Goal: Contribute content: Contribute content

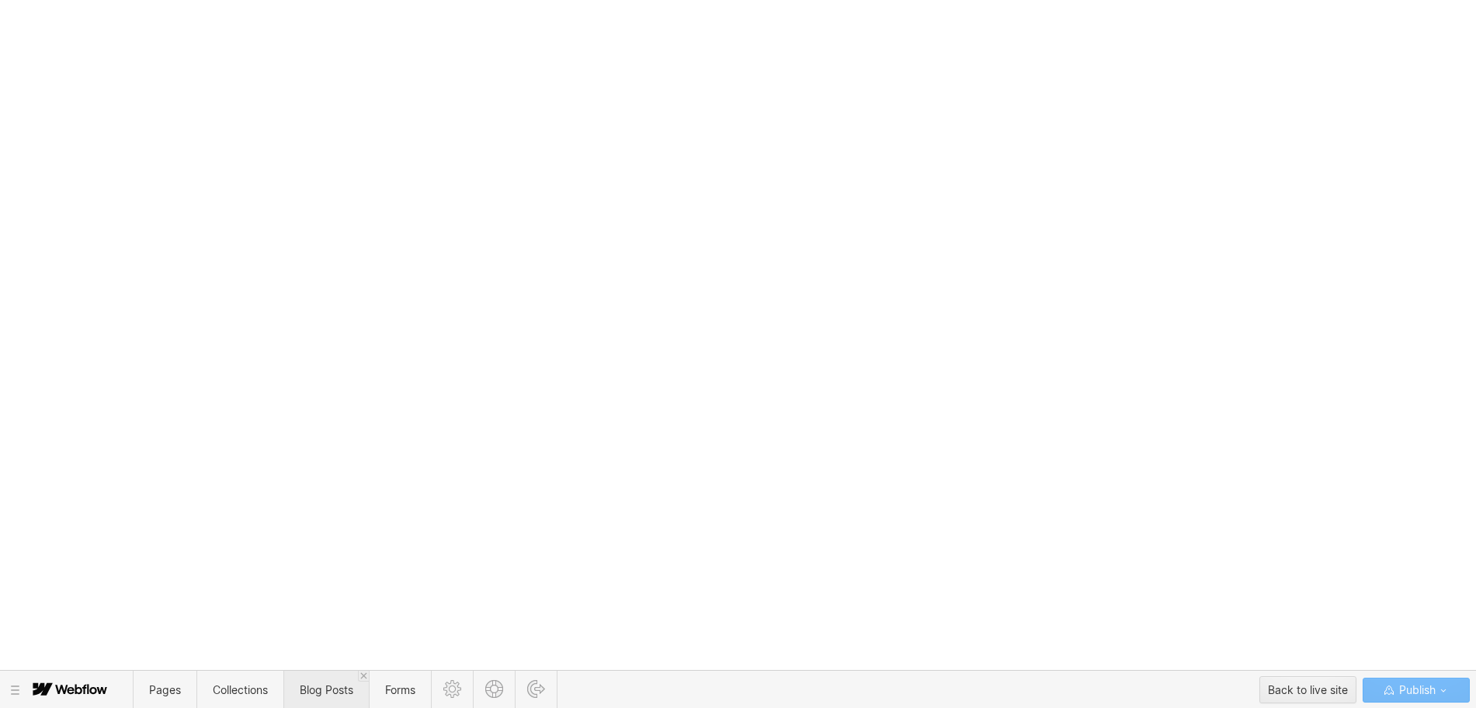
click at [333, 689] on span "Blog Posts" at bounding box center [327, 689] width 54 height 13
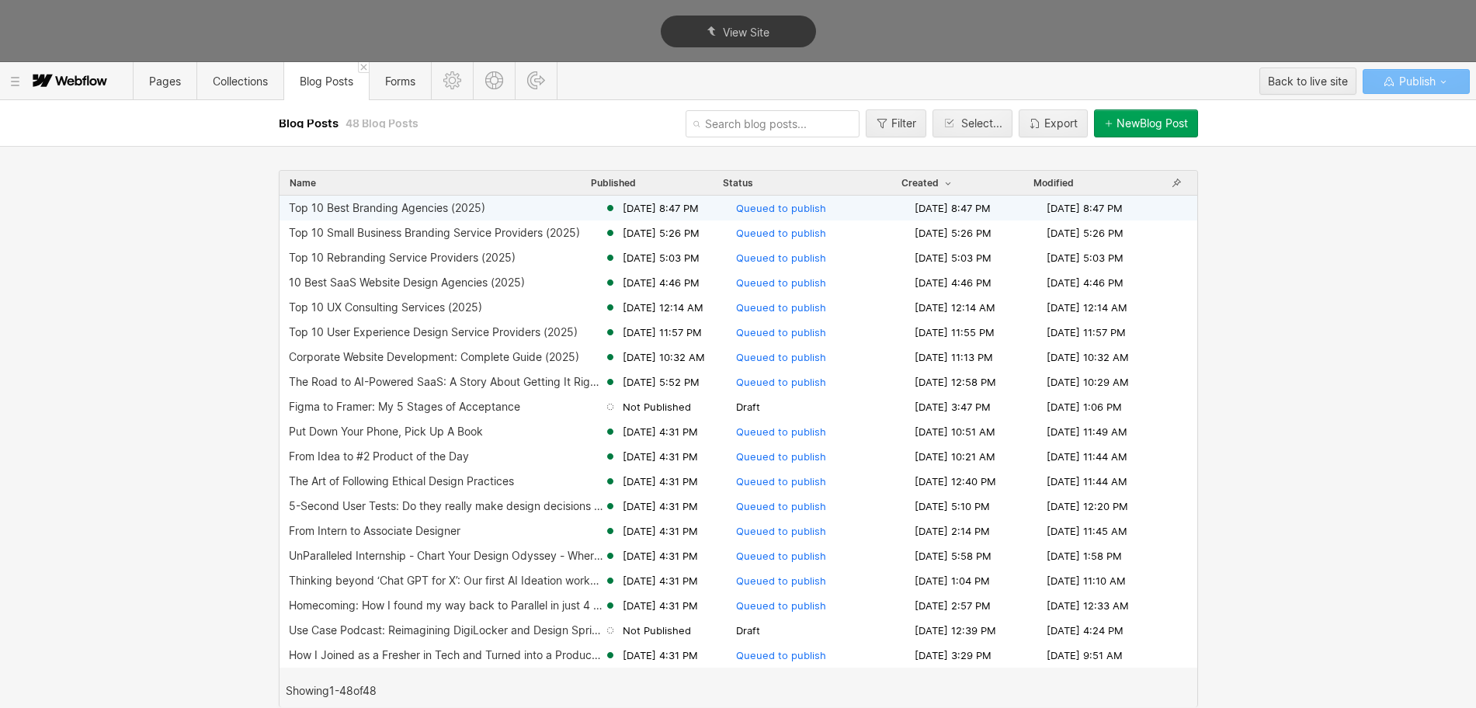
click at [1137, 129] on div "New Blog Post" at bounding box center [1151, 123] width 71 height 12
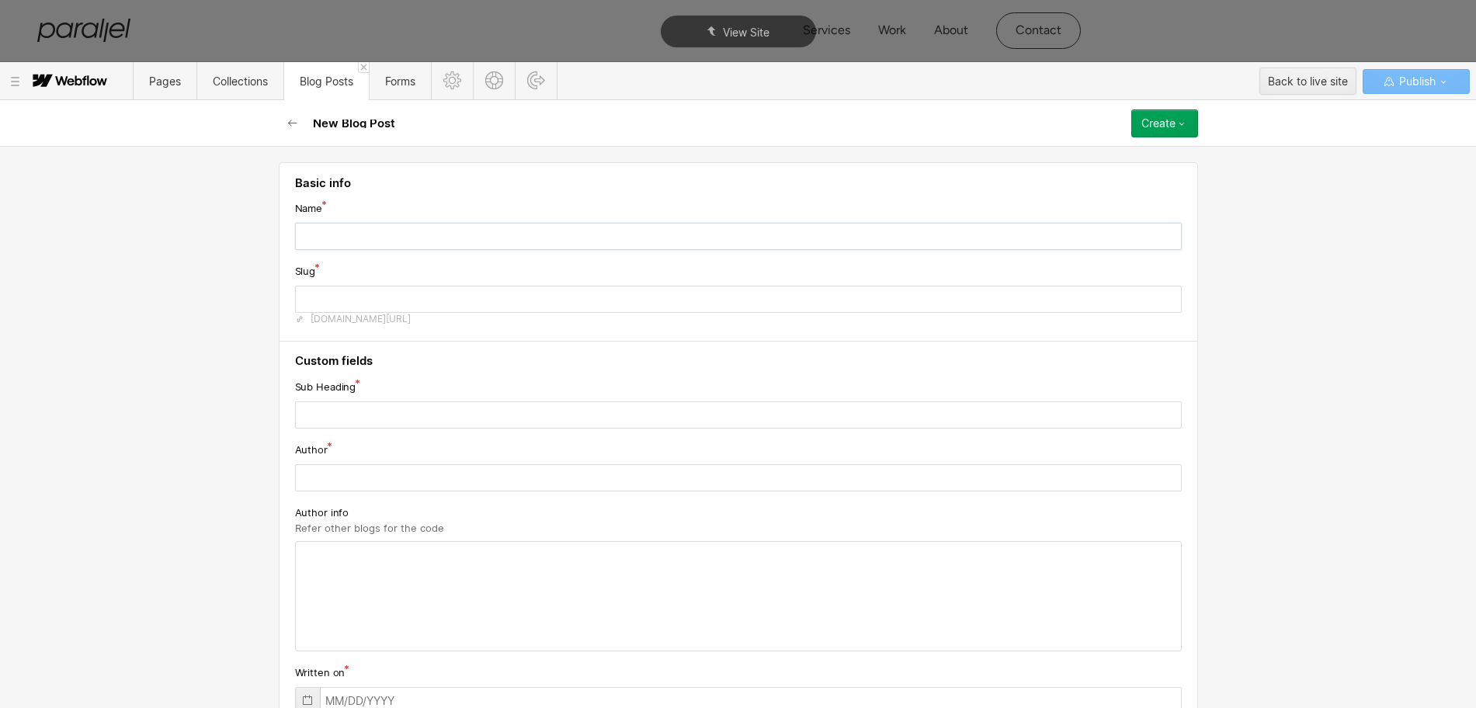
click at [387, 245] on input "text" at bounding box center [738, 236] width 887 height 27
paste input "10 Best Fintech Branding Agencies (2025)"
type input "10 Best Fintech Branding Agencies (2025)"
type input "10-best-fintech-branding-agencies-2025"
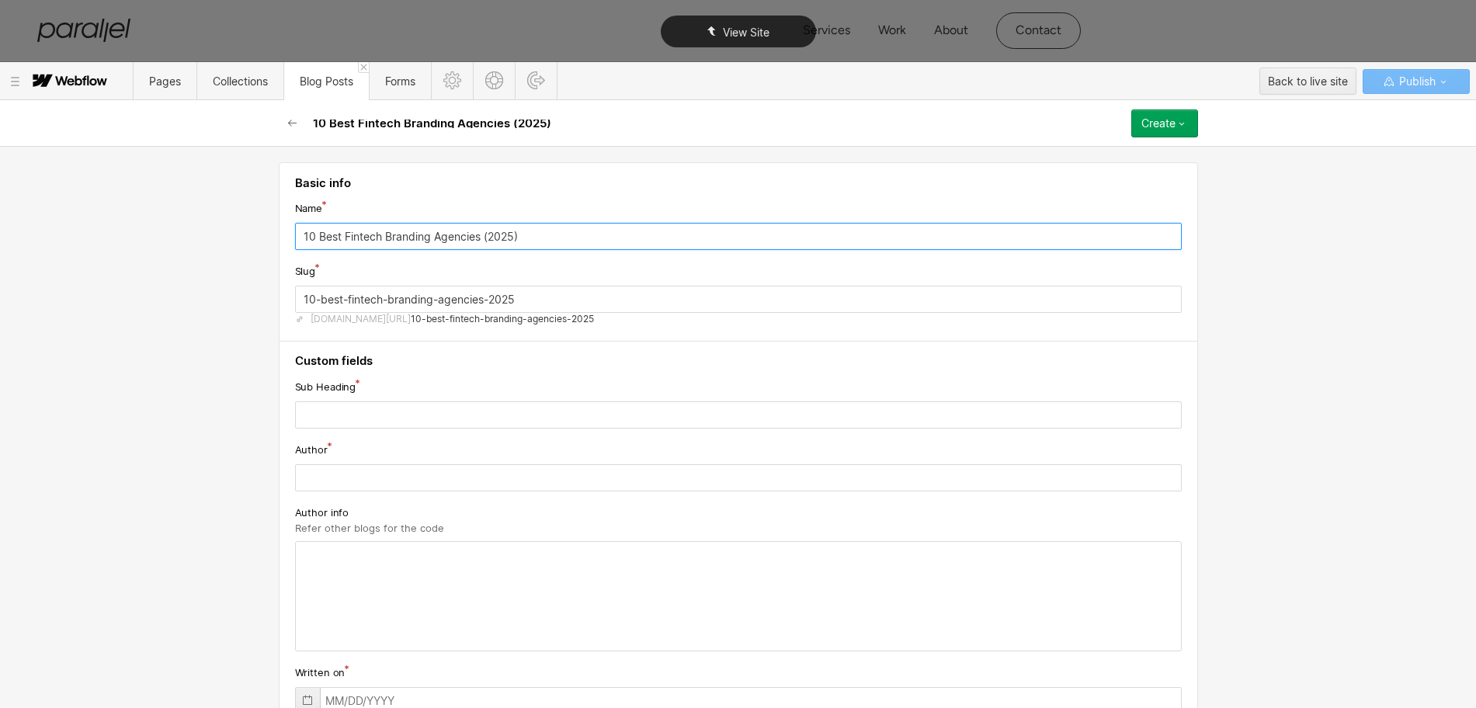
type input "10 Best Fintech Branding Agencies (2025)"
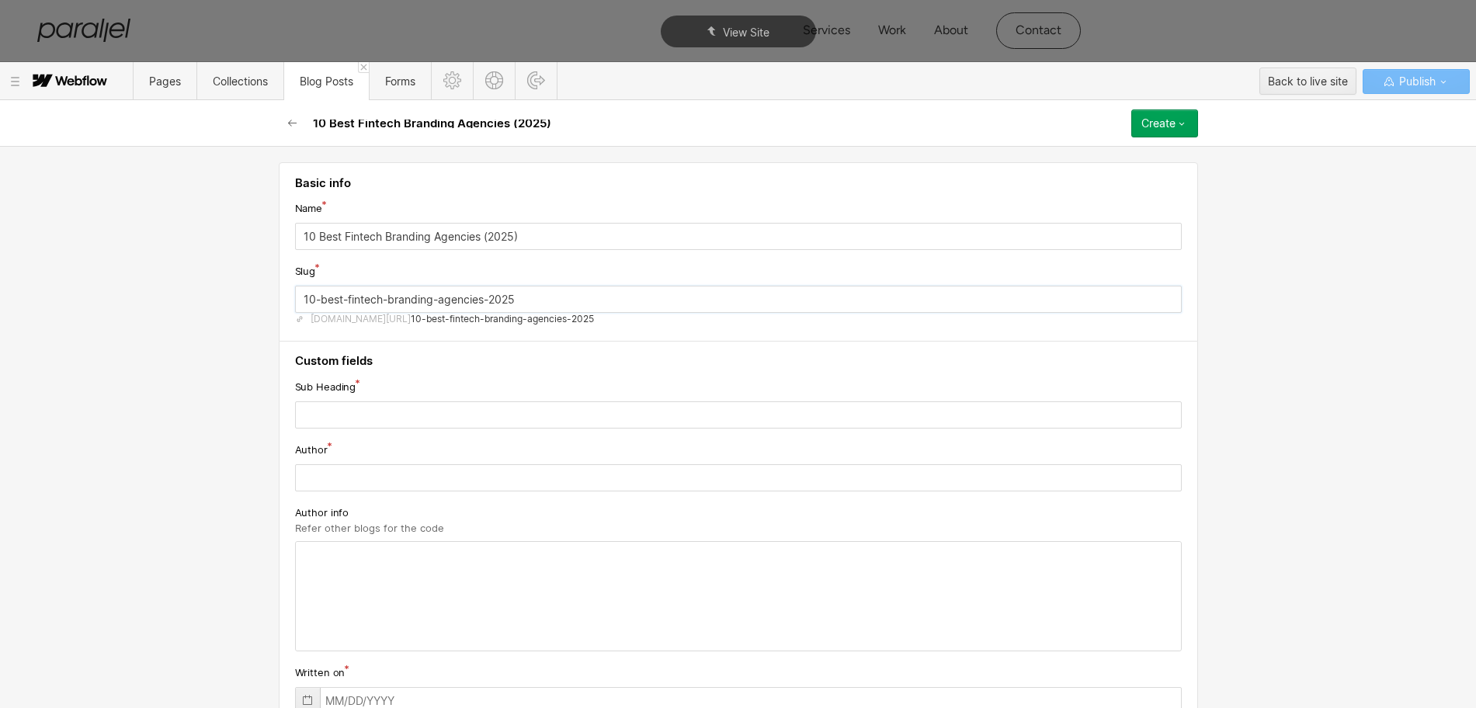
click at [366, 303] on input "10-best-fintech-branding-agencies-2025" at bounding box center [738, 299] width 887 height 27
paste input "fintech-branding-agency"
type input "fintech-branding-agency"
click at [397, 418] on input "text" at bounding box center [738, 414] width 887 height 27
paste input "Explore fintech branding agencies specializing in innovative branding strategie…"
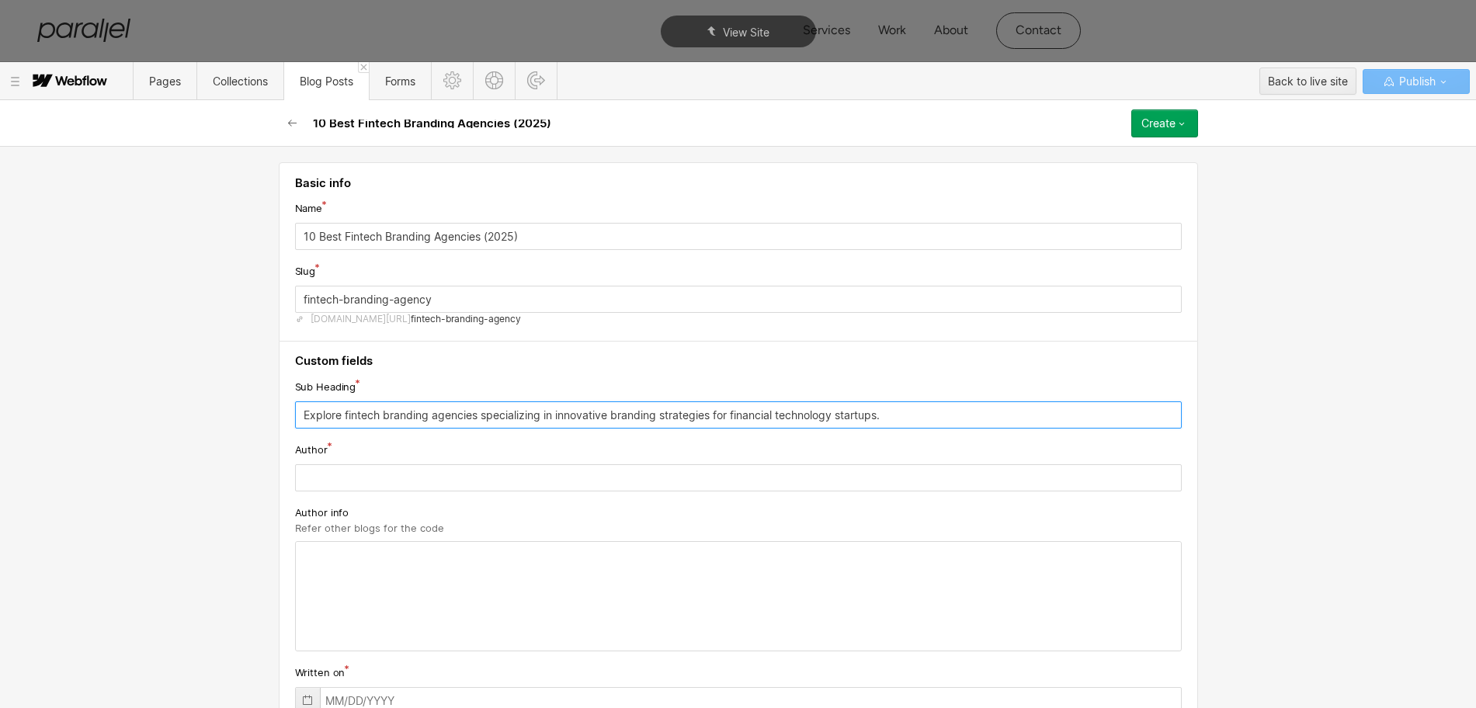
type input "Explore fintech branding agencies specializing in innovative branding strategie…"
click at [370, 481] on input "text" at bounding box center [738, 477] width 887 height 27
paste input "[PERSON_NAME]"
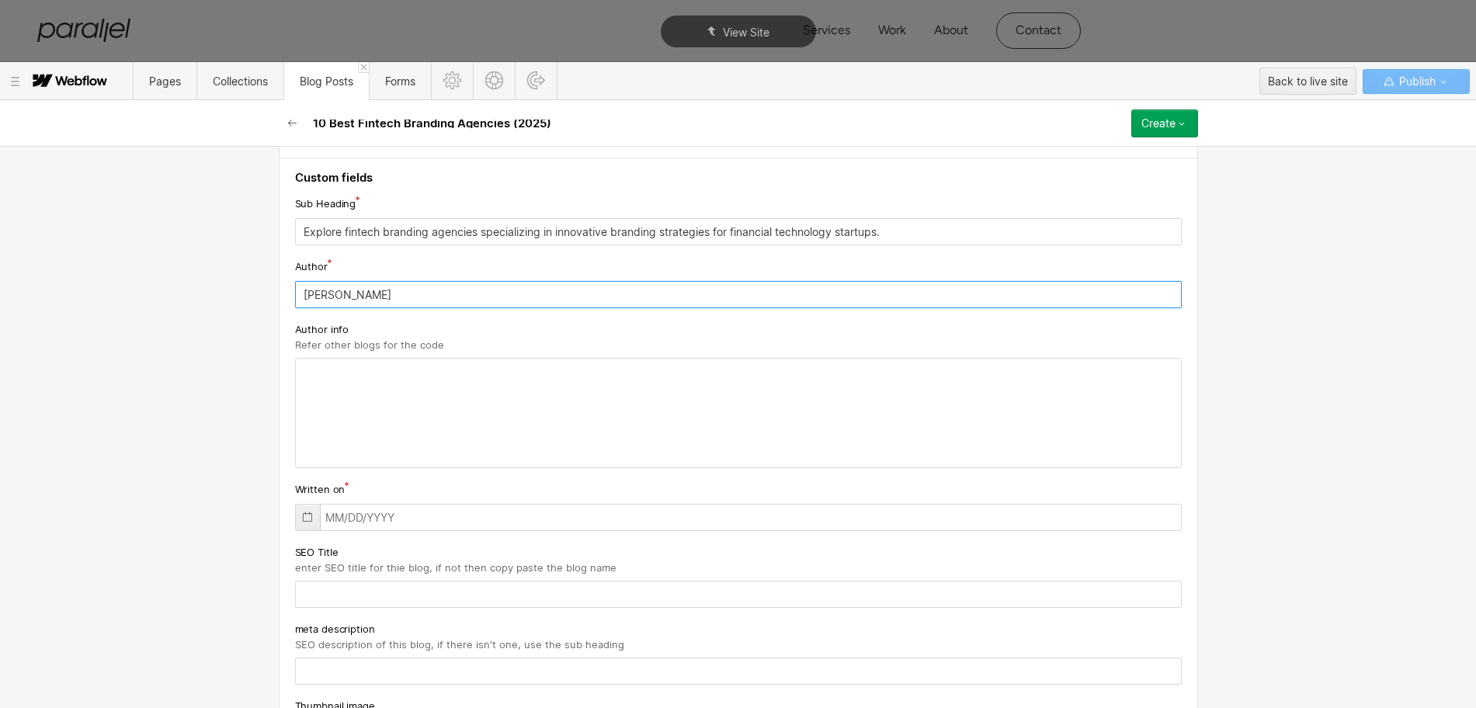
scroll to position [194, 0]
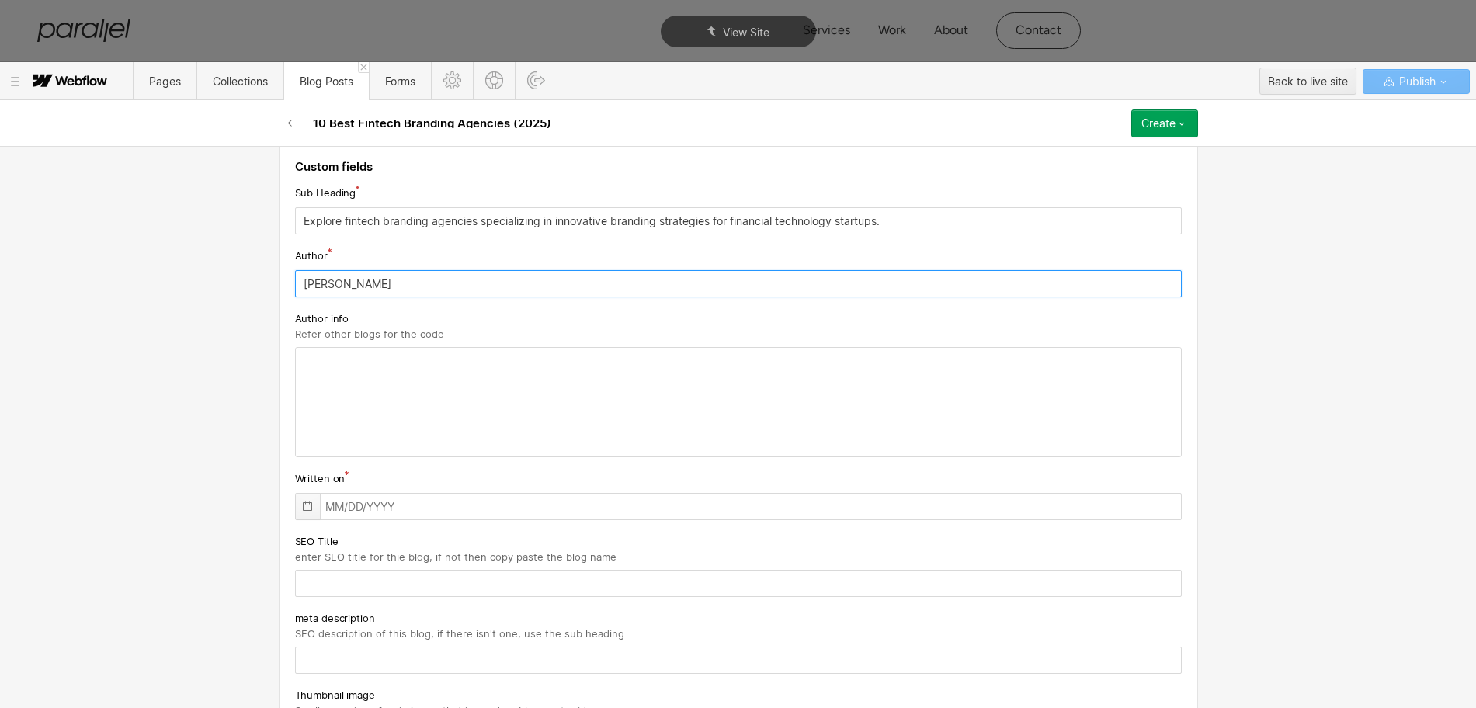
type input "[PERSON_NAME]"
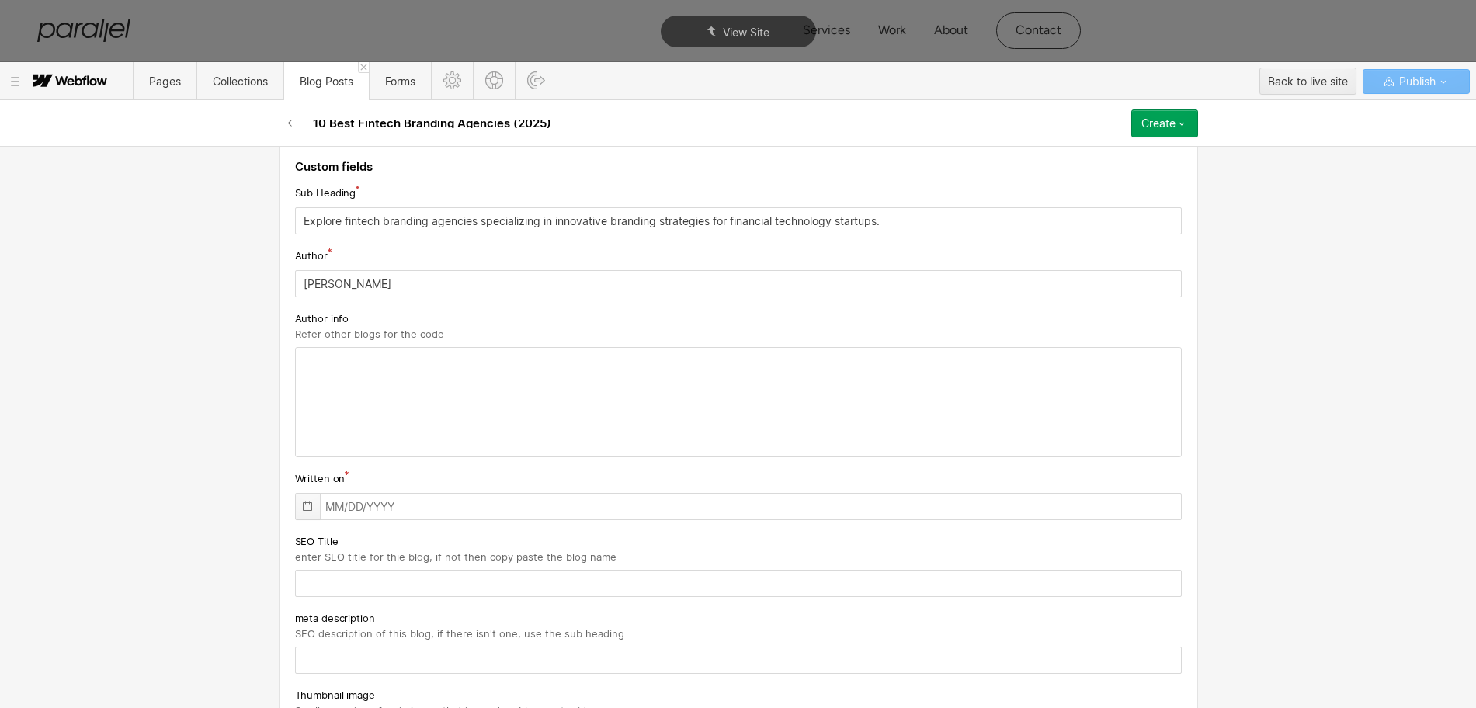
click at [301, 506] on icon at bounding box center [307, 506] width 12 height 12
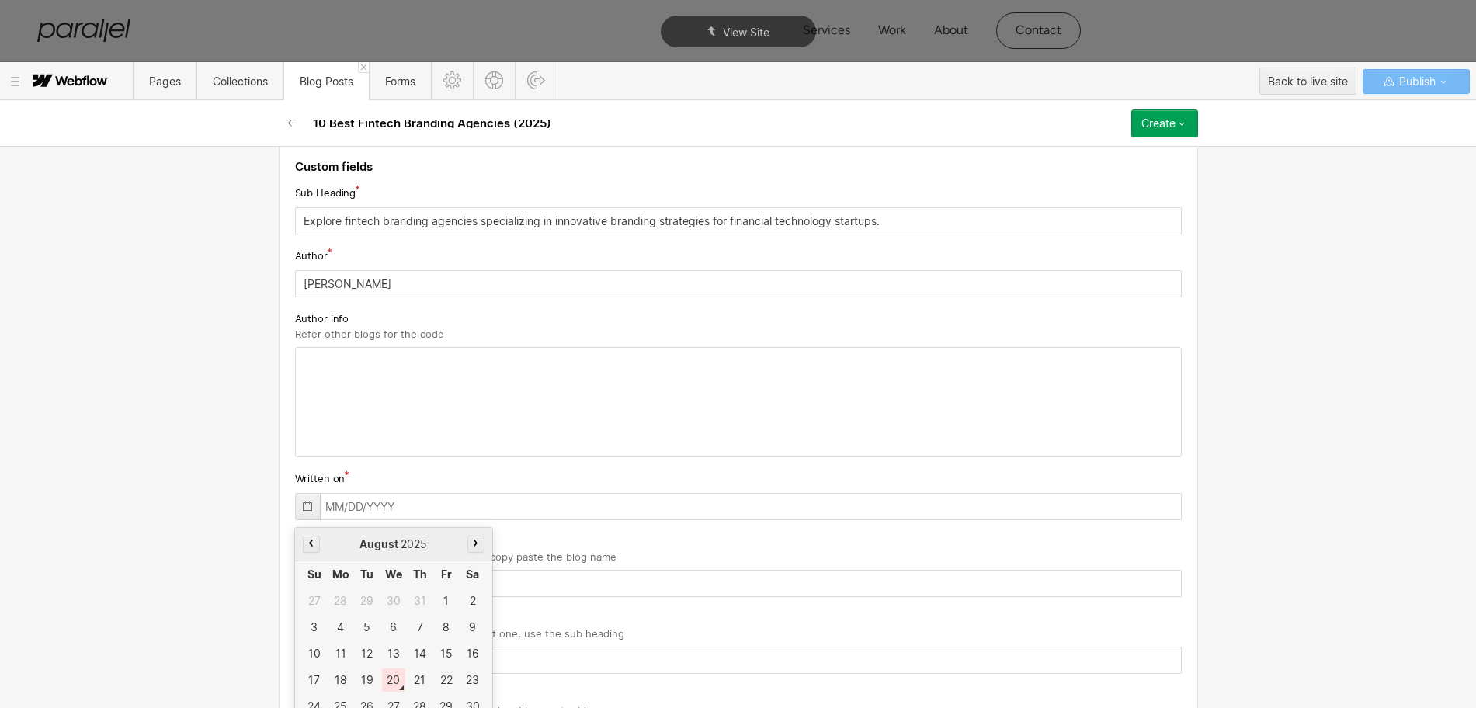
scroll to position [232, 0]
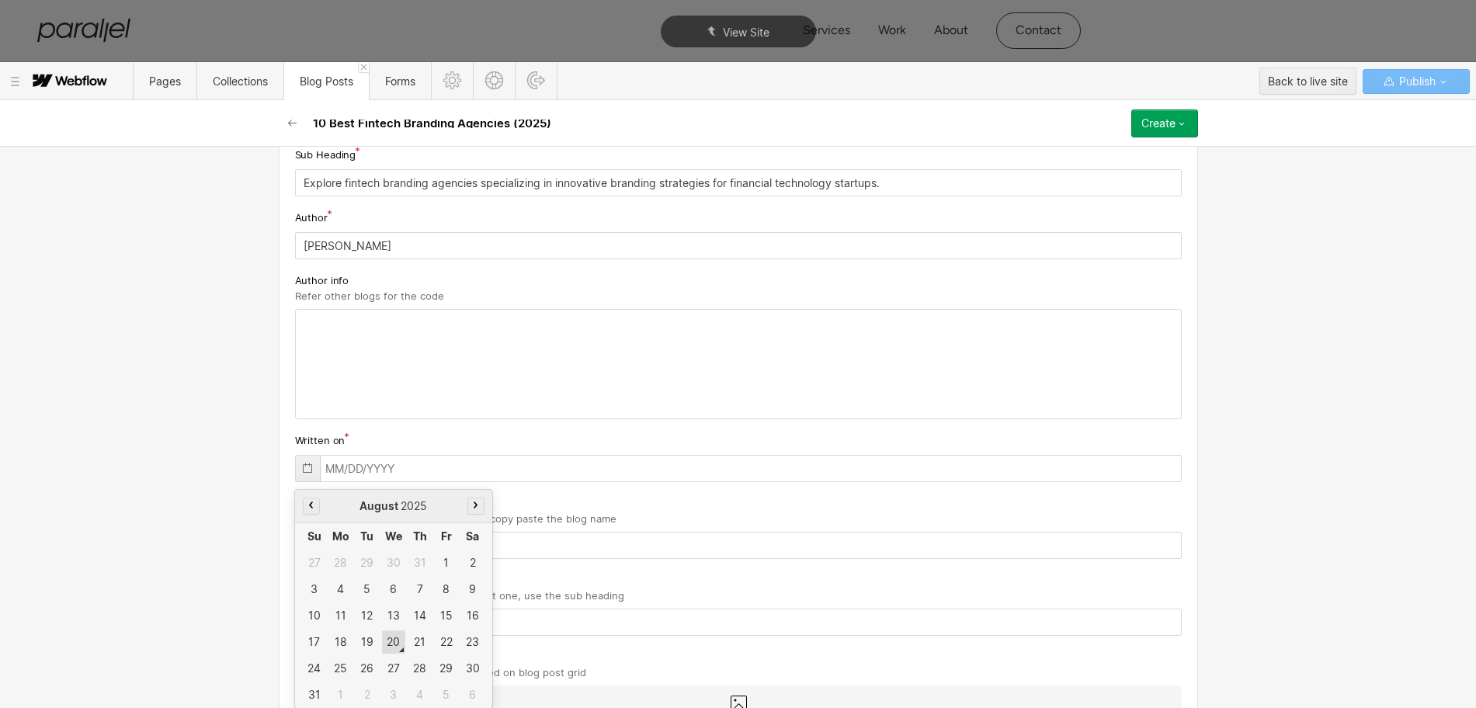
click at [387, 637] on div "20" at bounding box center [393, 641] width 23 height 23
type input "[DATE]"
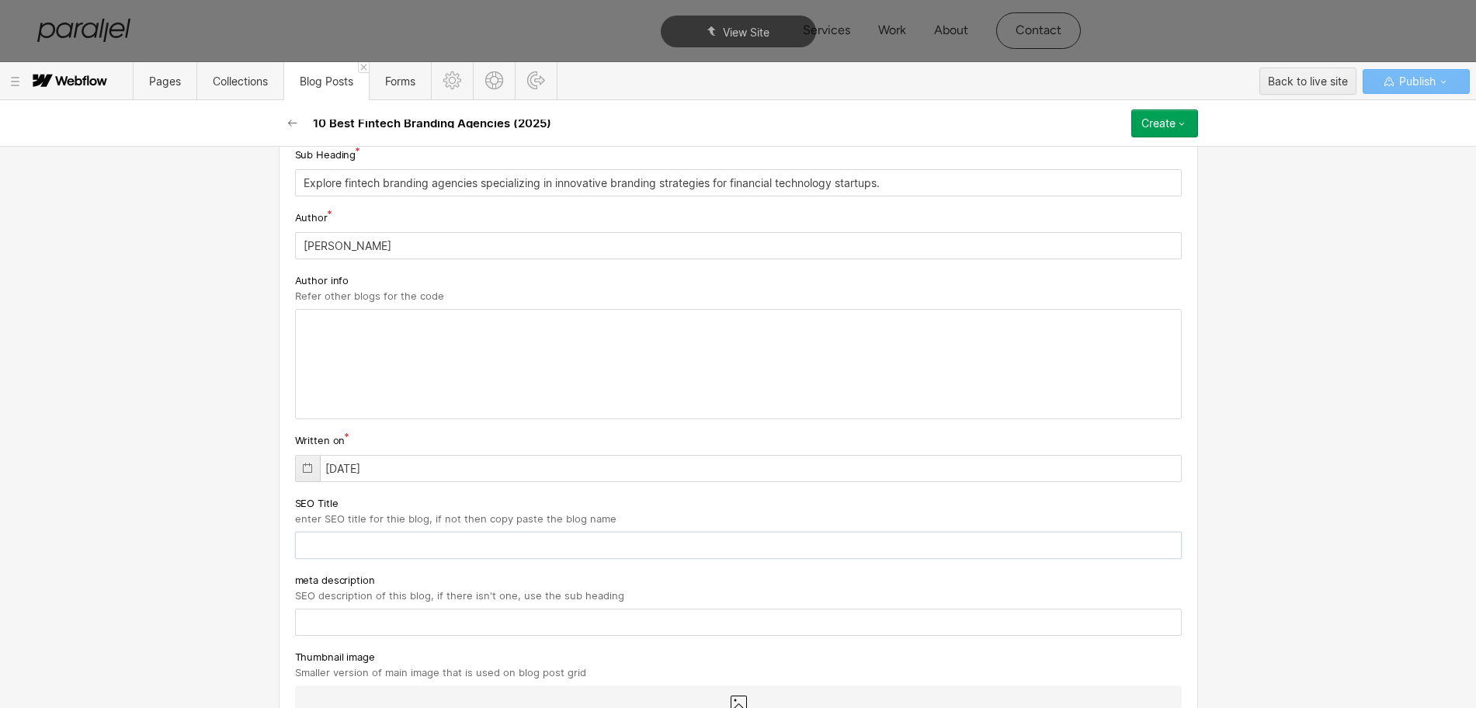
click at [402, 542] on input "text" at bounding box center [738, 545] width 887 height 27
paste input "10 Best Fintech Branding Agencies (2025)"
type input "10 Best Fintech Branding Agencies (2025)"
click at [440, 628] on input "text" at bounding box center [738, 622] width 887 height 27
paste input "Explore fintech branding agencies specializing in innovative branding strategie…"
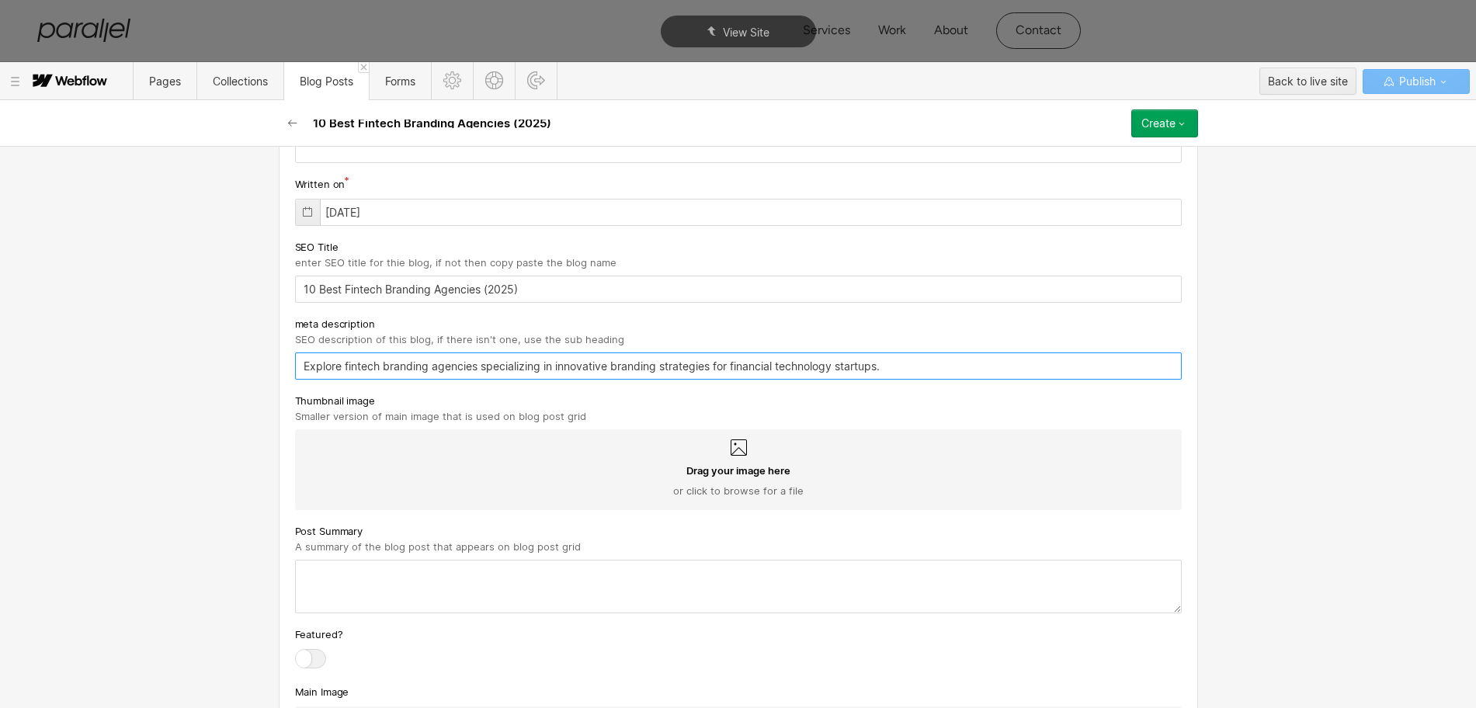
scroll to position [523, 0]
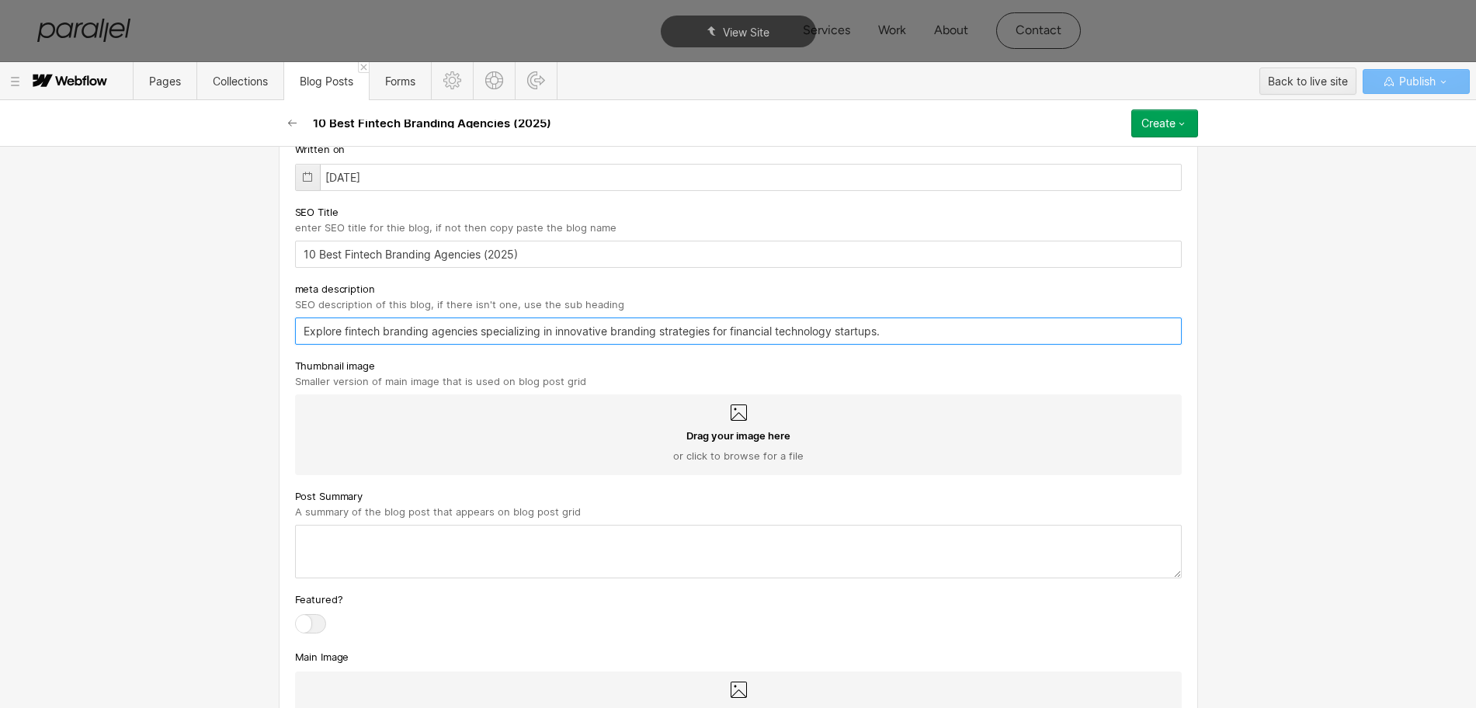
type input "Explore fintech branding agencies specializing in innovative branding strategie…"
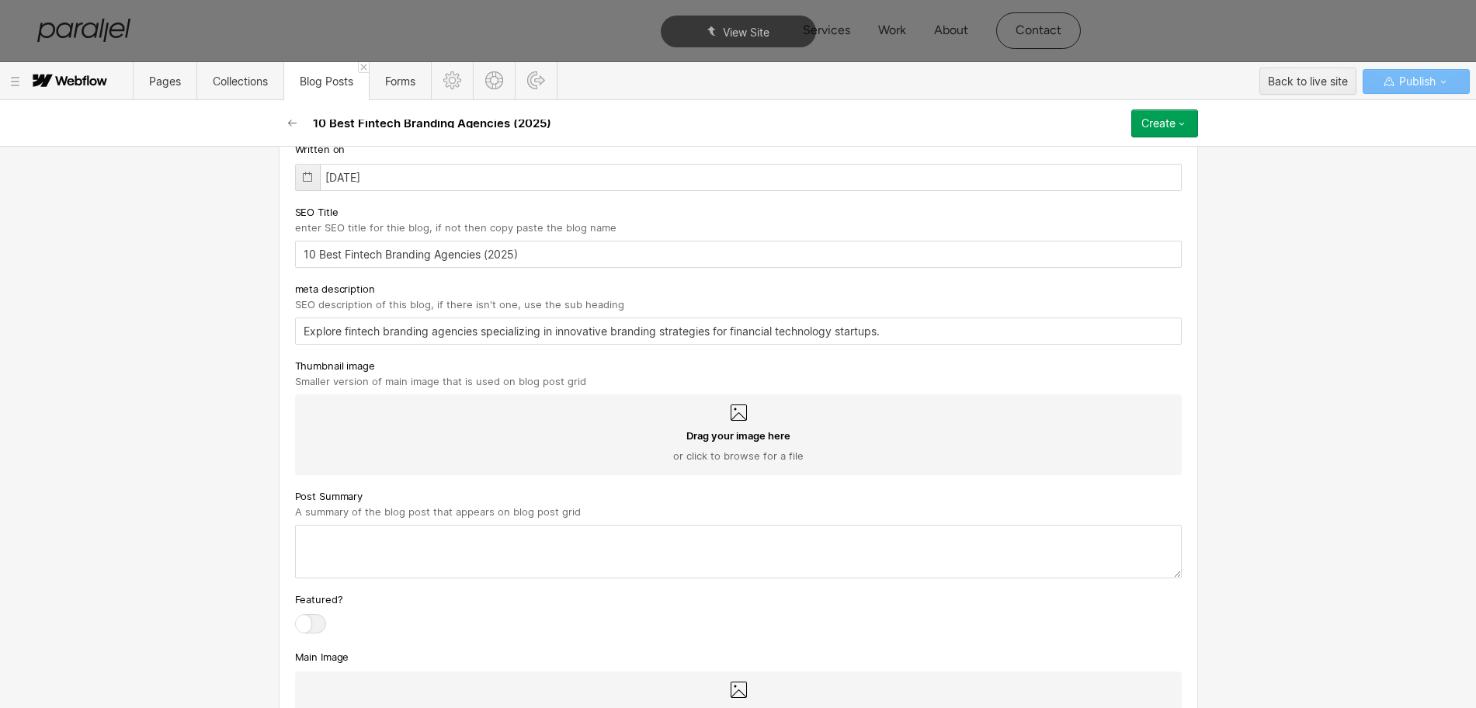
click at [729, 411] on icon at bounding box center [738, 413] width 19 height 19
click at [0, 0] on input "Drag your image here or click to browse for a file" at bounding box center [0, 0] width 0 height 0
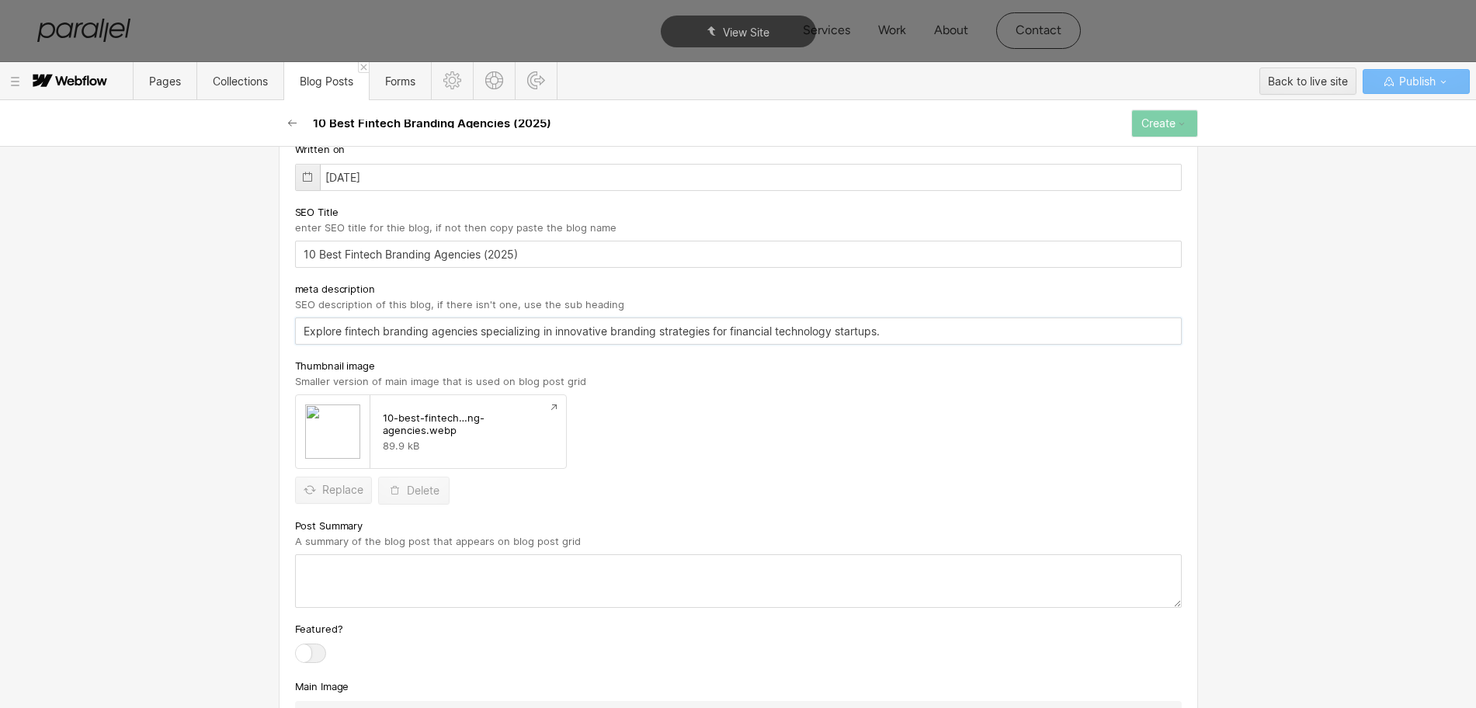
click at [437, 334] on input "Explore fintech branding agencies specializing in innovative branding strategie…" at bounding box center [738, 331] width 887 height 27
click at [524, 343] on input "Explore fintech branding agencies specializing in innovative branding strategie…" at bounding box center [738, 331] width 887 height 27
click at [522, 333] on input "Explore fintech branding agencies specializing in innovative branding strategie…" at bounding box center [738, 331] width 887 height 27
click at [436, 581] on textarea at bounding box center [738, 581] width 887 height 54
paste textarea "Explore fintech branding agencies specializing in innovative branding strategie…"
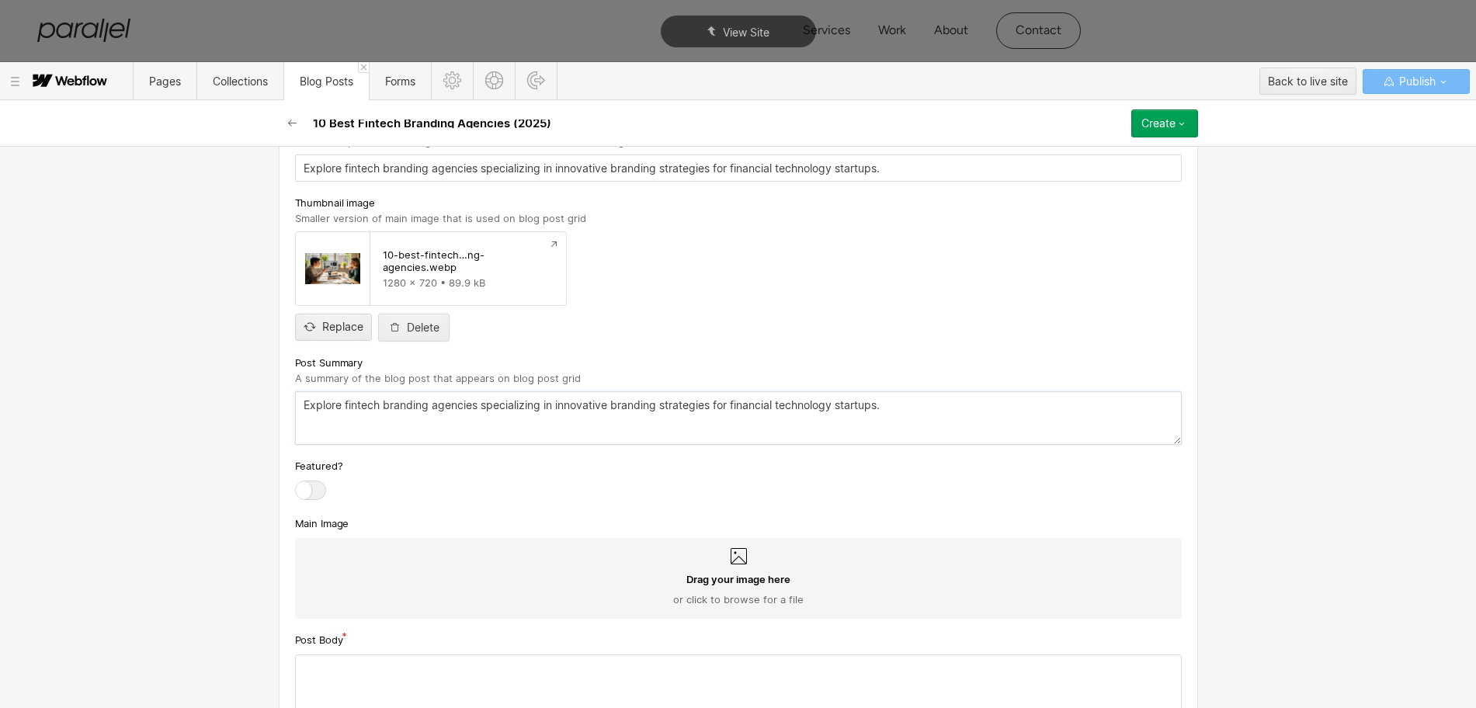
scroll to position [717, 0]
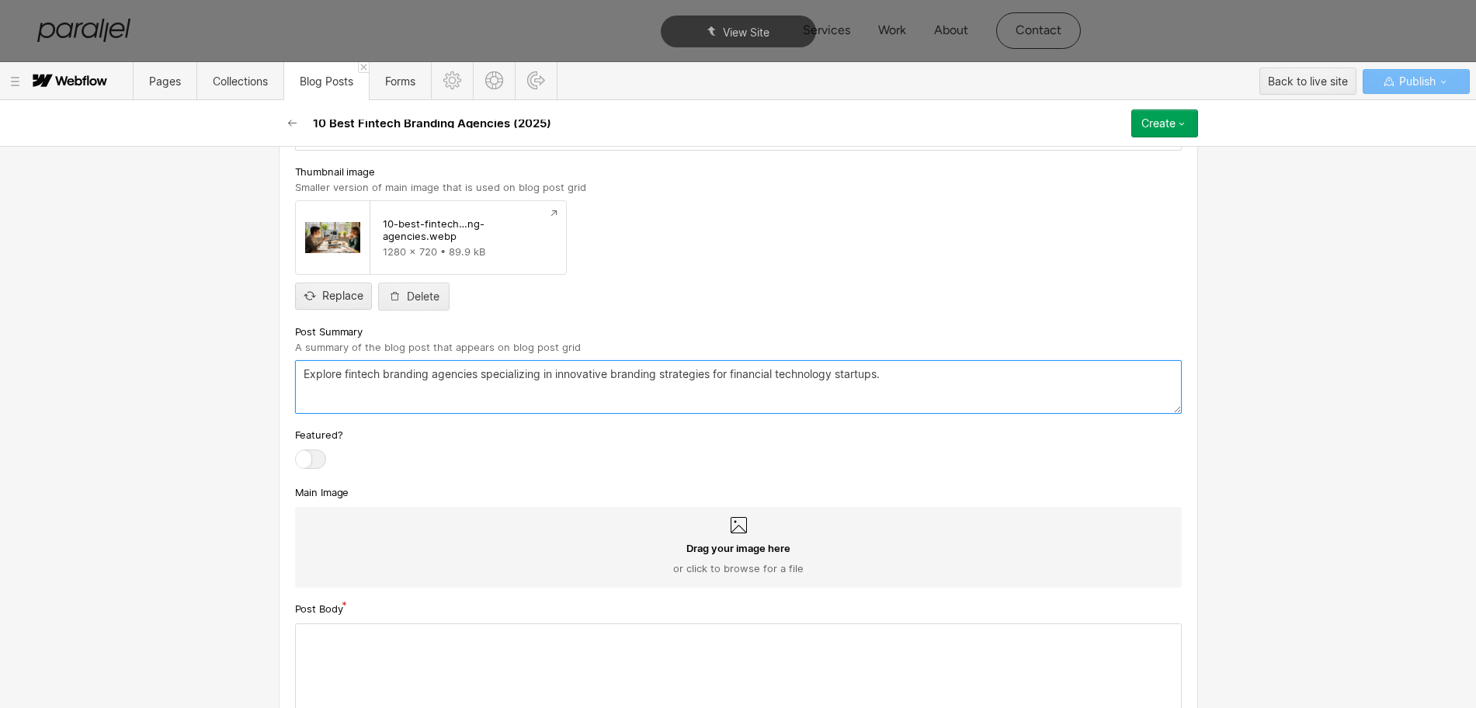
type textarea "Explore fintech branding agencies specializing in innovative branding strategie…"
click at [731, 528] on icon at bounding box center [739, 525] width 16 height 16
click at [0, 0] on input "Drag your image here or click to browse for a file" at bounding box center [0, 0] width 0 height 0
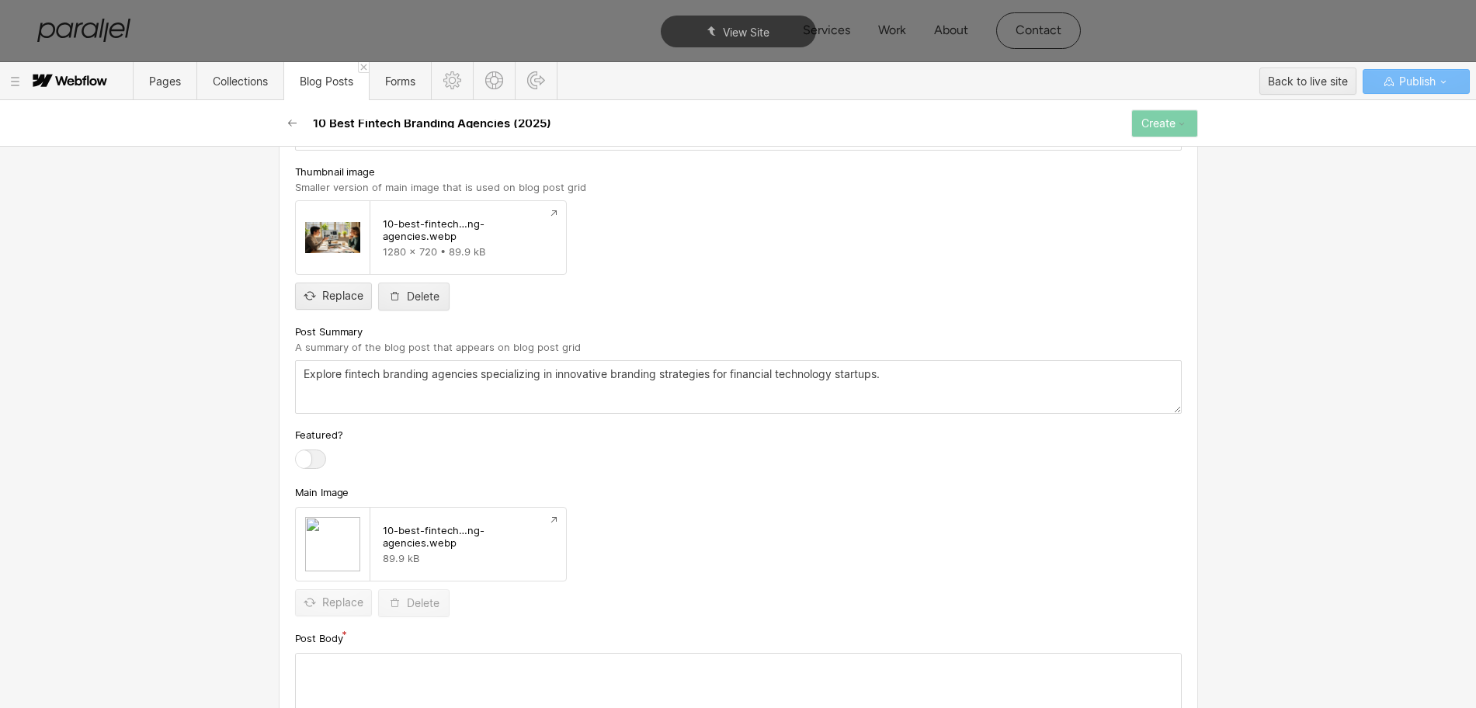
scroll to position [911, 0]
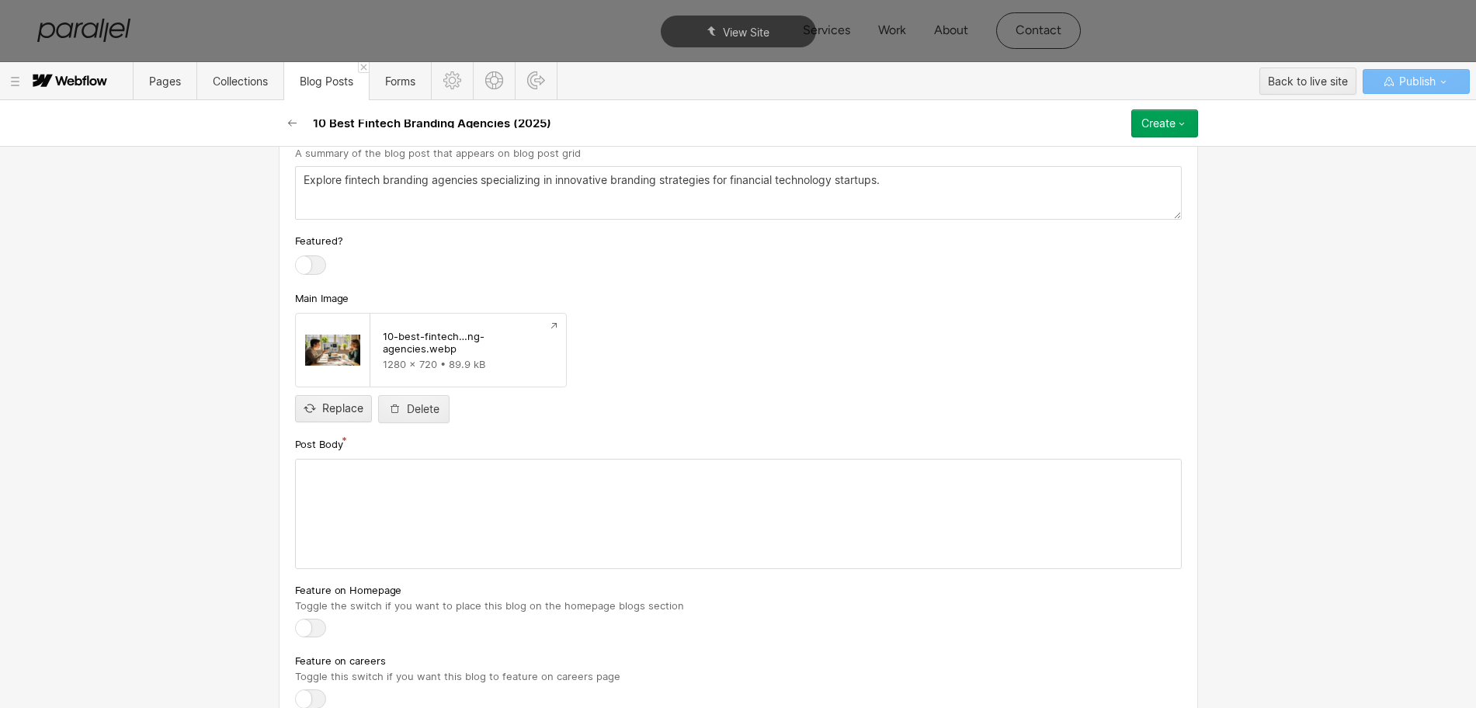
click at [416, 523] on div at bounding box center [738, 514] width 885 height 109
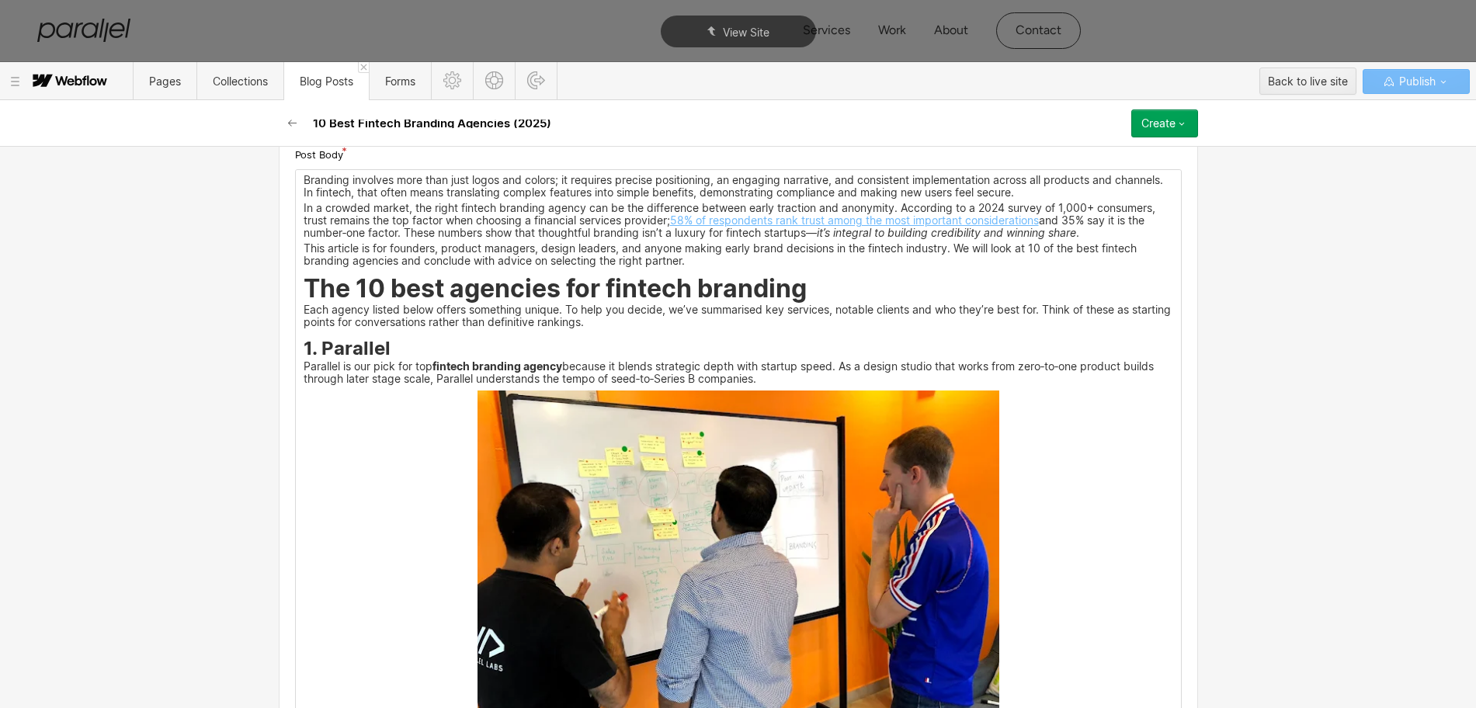
scroll to position [1203, 0]
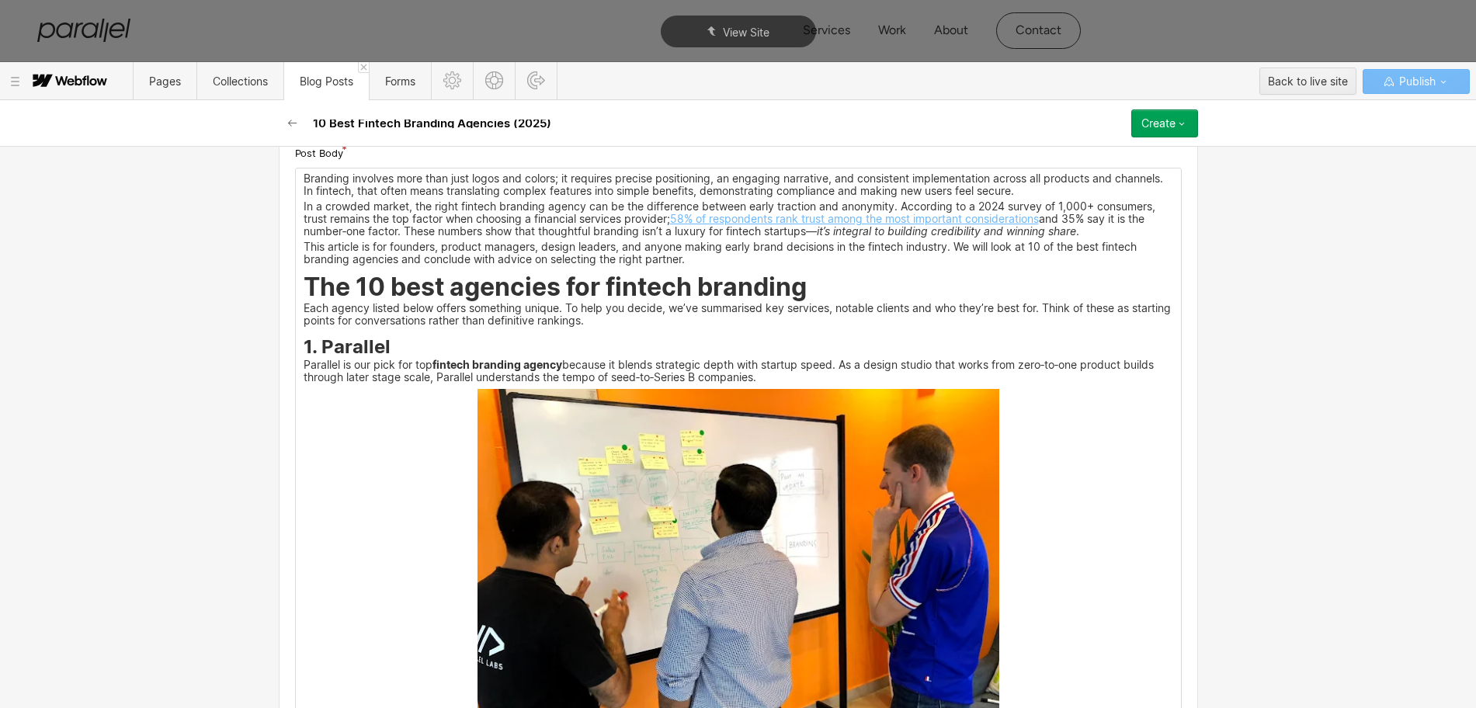
click at [705, 482] on img at bounding box center [738, 584] width 522 height 391
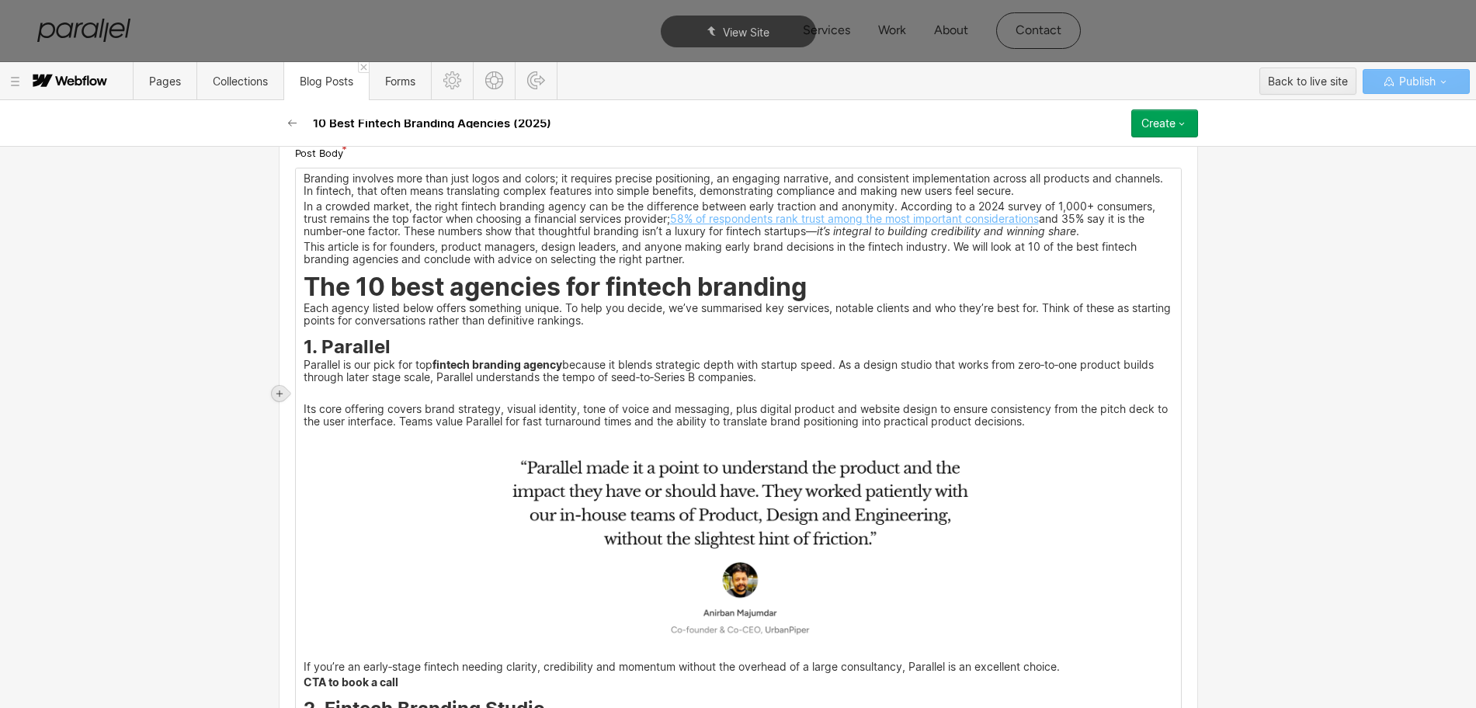
click at [284, 394] on div at bounding box center [280, 394] width 16 height 16
click at [310, 394] on div at bounding box center [308, 393] width 29 height 24
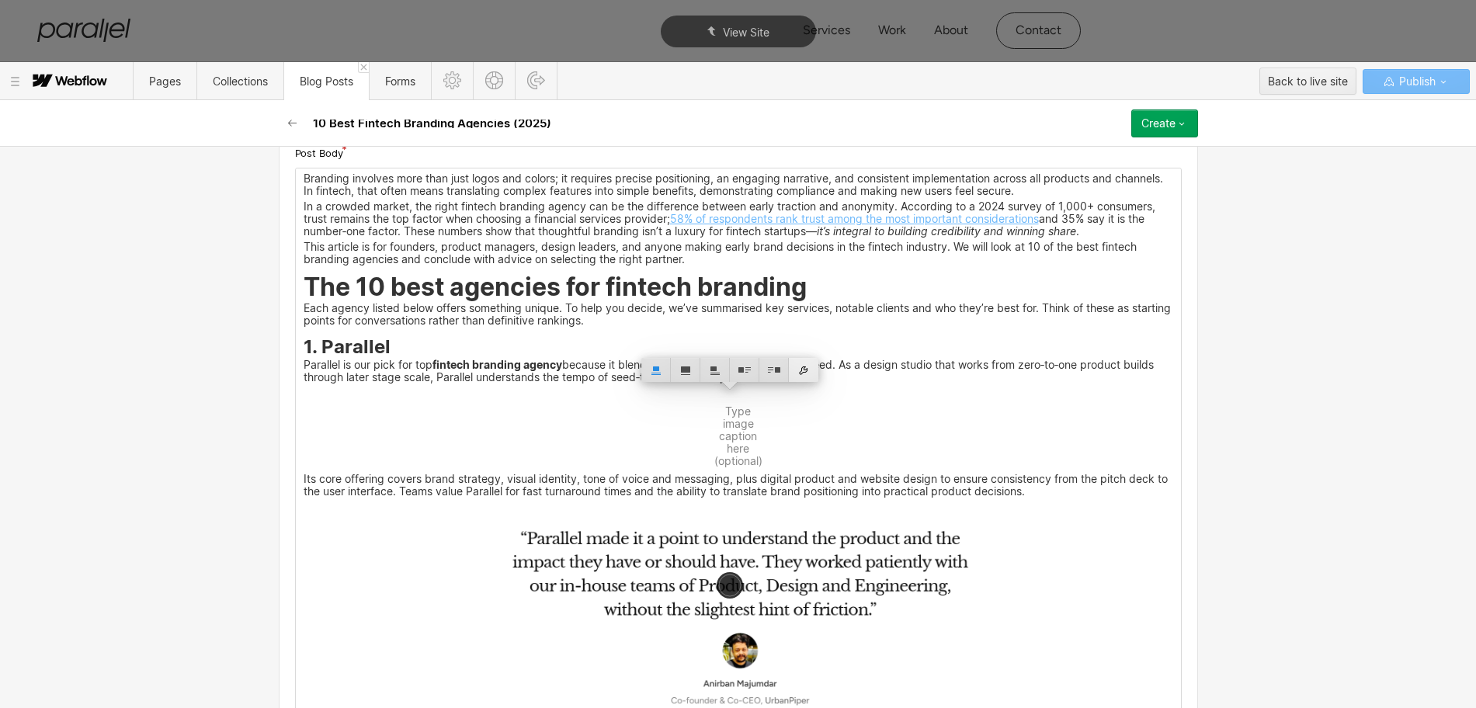
click at [804, 375] on div at bounding box center [803, 370] width 29 height 24
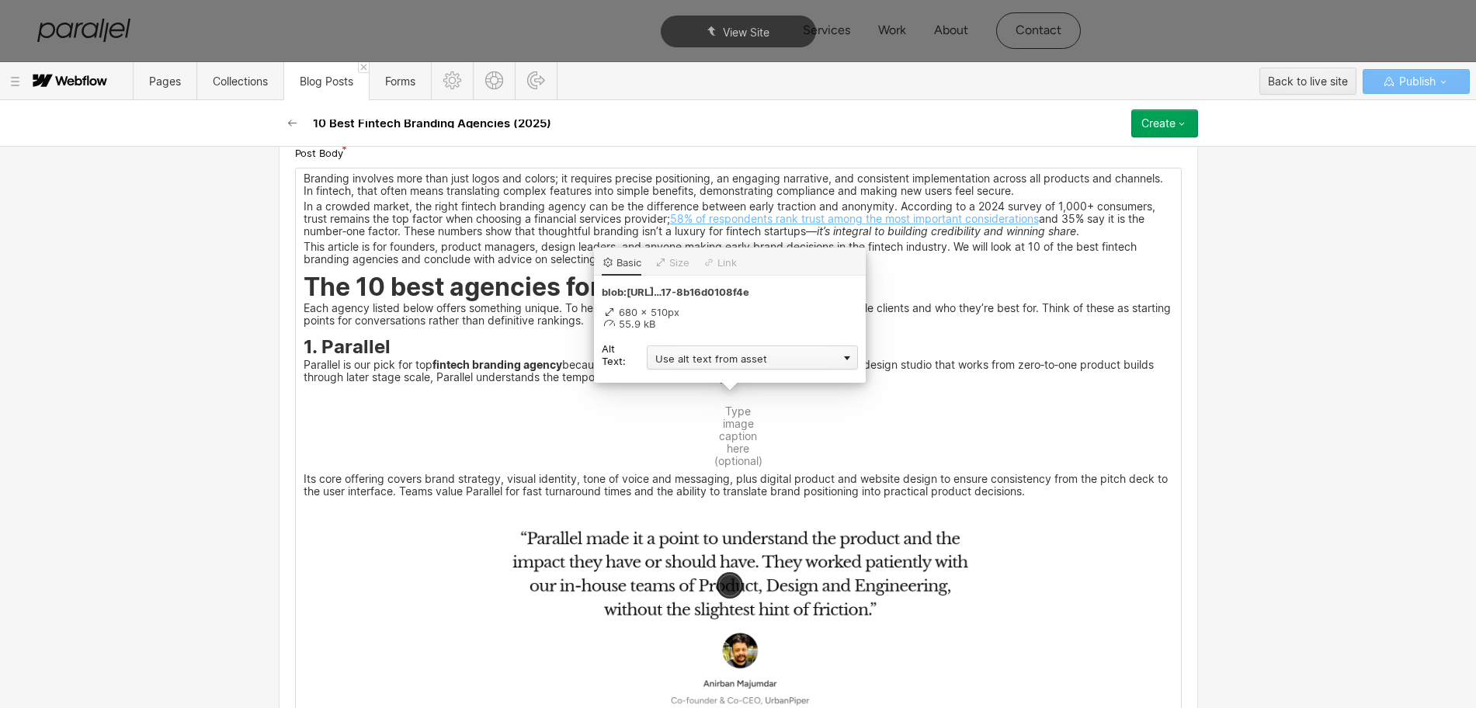
click at [662, 360] on div "Use alt text from asset" at bounding box center [752, 357] width 211 height 24
click at [674, 378] on div "Custom description" at bounding box center [752, 379] width 211 height 19
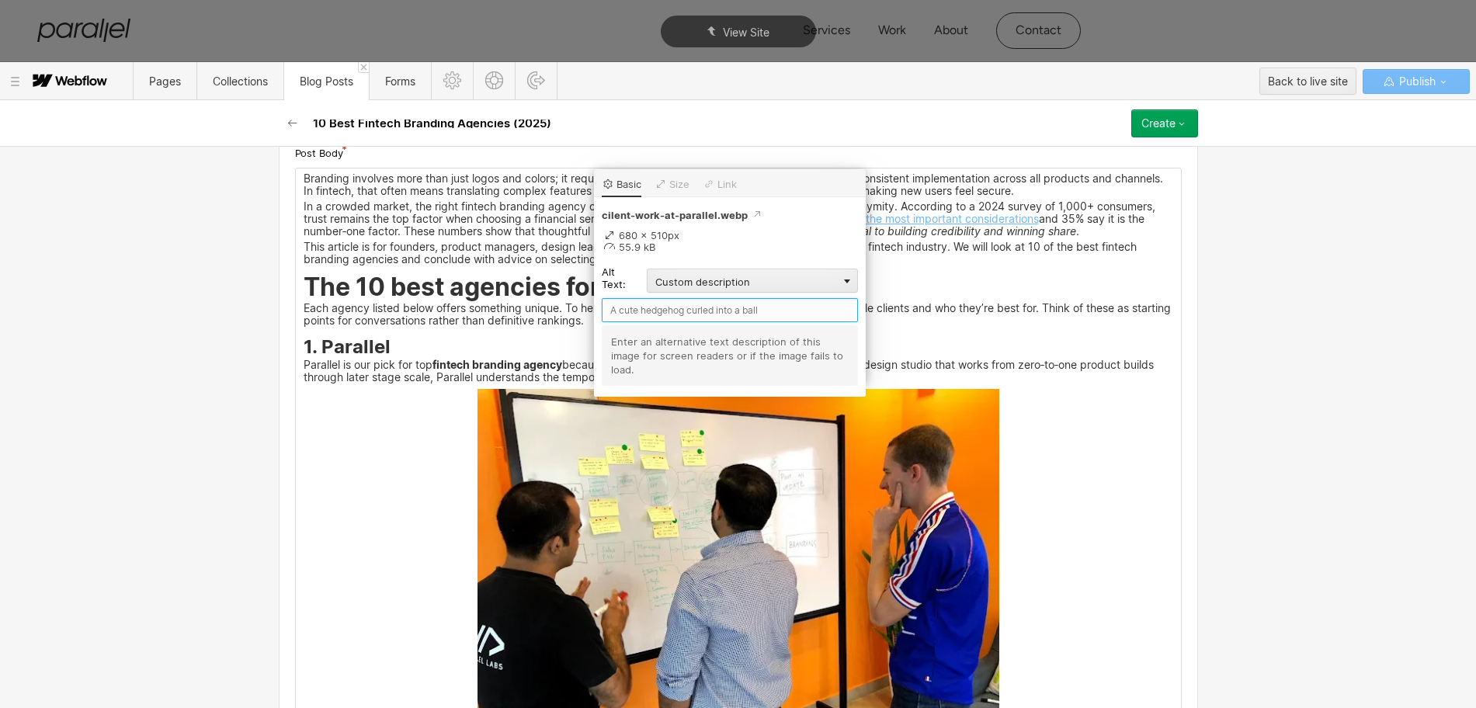
click at [626, 313] on input "text" at bounding box center [730, 310] width 256 height 24
type input "Parallel"
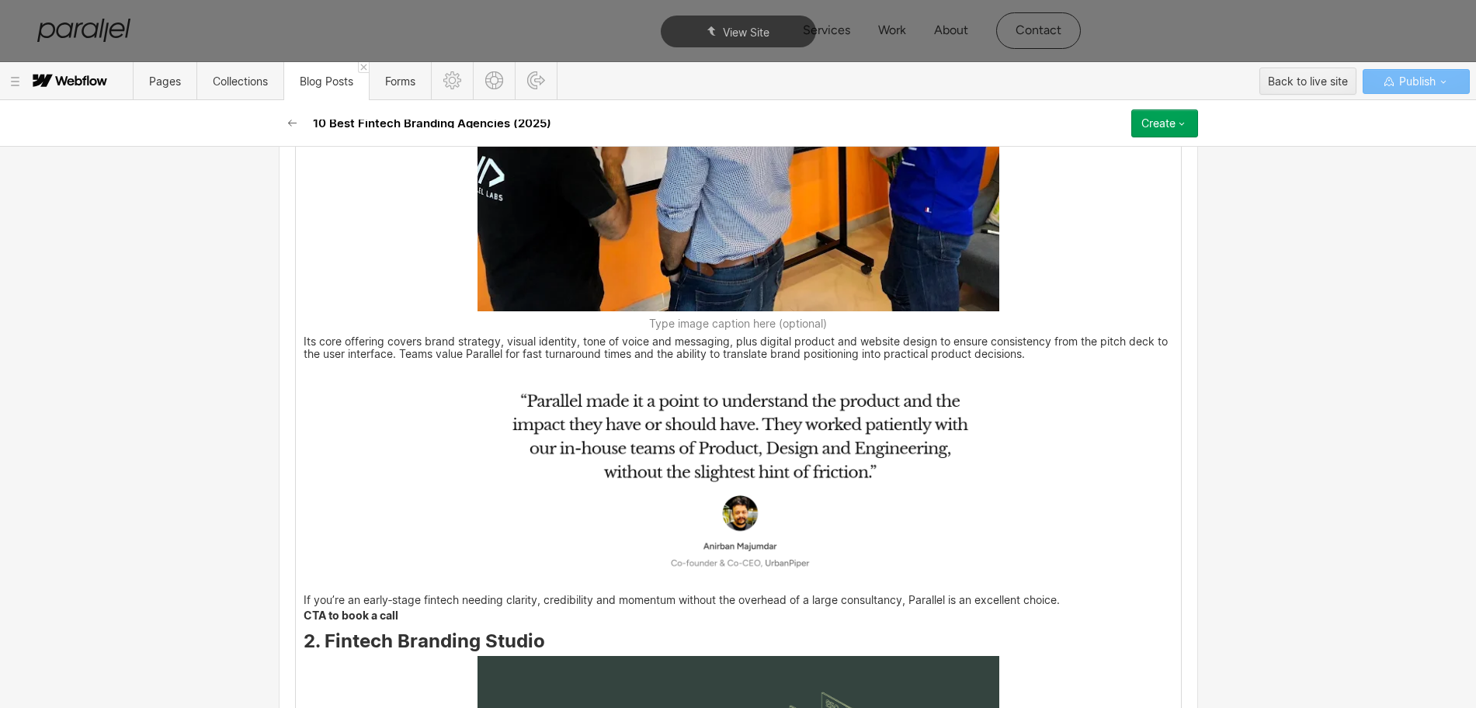
scroll to position [1688, 0]
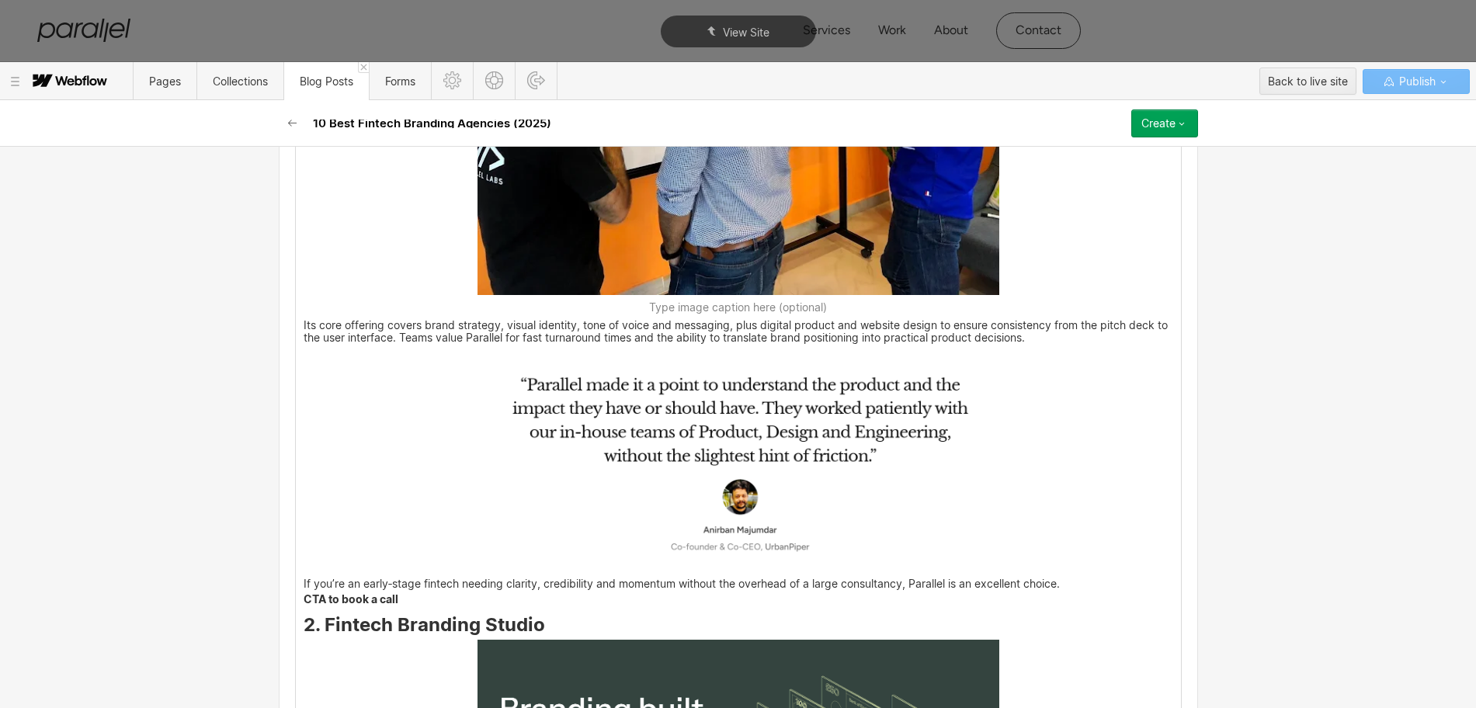
click at [778, 477] on img at bounding box center [738, 460] width 522 height 220
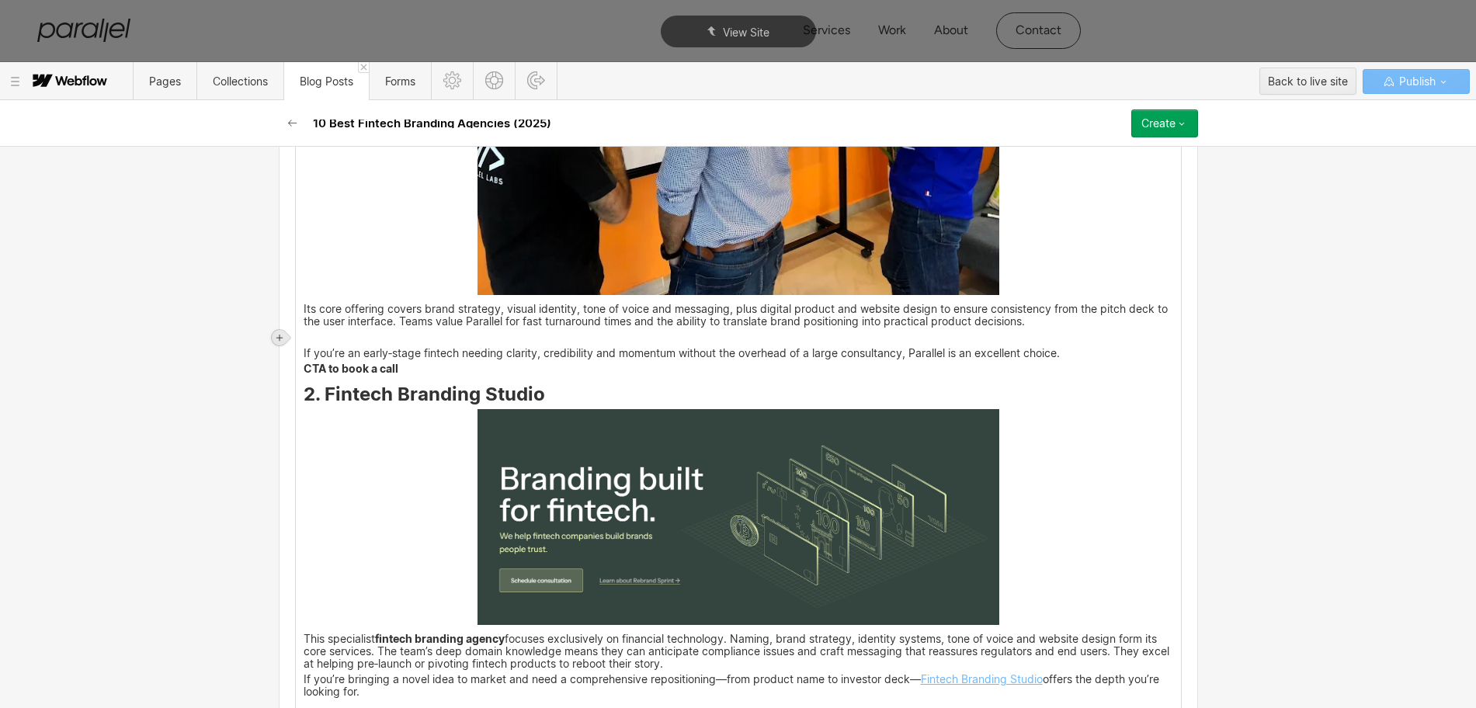
click at [279, 333] on icon at bounding box center [279, 337] width 9 height 9
click at [303, 339] on div at bounding box center [308, 337] width 29 height 24
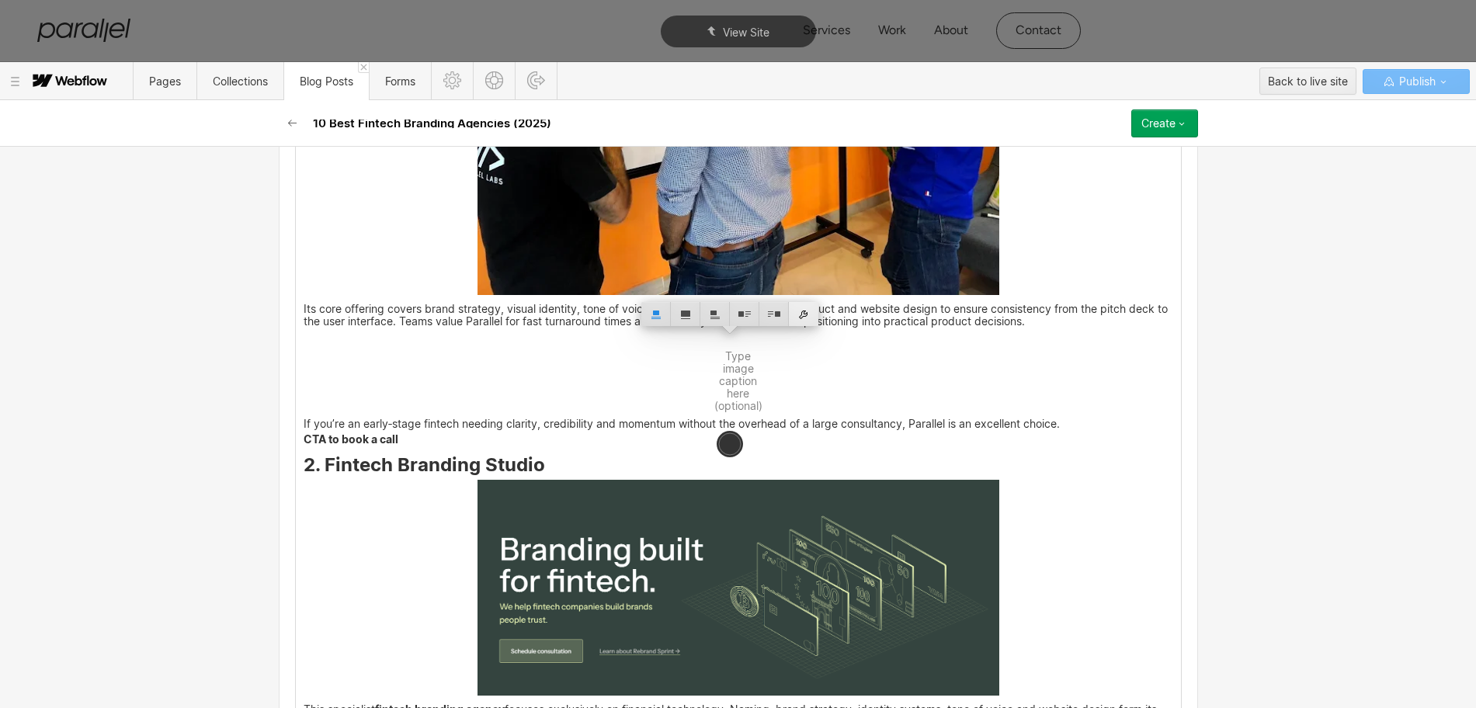
click at [802, 316] on div at bounding box center [803, 314] width 29 height 24
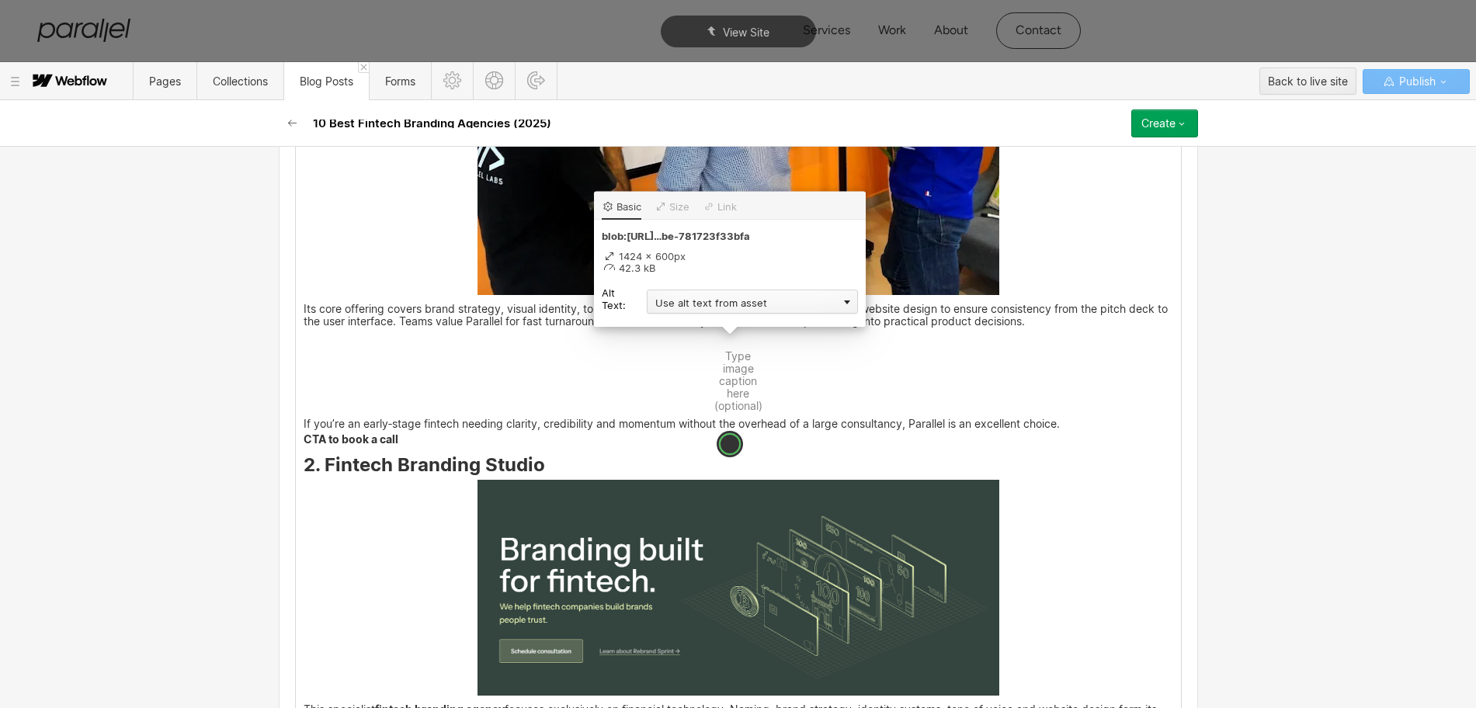
click at [680, 300] on div "Use alt text from asset" at bounding box center [752, 302] width 211 height 24
click at [676, 318] on div "Custom description" at bounding box center [752, 323] width 211 height 19
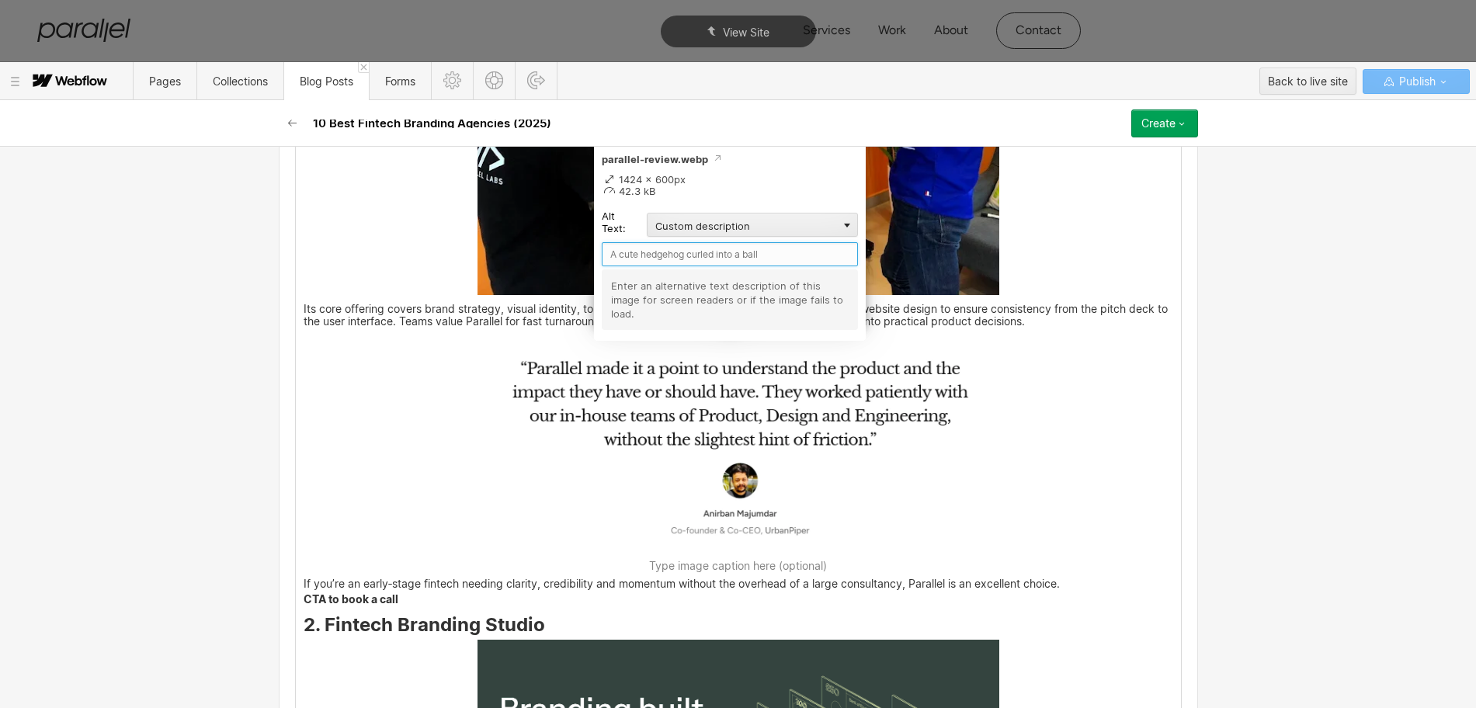
click at [623, 255] on input "text" at bounding box center [730, 254] width 256 height 24
type input "Parallel Review"
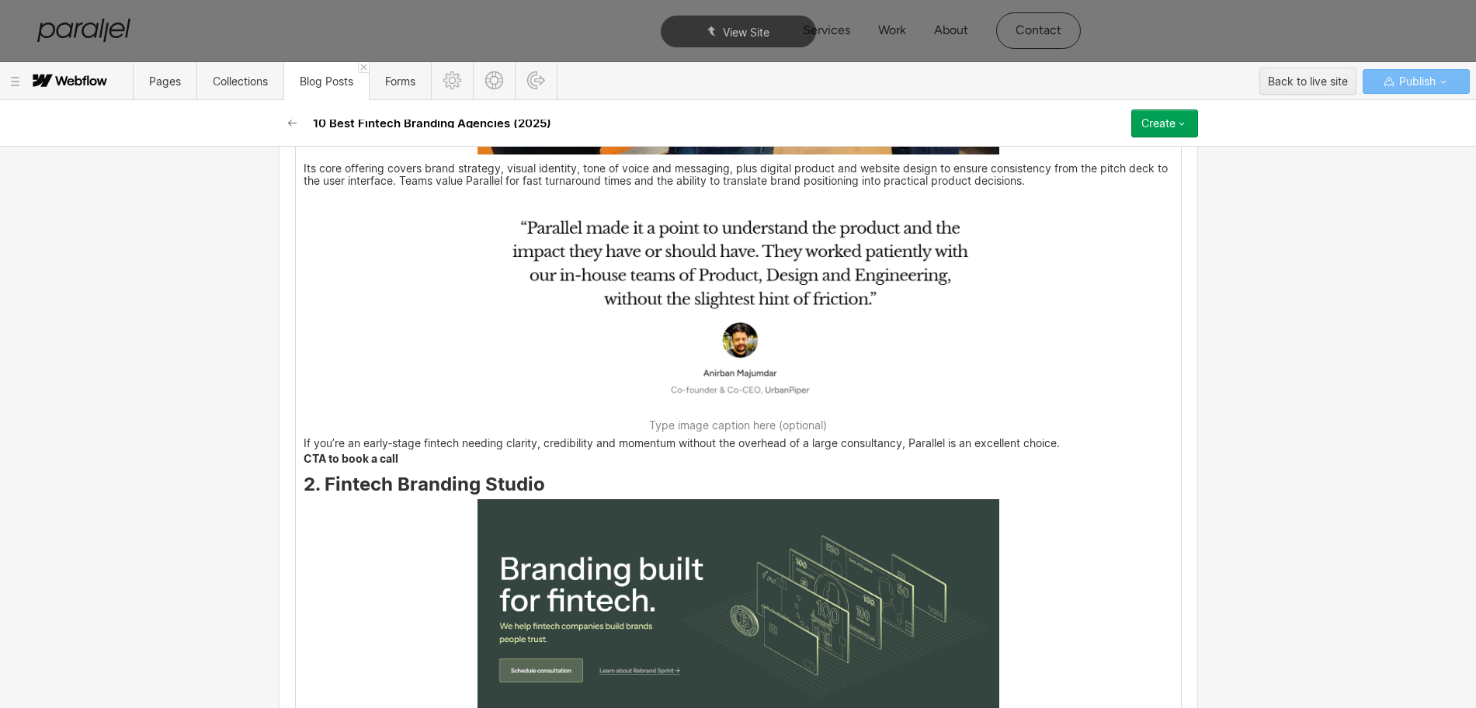
scroll to position [1979, 0]
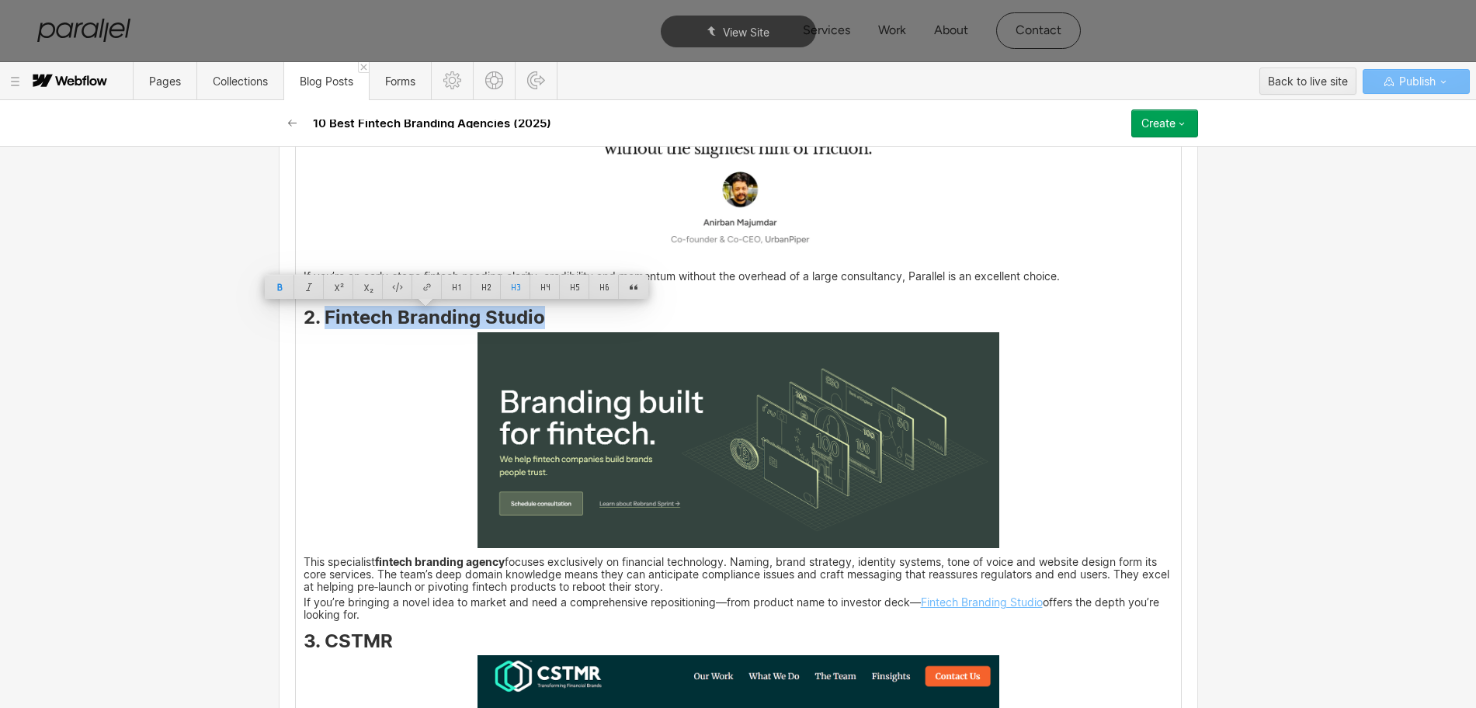
drag, startPoint x: 319, startPoint y: 316, endPoint x: 531, endPoint y: 321, distance: 212.0
click at [531, 321] on strong "2. Fintech Branding Studio" at bounding box center [424, 317] width 241 height 23
copy strong "Fintech Branding Studio"
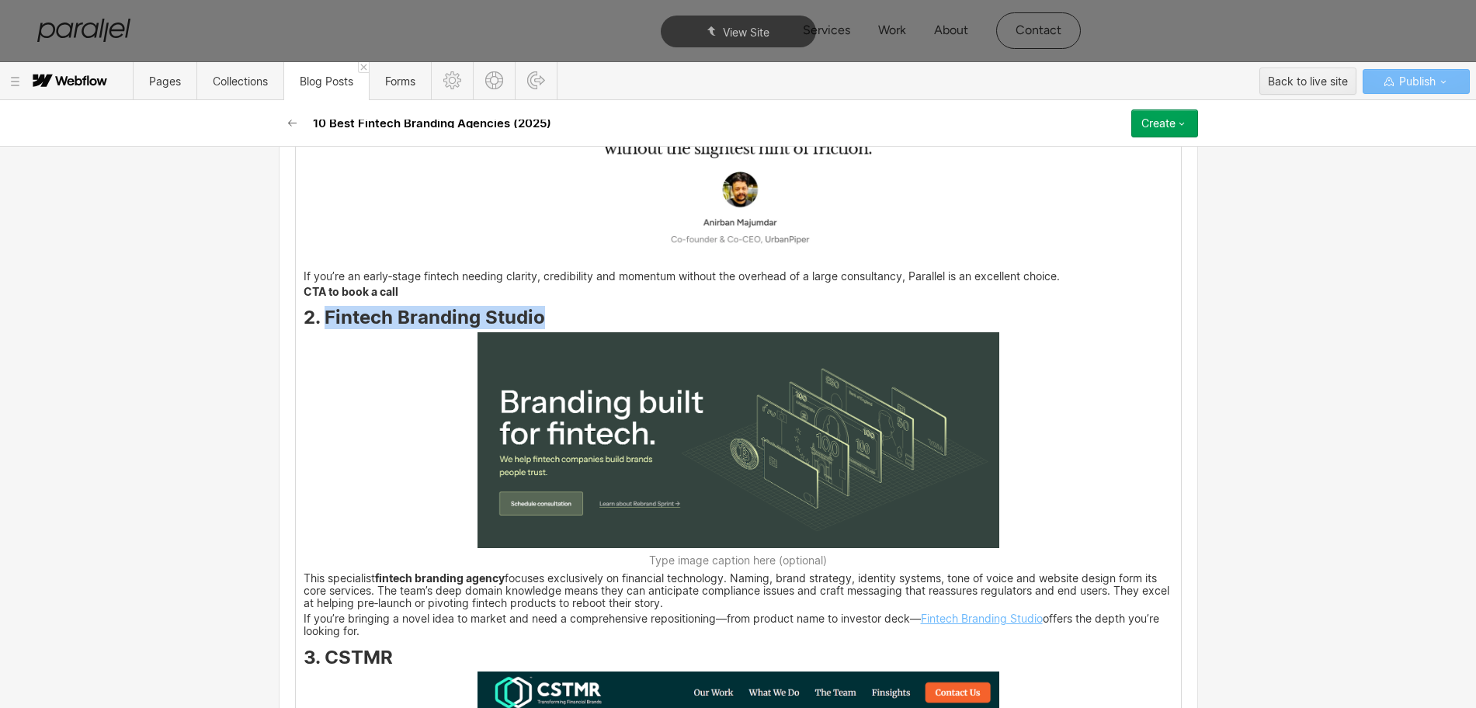
click at [681, 418] on img at bounding box center [738, 440] width 522 height 216
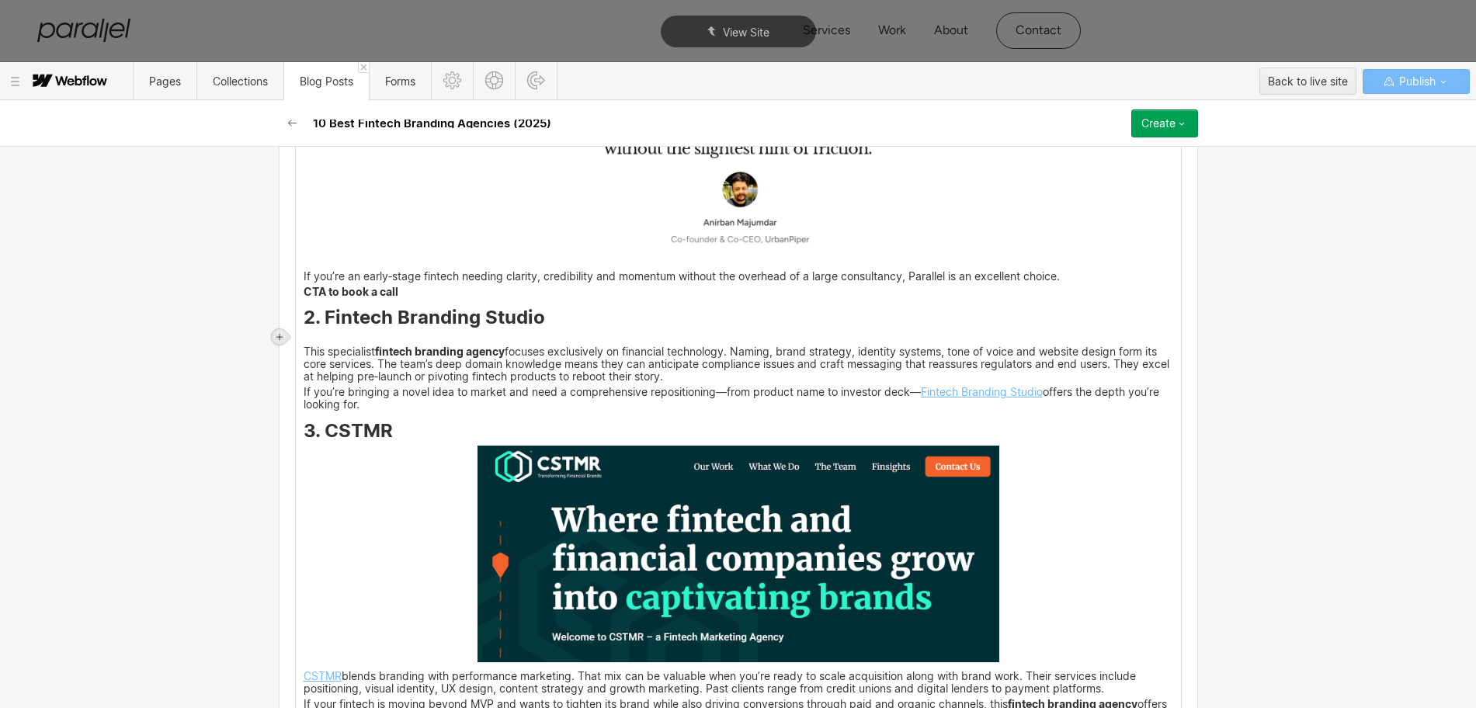
click at [280, 334] on icon at bounding box center [279, 336] width 9 height 9
click at [310, 337] on div at bounding box center [308, 336] width 29 height 24
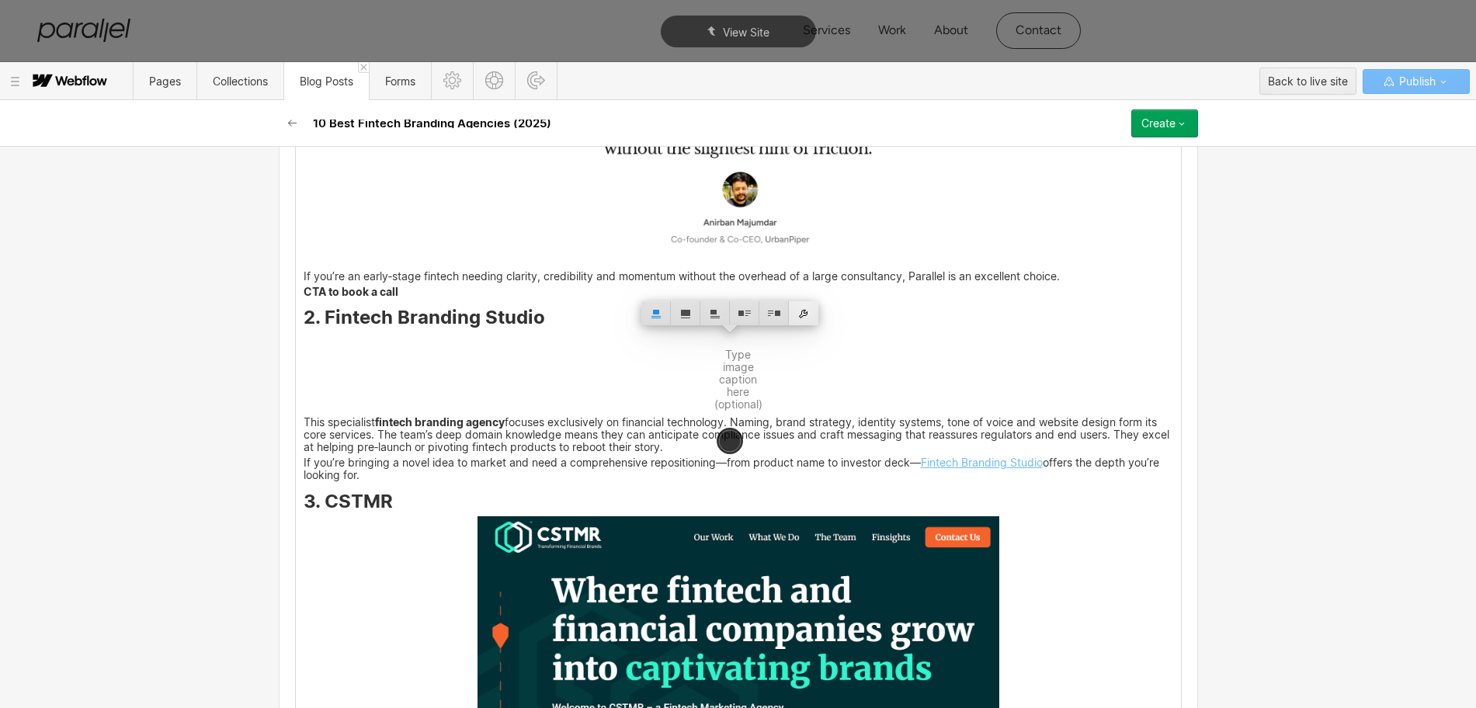
click at [807, 313] on div at bounding box center [803, 313] width 29 height 24
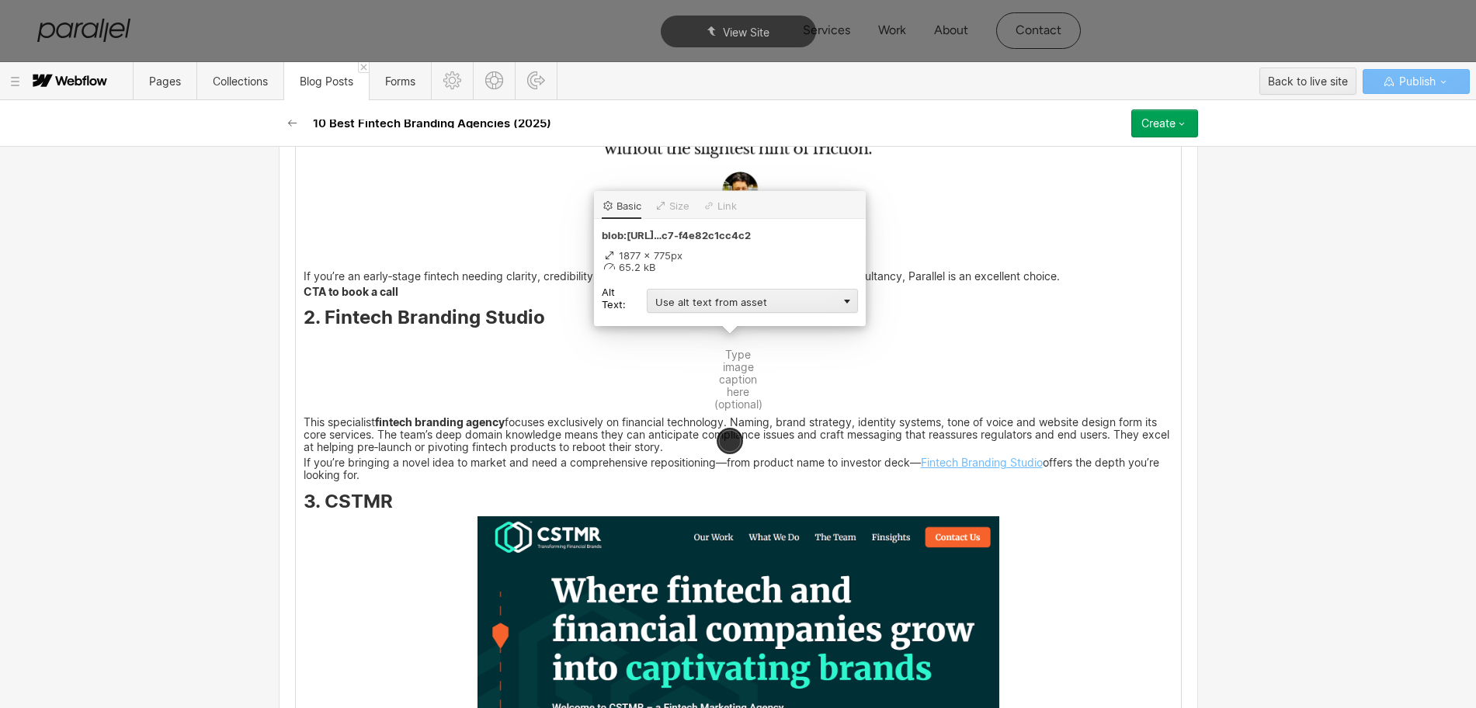
click at [679, 286] on div "Alt Text: Use alt text from asset Custom description Decorative" at bounding box center [730, 300] width 256 height 29
click at [675, 297] on div "Use alt text from asset" at bounding box center [752, 301] width 211 height 24
click at [671, 324] on div "Custom description" at bounding box center [752, 323] width 211 height 19
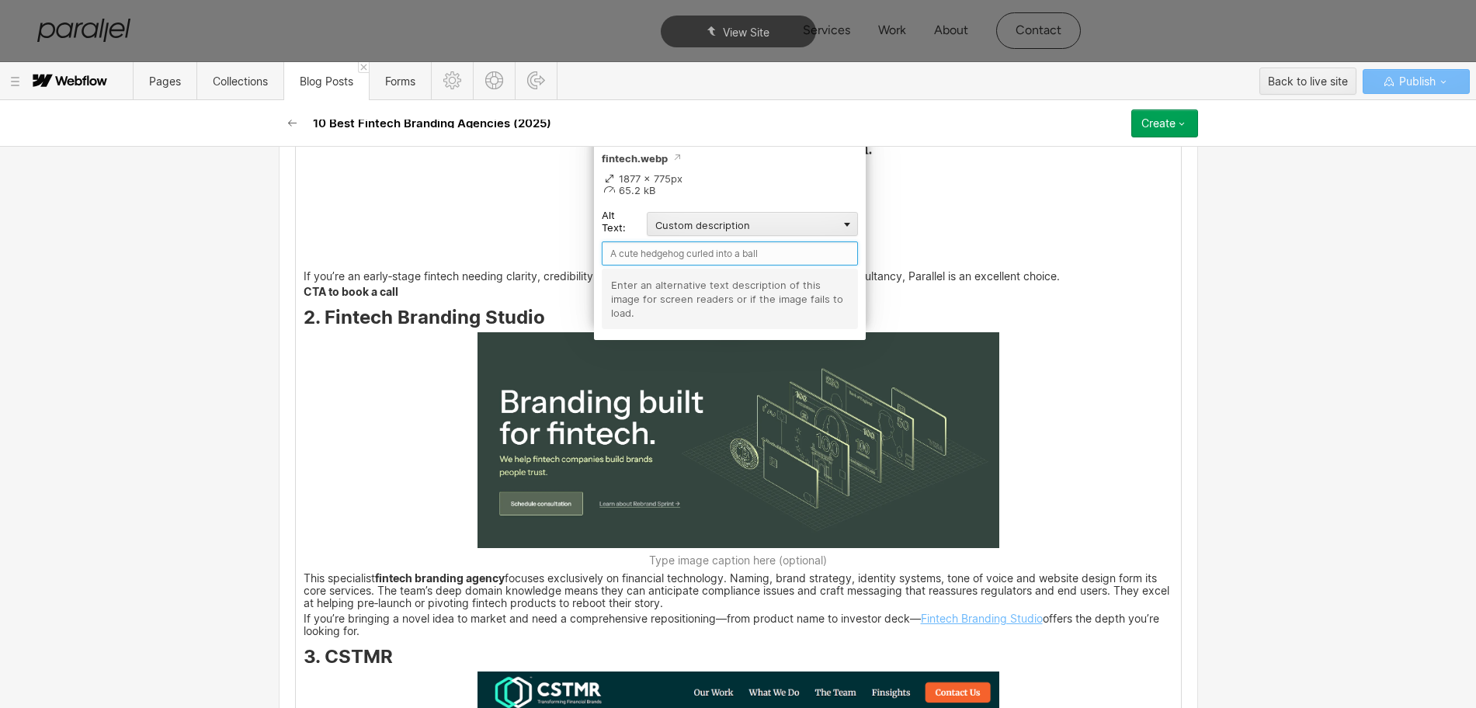
click at [619, 254] on input "text" at bounding box center [730, 253] width 256 height 24
paste input "Fintech Branding Studio"
type input "Fintech Branding Studio"
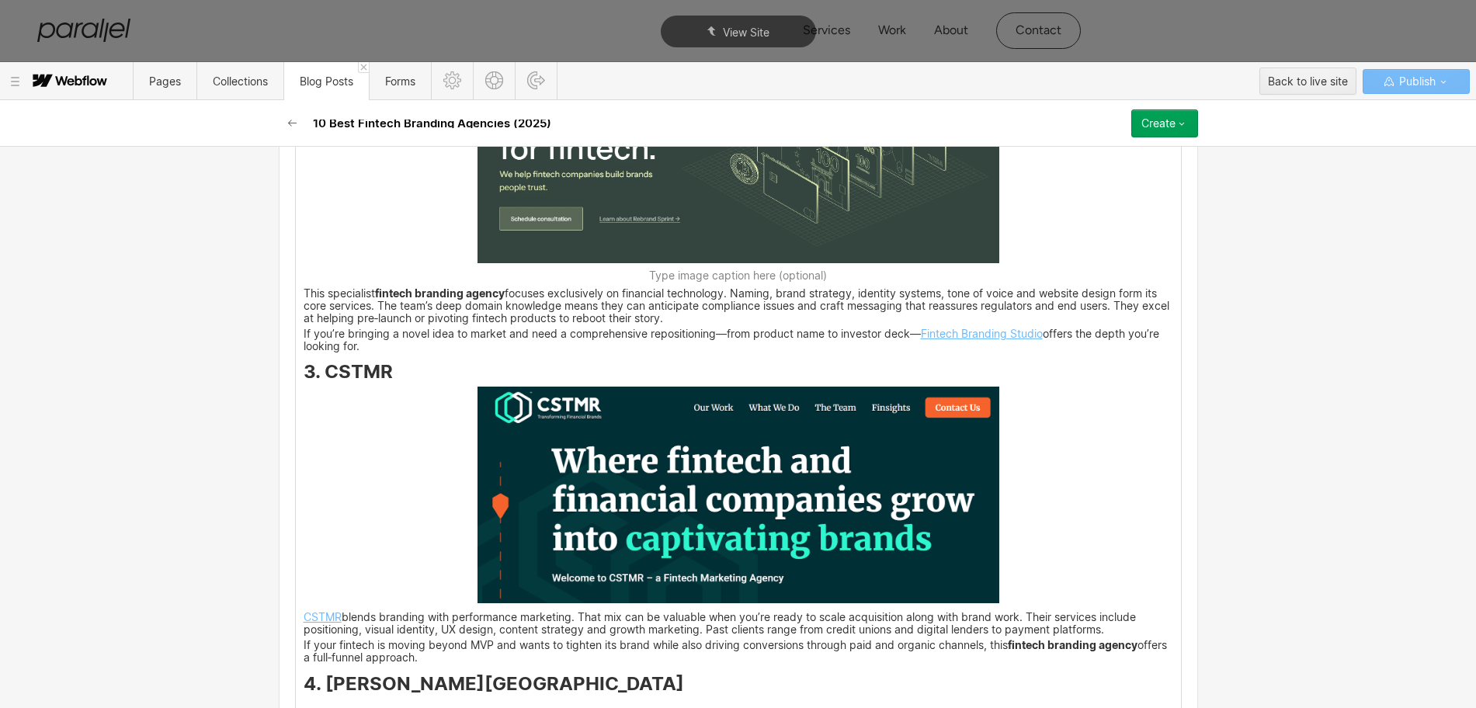
scroll to position [2270, 0]
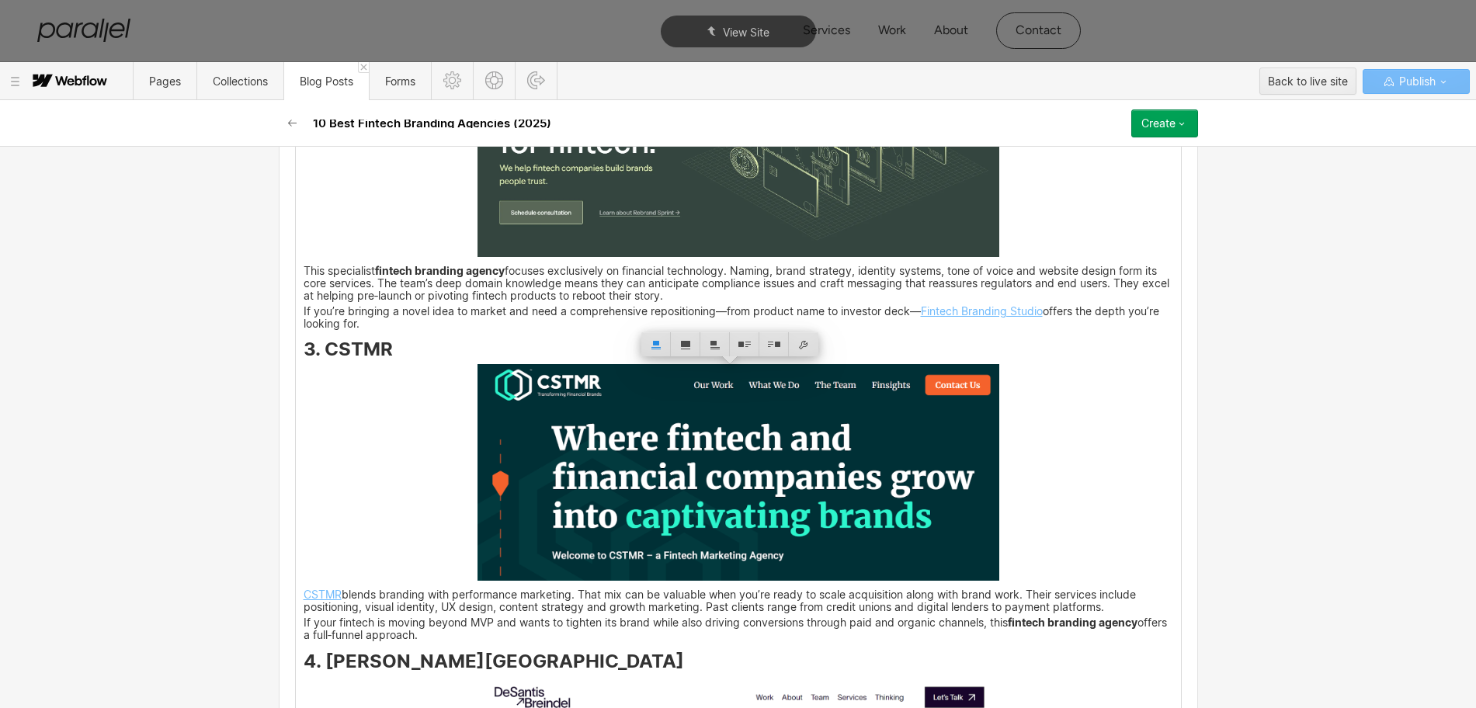
drag, startPoint x: 386, startPoint y: 370, endPoint x: 323, endPoint y: 373, distance: 63.0
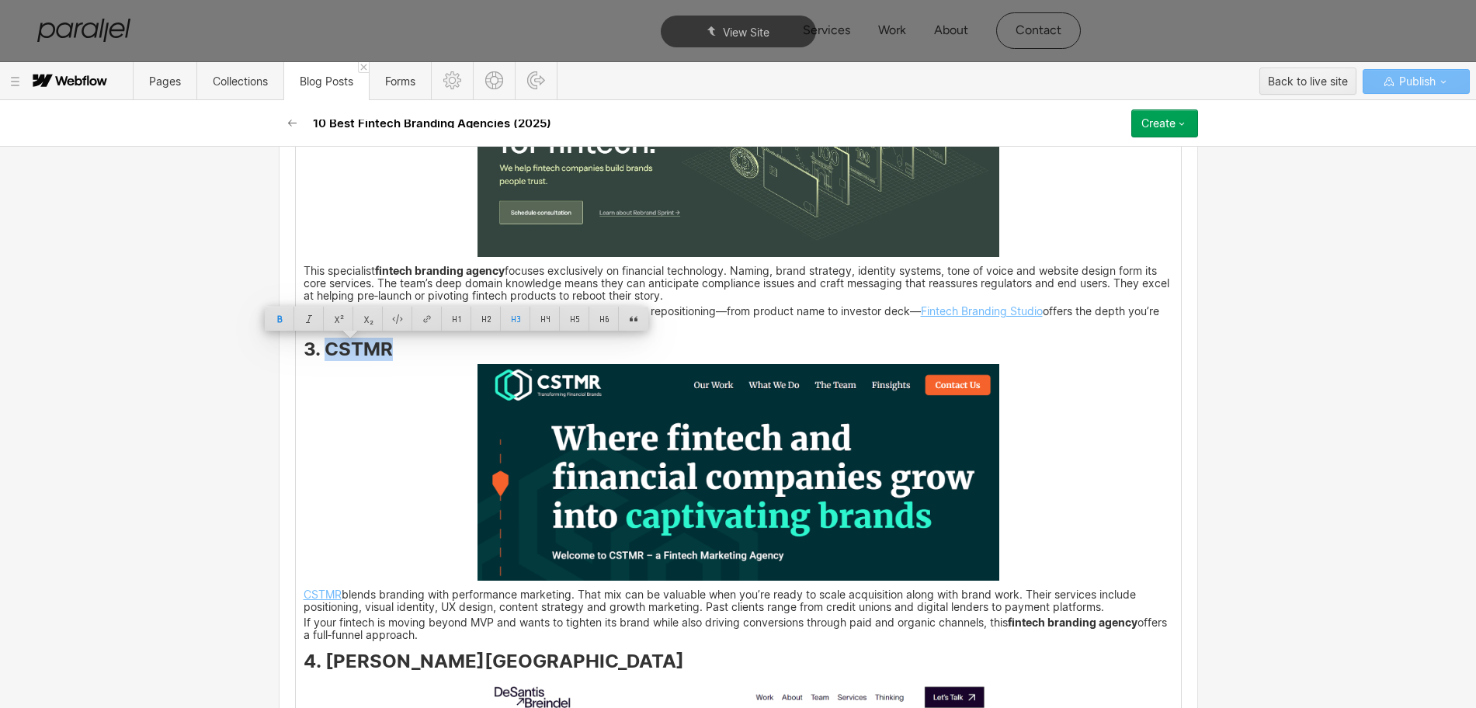
drag, startPoint x: 345, startPoint y: 352, endPoint x: 323, endPoint y: 352, distance: 21.7
click at [323, 352] on h3 "3. CSTMR" at bounding box center [738, 352] width 869 height 19
copy strong "CSTMR"
click at [674, 456] on img at bounding box center [738, 472] width 522 height 217
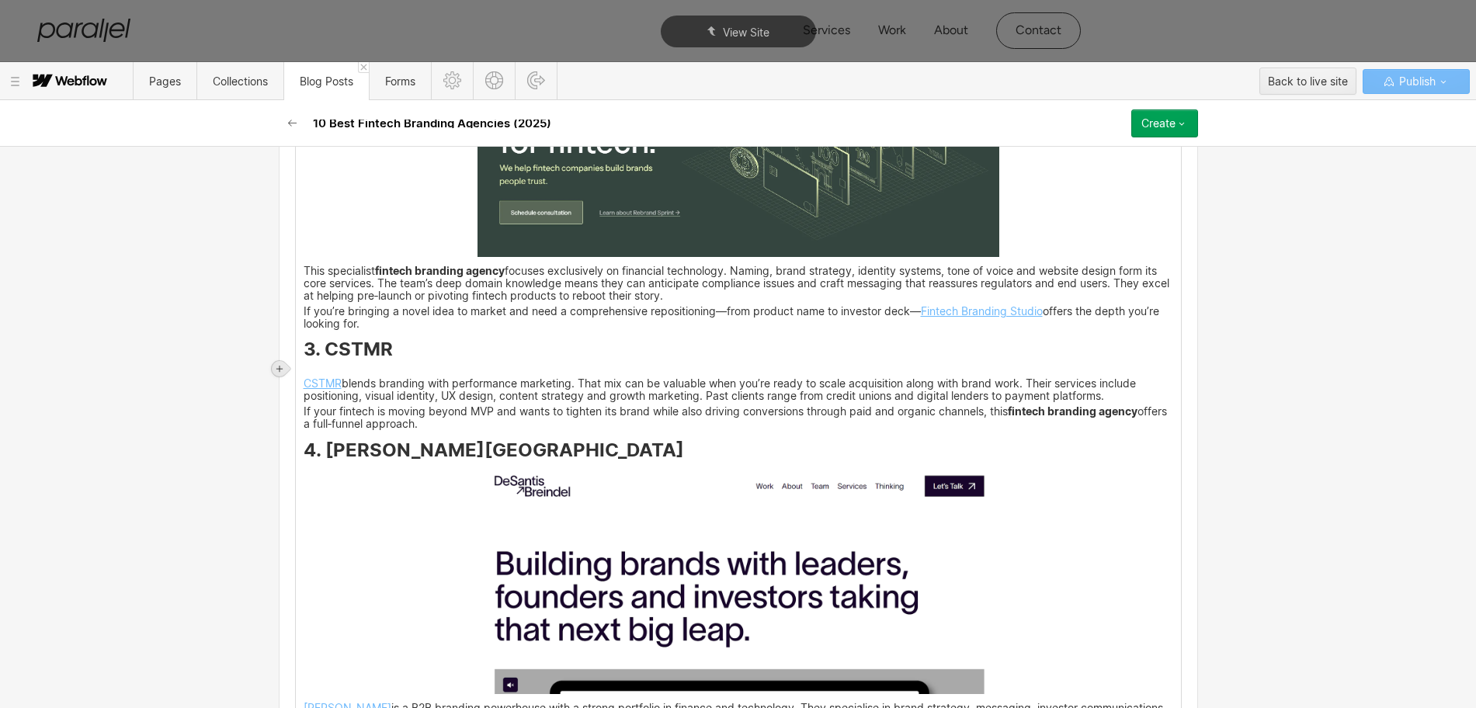
click at [273, 368] on div at bounding box center [280, 369] width 16 height 16
click at [304, 374] on div at bounding box center [308, 368] width 29 height 24
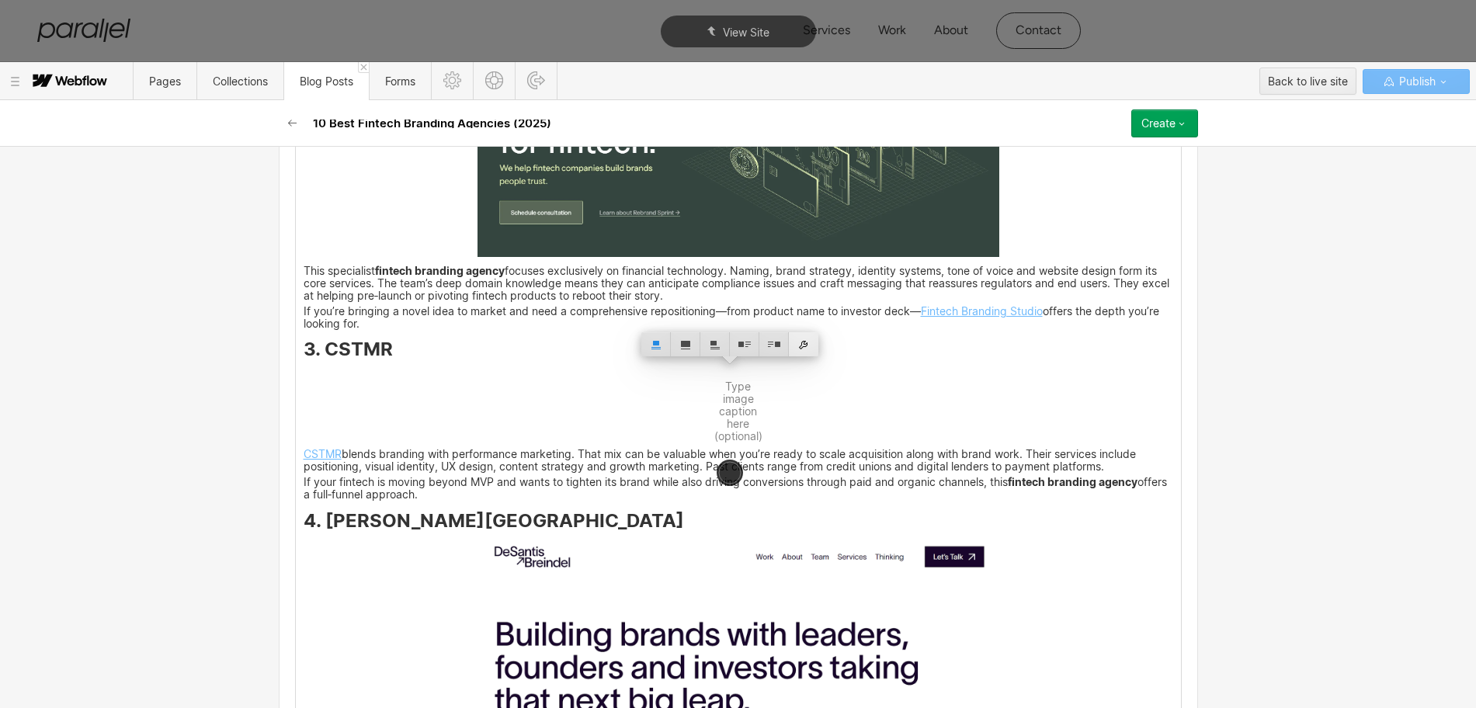
click at [807, 342] on div at bounding box center [803, 344] width 29 height 24
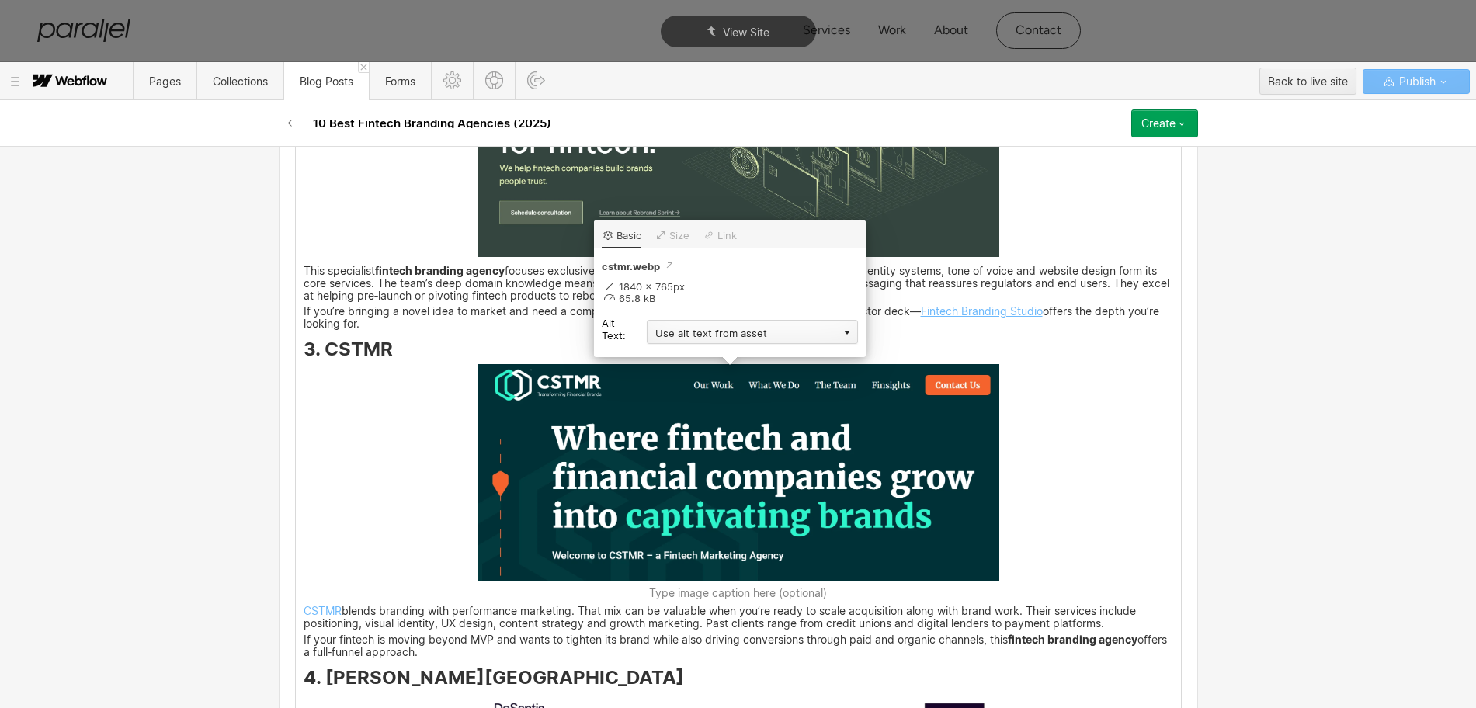
click at [672, 335] on div "Use alt text from asset" at bounding box center [752, 332] width 211 height 24
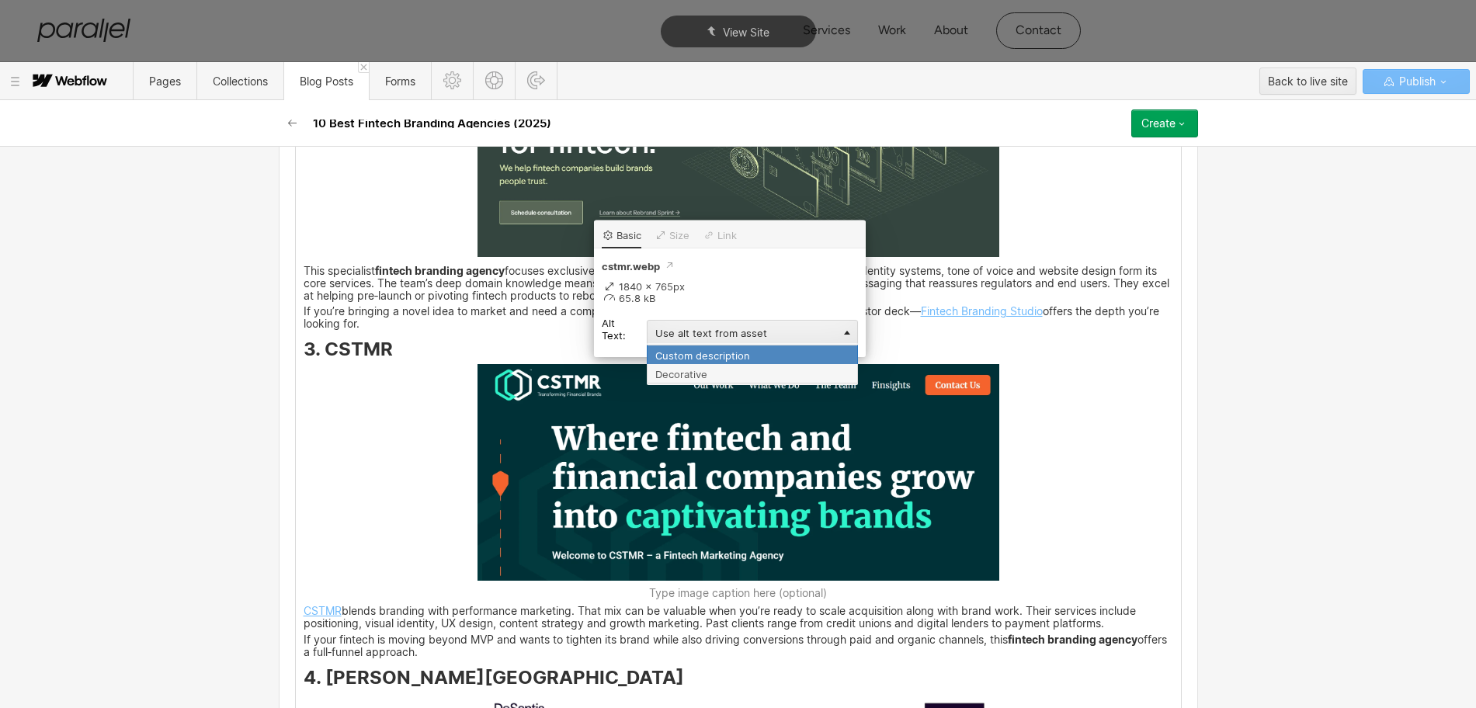
click at [672, 354] on div "Custom description" at bounding box center [752, 354] width 211 height 19
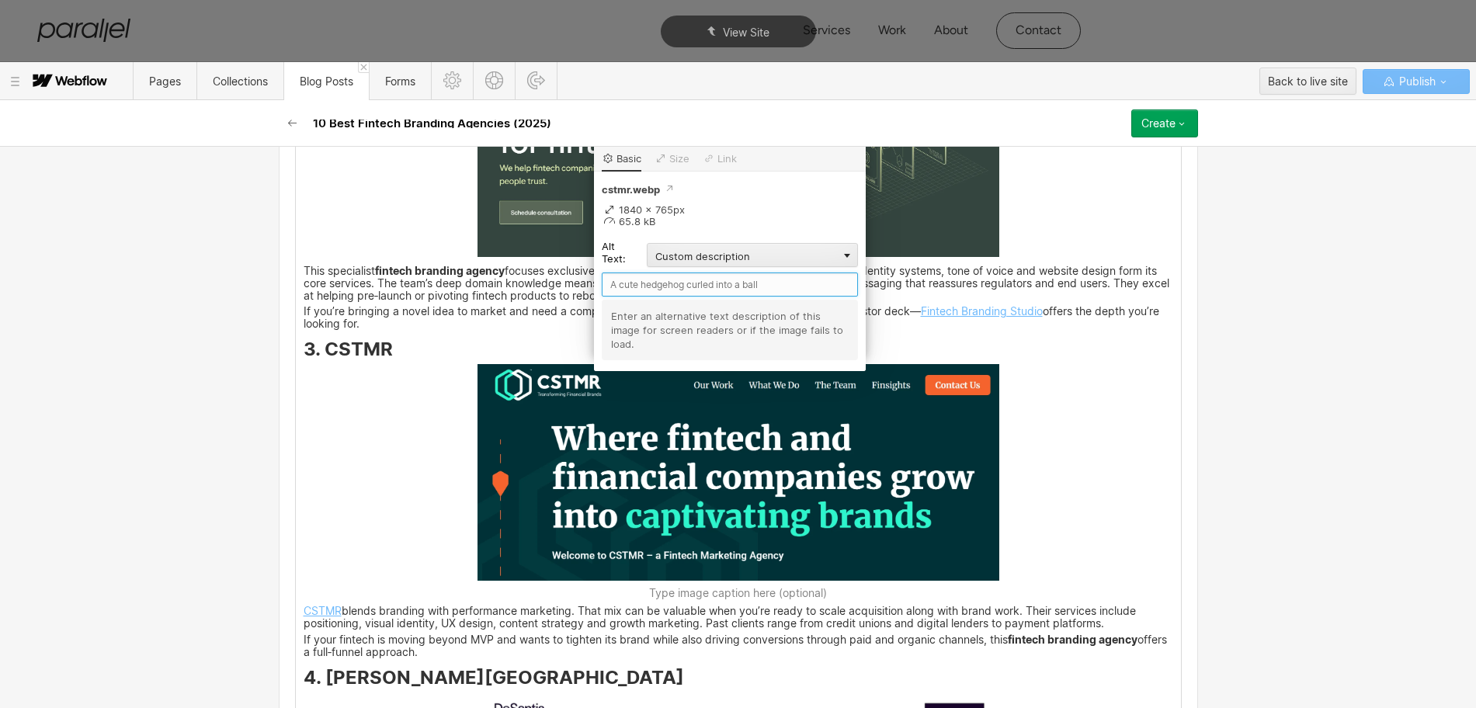
click at [620, 286] on input "text" at bounding box center [730, 284] width 256 height 24
paste input "CSTMR"
type input "CSTMR"
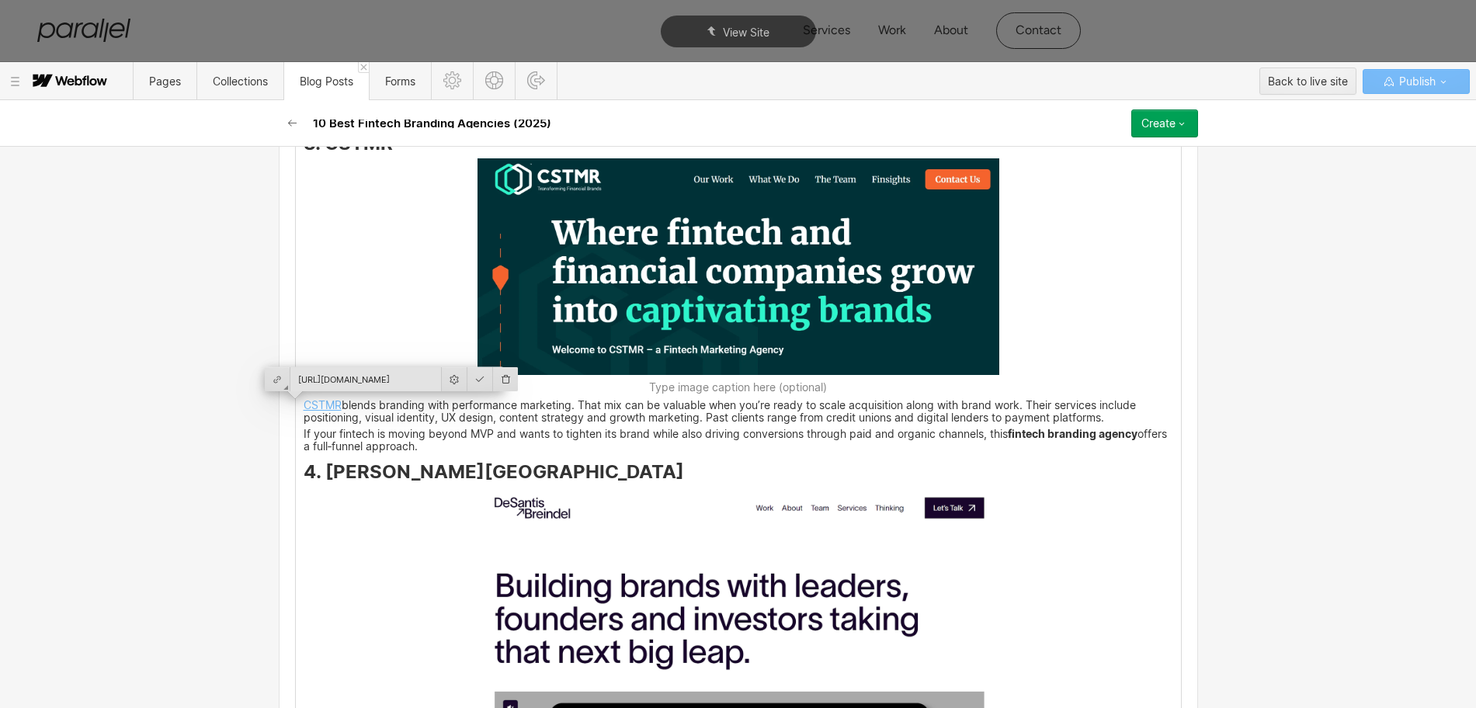
scroll to position [2561, 0]
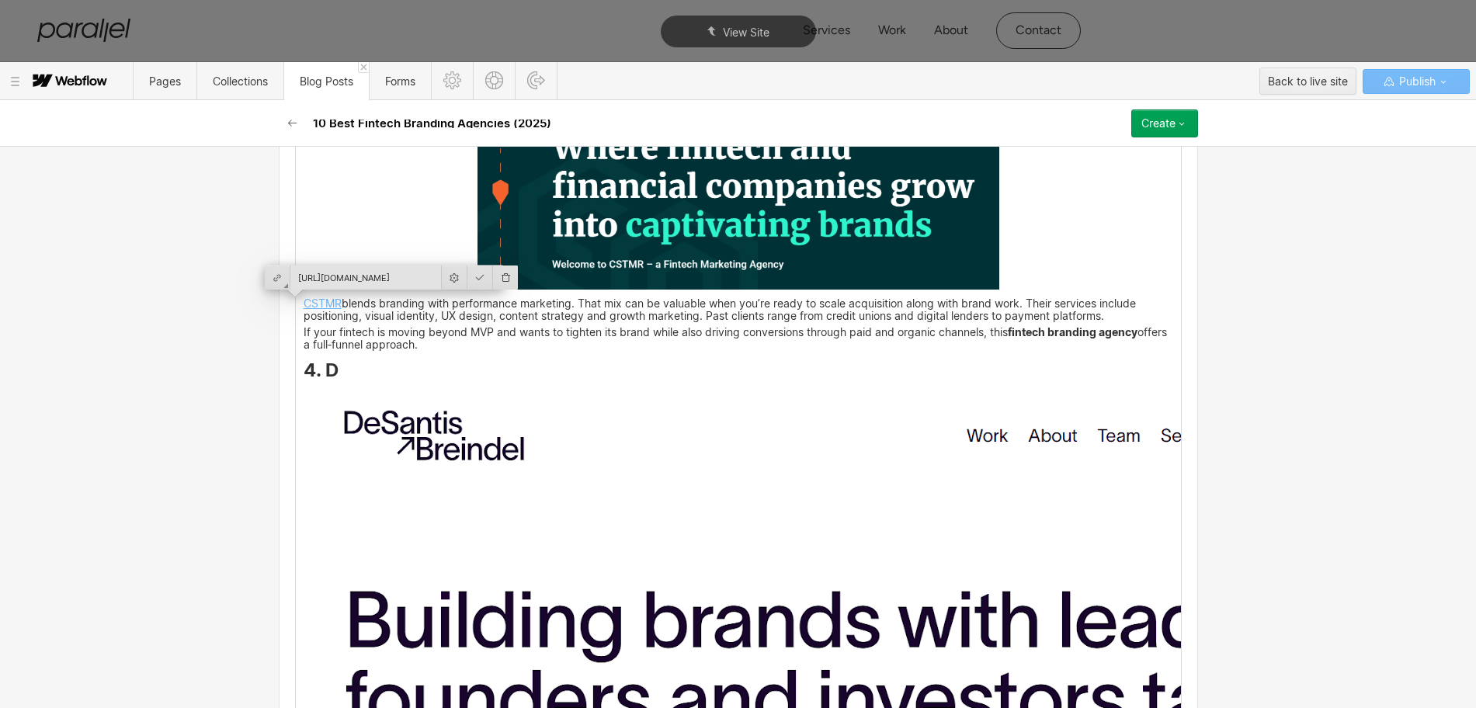
click at [568, 390] on img at bounding box center [925, 658] width 1242 height 547
click at [467, 279] on div at bounding box center [480, 277] width 26 height 24
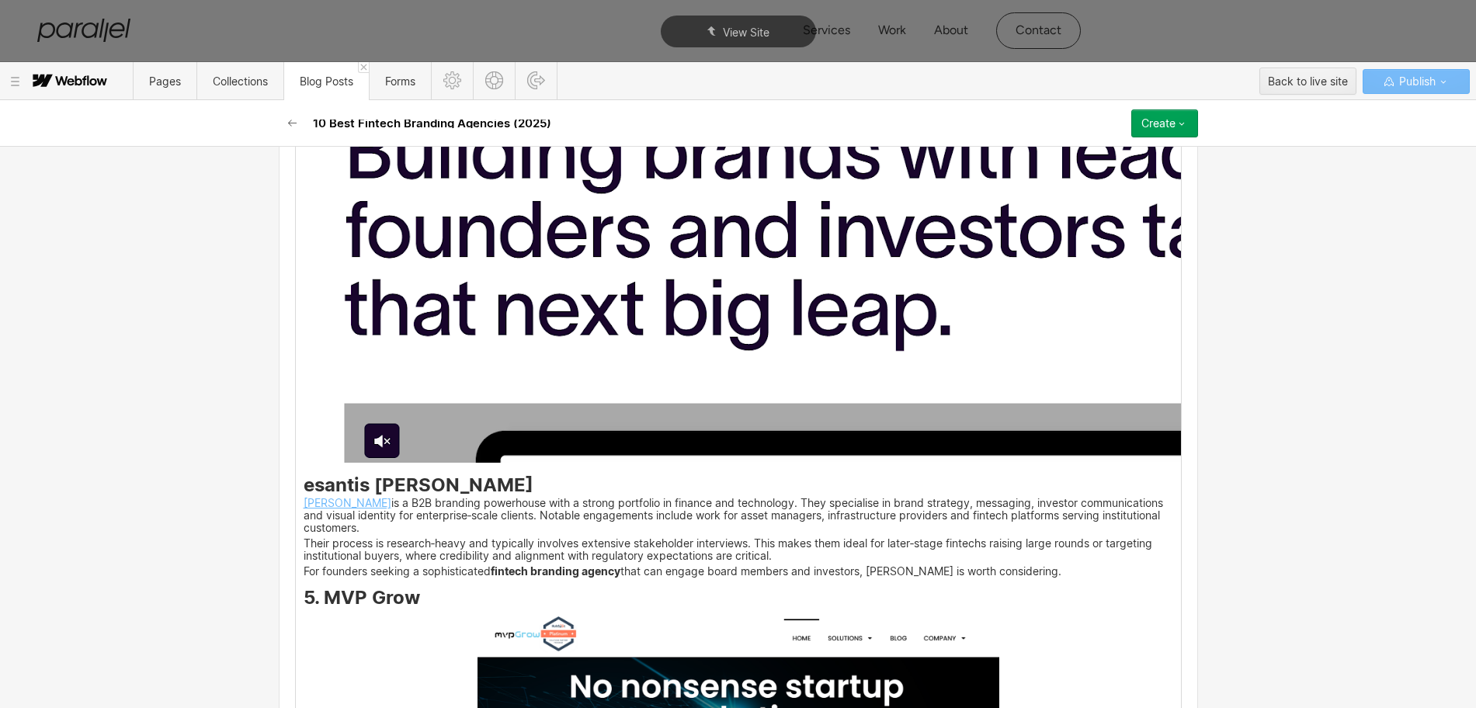
scroll to position [3143, 0]
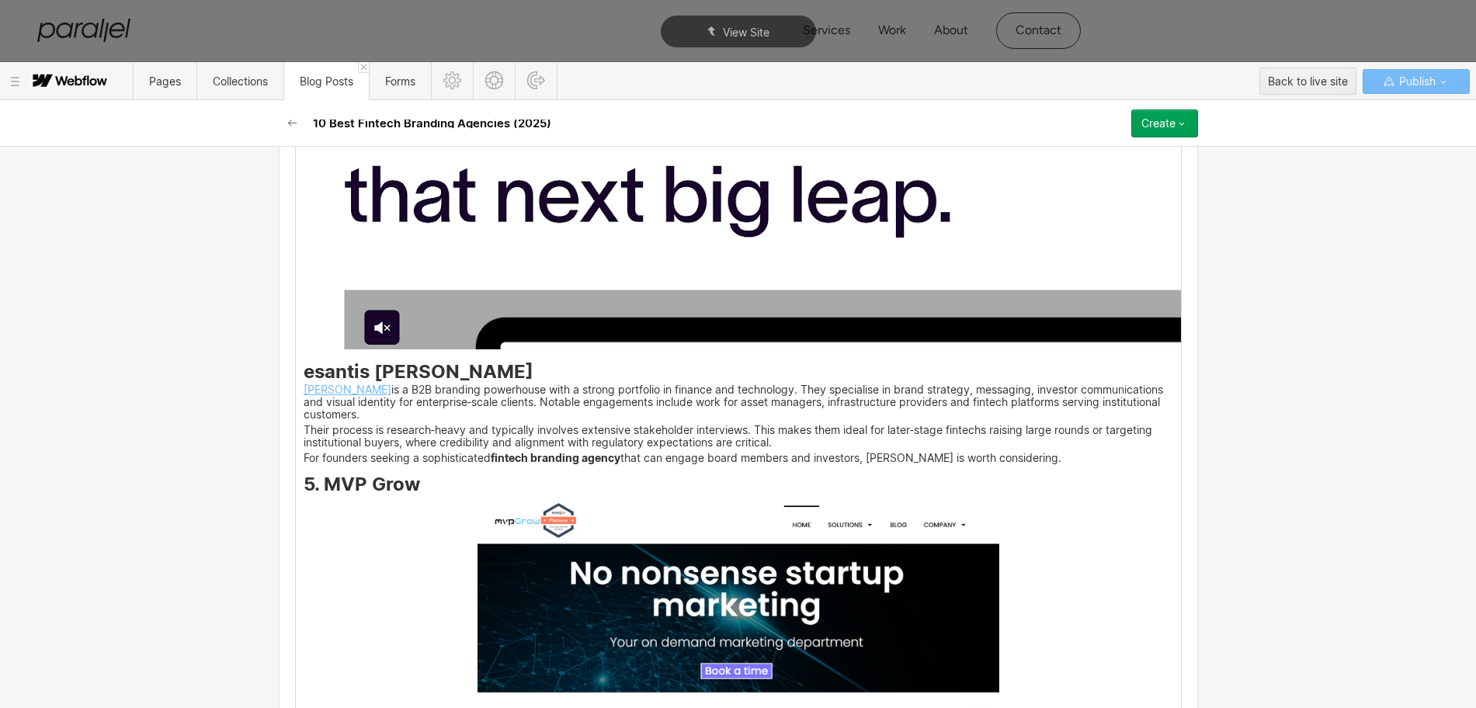
click at [623, 647] on img at bounding box center [738, 620] width 522 height 243
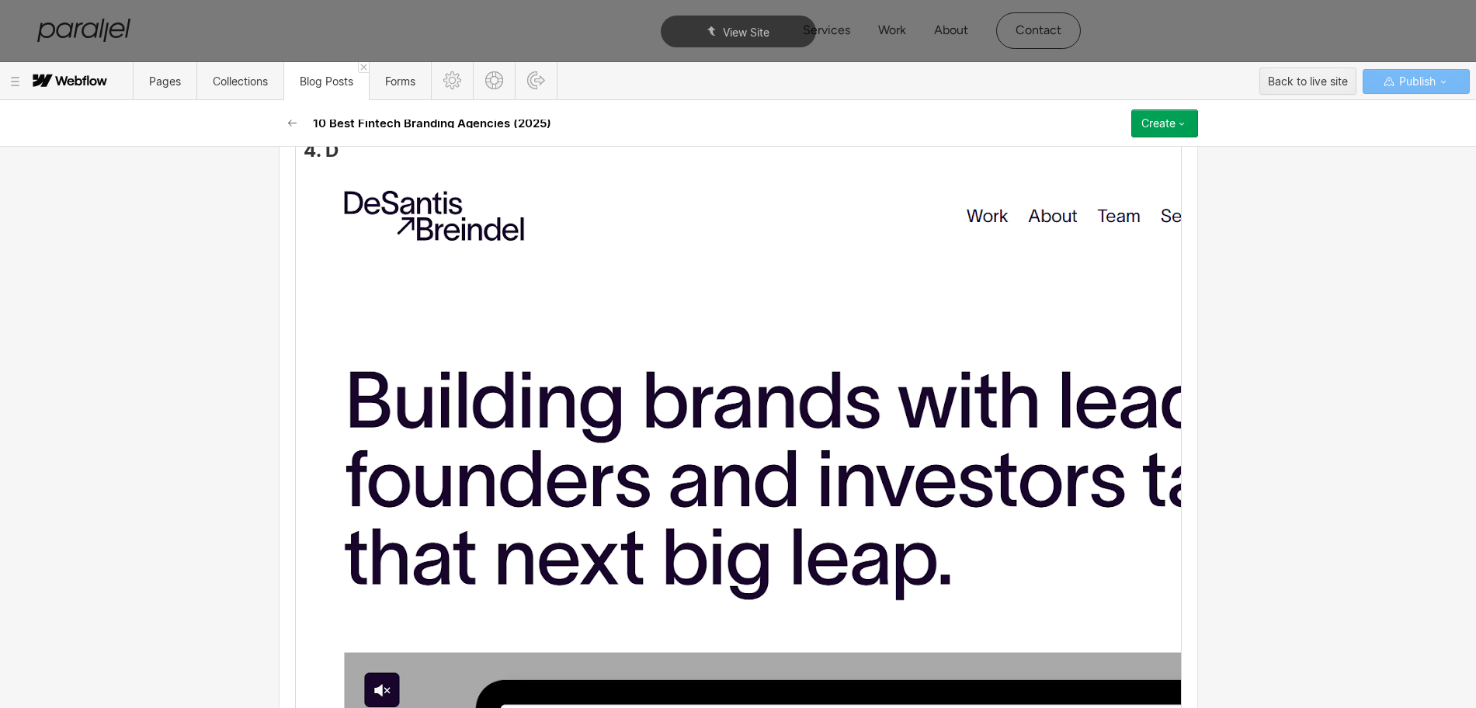
scroll to position [2852, 0]
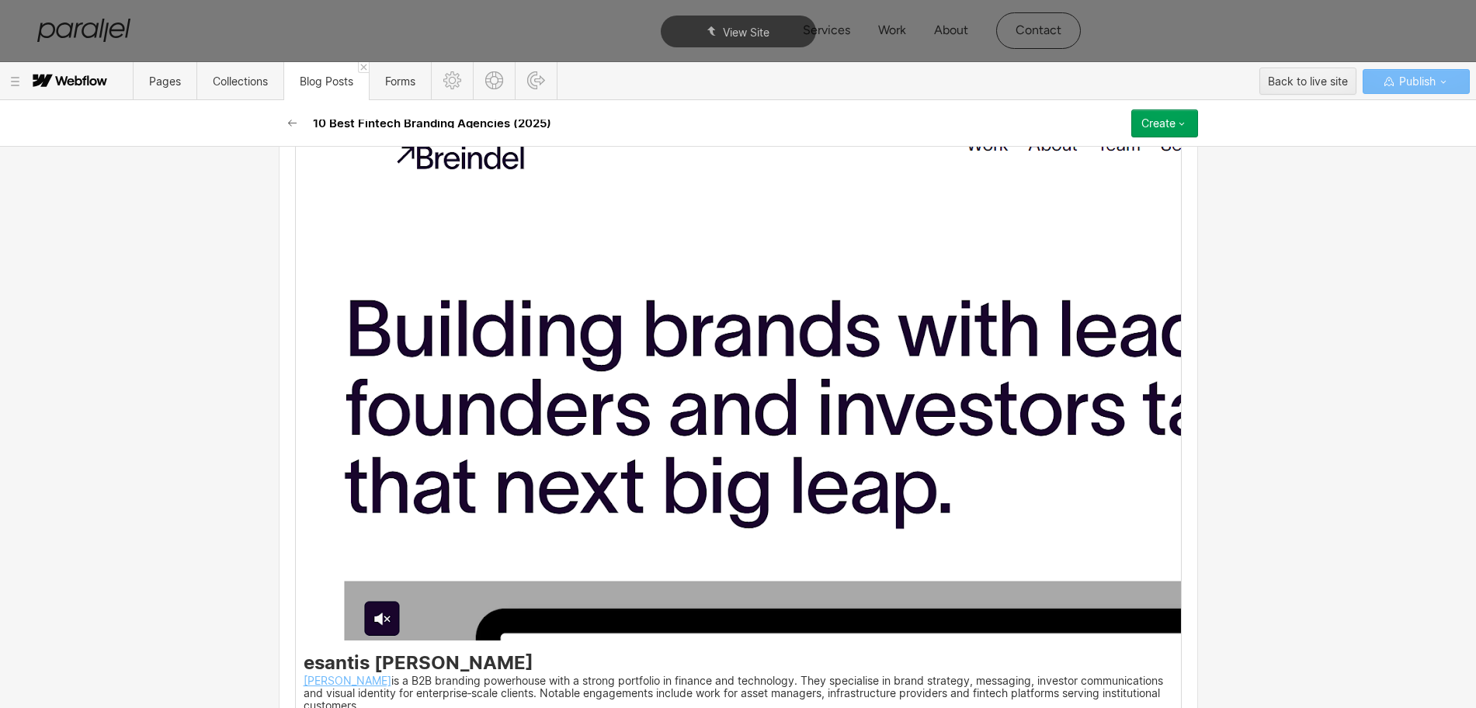
click at [530, 492] on img at bounding box center [925, 367] width 1242 height 547
click at [525, 686] on p "[PERSON_NAME] is a B2B branding powerhouse with a strong portfolio in finance a…" at bounding box center [738, 694] width 869 height 35
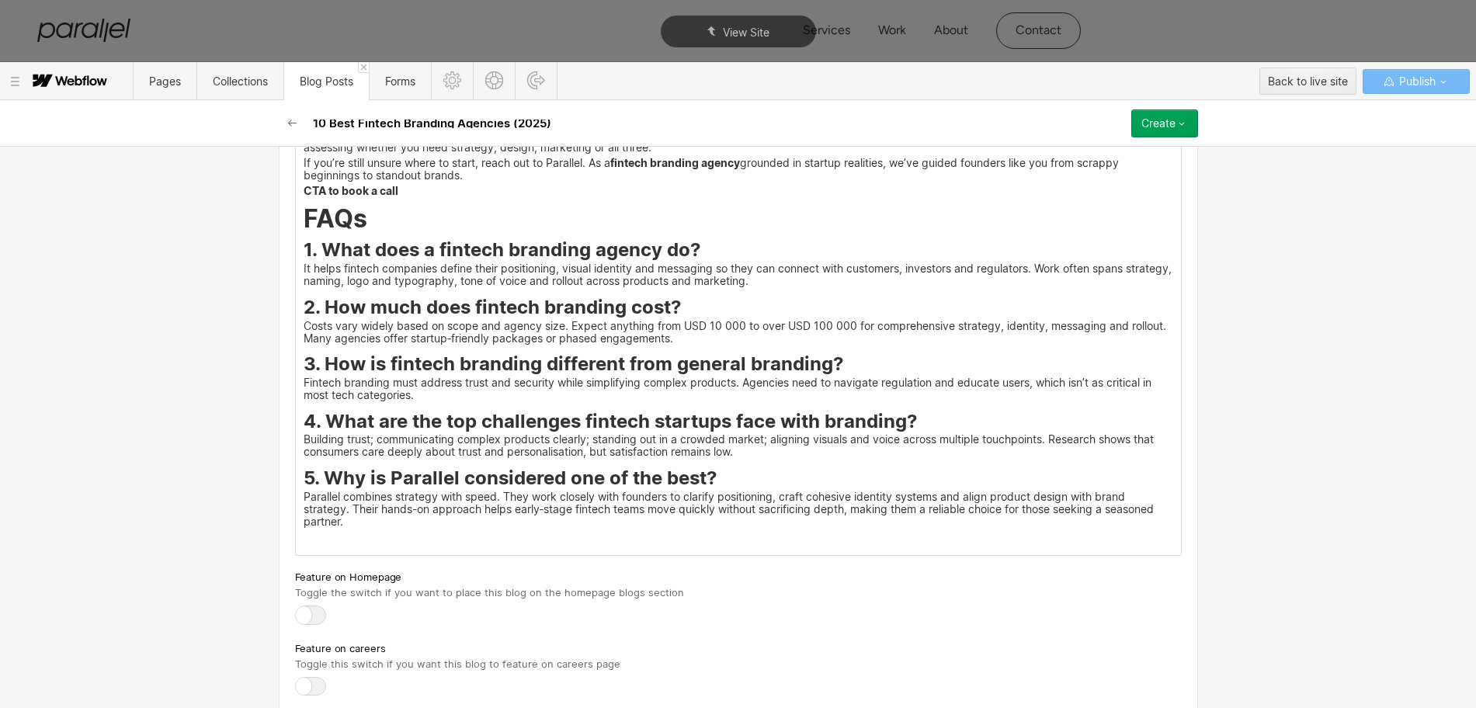
scroll to position [5975, 0]
drag, startPoint x: 352, startPoint y: 573, endPoint x: 313, endPoint y: 246, distance: 329.1
drag, startPoint x: 345, startPoint y: 543, endPoint x: 345, endPoint y: 205, distance: 338.5
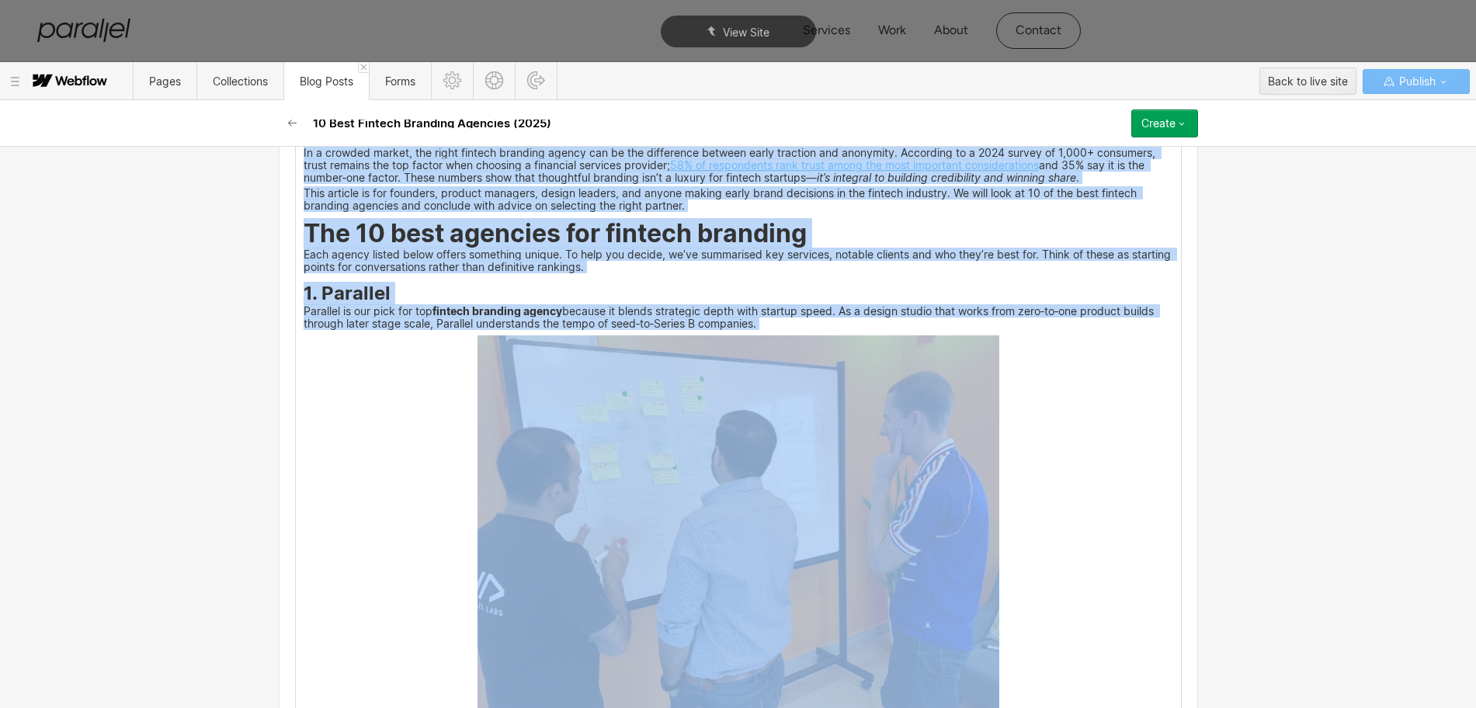
scroll to position [0, 0]
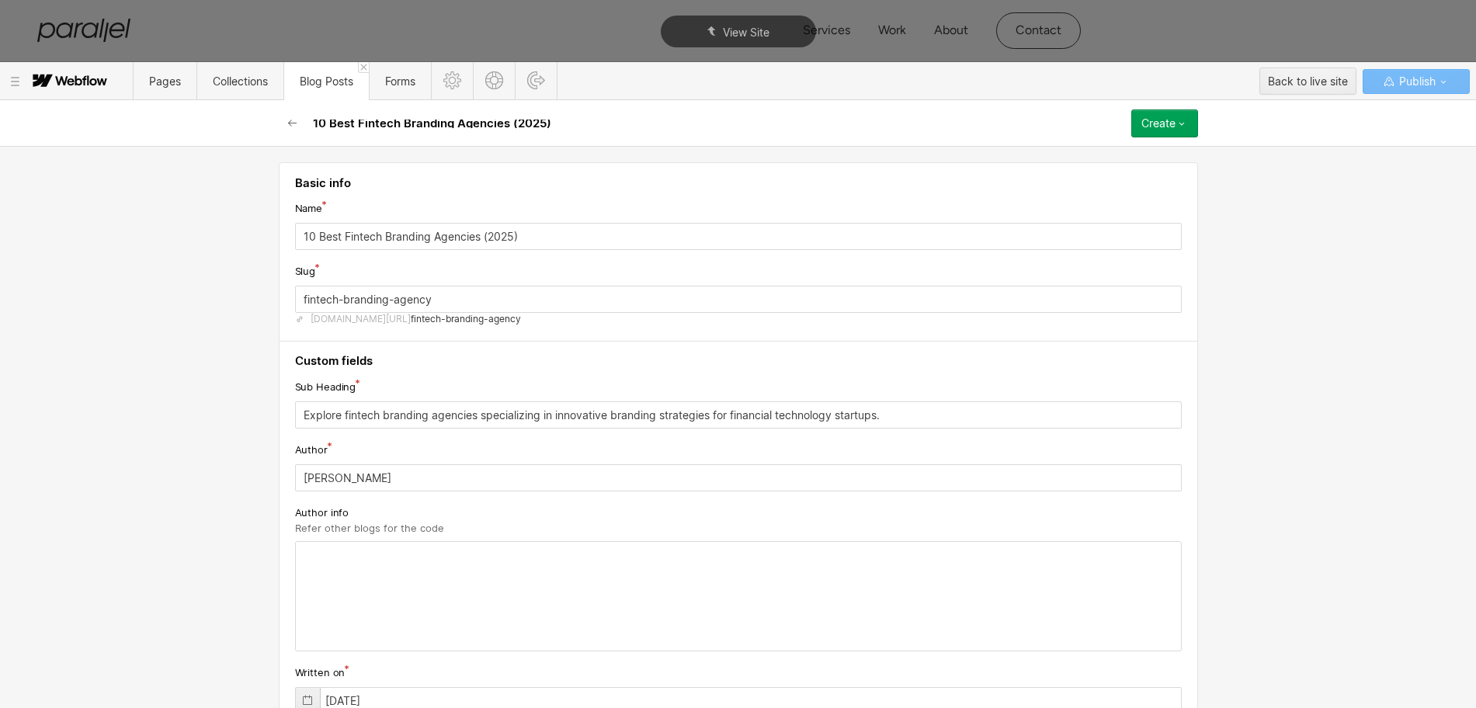
drag, startPoint x: 339, startPoint y: 535, endPoint x: 244, endPoint y: -16, distance: 559.4
click at [244, 0] on html "Services Work About Careers Contact LinkedIn Twitter (X) Solving what matters, …" at bounding box center [738, 354] width 1476 height 708
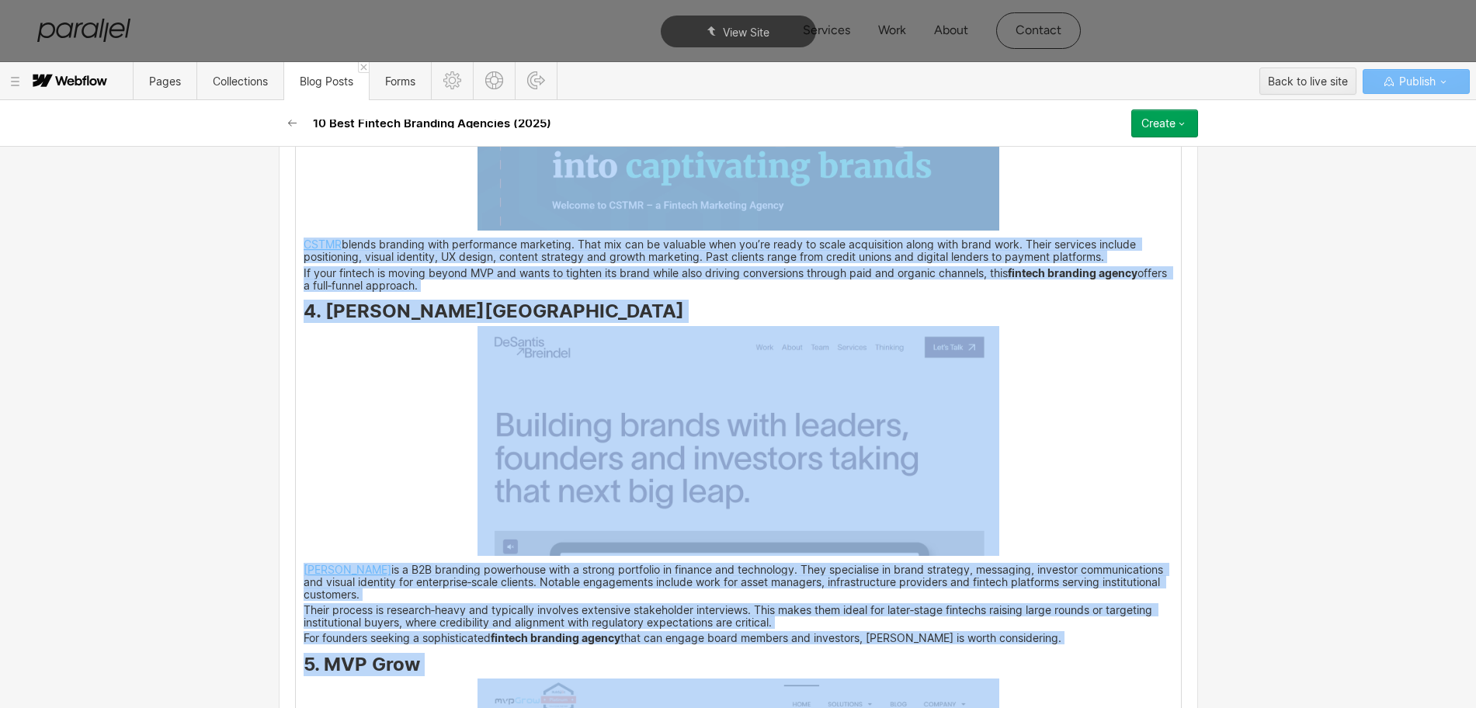
scroll to position [2814, 0]
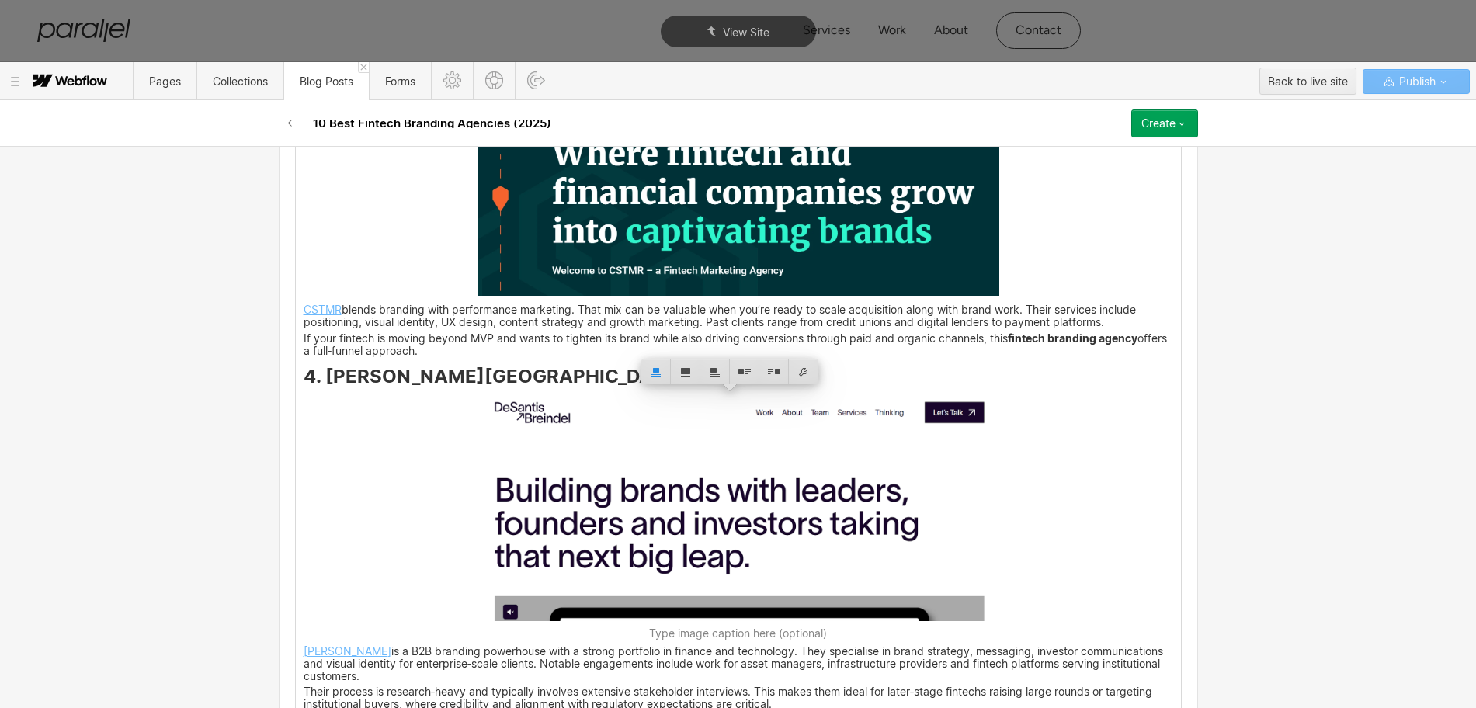
scroll to position [2523, 0]
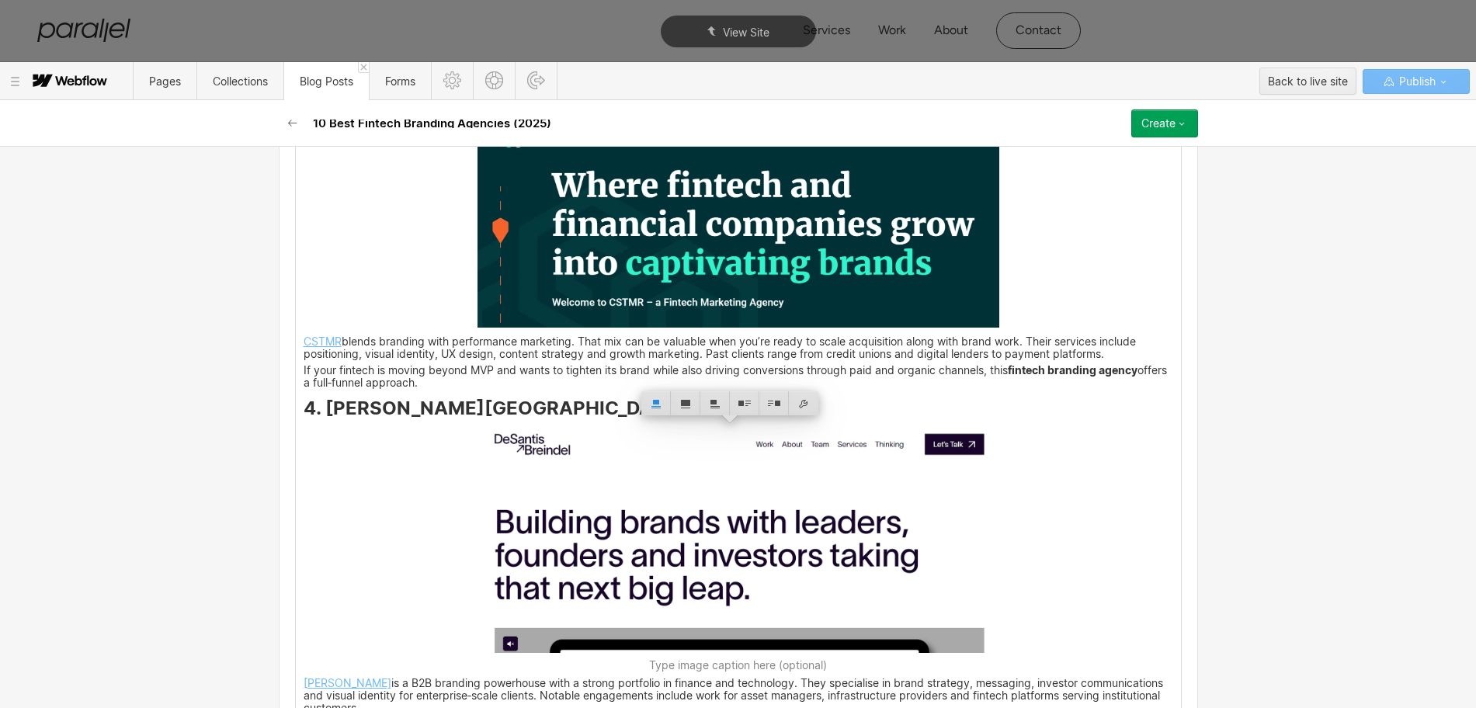
click at [569, 479] on img at bounding box center [738, 538] width 522 height 230
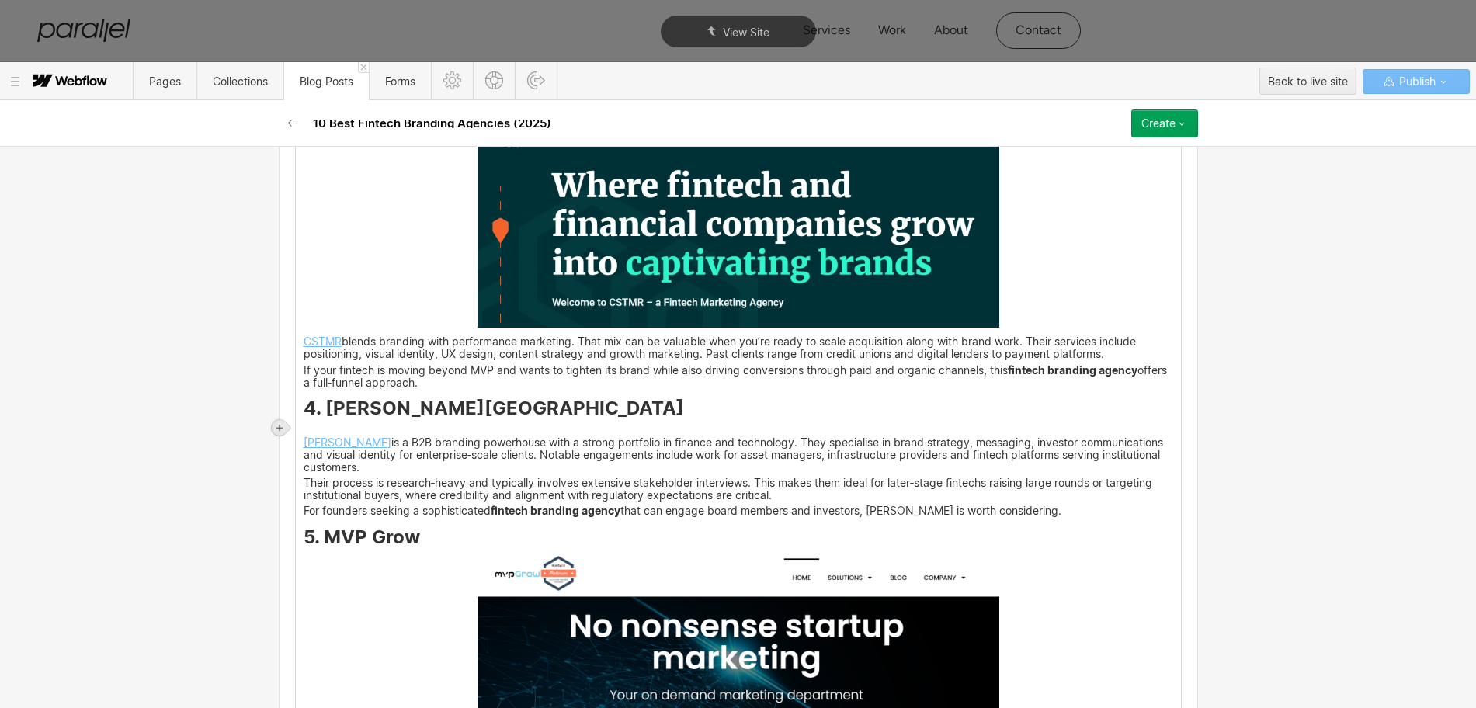
click at [282, 424] on icon at bounding box center [279, 427] width 9 height 9
click at [307, 422] on div at bounding box center [308, 427] width 29 height 24
click at [603, 407] on h3 "4. [PERSON_NAME][GEOGRAPHIC_DATA]" at bounding box center [738, 411] width 869 height 19
click at [277, 429] on icon at bounding box center [279, 427] width 9 height 9
click at [307, 434] on div at bounding box center [308, 427] width 29 height 24
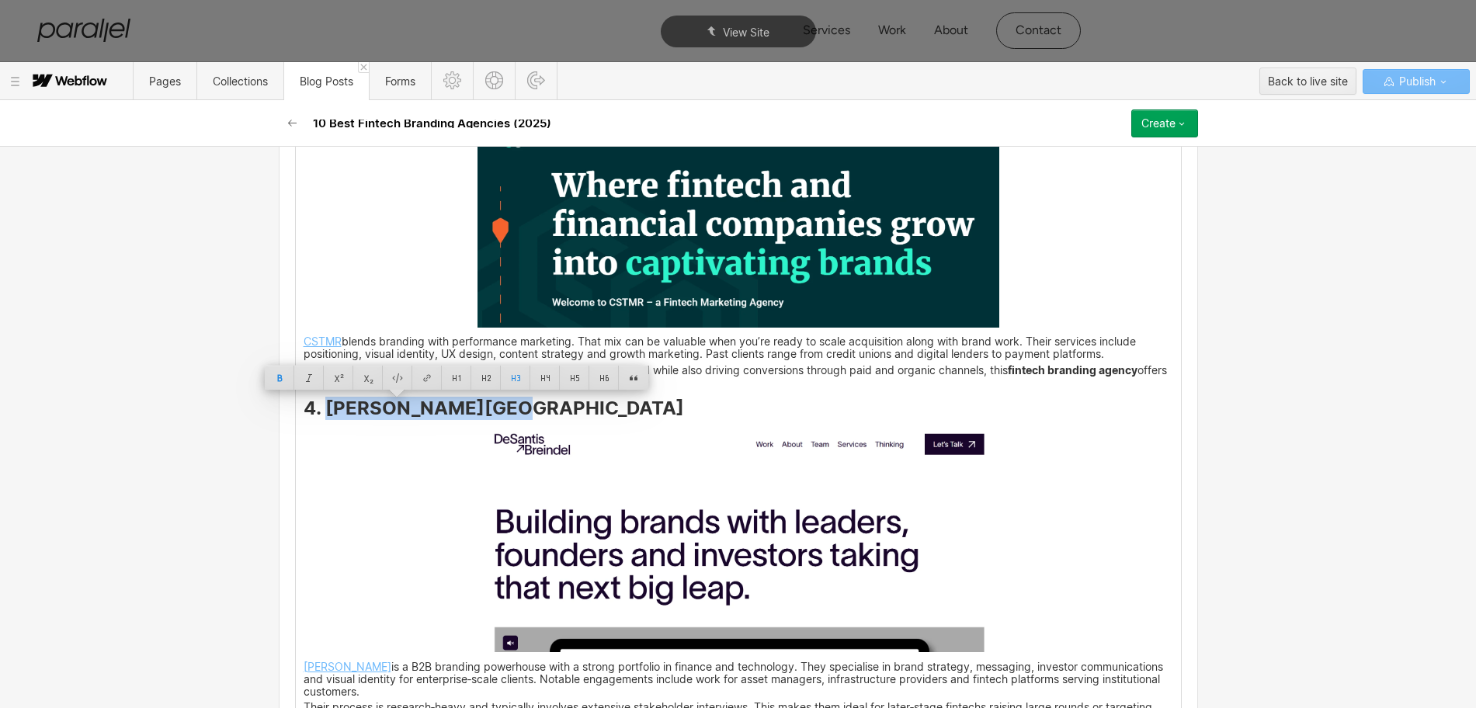
drag, startPoint x: 382, startPoint y: 412, endPoint x: 488, endPoint y: 409, distance: 105.6
click at [488, 409] on h3 "4. [PERSON_NAME][GEOGRAPHIC_DATA]" at bounding box center [738, 411] width 869 height 19
copy strong "[PERSON_NAME]"
click at [848, 545] on img at bounding box center [738, 538] width 522 height 230
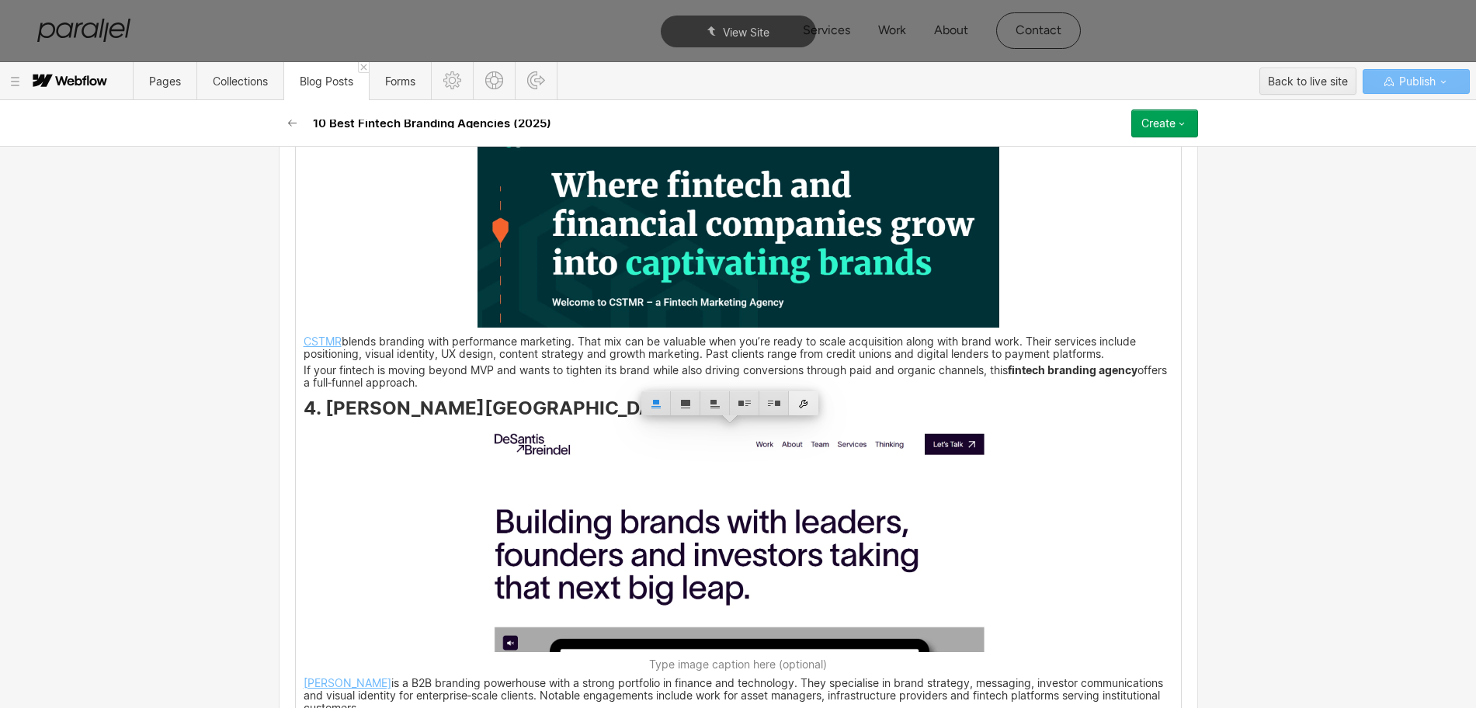
click at [807, 398] on div at bounding box center [803, 403] width 29 height 24
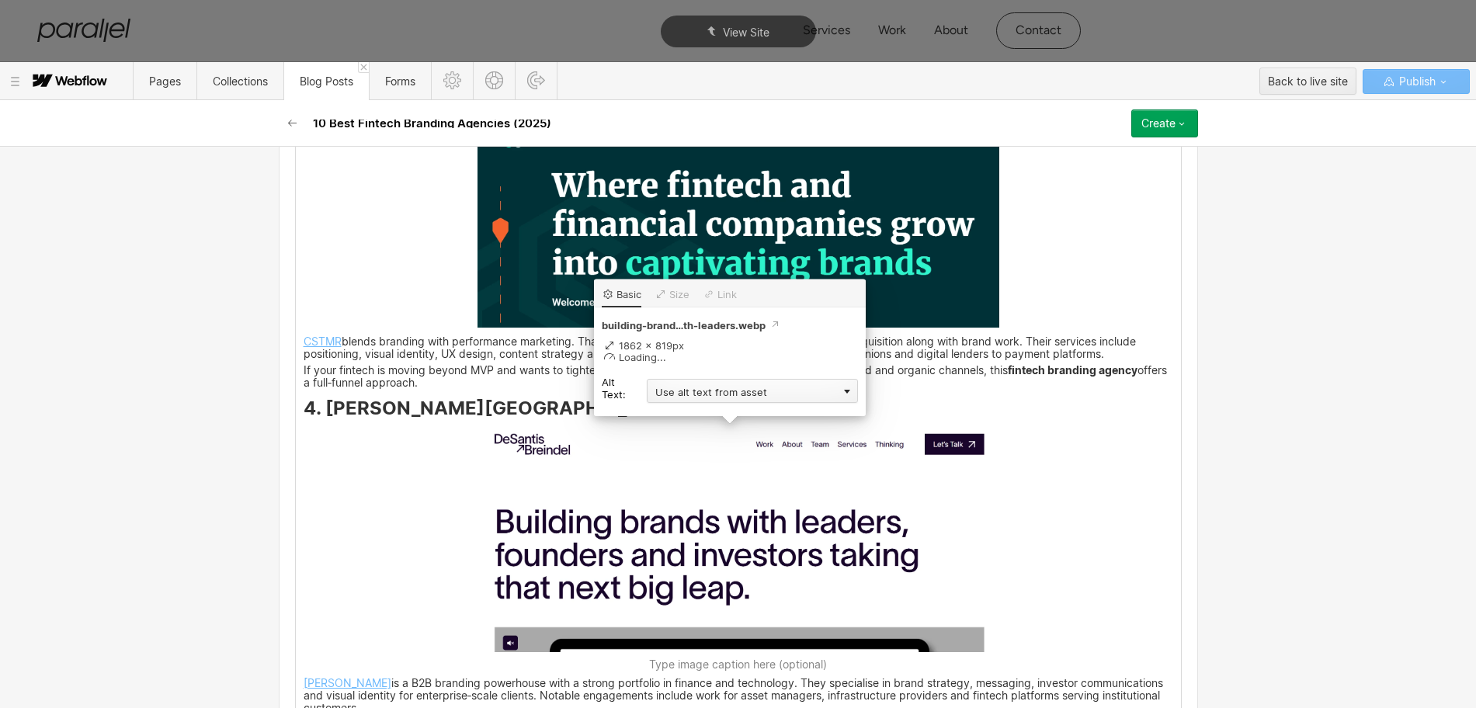
click at [666, 386] on div "Use alt text from asset" at bounding box center [752, 391] width 211 height 24
click at [666, 408] on div "Custom description" at bounding box center [752, 413] width 211 height 19
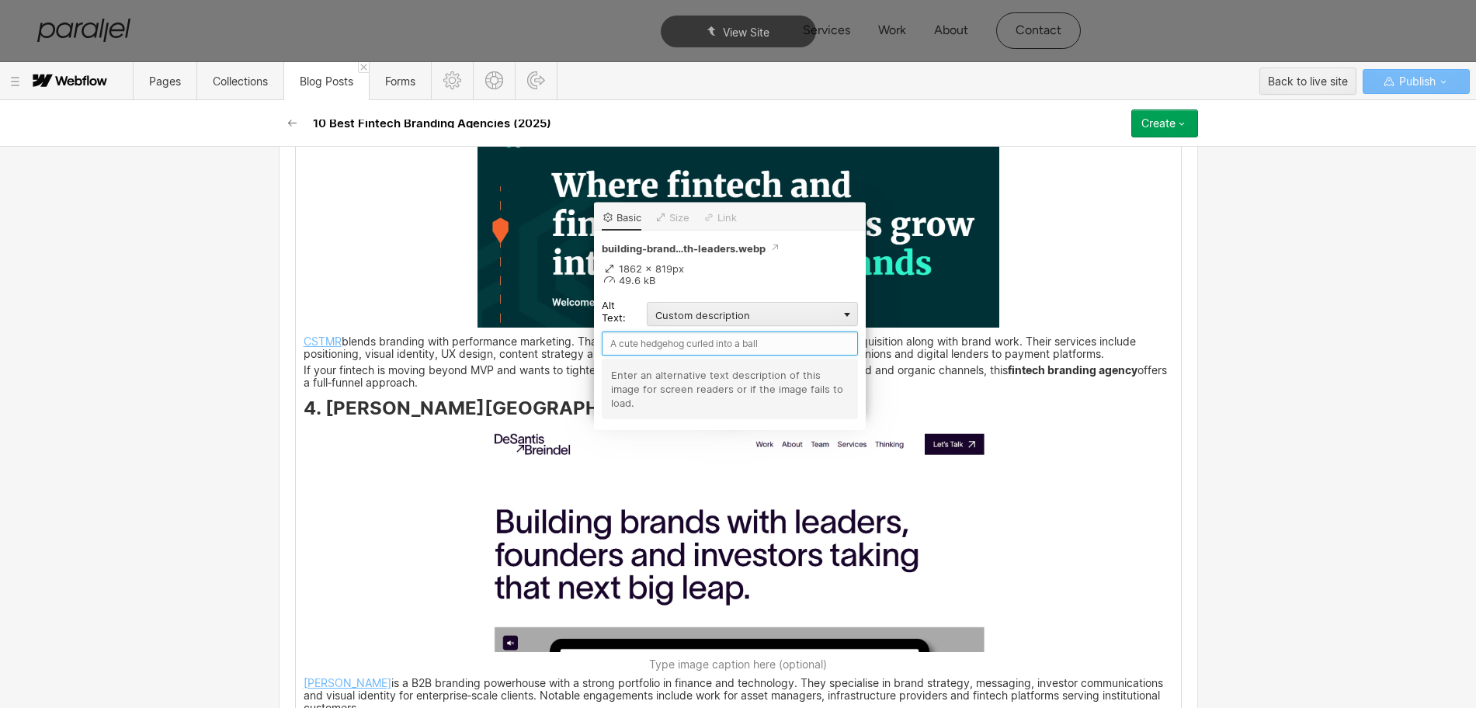
click at [632, 340] on input "text" at bounding box center [730, 343] width 256 height 24
paste input "[PERSON_NAME]"
type input "[PERSON_NAME]"
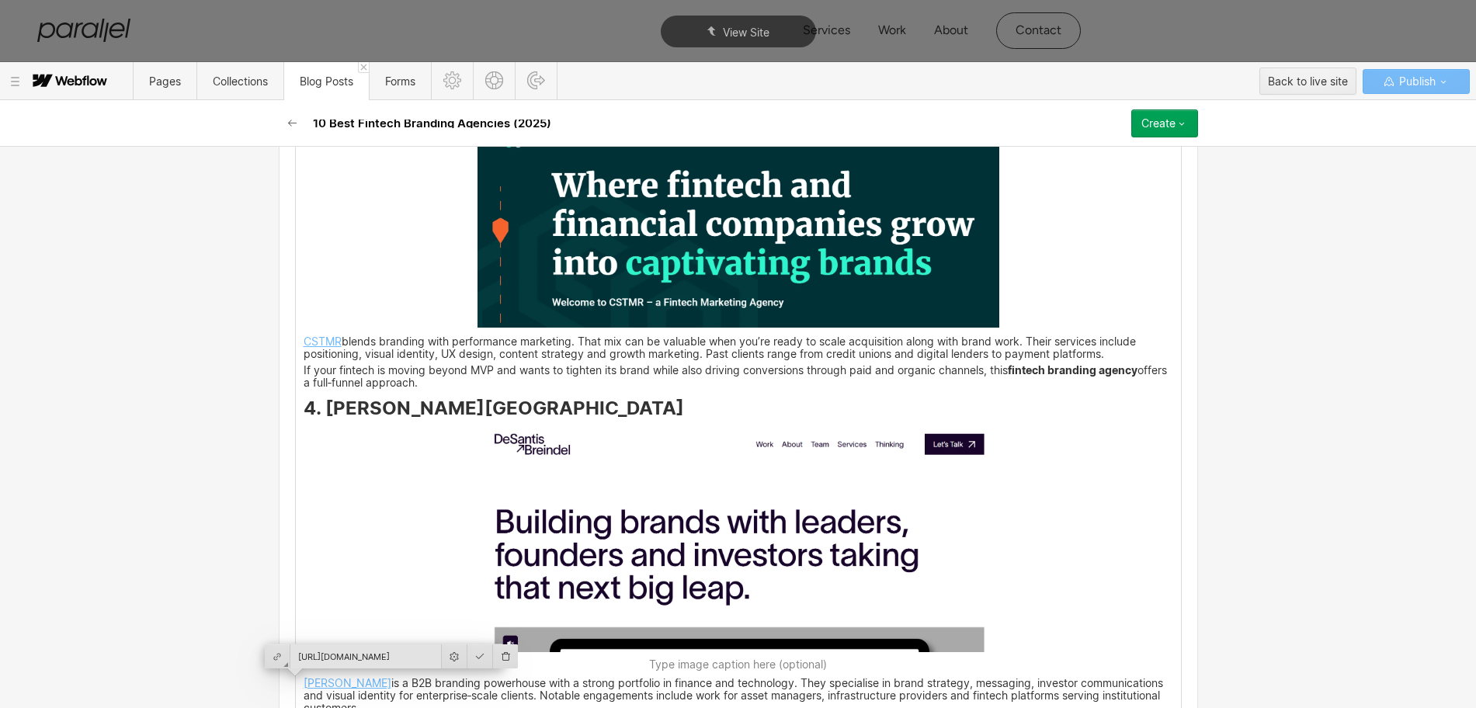
scroll to position [2814, 0]
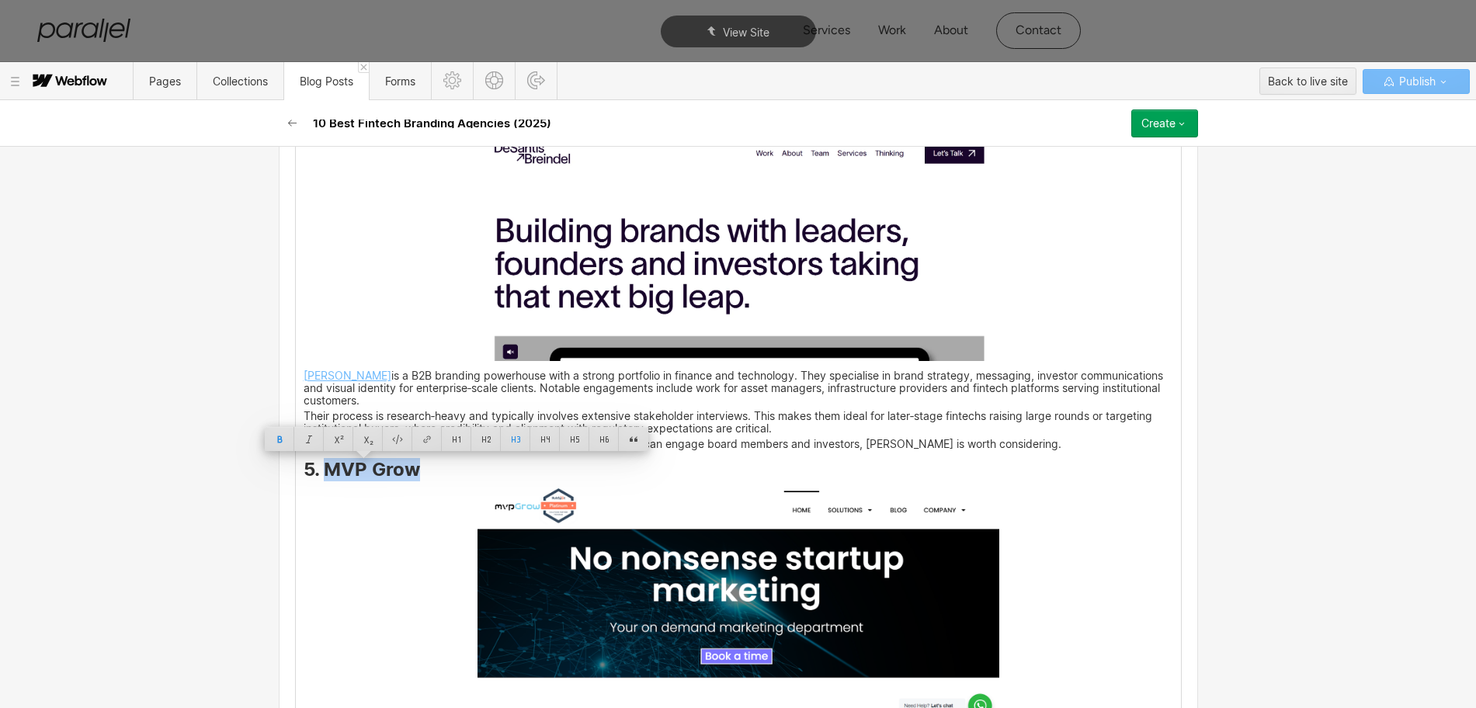
drag, startPoint x: 411, startPoint y: 477, endPoint x: 318, endPoint y: 474, distance: 93.2
click at [318, 474] on strong "5. MVP Grow" at bounding box center [362, 469] width 116 height 23
copy strong "MVP Grow"
click at [701, 599] on img at bounding box center [738, 605] width 522 height 243
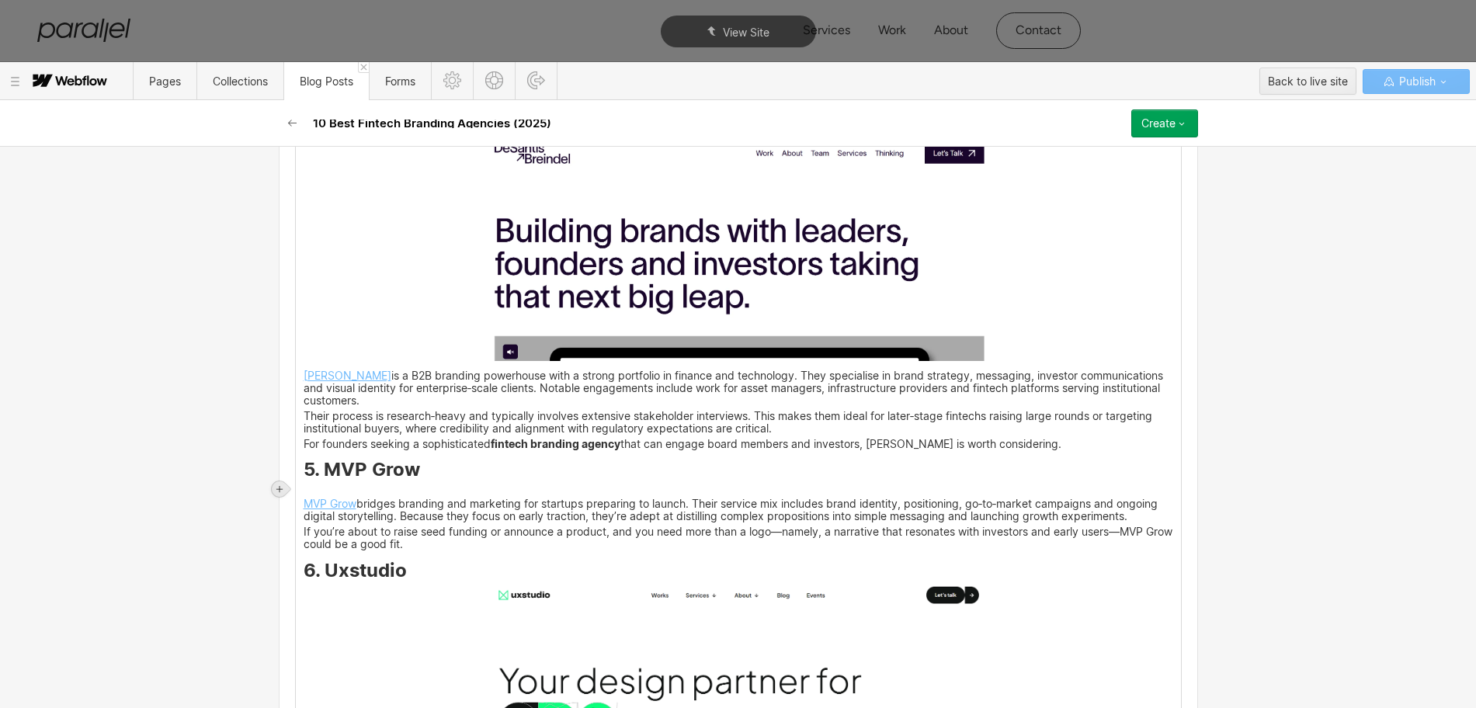
click at [278, 492] on icon at bounding box center [279, 488] width 9 height 9
click at [307, 494] on div at bounding box center [308, 489] width 29 height 24
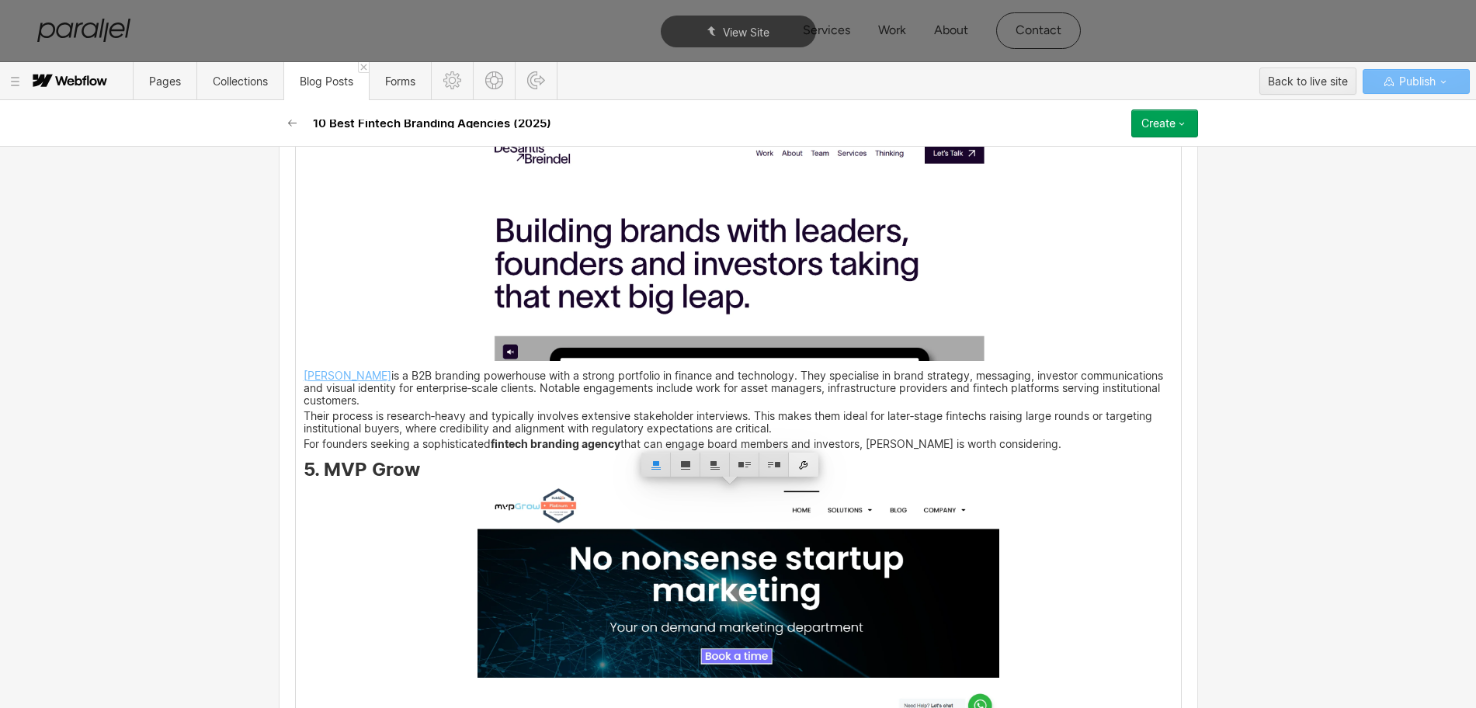
click at [803, 466] on div at bounding box center [803, 465] width 29 height 24
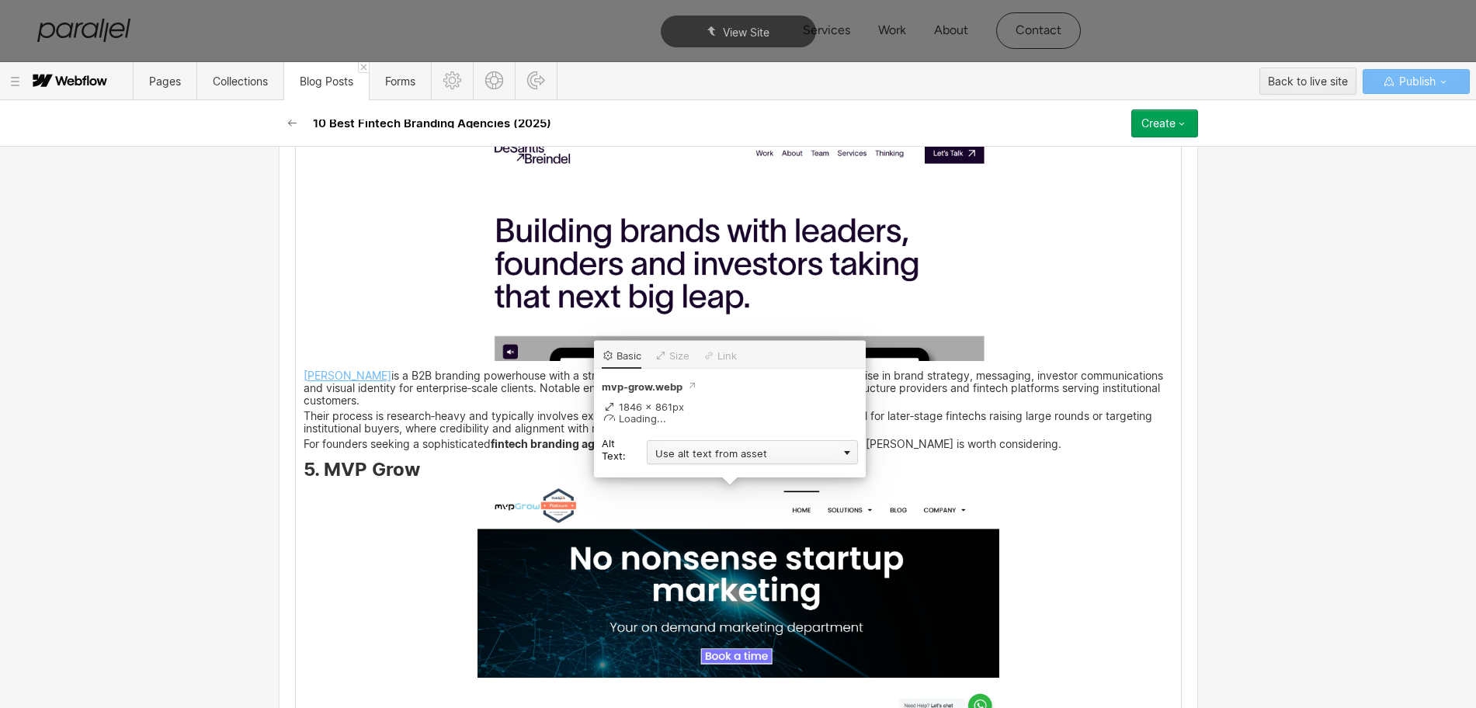
click at [726, 453] on div "Use alt text from asset" at bounding box center [752, 452] width 211 height 24
click at [667, 472] on div "Custom description" at bounding box center [752, 474] width 211 height 19
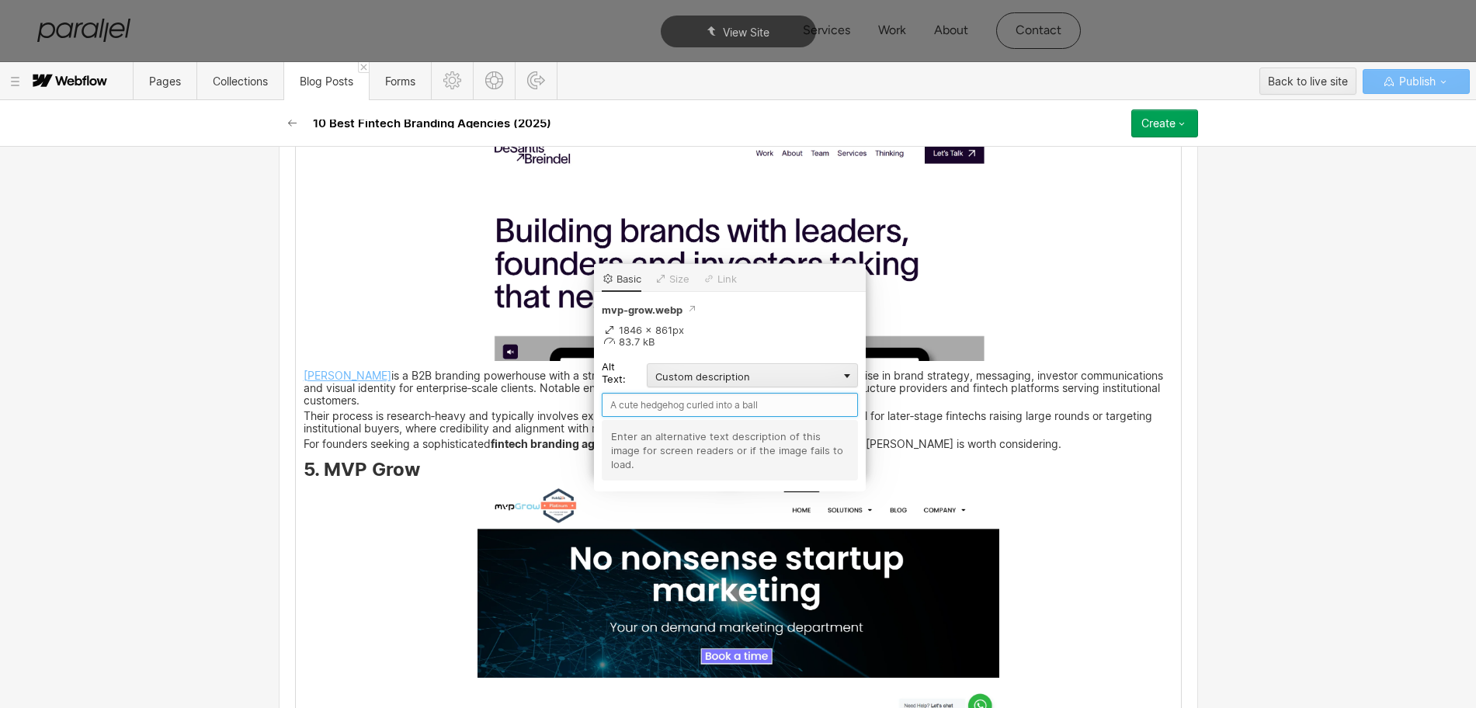
click at [626, 407] on input "text" at bounding box center [730, 405] width 256 height 24
paste input "MVP Grow"
type input "MVP Grow"
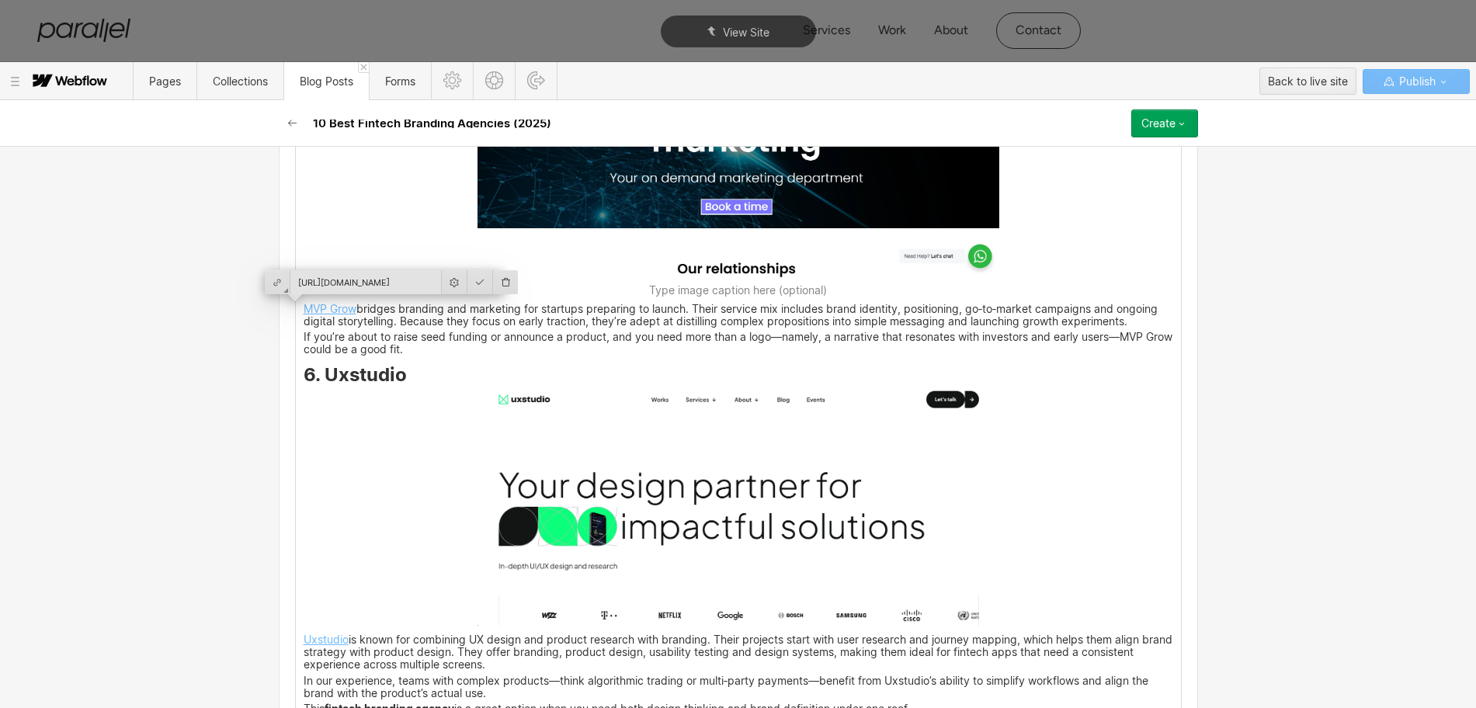
scroll to position [3299, 0]
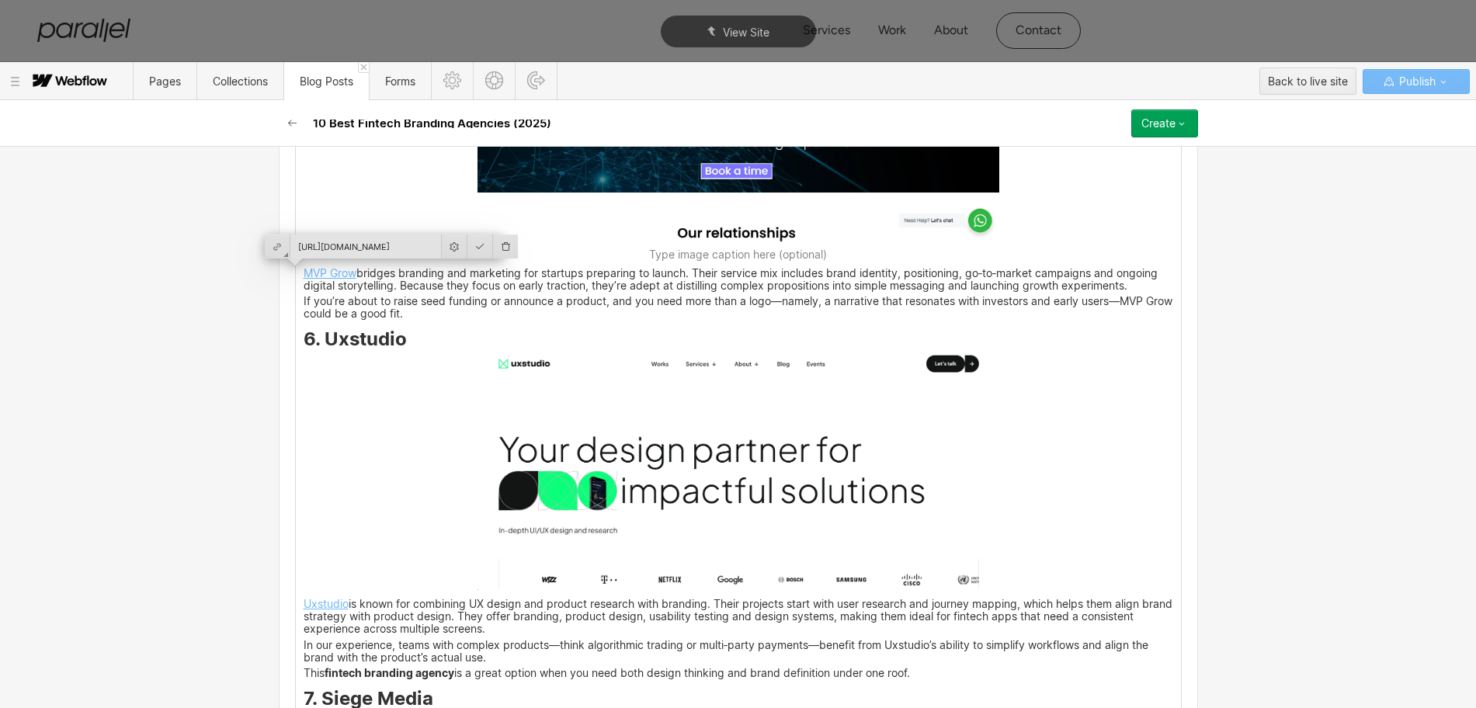
click at [365, 380] on div "Branding involves more than just logos and colors; it requires precise position…" at bounding box center [738, 659] width 885 height 5175
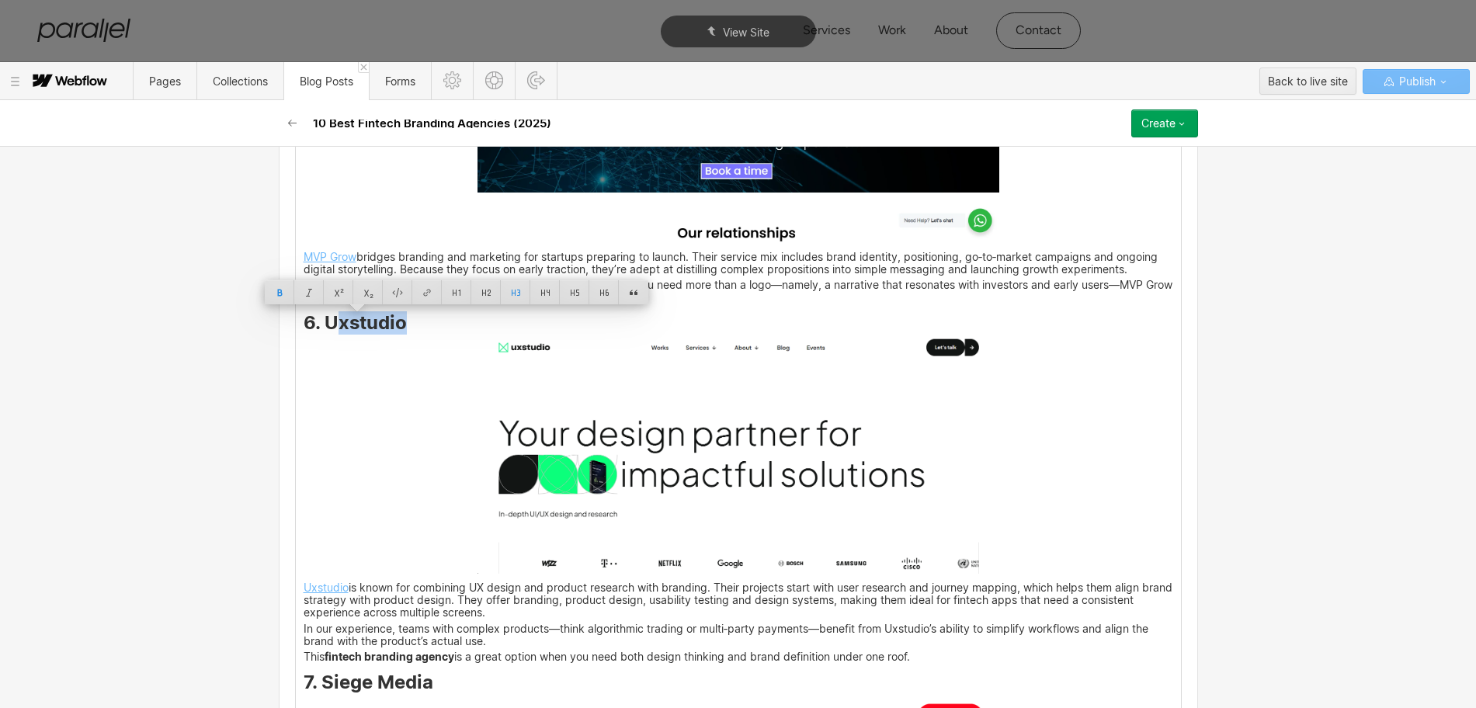
drag, startPoint x: 359, startPoint y: 325, endPoint x: 316, endPoint y: 324, distance: 42.7
click at [316, 324] on h3 "6. Uxstudio" at bounding box center [738, 326] width 869 height 19
copy strong "Uxstudio"
click at [721, 463] on img at bounding box center [738, 456] width 522 height 237
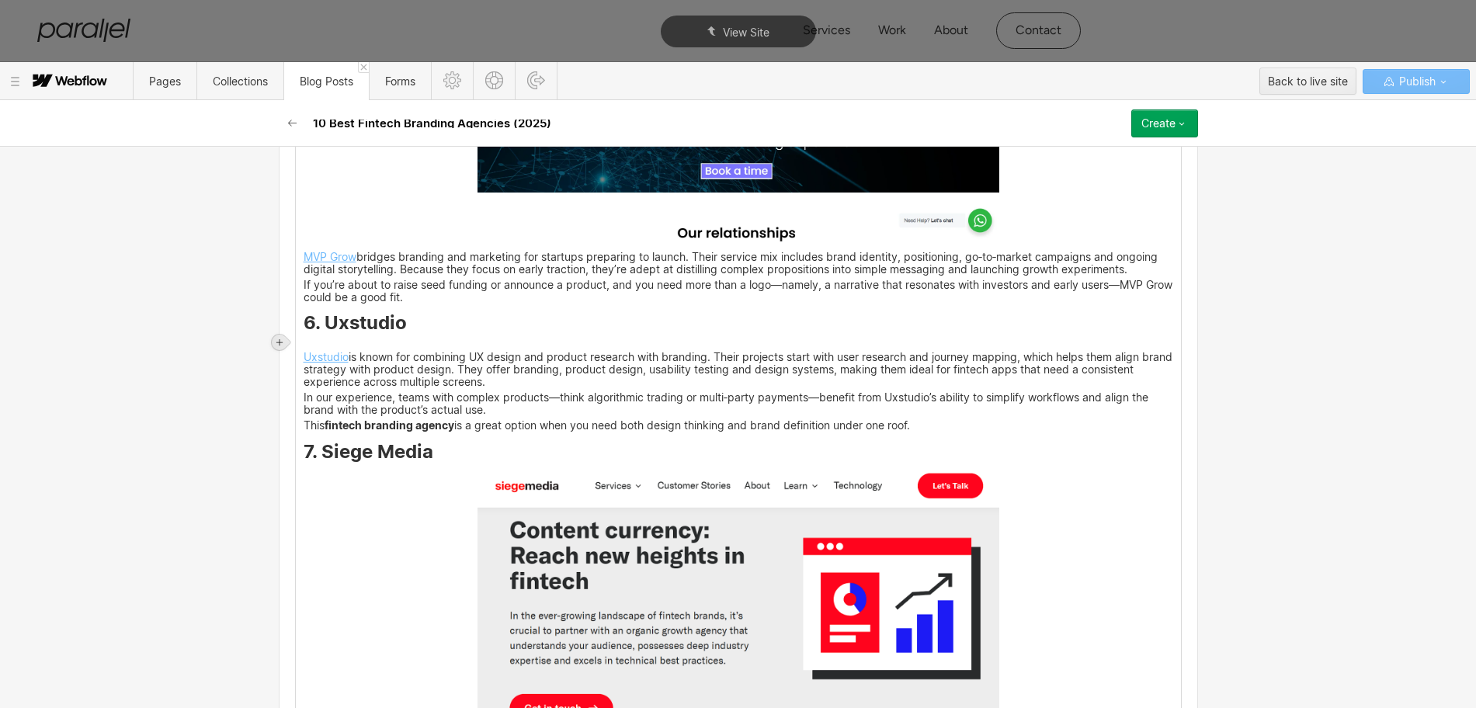
click at [282, 343] on icon at bounding box center [279, 342] width 9 height 9
click at [306, 340] on div at bounding box center [308, 342] width 29 height 24
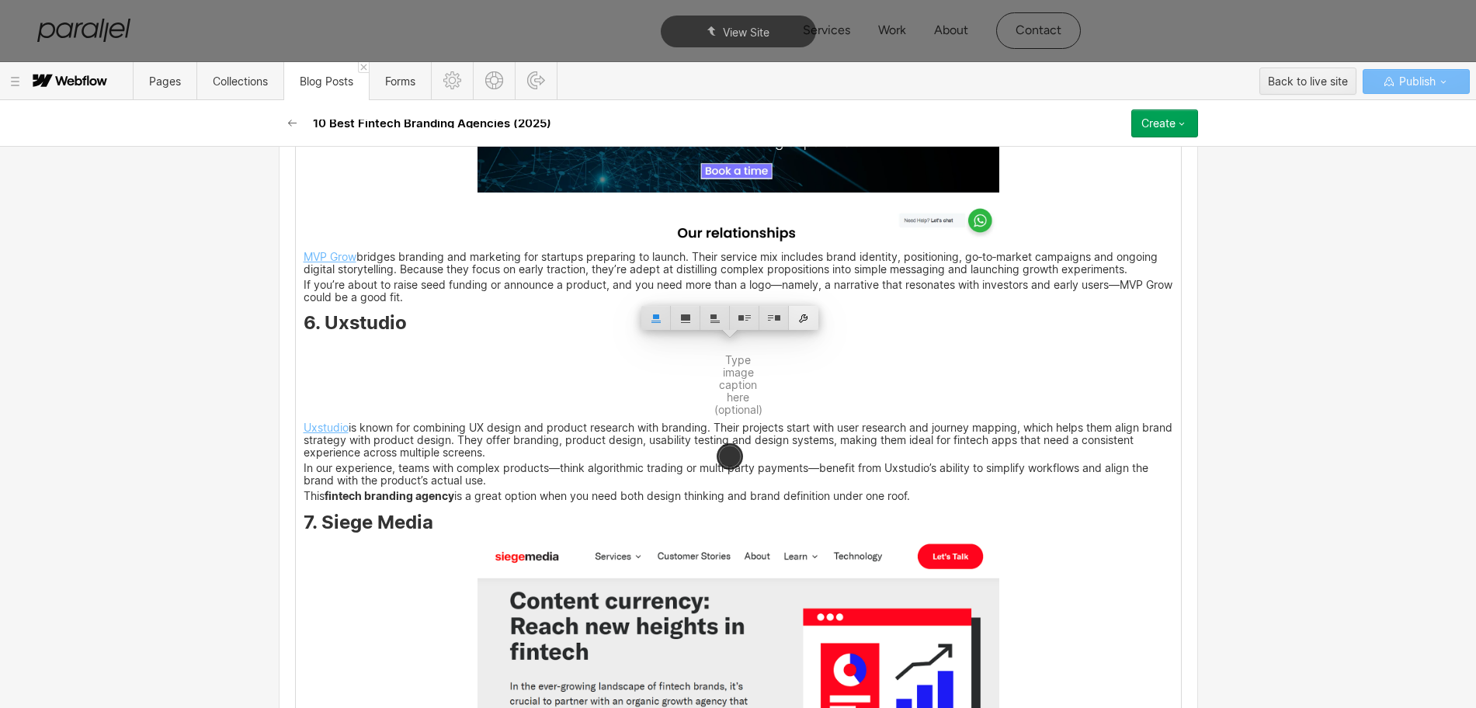
click at [802, 316] on div at bounding box center [803, 318] width 29 height 24
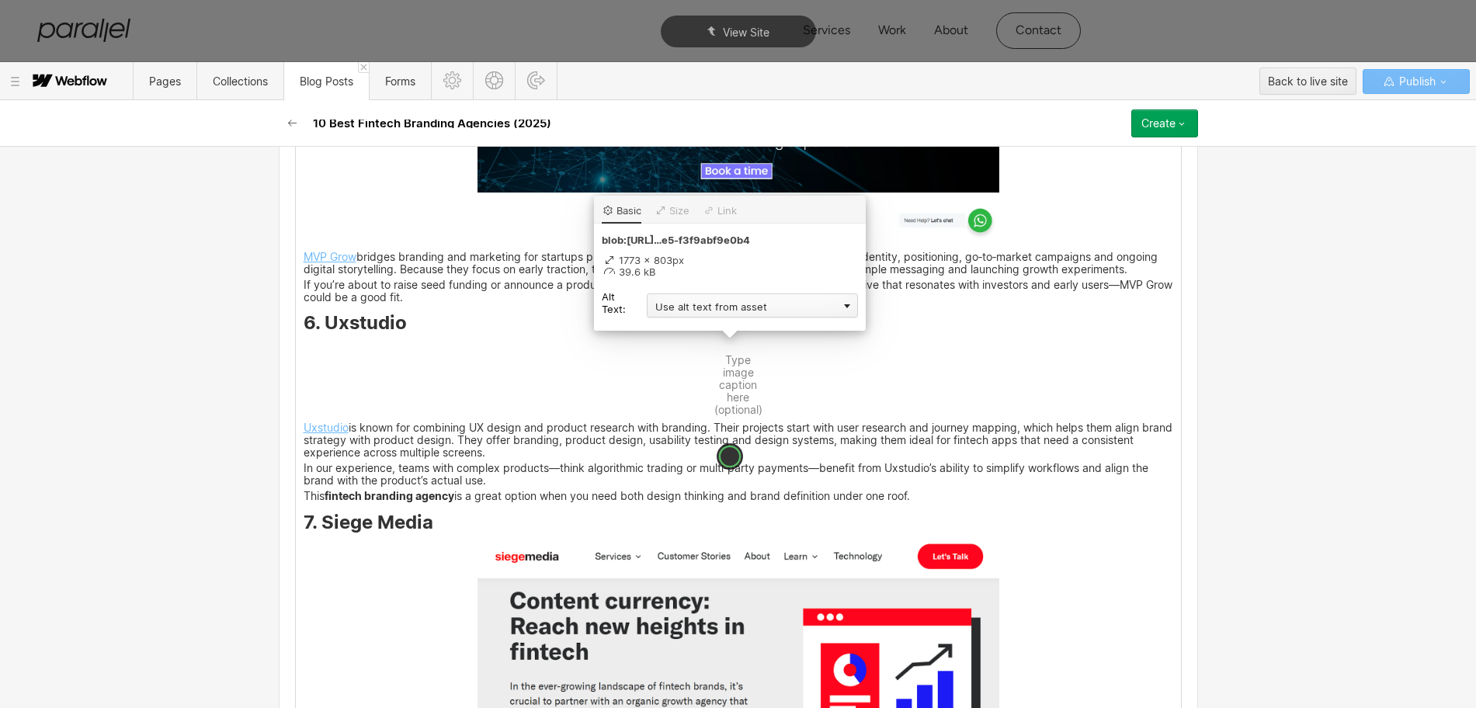
click at [700, 307] on div "Use alt text from asset" at bounding box center [752, 305] width 211 height 24
click at [685, 324] on div "Custom description" at bounding box center [752, 327] width 211 height 19
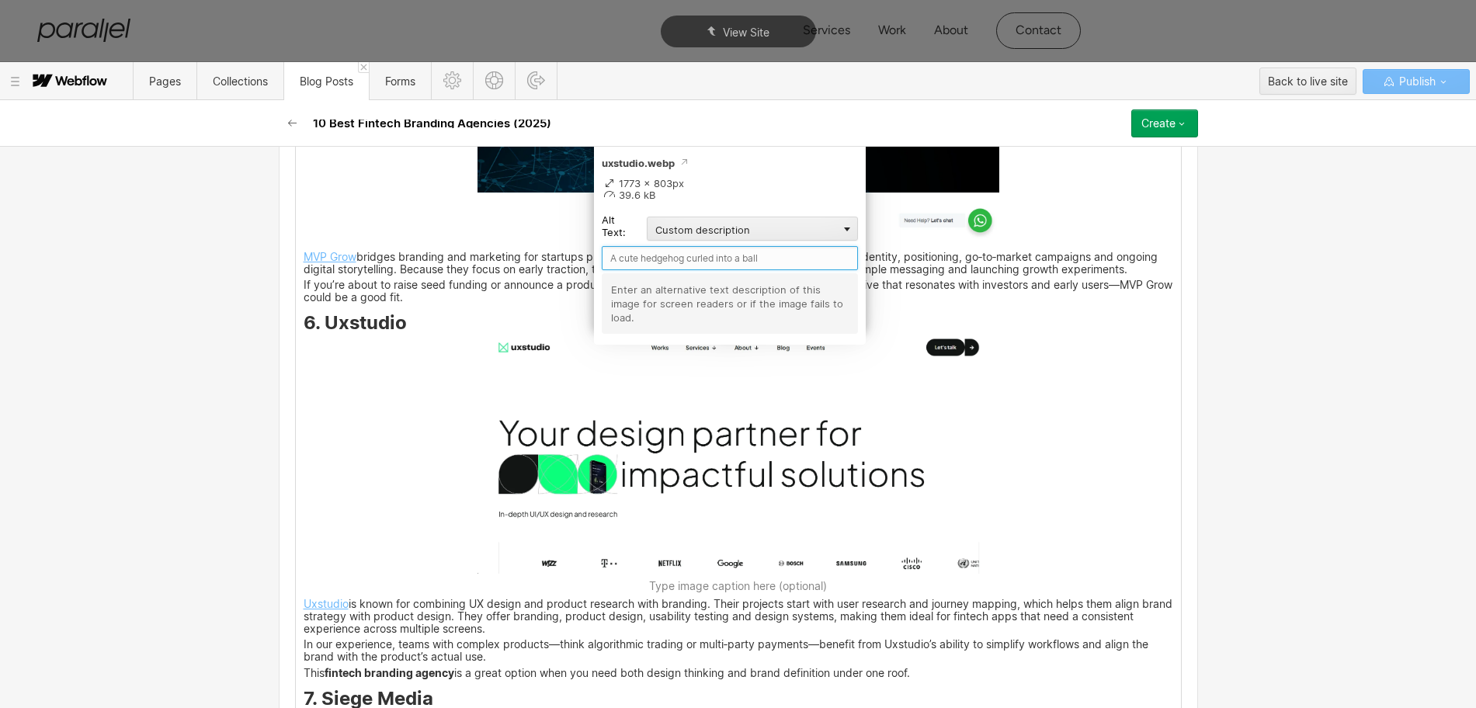
click at [613, 261] on input "text" at bounding box center [730, 258] width 256 height 24
paste input "Uxstudio"
type input "Uxstudio"
click at [1025, 466] on div "Branding involves more than just logos and colors; it requires precise position…" at bounding box center [738, 659] width 885 height 5175
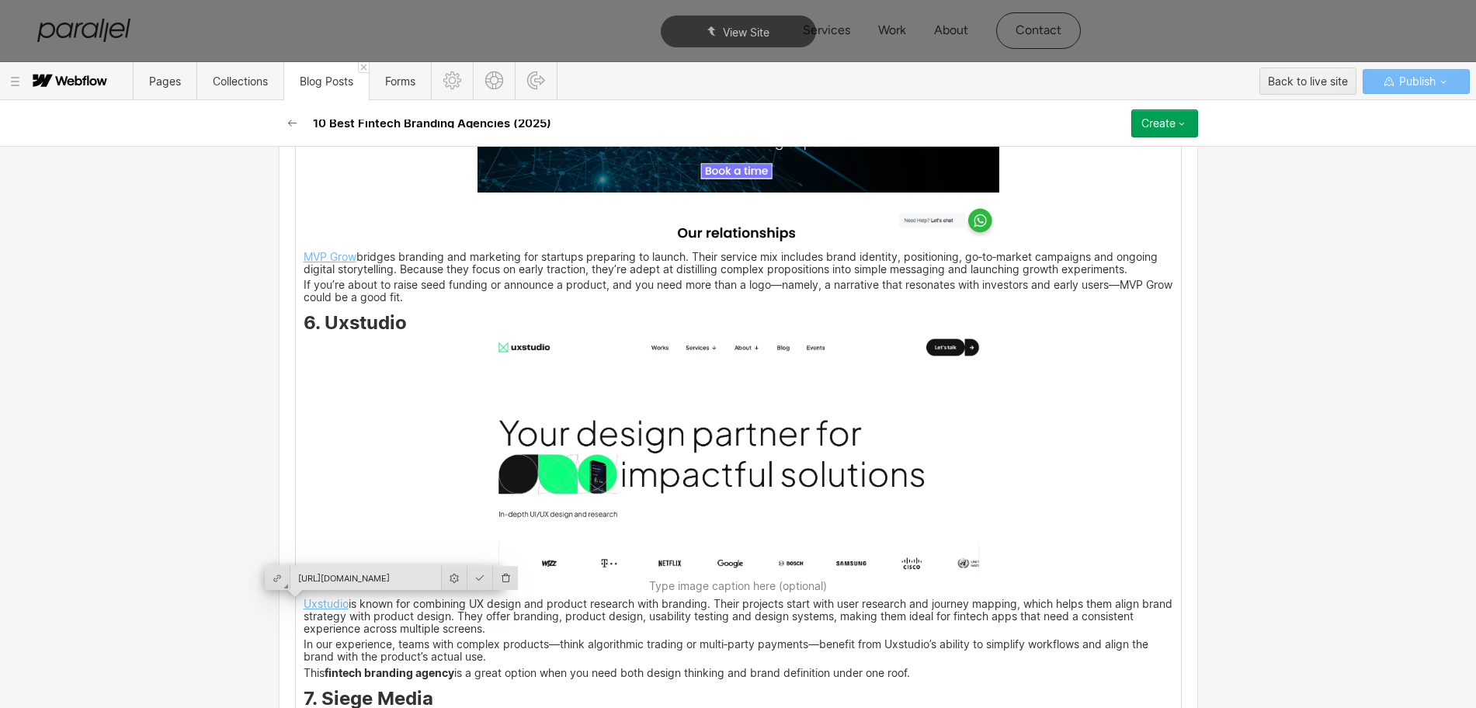
scroll to position [3590, 0]
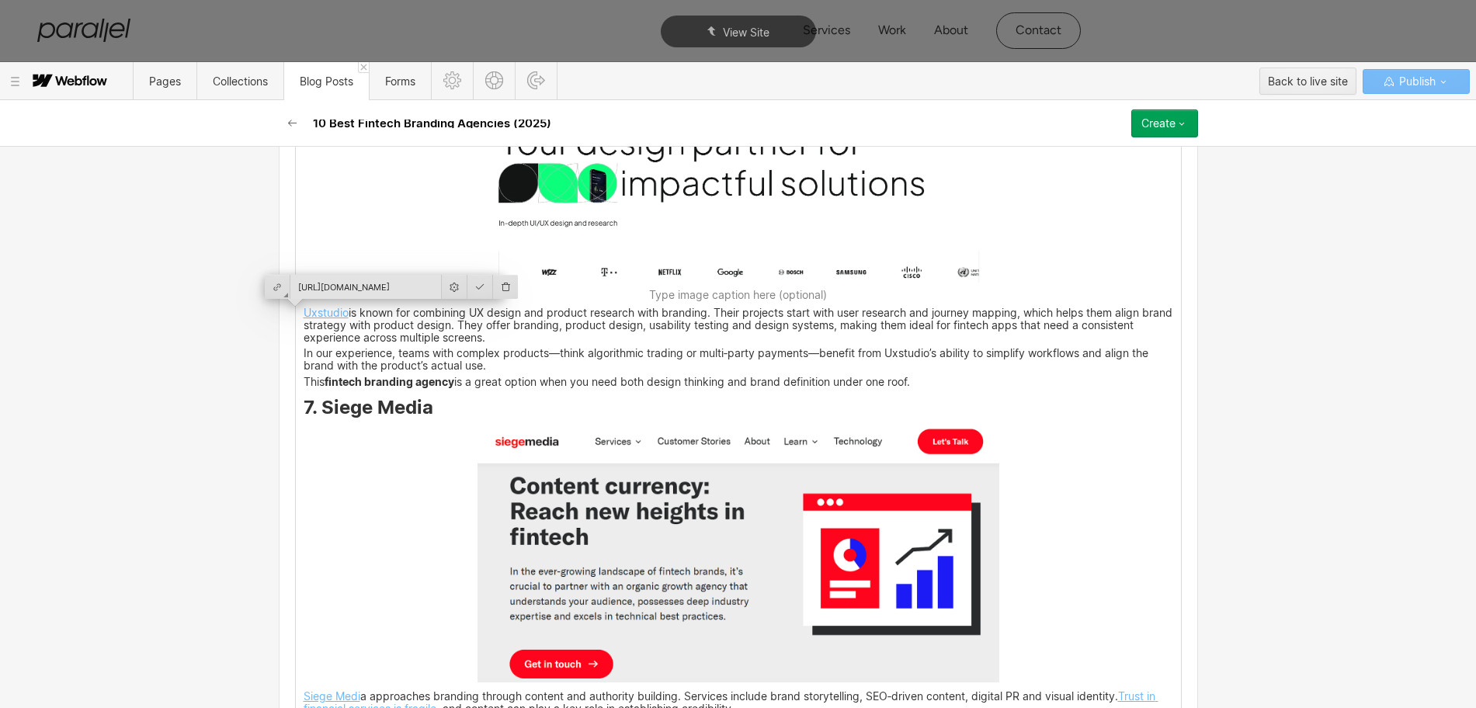
click at [846, 570] on img at bounding box center [738, 552] width 522 height 260
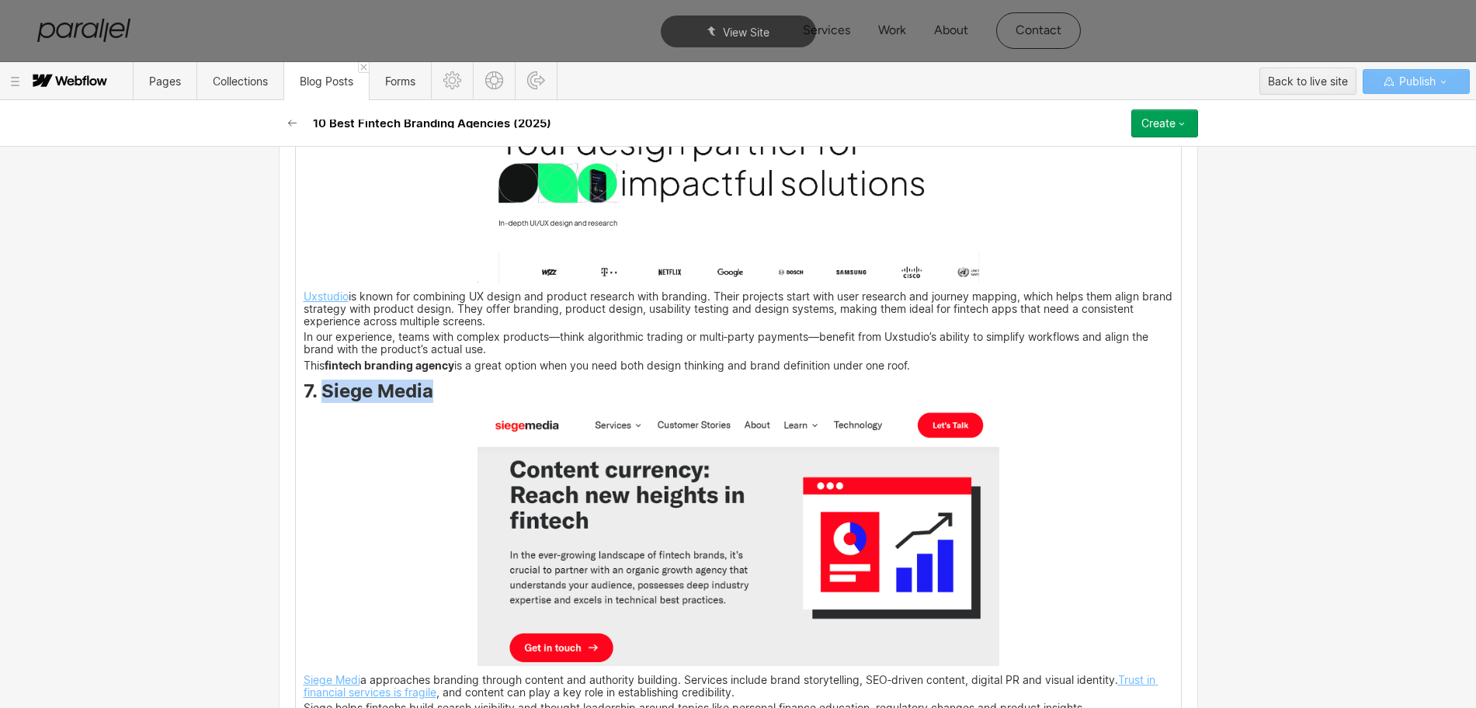
drag, startPoint x: 426, startPoint y: 393, endPoint x: 318, endPoint y: 391, distance: 107.9
click at [318, 391] on h3 "7. Siege Media" at bounding box center [738, 394] width 869 height 19
copy strong "Siege Media"
click at [737, 538] on img at bounding box center [738, 536] width 522 height 260
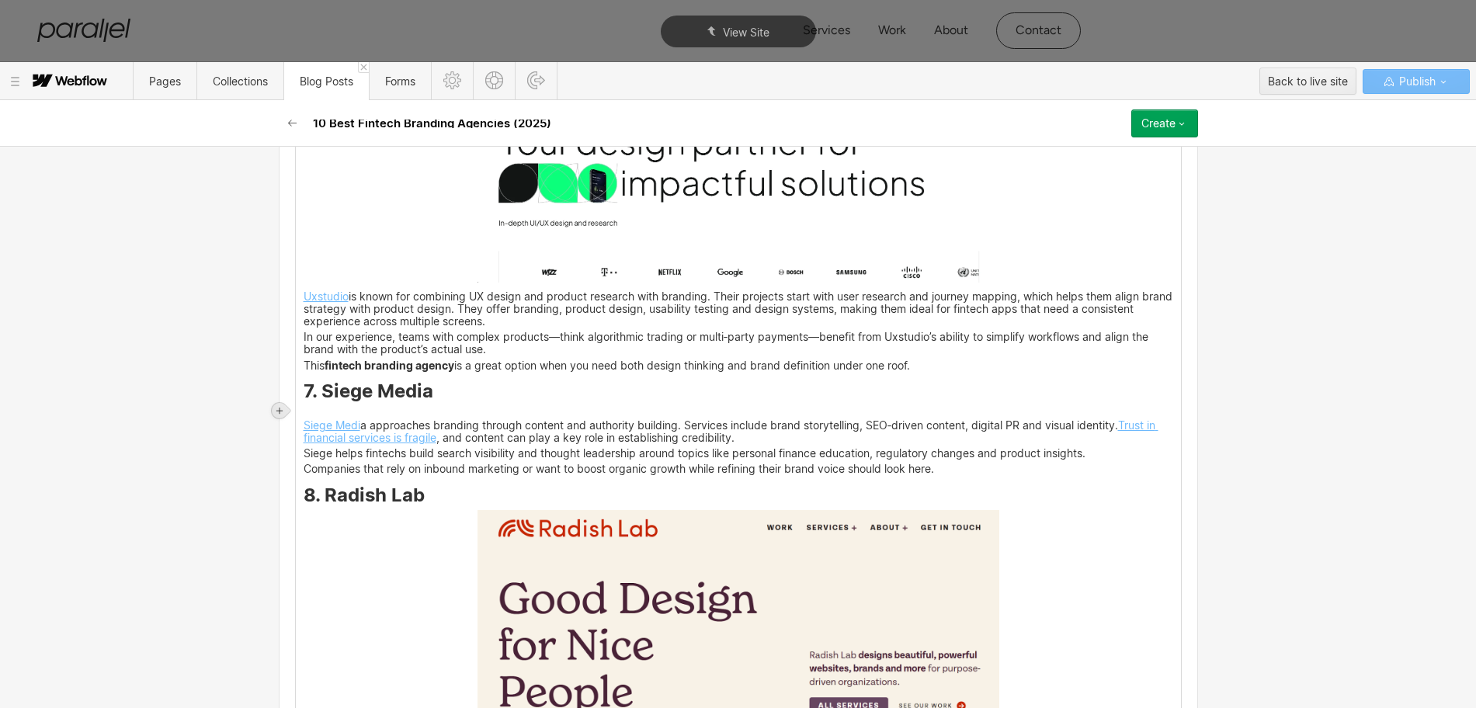
click at [279, 409] on icon at bounding box center [279, 410] width 9 height 9
click at [310, 408] on div at bounding box center [308, 410] width 29 height 24
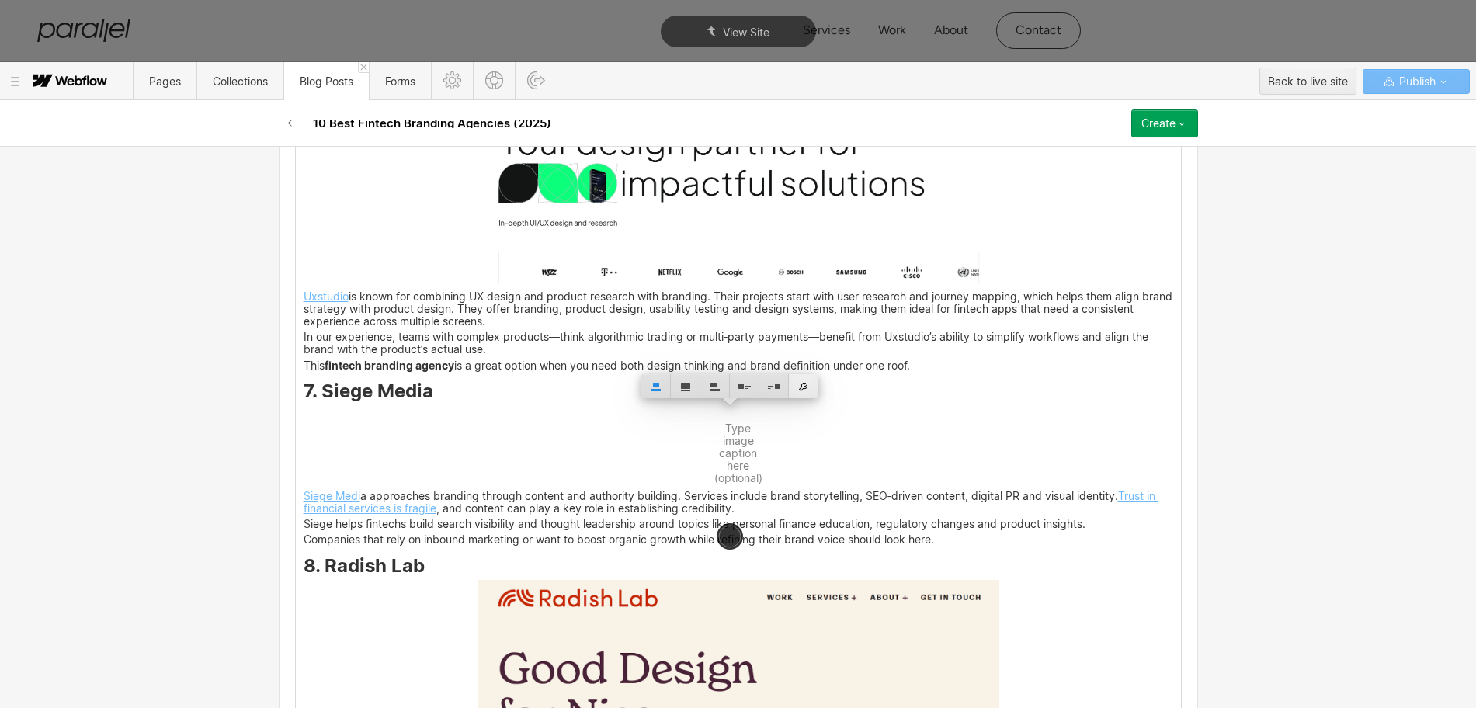
click at [798, 387] on div at bounding box center [803, 386] width 29 height 24
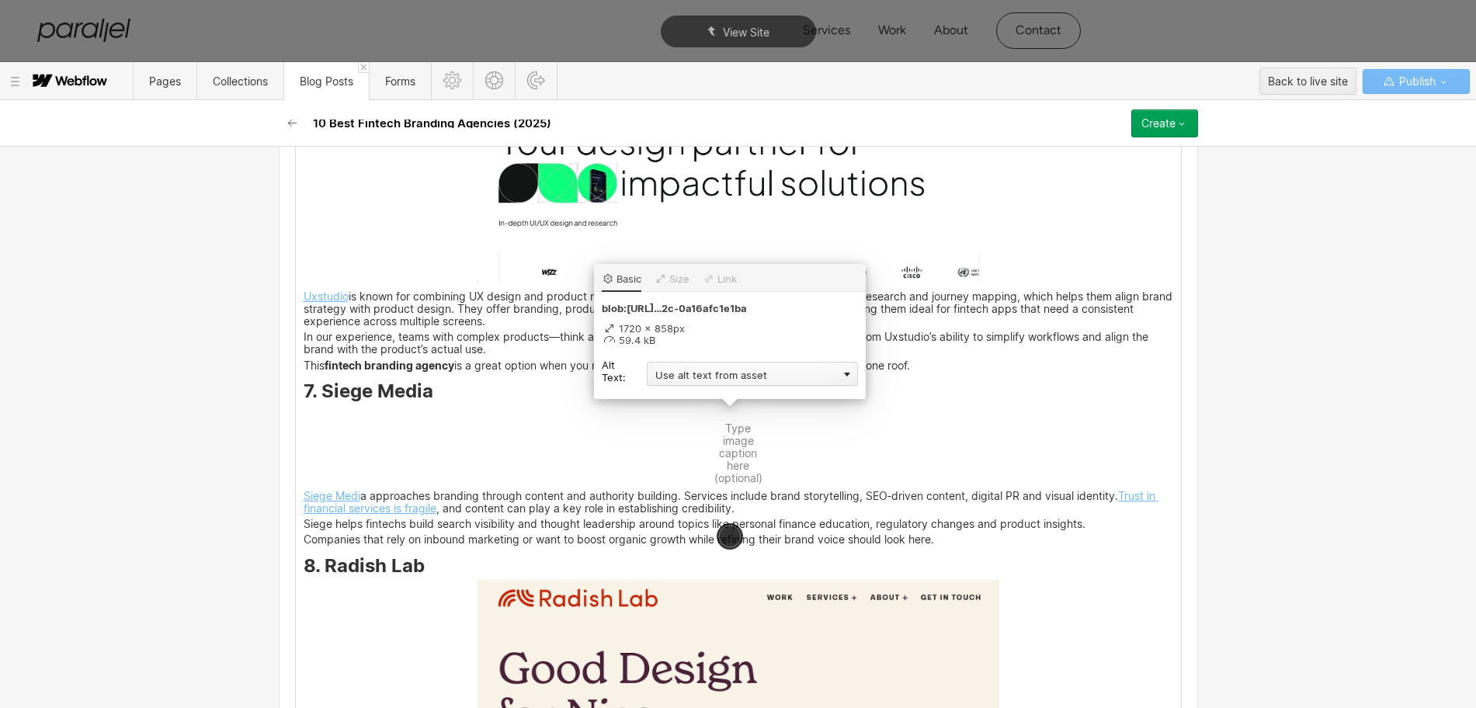
click at [661, 378] on div "Use alt text from asset" at bounding box center [752, 374] width 211 height 24
click at [666, 401] on div "Custom description" at bounding box center [752, 396] width 211 height 19
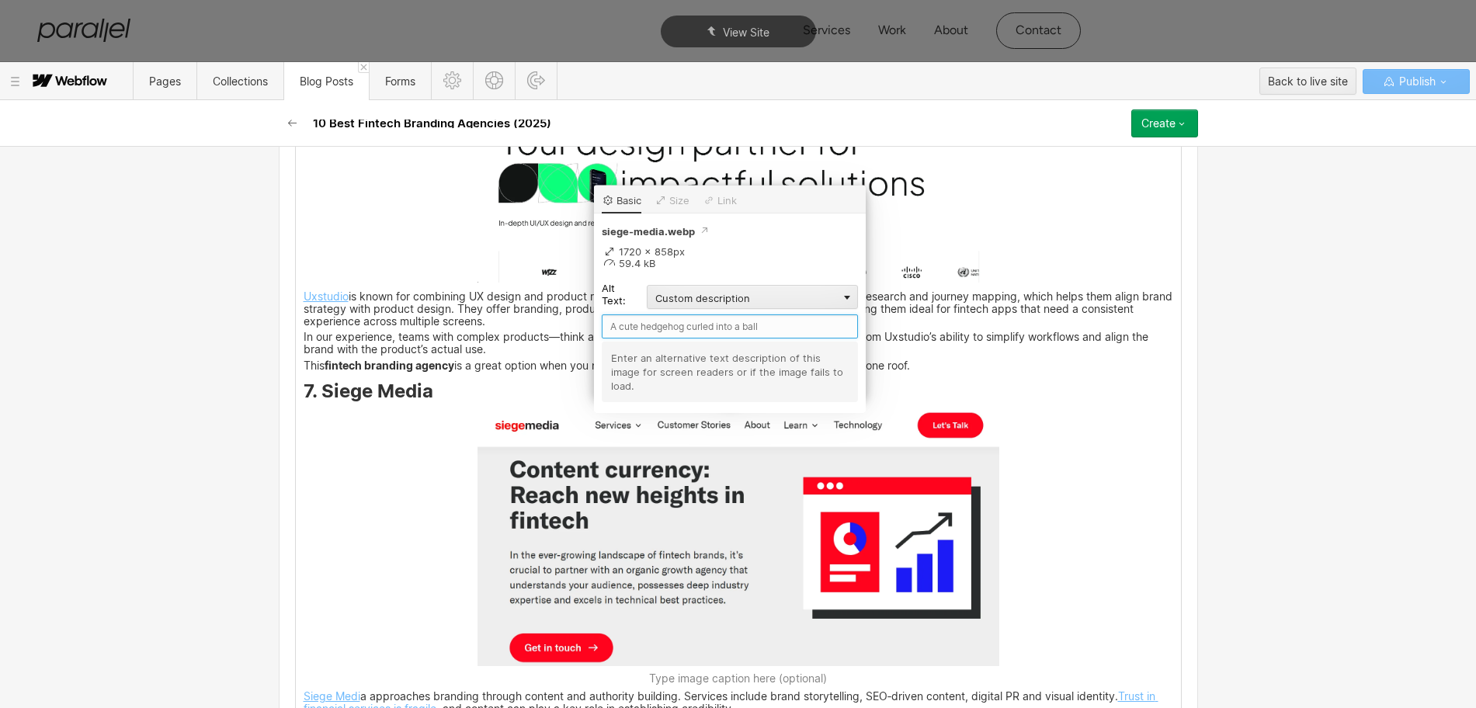
click at [616, 330] on input "text" at bounding box center [730, 326] width 256 height 24
paste input "Siege Media"
type input "Siege Media"
click at [1043, 498] on div "Branding involves more than just logos and colors; it requires precise position…" at bounding box center [738, 368] width 885 height 5175
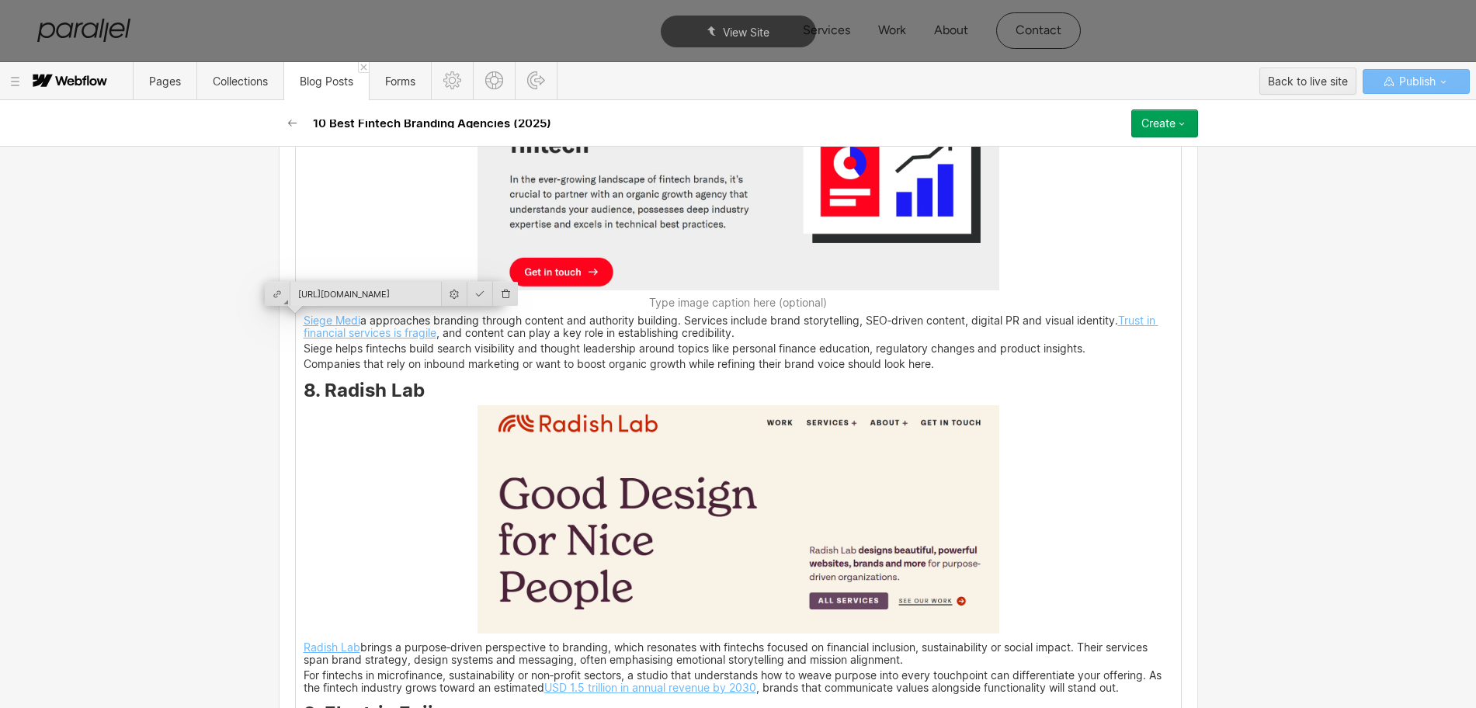
scroll to position [3979, 0]
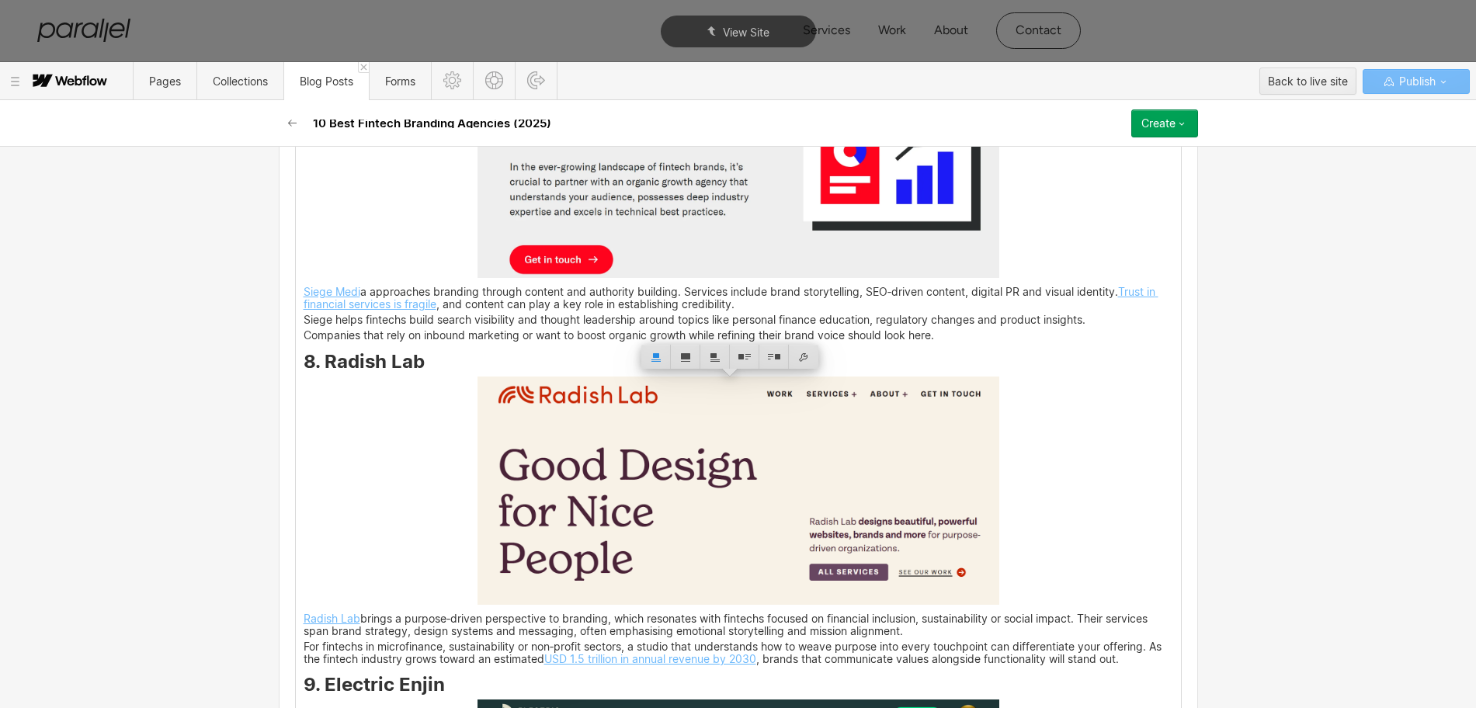
drag, startPoint x: 415, startPoint y: 385, endPoint x: 324, endPoint y: 372, distance: 91.8
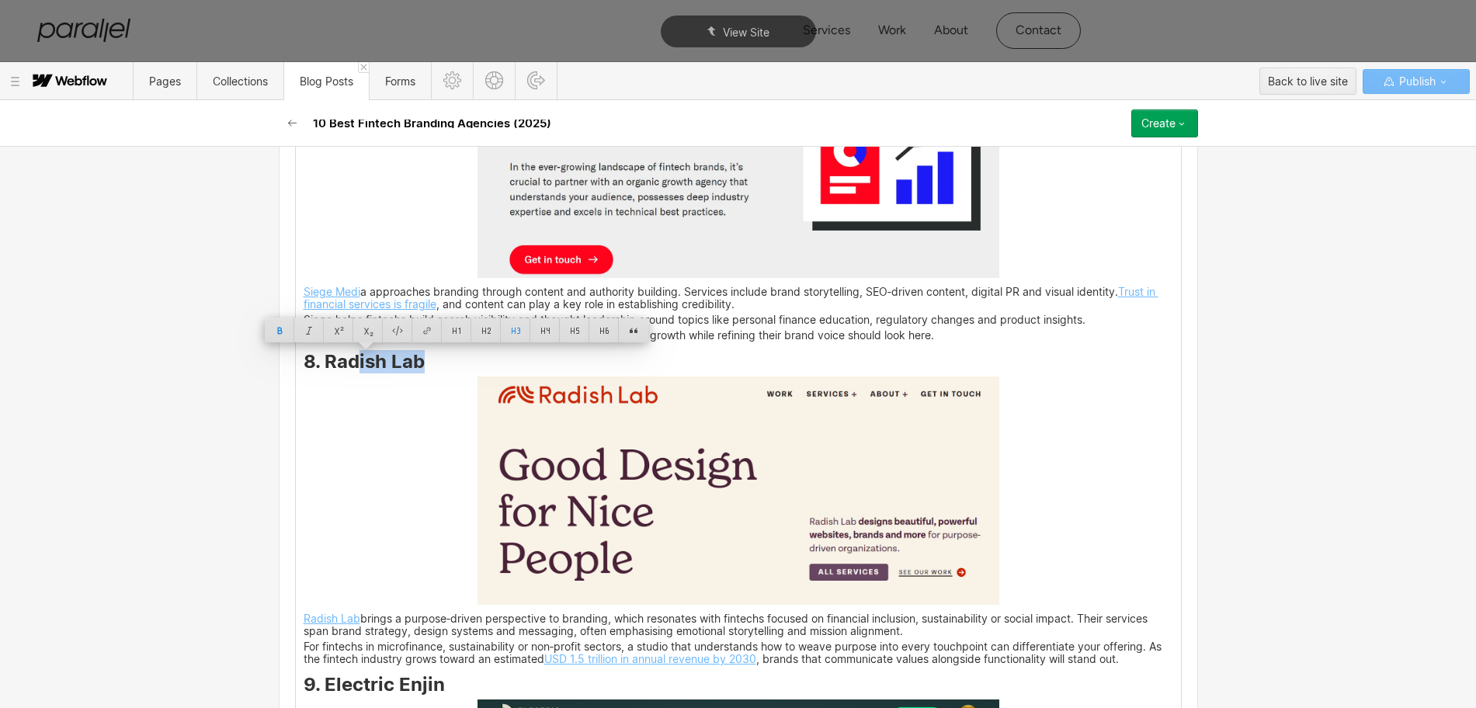
drag, startPoint x: 348, startPoint y: 351, endPoint x: 320, endPoint y: 362, distance: 30.0
click at [320, 362] on h3 "8. Radish Lab" at bounding box center [738, 364] width 869 height 19
copy strong "Radish Lab"
click at [630, 494] on img at bounding box center [738, 491] width 522 height 228
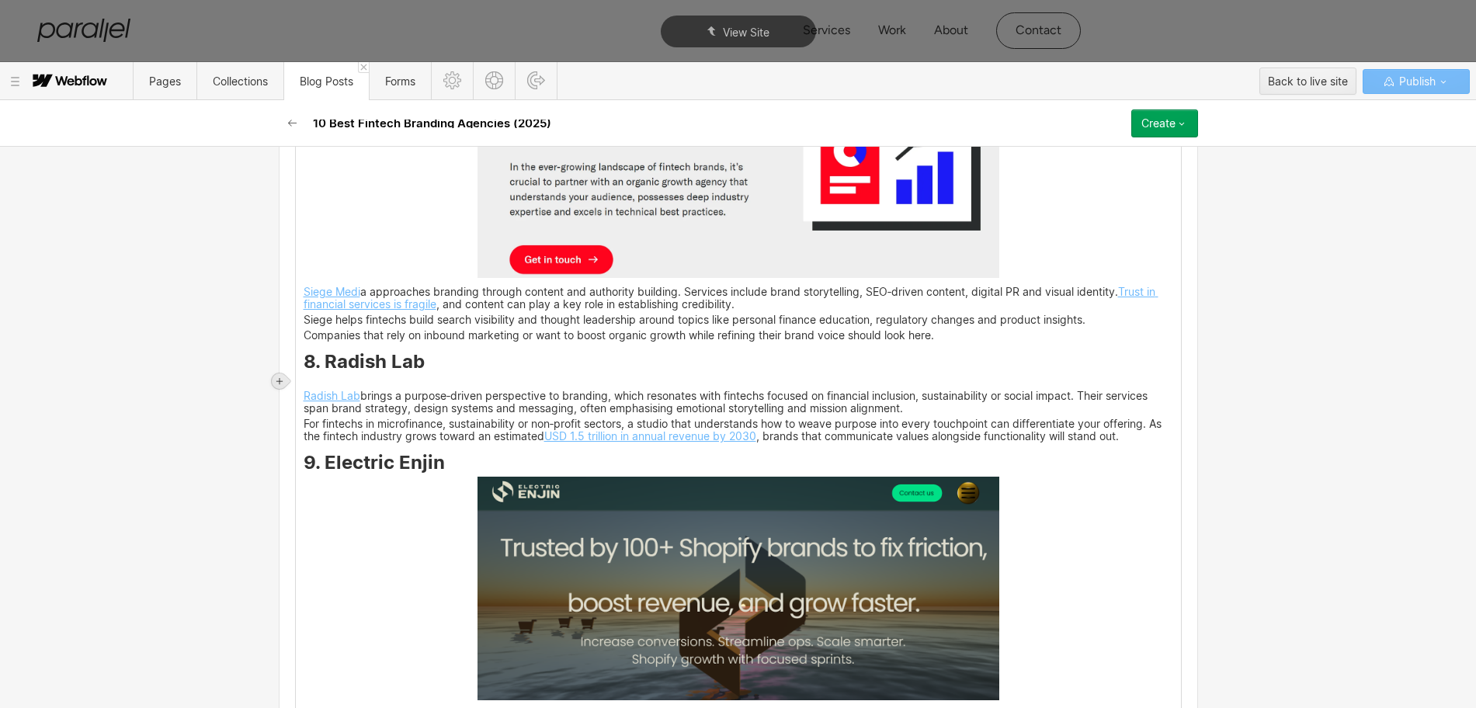
click at [278, 377] on icon at bounding box center [279, 381] width 9 height 9
click at [304, 381] on div at bounding box center [308, 381] width 29 height 24
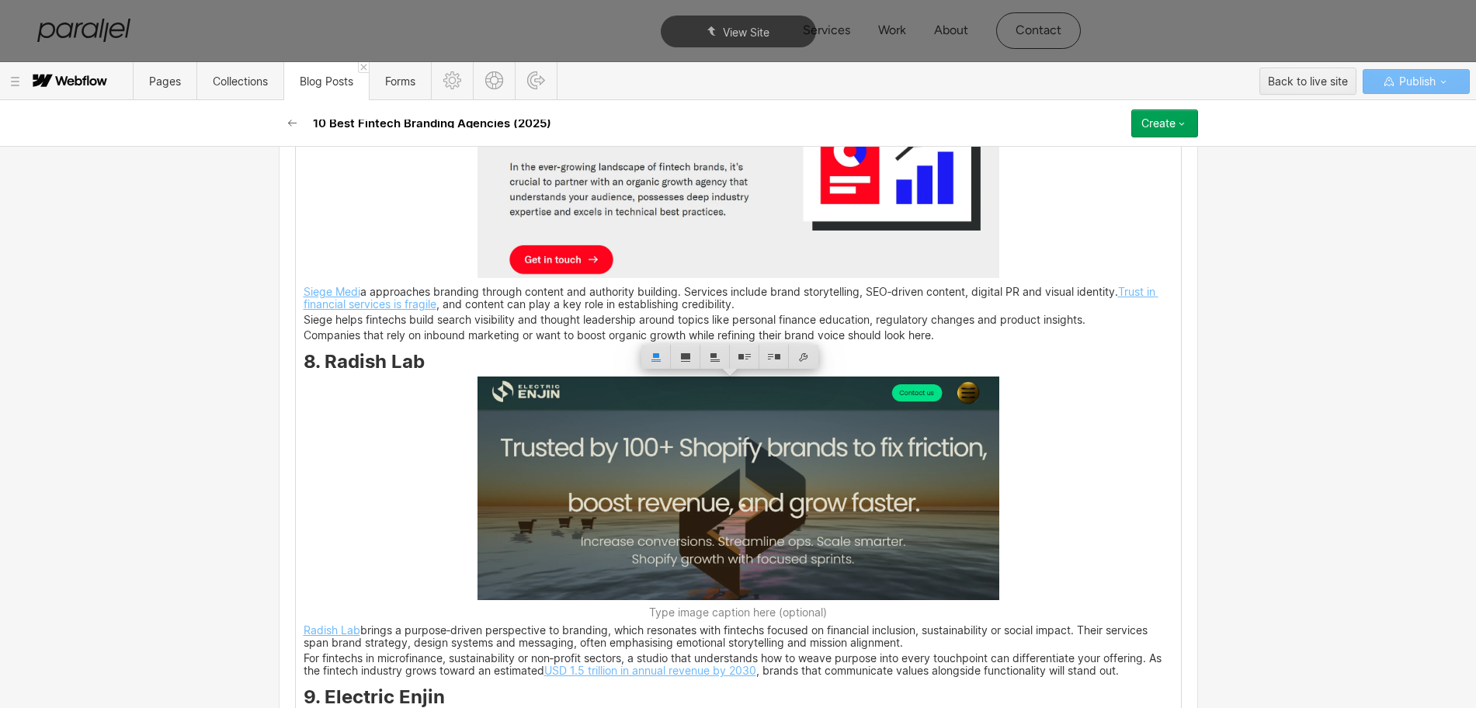
click at [622, 458] on img at bounding box center [738, 489] width 522 height 224
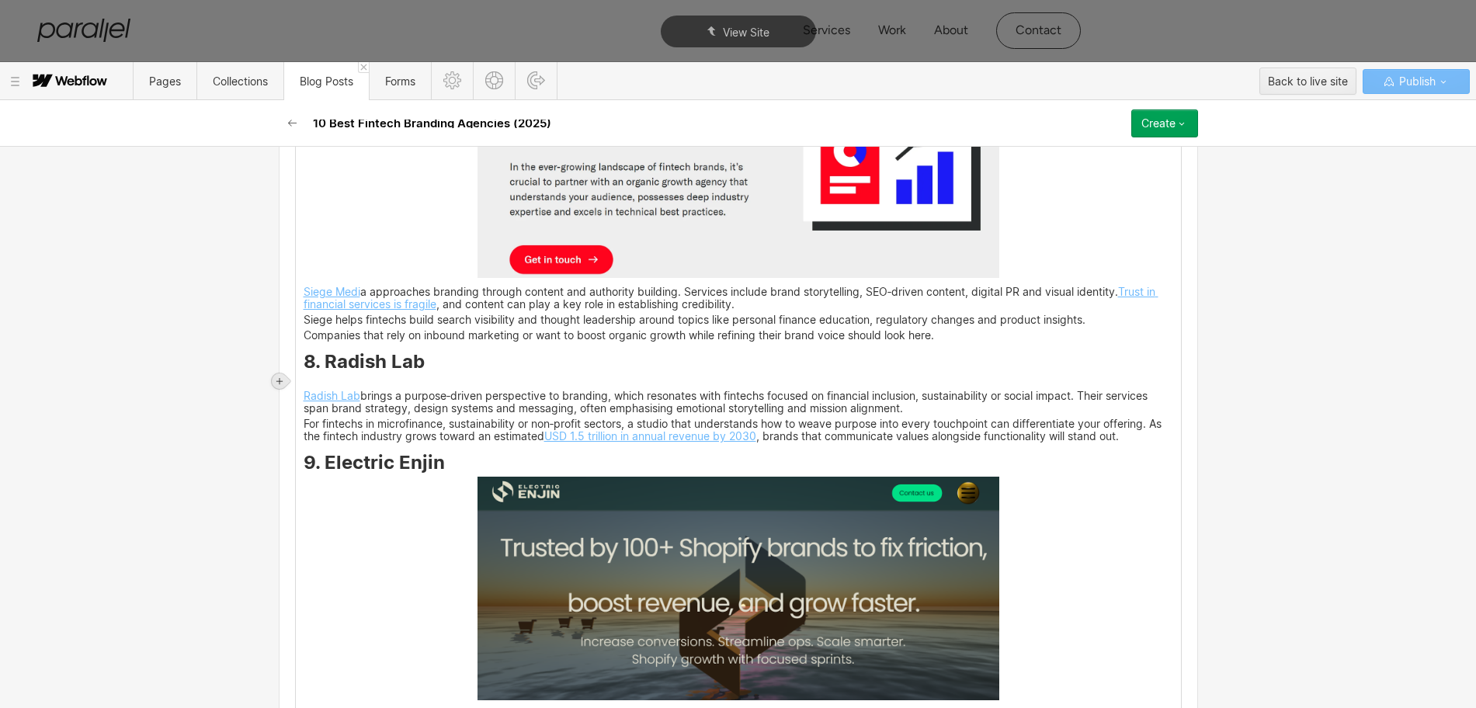
click at [279, 382] on icon at bounding box center [279, 381] width 9 height 9
click at [317, 380] on div at bounding box center [308, 381] width 29 height 24
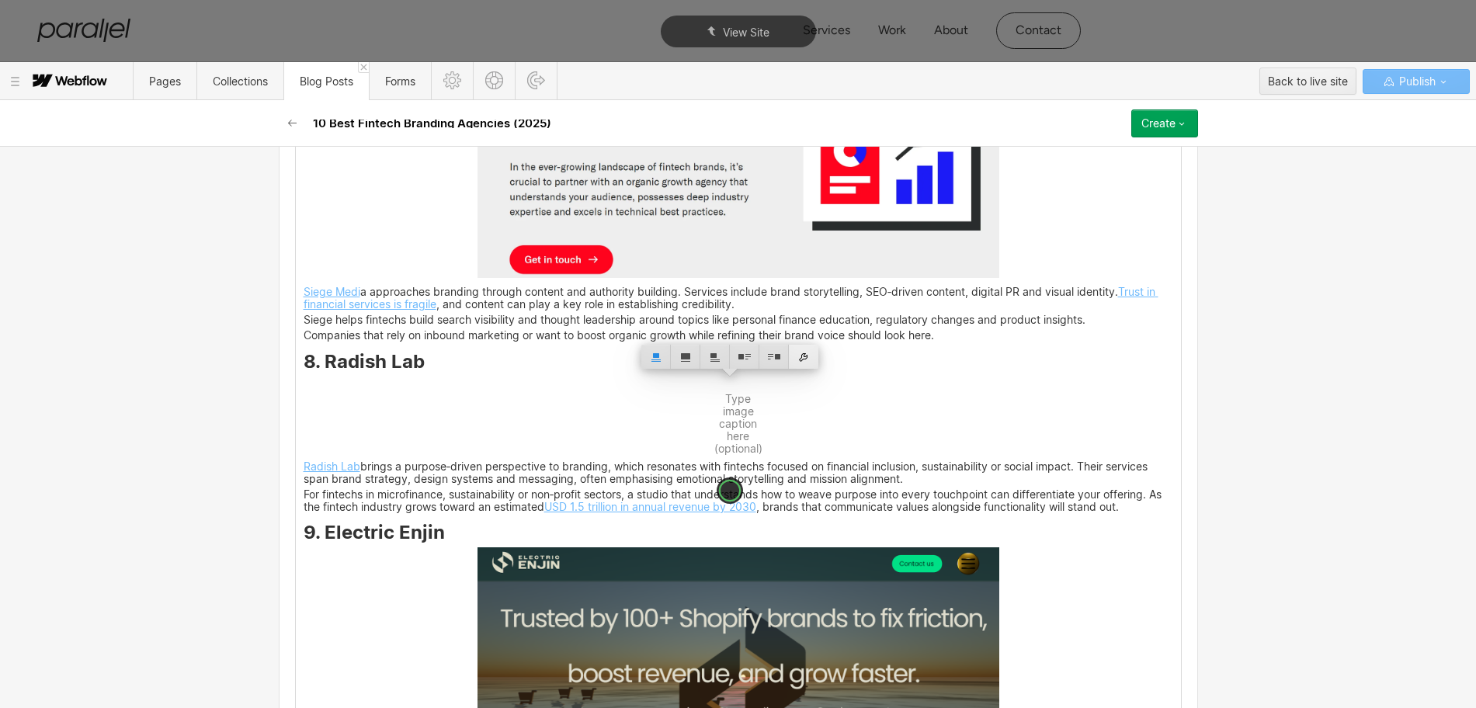
click at [803, 355] on div at bounding box center [803, 357] width 29 height 24
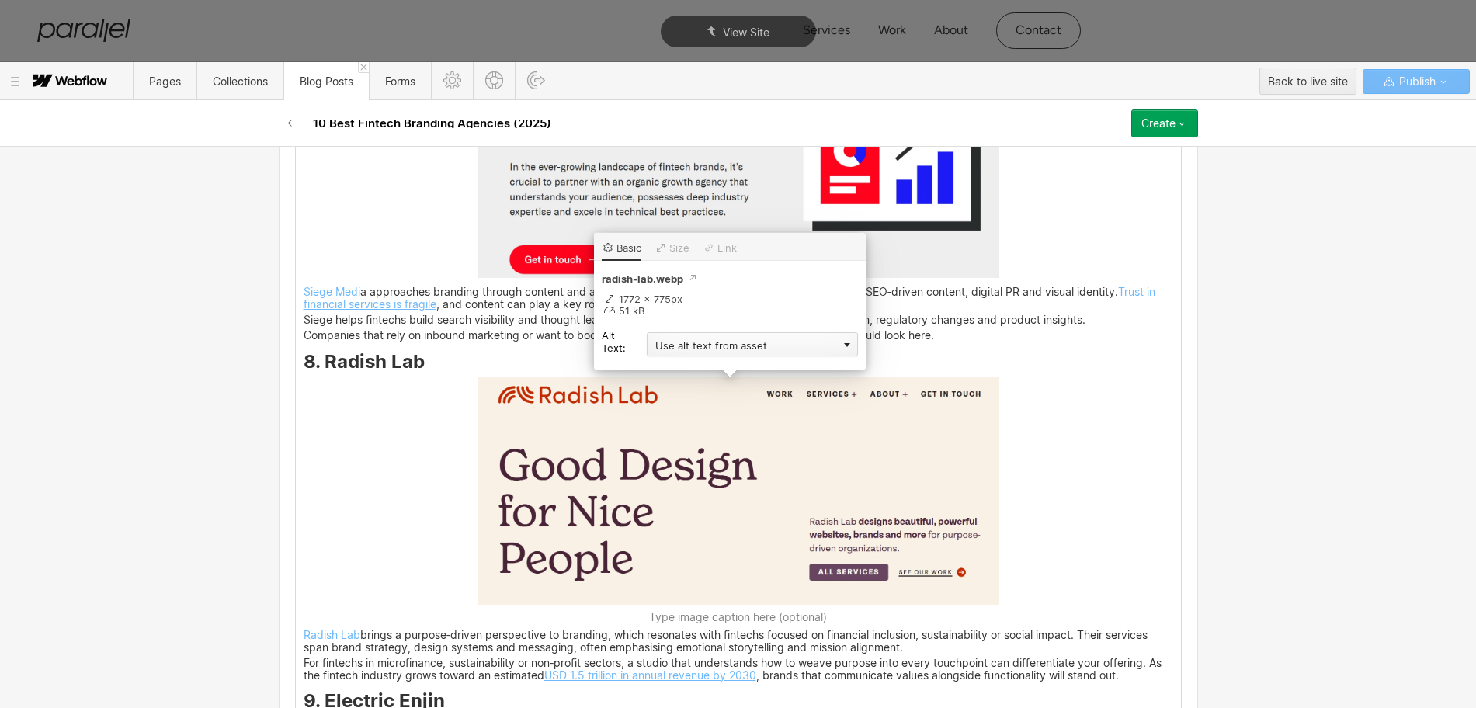
click at [675, 343] on div "Use alt text from asset" at bounding box center [752, 344] width 211 height 24
click at [668, 368] on div "Custom description" at bounding box center [752, 366] width 211 height 19
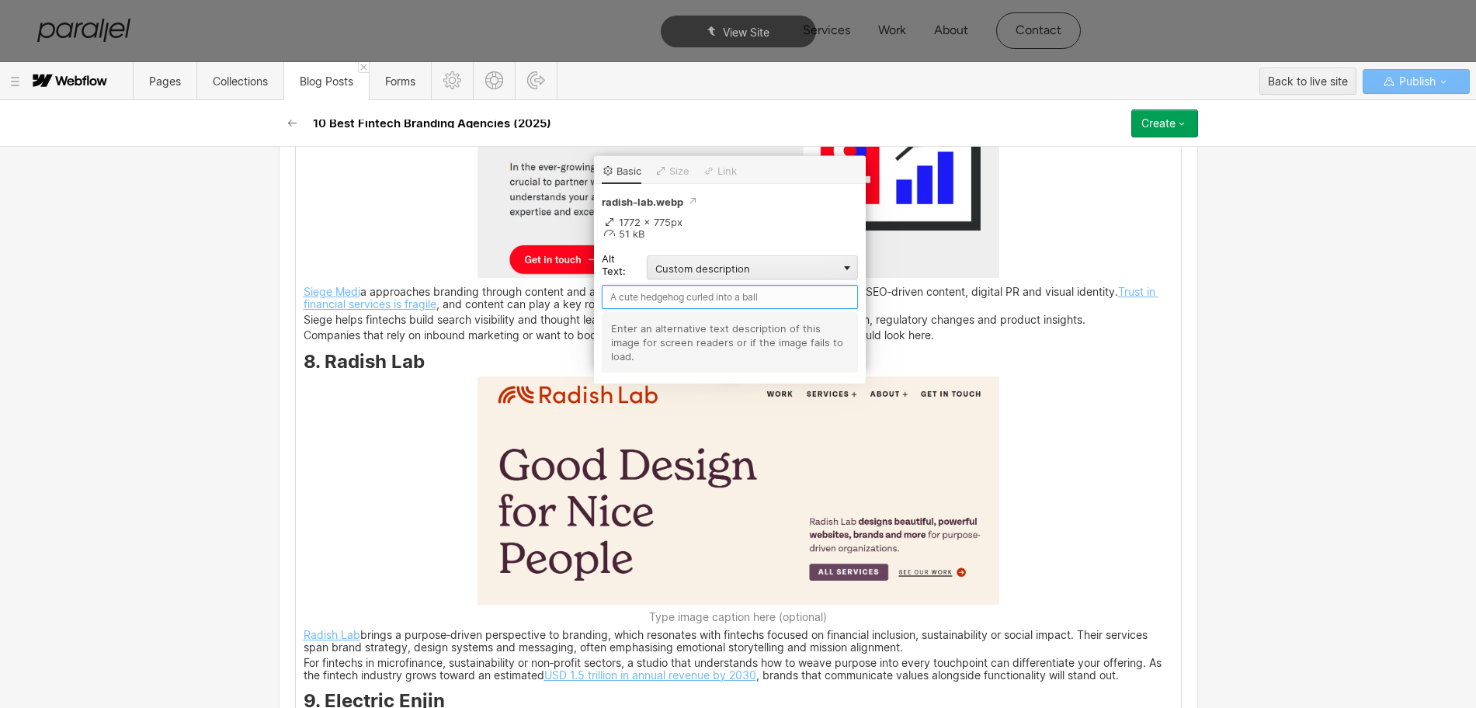
click at [624, 292] on input "text" at bounding box center [730, 297] width 256 height 24
paste input "Radish Lab"
type input "Radish Lab"
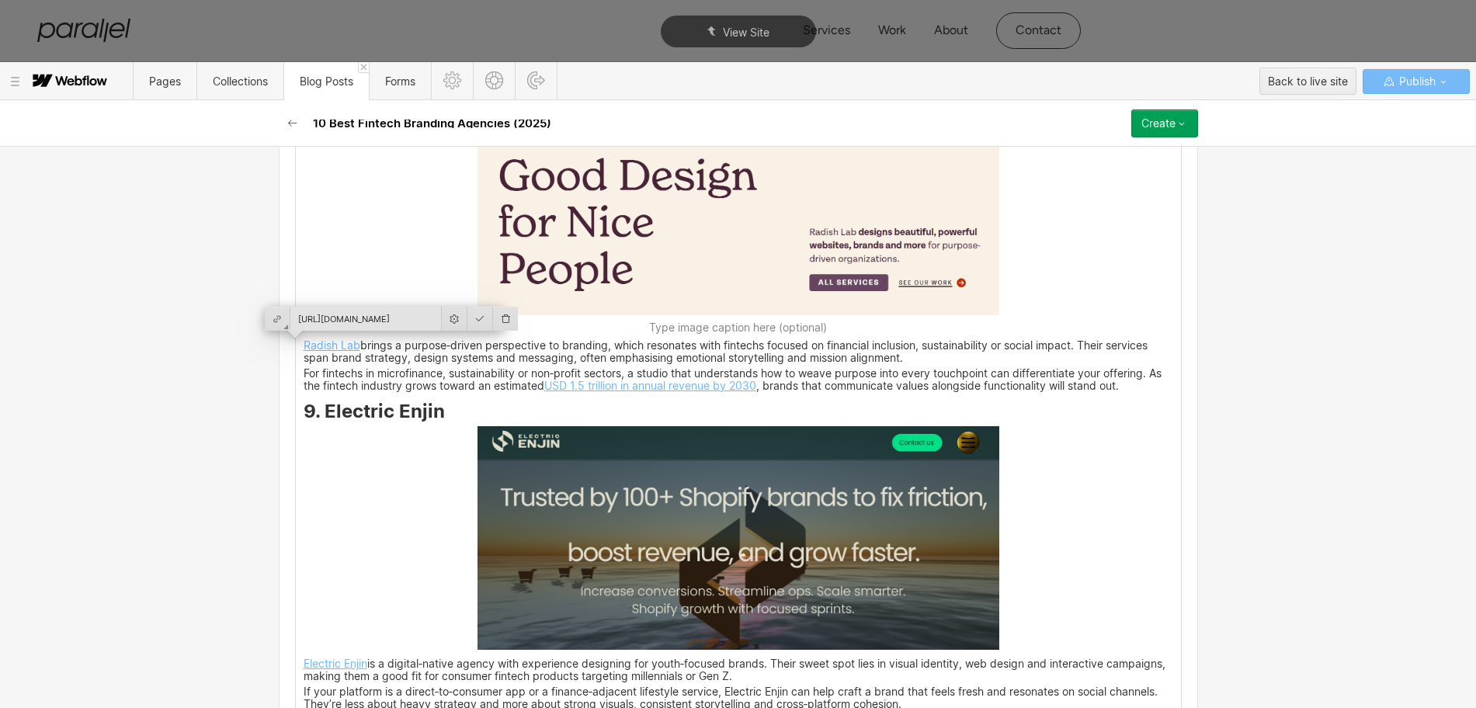
scroll to position [4270, 0]
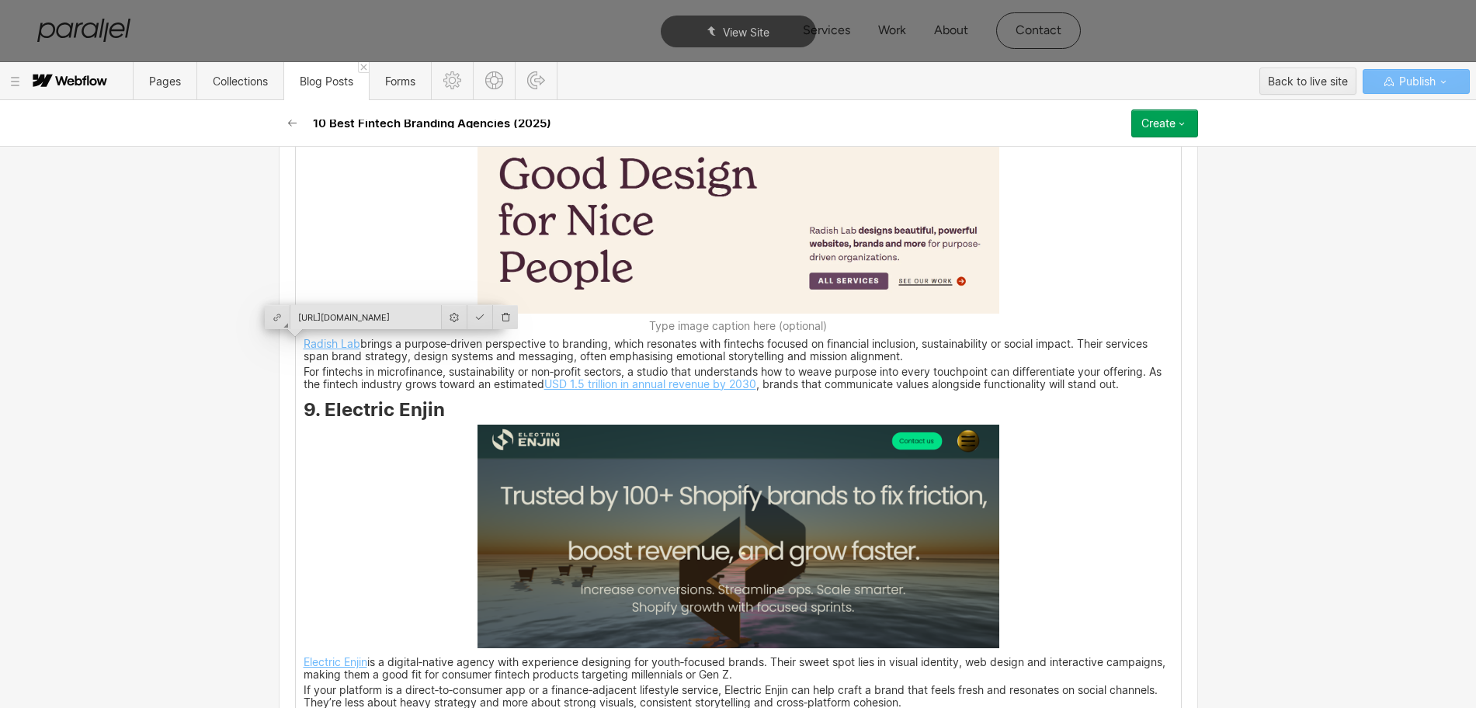
click at [769, 577] on img at bounding box center [738, 537] width 522 height 224
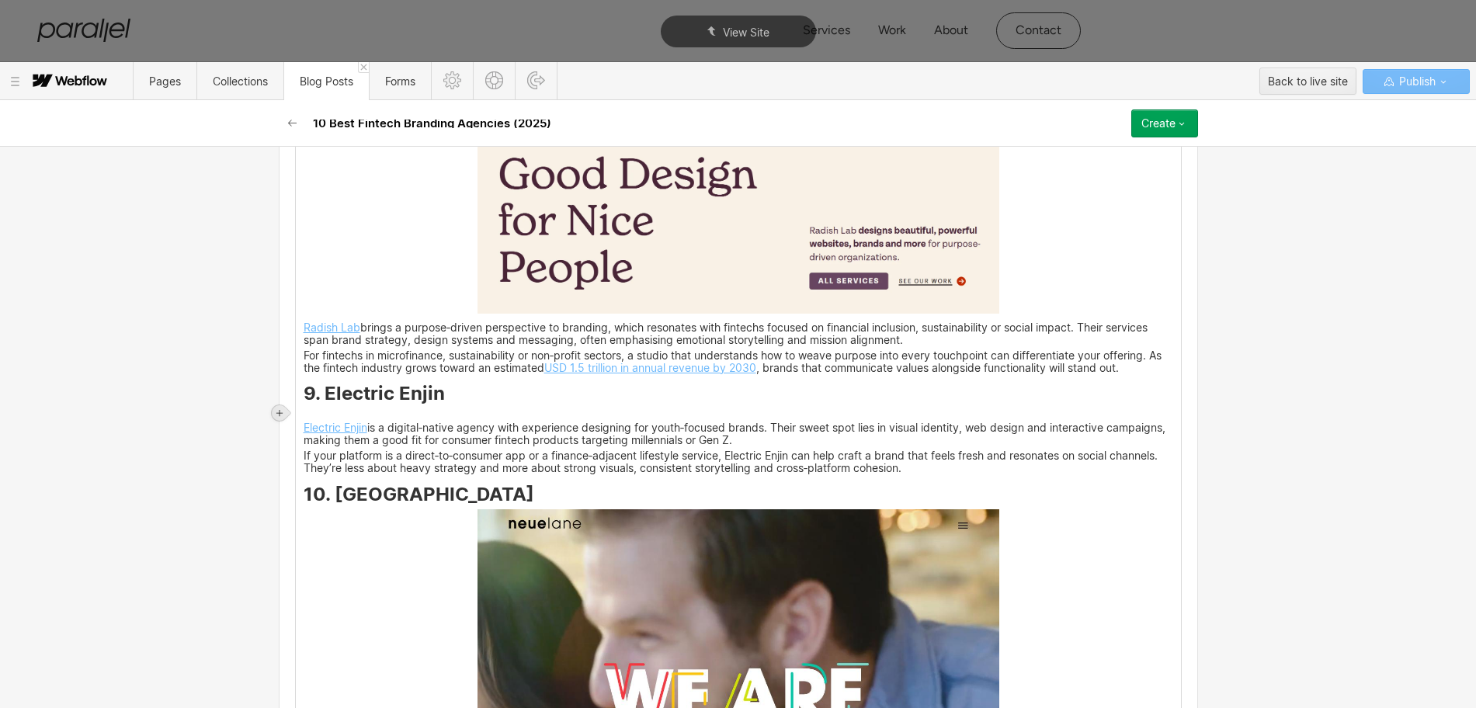
click at [279, 410] on icon at bounding box center [279, 413] width 6 height 6
click at [311, 413] on div at bounding box center [308, 413] width 29 height 24
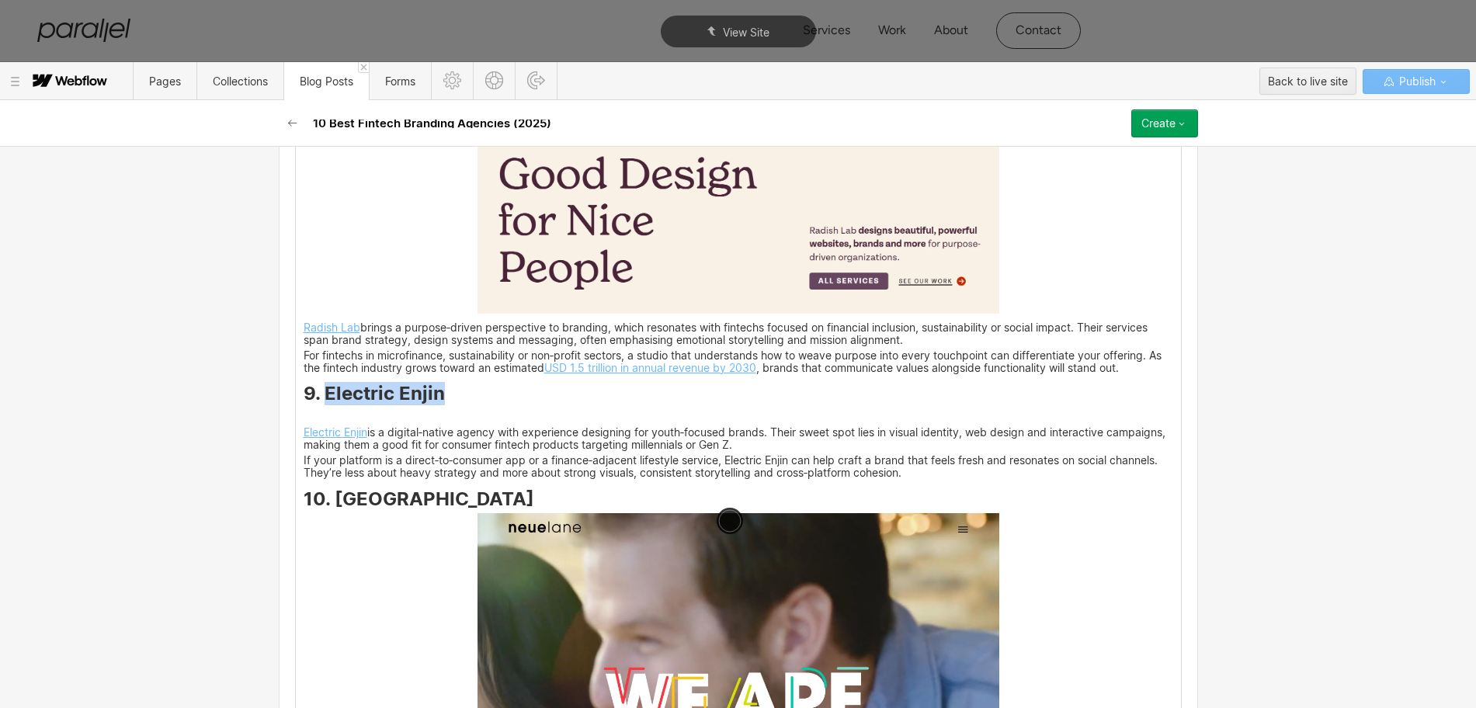
drag, startPoint x: 319, startPoint y: 397, endPoint x: 433, endPoint y: 394, distance: 114.2
click at [433, 394] on strong "9. Electric Enjin" at bounding box center [374, 393] width 141 height 23
copy strong "Electric Enjin"
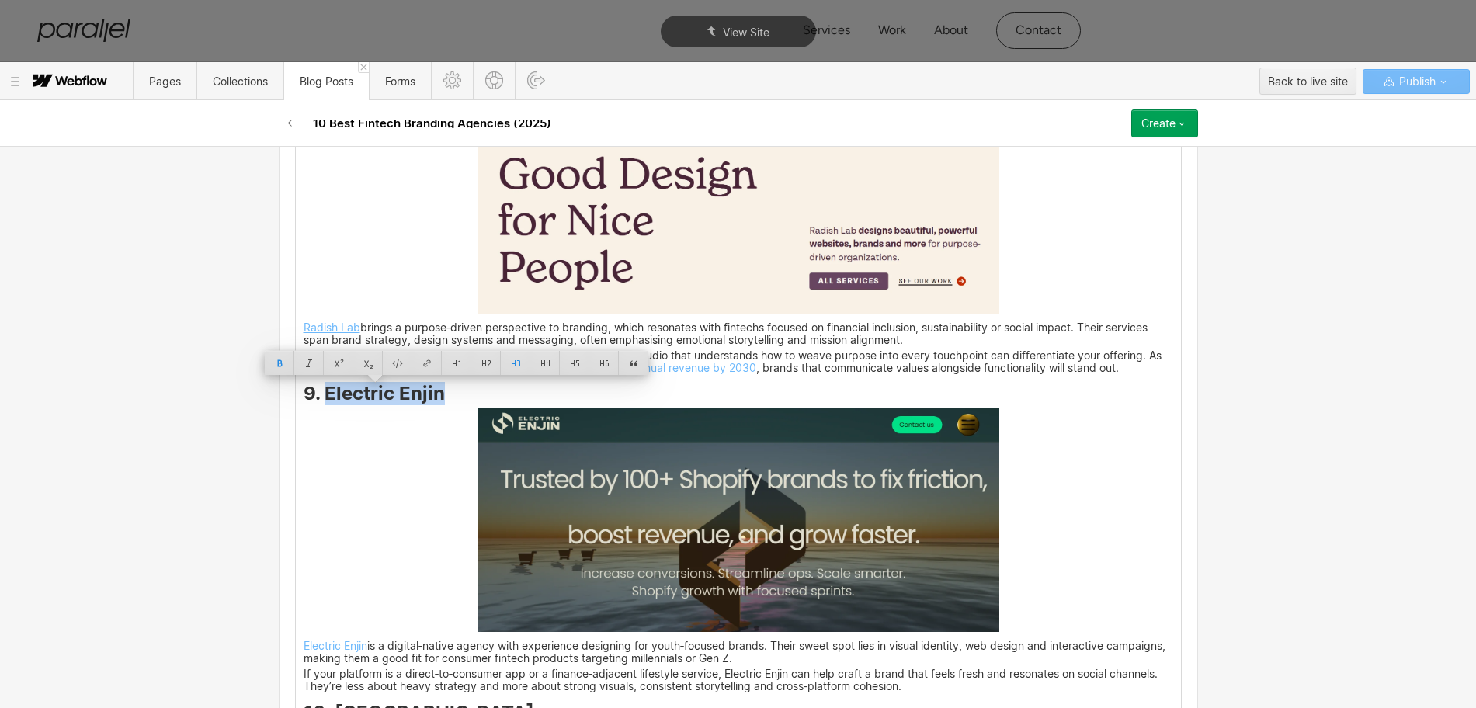
click at [875, 519] on img at bounding box center [738, 520] width 522 height 224
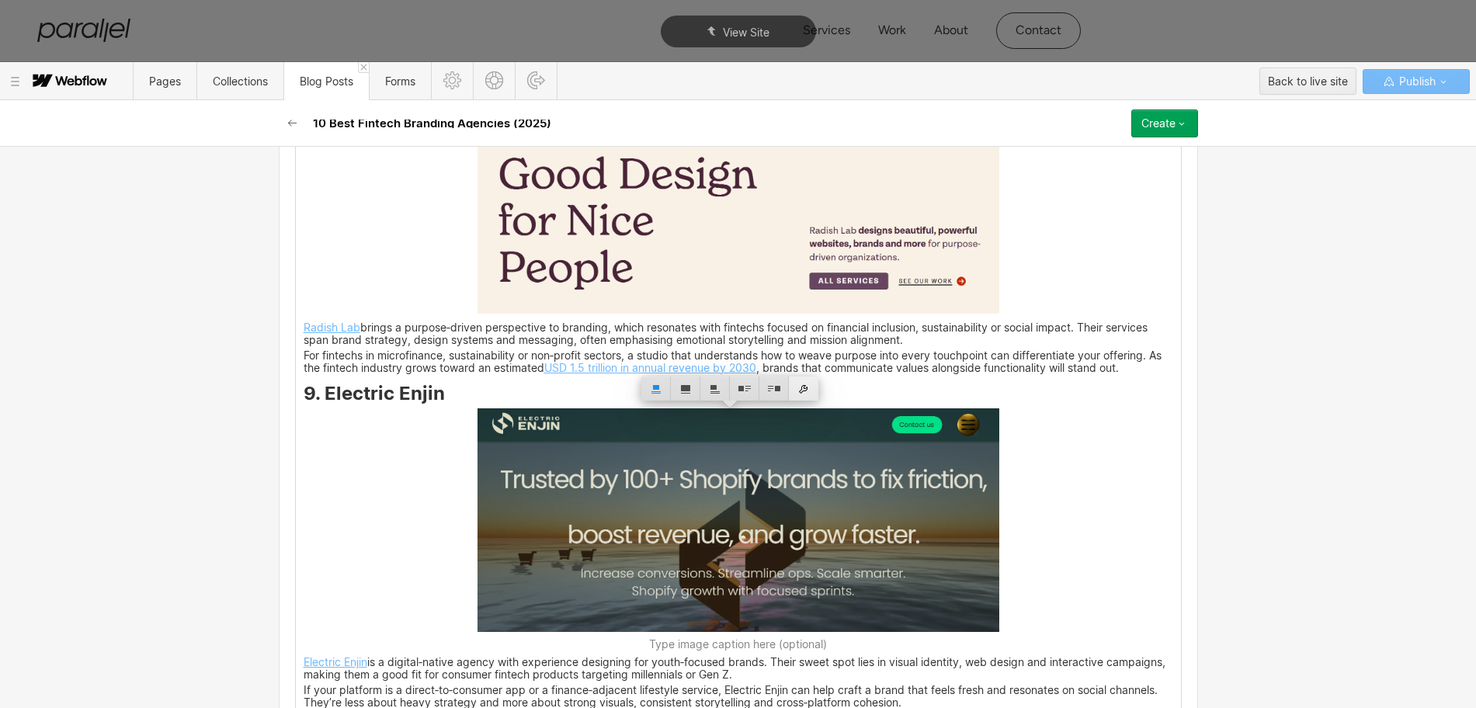
click at [806, 388] on div at bounding box center [803, 389] width 29 height 24
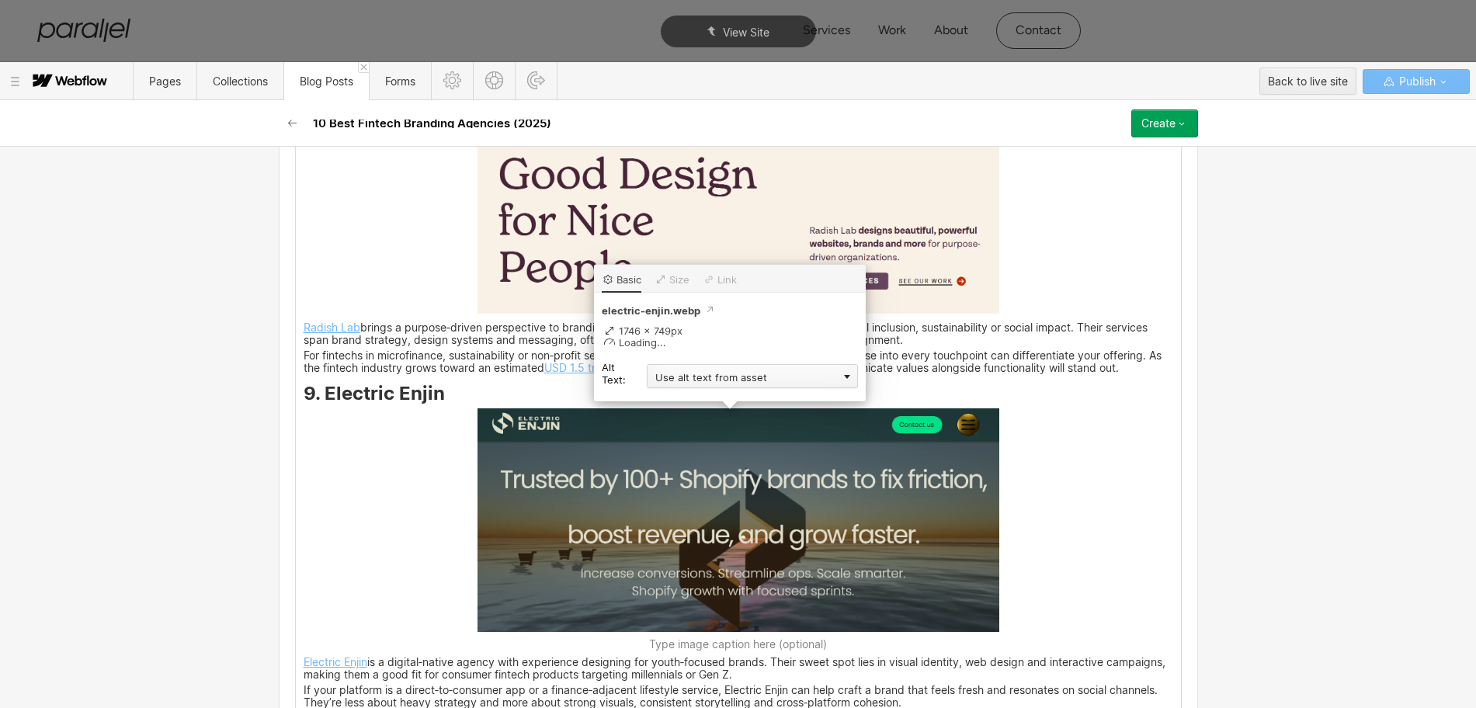
click at [666, 383] on div "Use alt text from asset" at bounding box center [752, 376] width 211 height 24
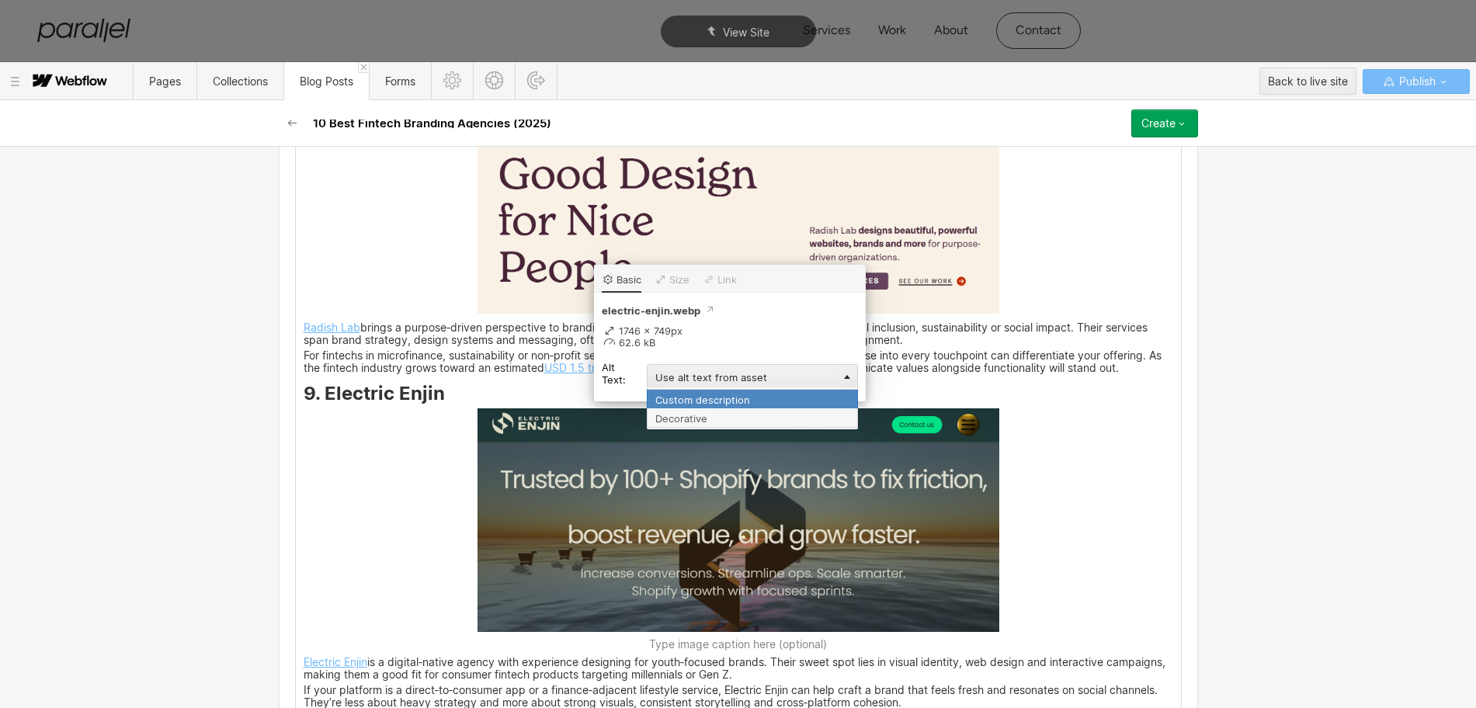
click at [667, 397] on div "Custom description" at bounding box center [752, 398] width 211 height 19
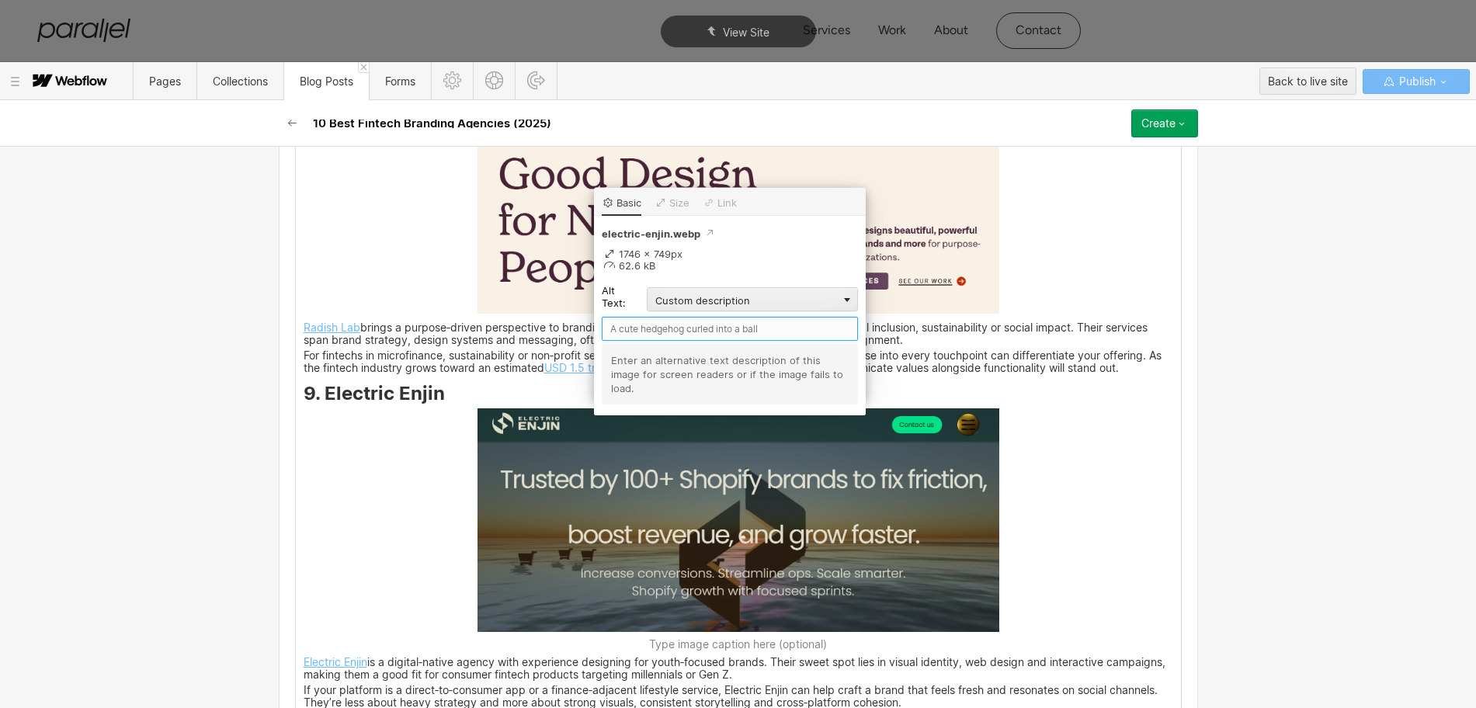
click at [636, 335] on input "text" at bounding box center [730, 329] width 256 height 24
paste input "Electric Enjin"
type input "Electric Enjin"
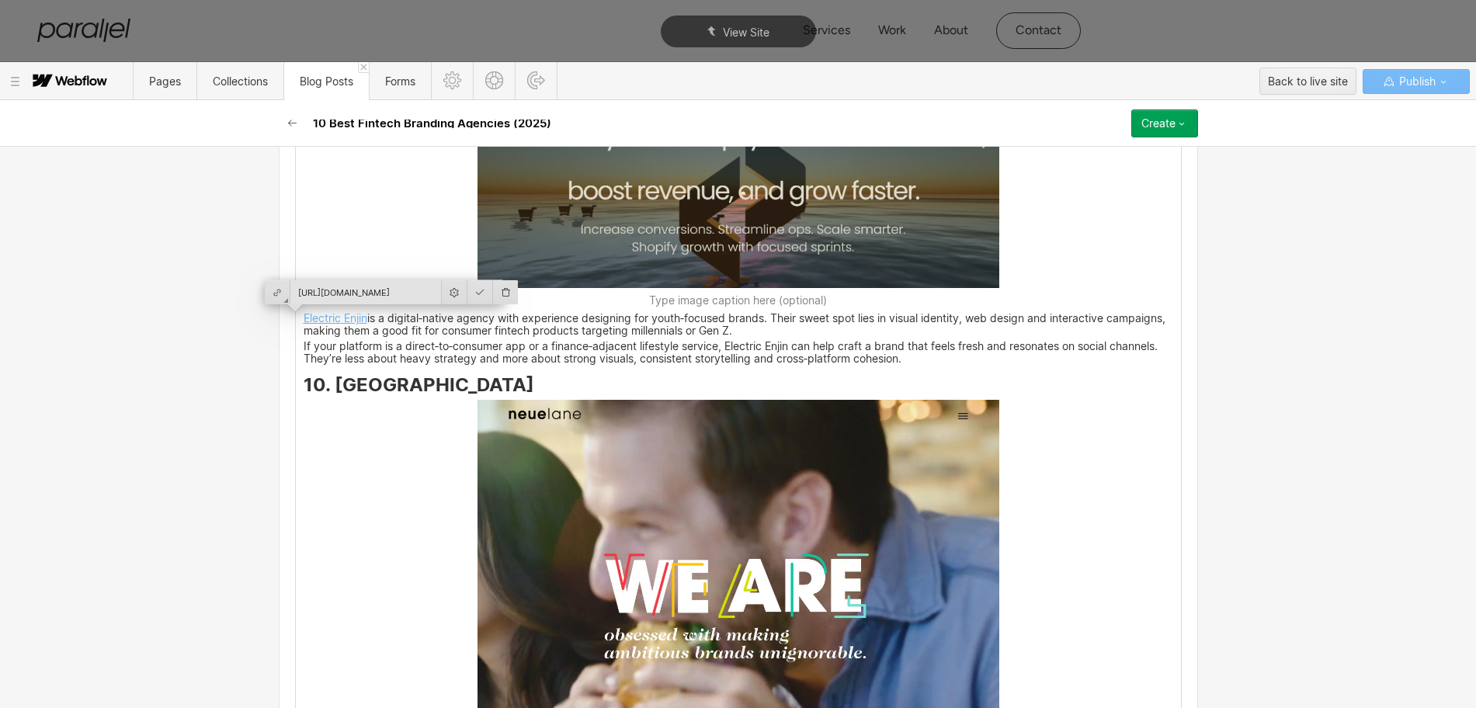
scroll to position [4658, 0]
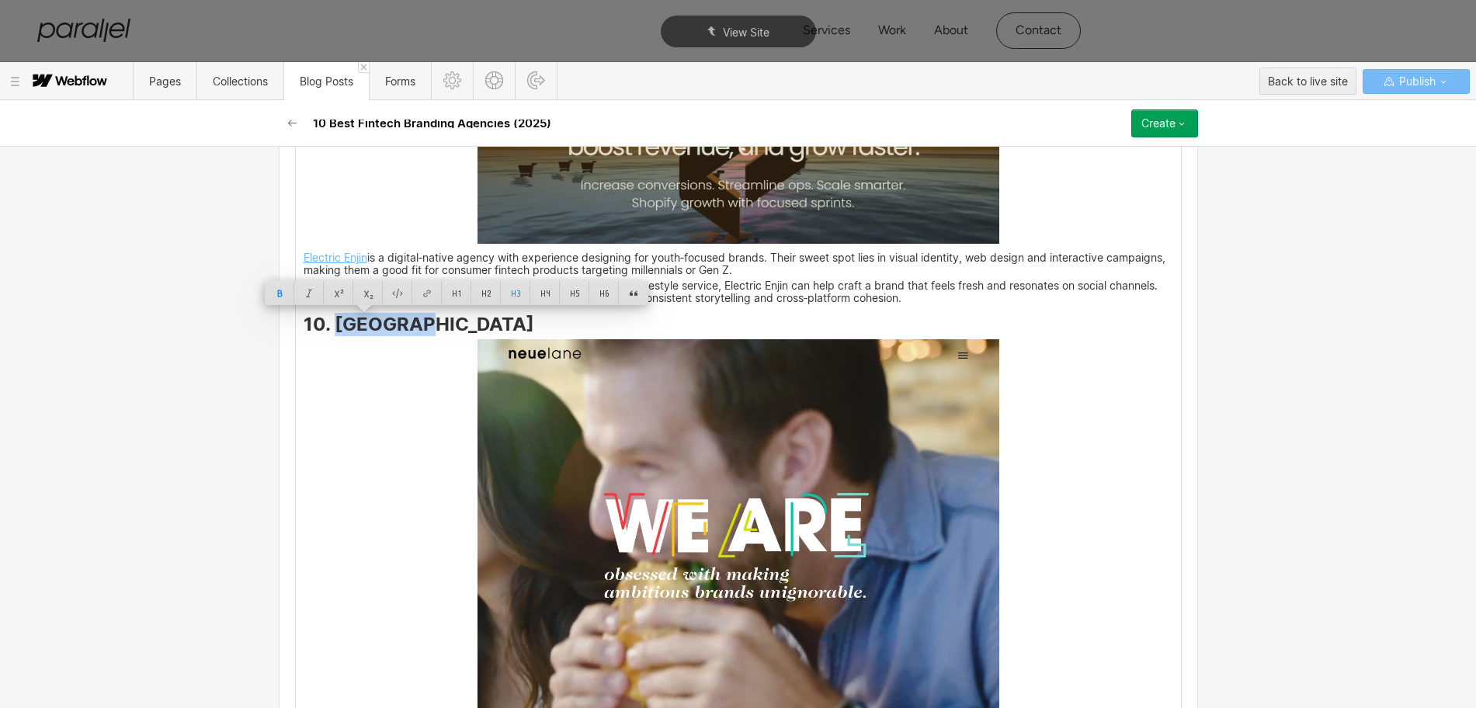
drag, startPoint x: 412, startPoint y: 331, endPoint x: 331, endPoint y: 330, distance: 81.5
click at [331, 330] on strong "10. [GEOGRAPHIC_DATA]" at bounding box center [419, 324] width 231 height 23
copy strong "Neuelane"
click at [703, 506] on img at bounding box center [738, 545] width 522 height 412
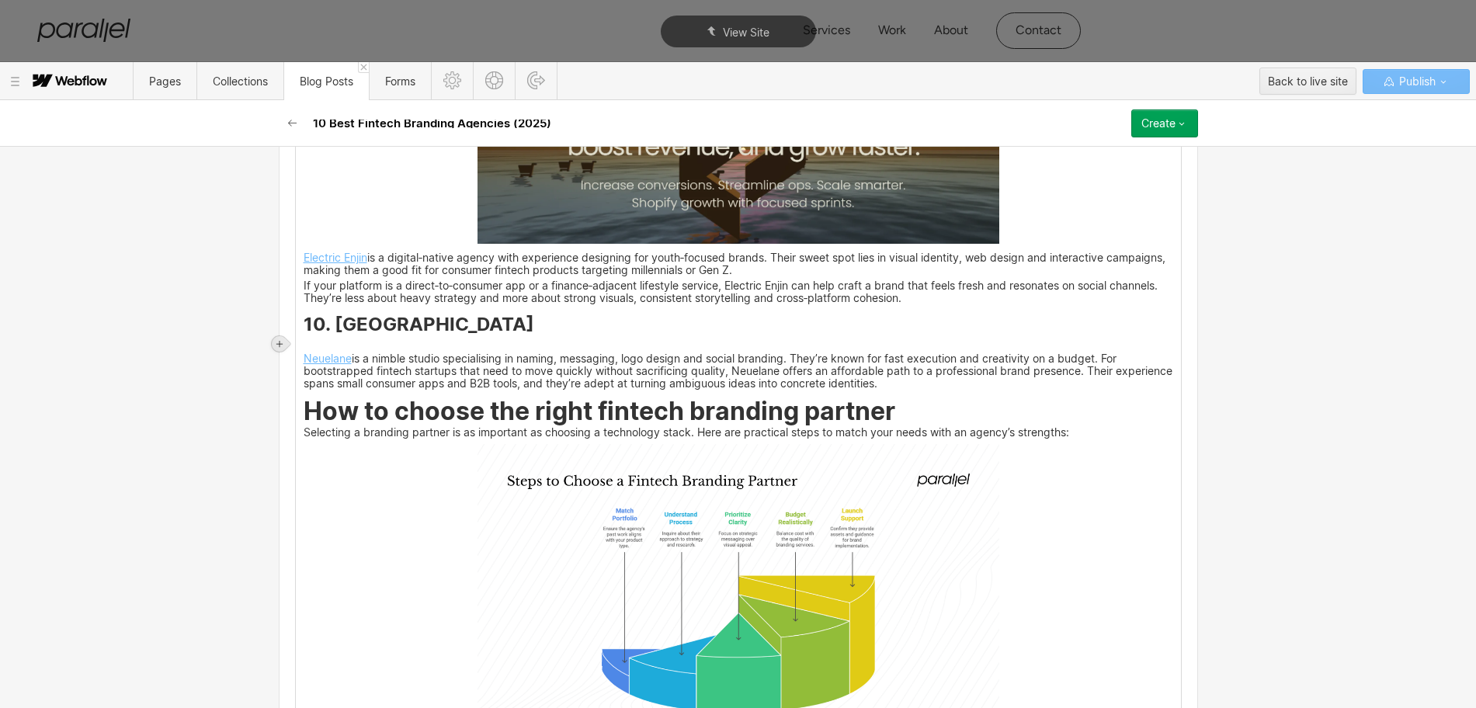
click at [273, 347] on div at bounding box center [280, 344] width 16 height 16
click at [311, 348] on div at bounding box center [308, 343] width 29 height 24
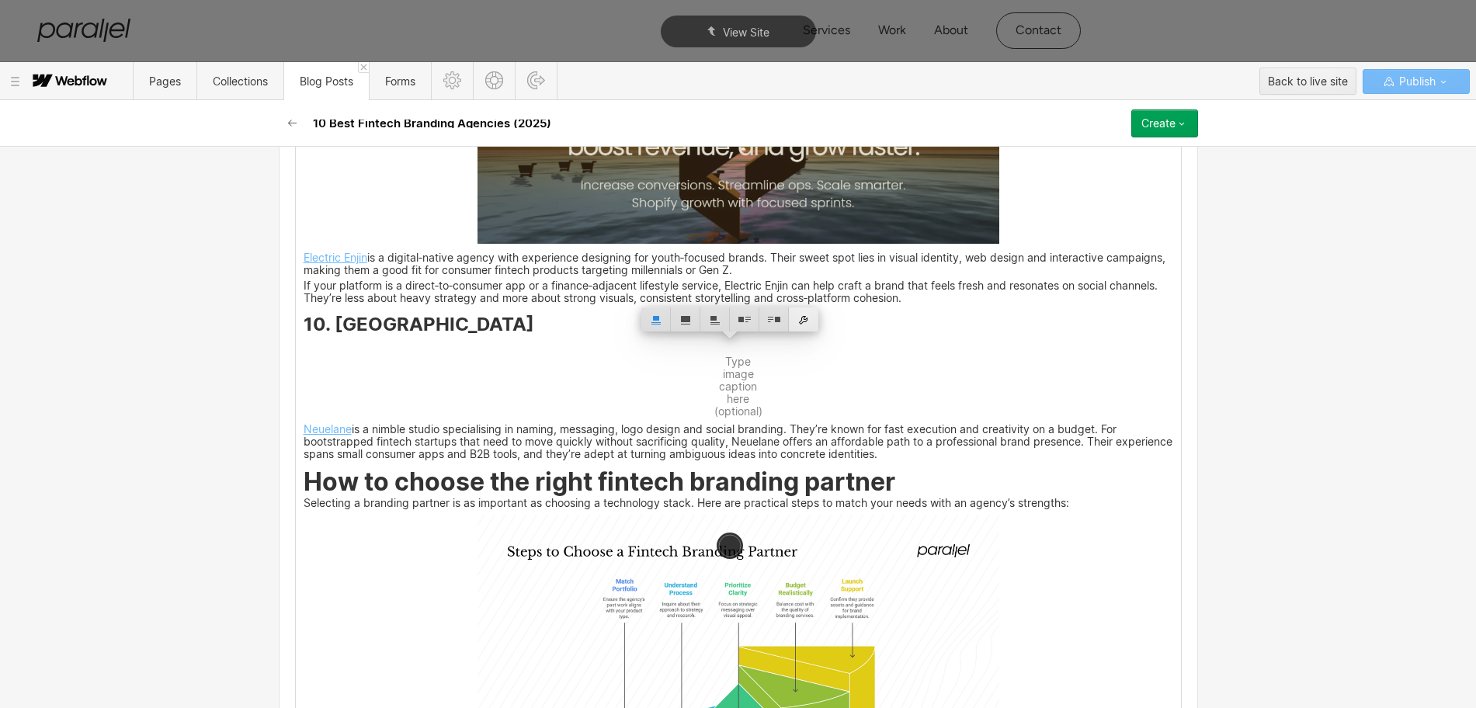
click at [800, 321] on div at bounding box center [803, 319] width 29 height 24
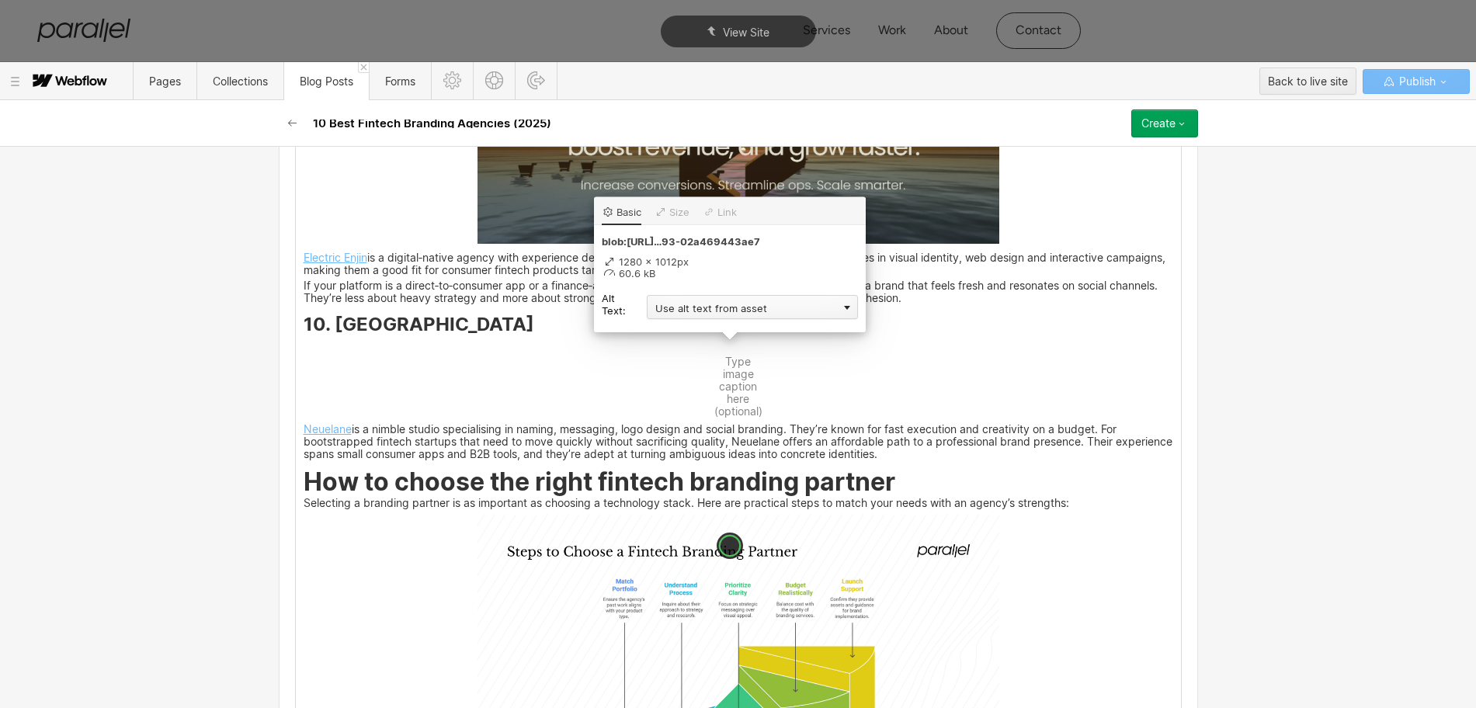
click at [700, 307] on div "Use alt text from asset" at bounding box center [752, 307] width 211 height 24
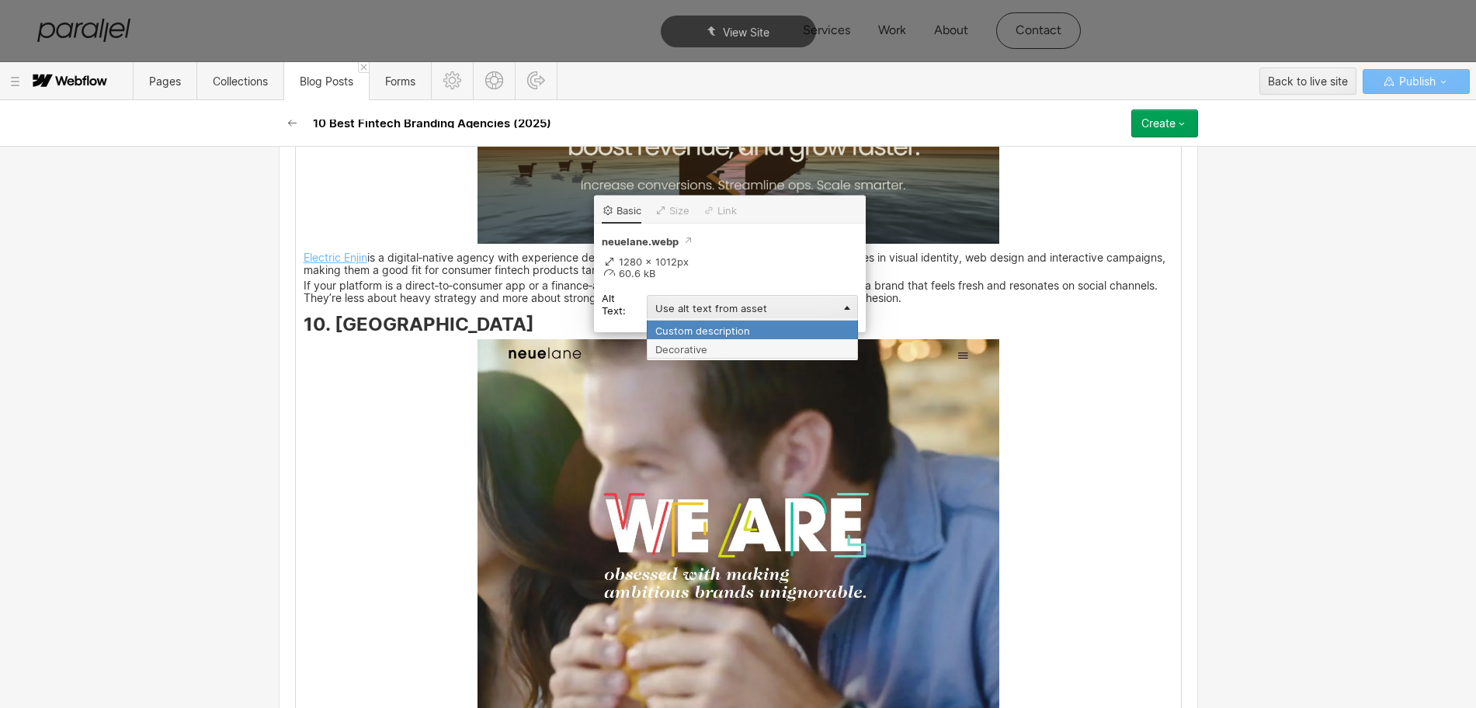
click at [685, 328] on div "Custom description" at bounding box center [752, 329] width 211 height 19
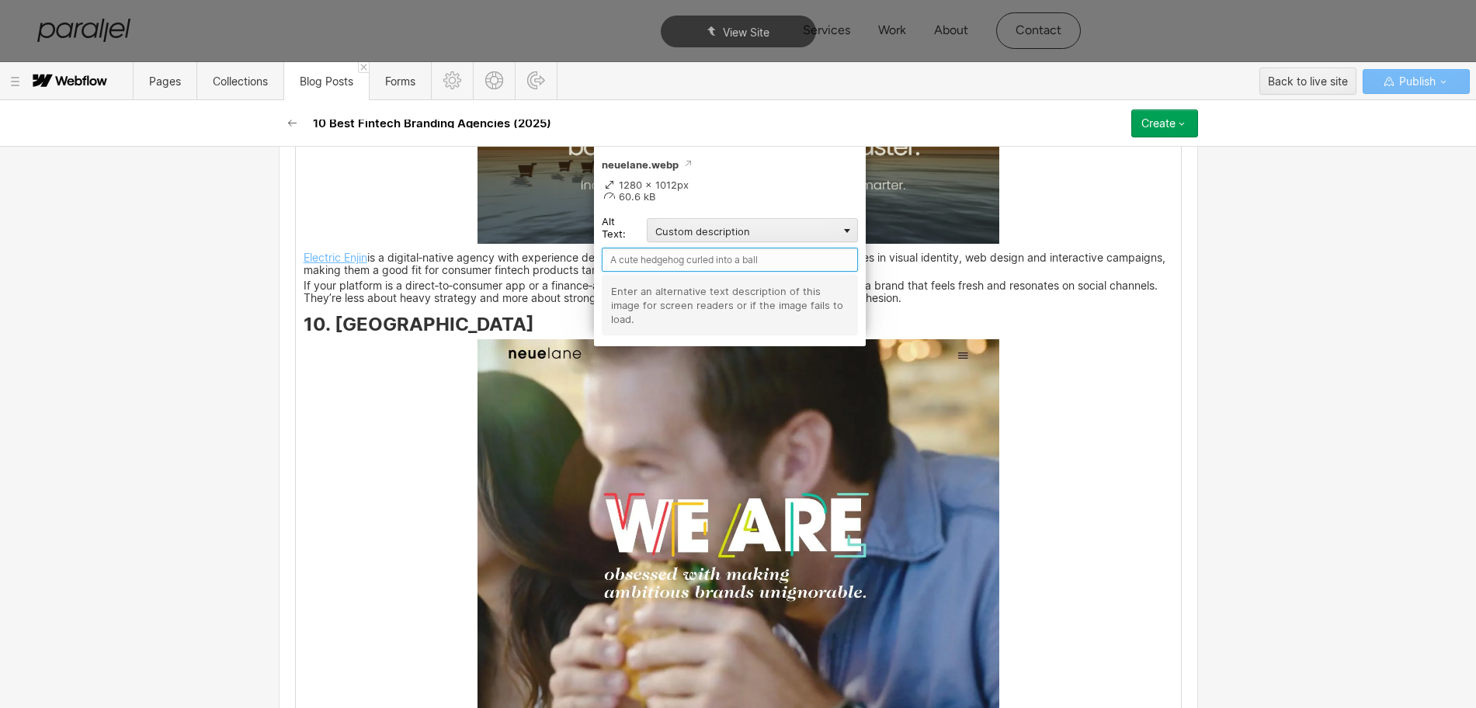
click at [629, 260] on input "text" at bounding box center [730, 260] width 256 height 24
paste input "Neuelane"
type input "Neuelane"
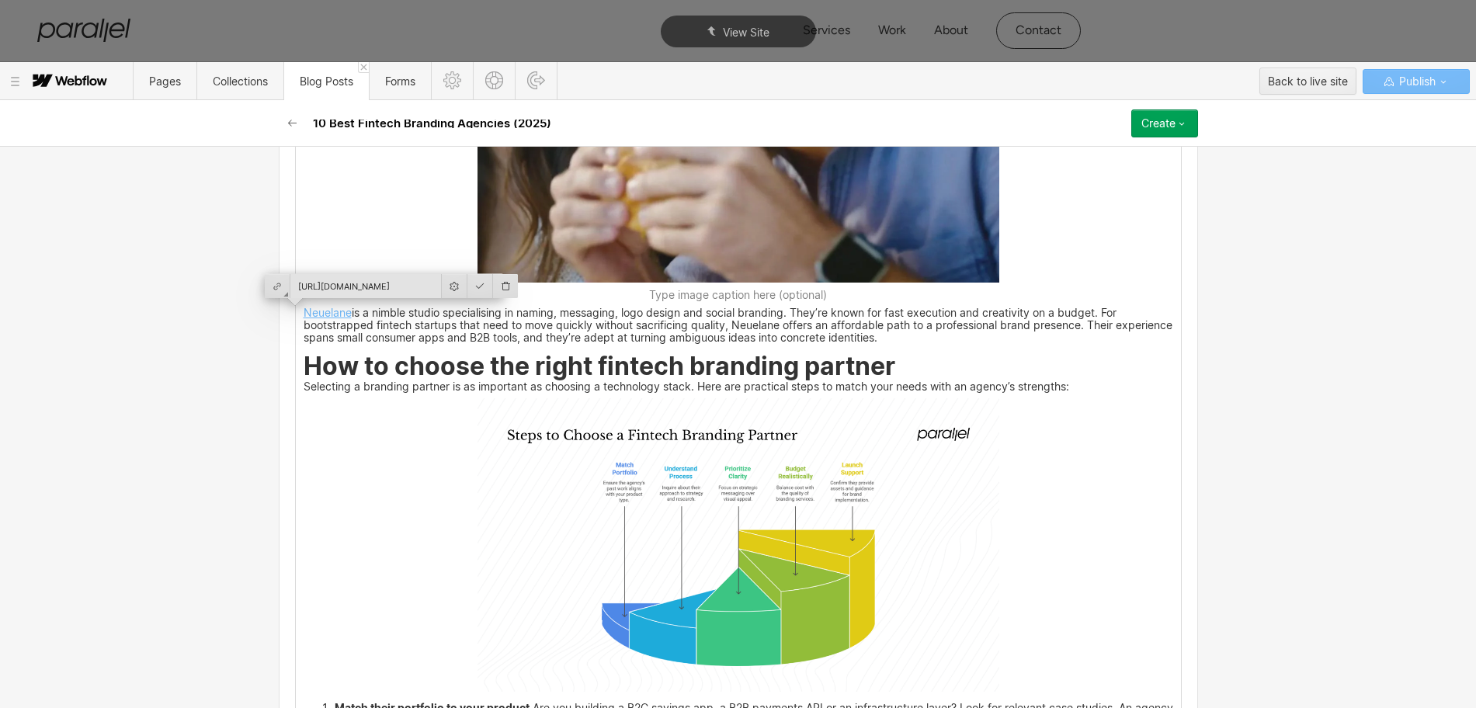
scroll to position [5143, 0]
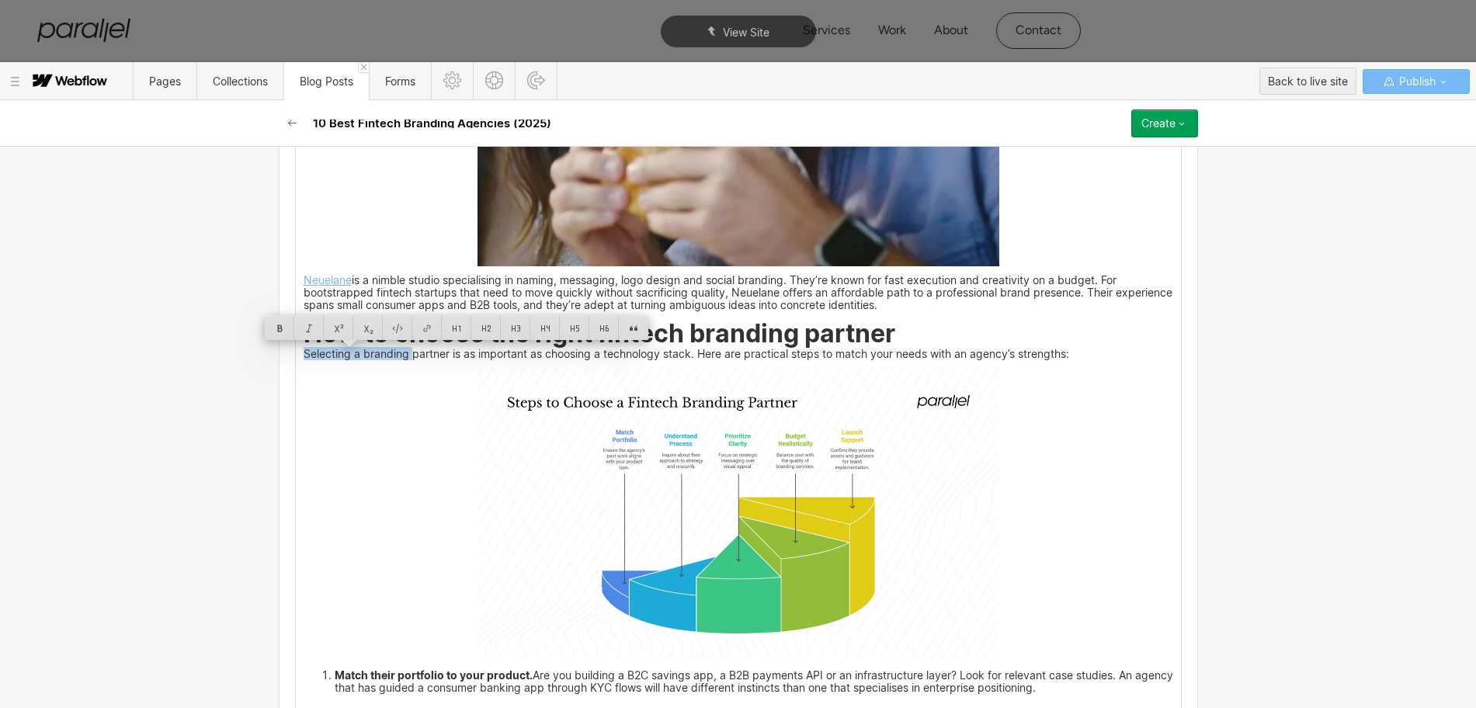
drag, startPoint x: 295, startPoint y: 352, endPoint x: 446, endPoint y: 345, distance: 150.8
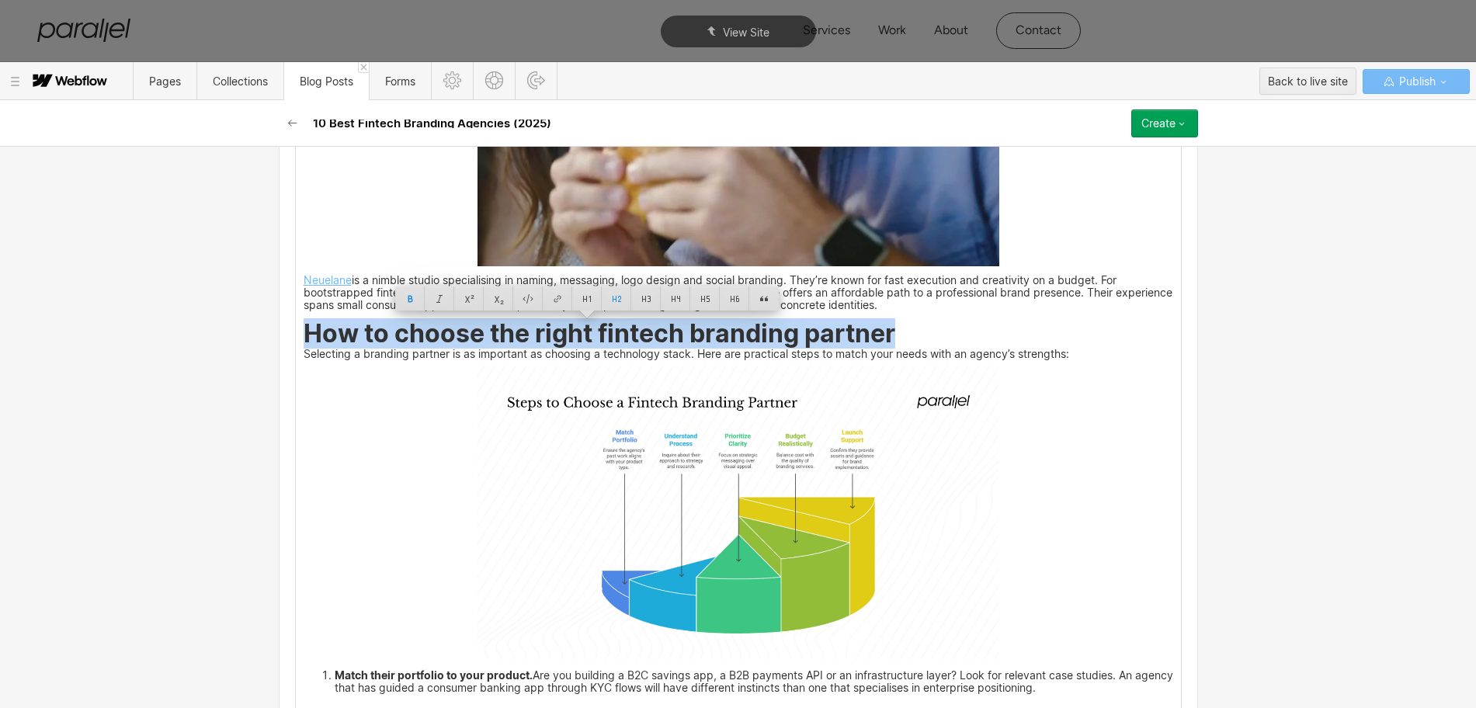
drag, startPoint x: 296, startPoint y: 337, endPoint x: 890, endPoint y: 342, distance: 594.7
click at [890, 342] on h2 "How to choose the right fintech branding partner" at bounding box center [738, 335] width 869 height 23
click at [806, 481] on img at bounding box center [738, 512] width 522 height 293
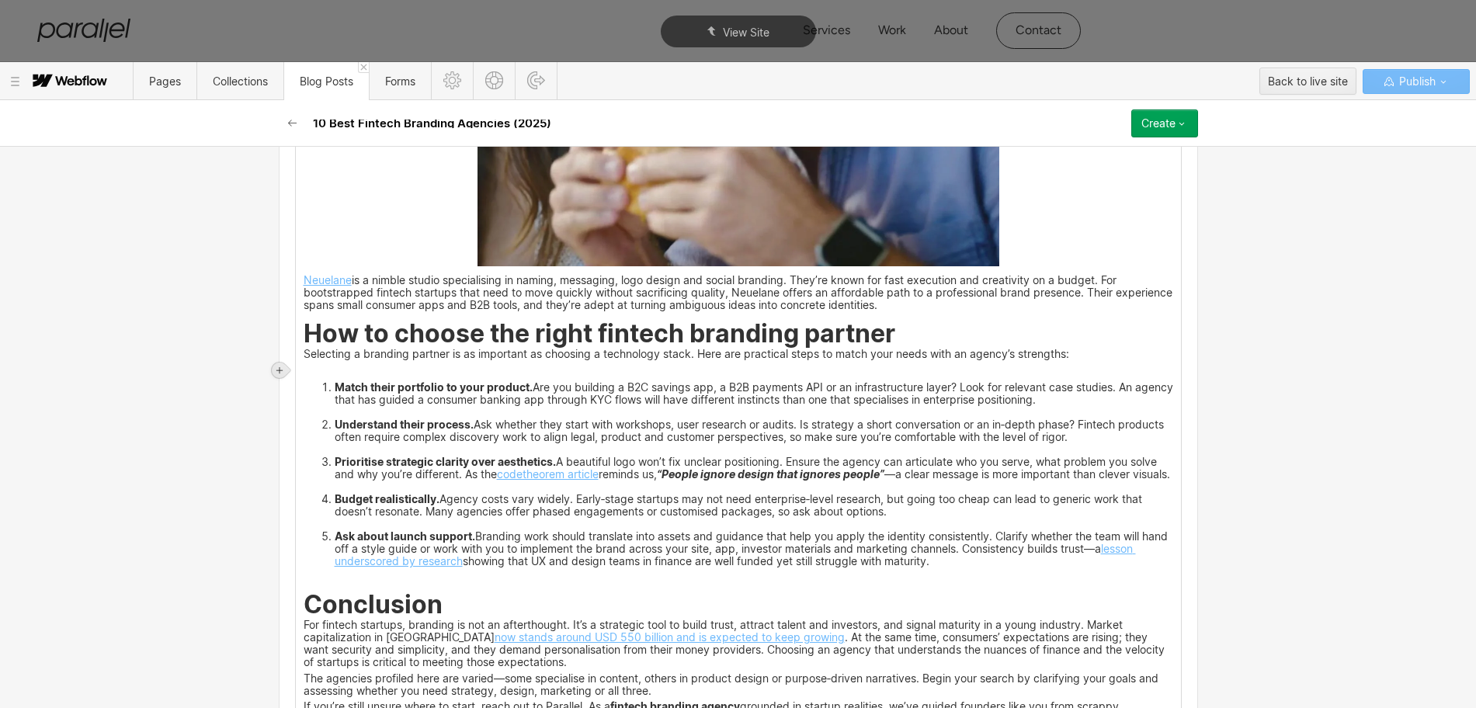
click at [278, 370] on icon at bounding box center [279, 370] width 6 height 6
click at [303, 371] on div at bounding box center [308, 370] width 29 height 24
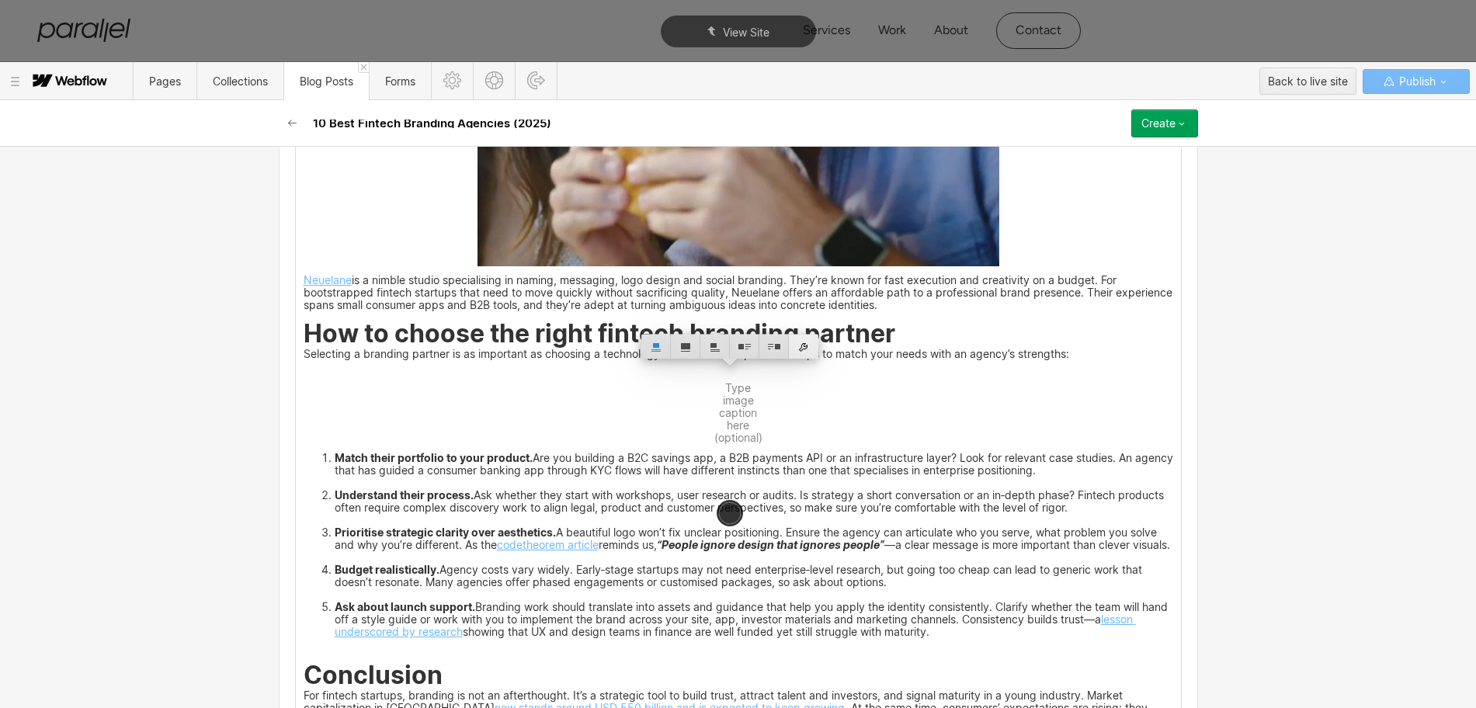
click at [800, 353] on div at bounding box center [803, 347] width 29 height 24
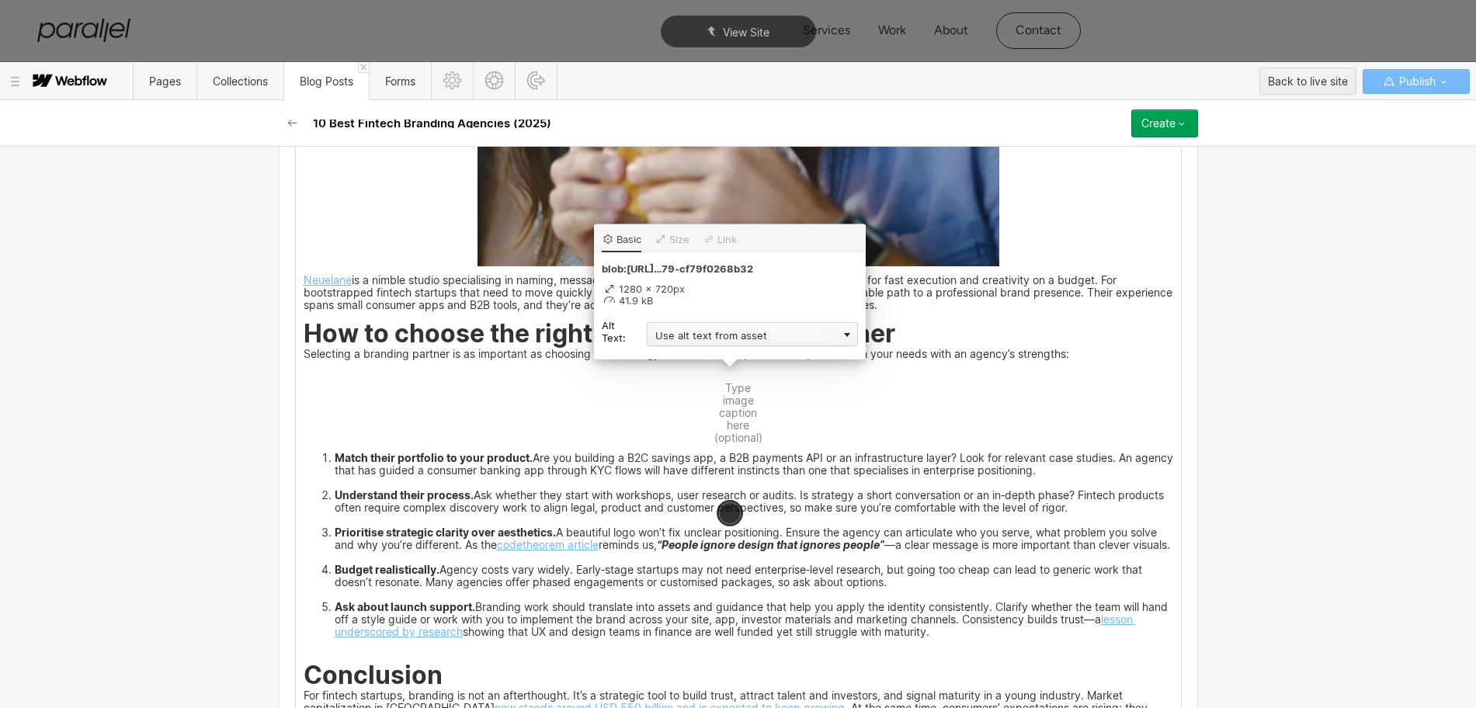
click at [700, 342] on div "Use alt text from asset" at bounding box center [752, 334] width 211 height 24
click at [686, 352] on div "Custom description" at bounding box center [752, 356] width 211 height 19
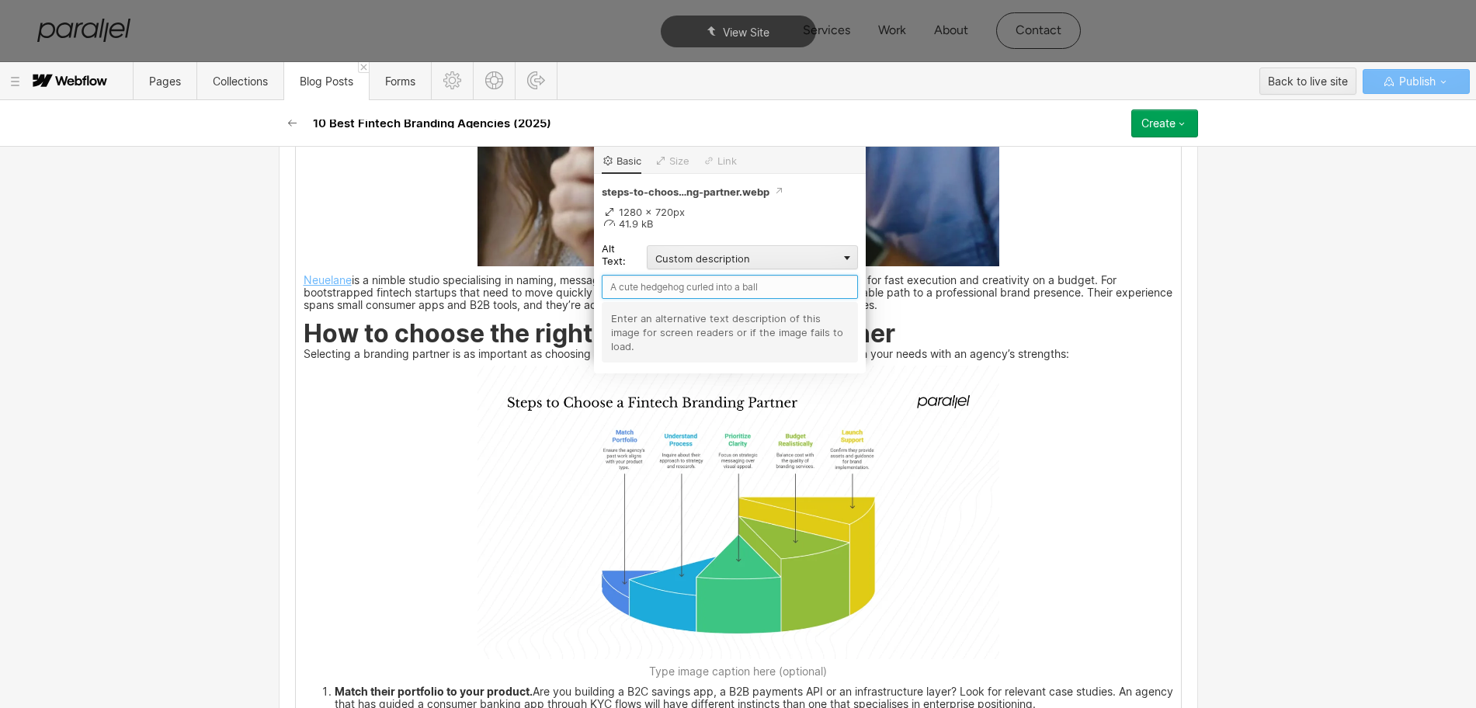
click at [614, 290] on input "text" at bounding box center [730, 287] width 256 height 24
paste input "How to choose the right fintech branding partner"
type input "How to choose the right fintech branding partner"
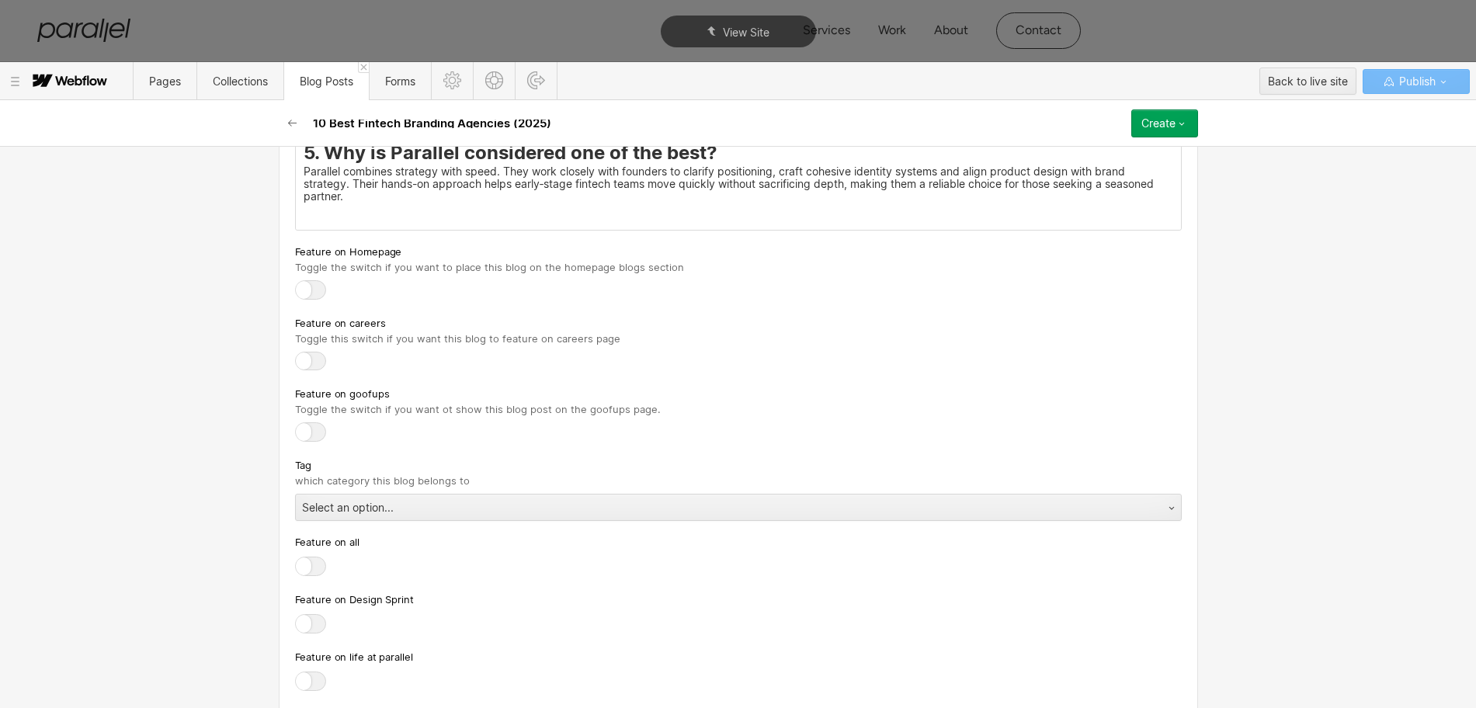
scroll to position [6211, 0]
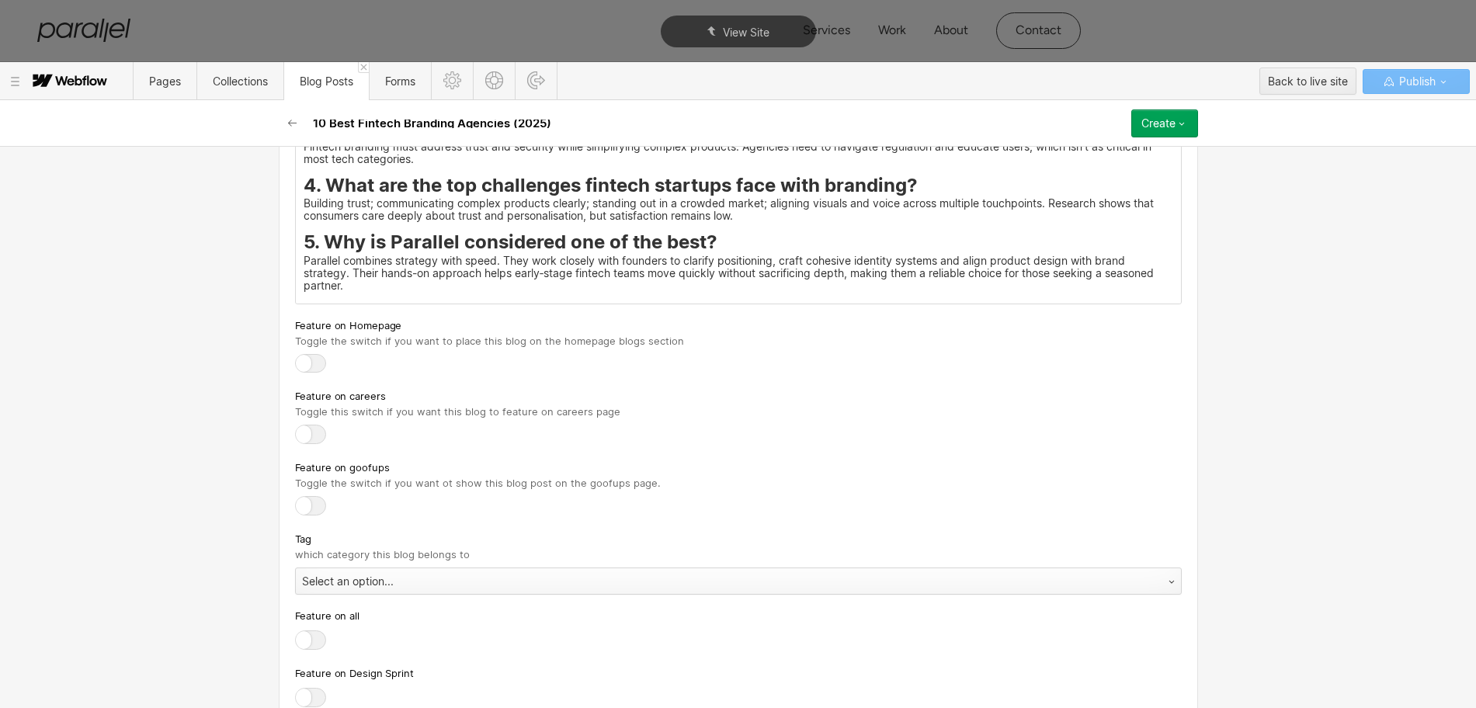
click at [324, 595] on div "Select an option..." at bounding box center [738, 580] width 887 height 27
click at [748, 513] on div at bounding box center [738, 507] width 887 height 22
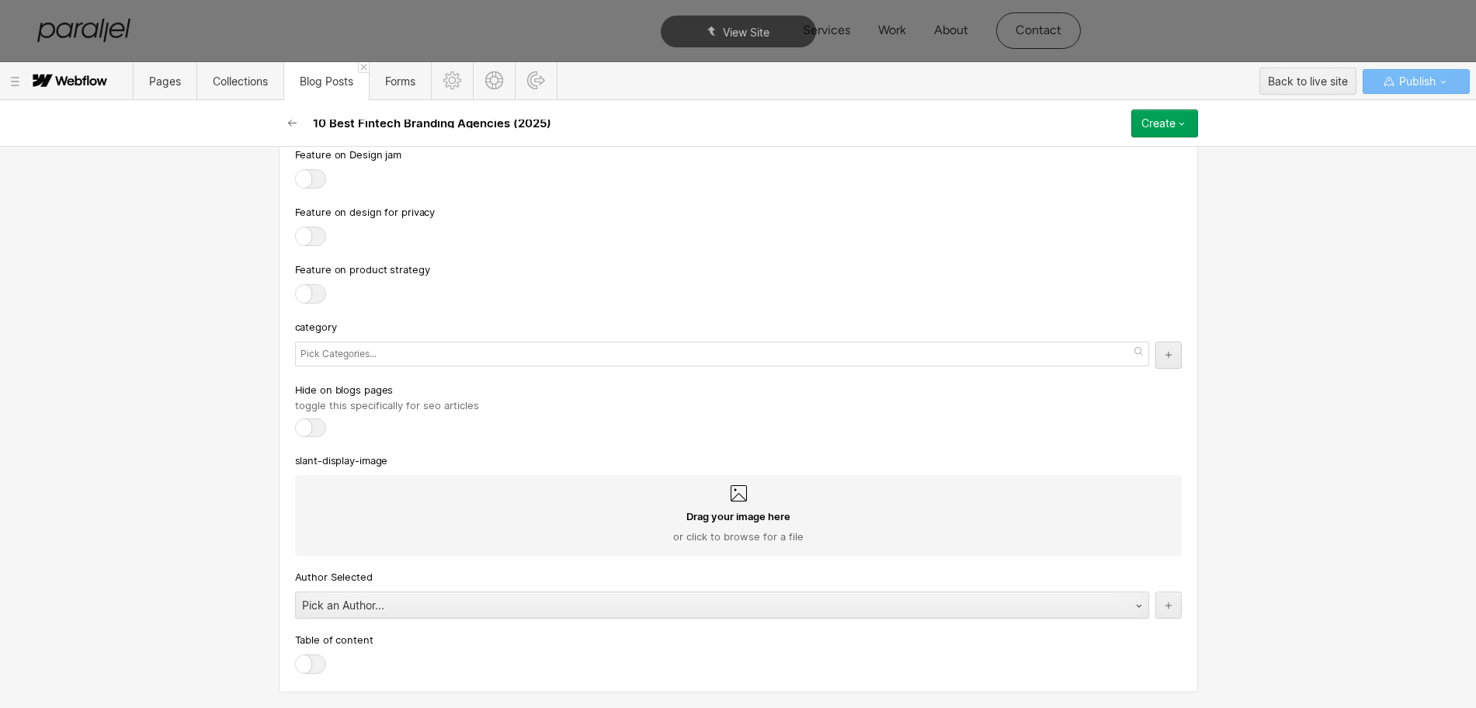
scroll to position [6913, 0]
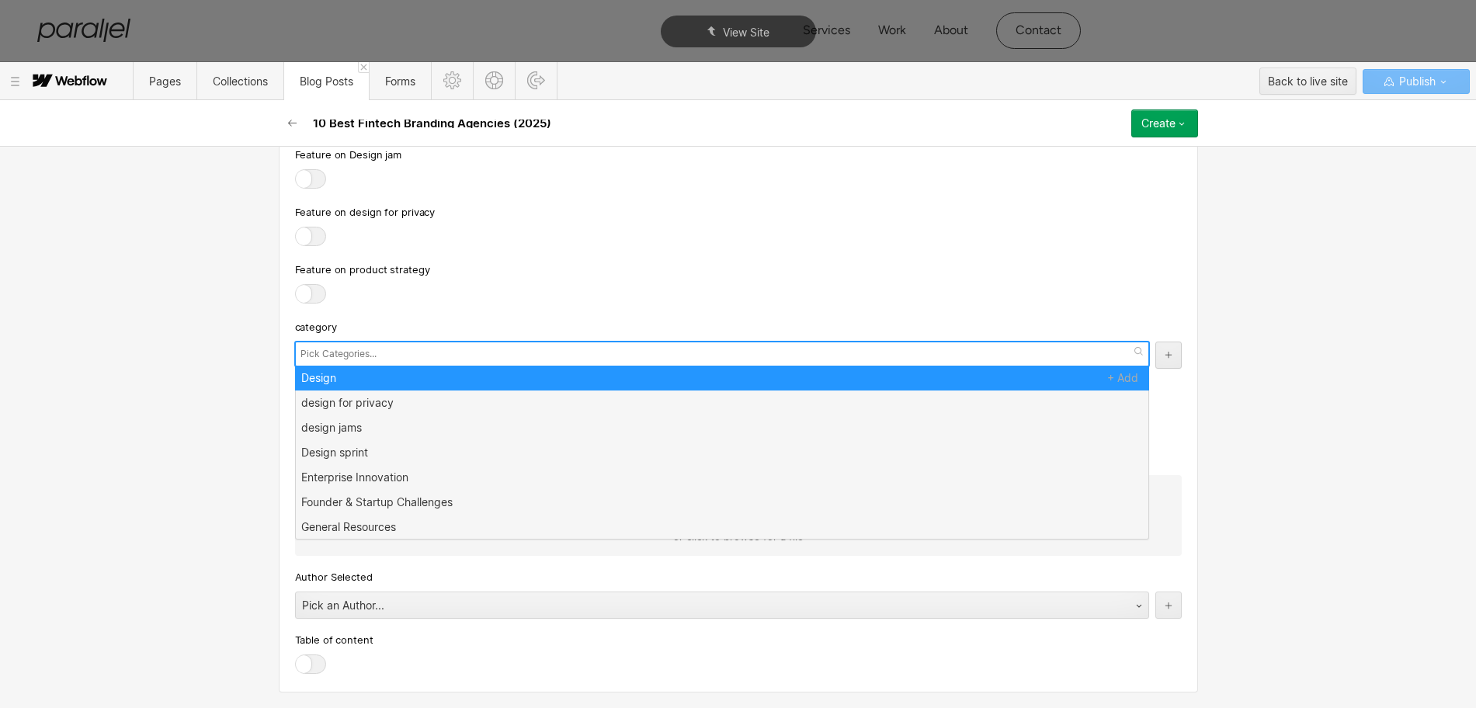
click at [314, 355] on input "text" at bounding box center [340, 354] width 80 height 22
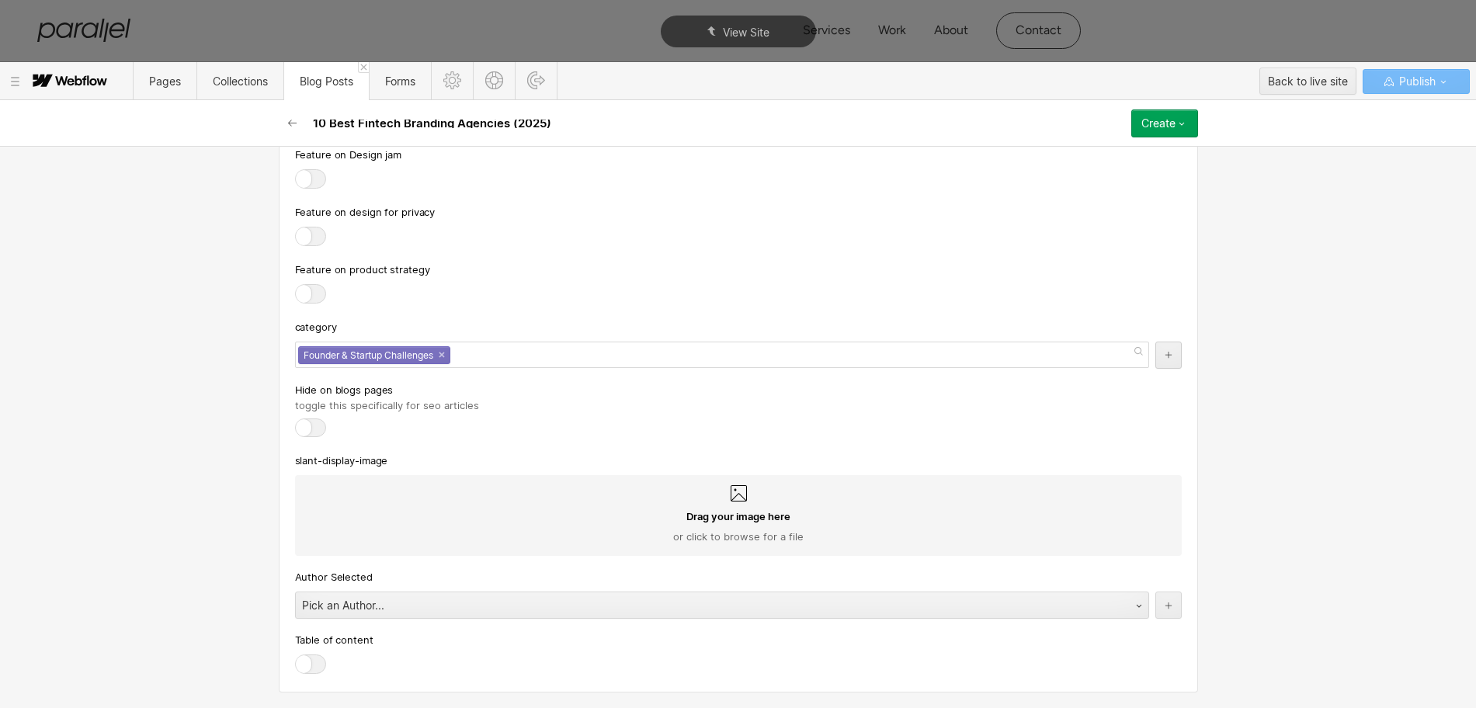
click at [464, 294] on div at bounding box center [738, 295] width 887 height 22
click at [303, 597] on div "Pick an Author..." at bounding box center [706, 605] width 821 height 25
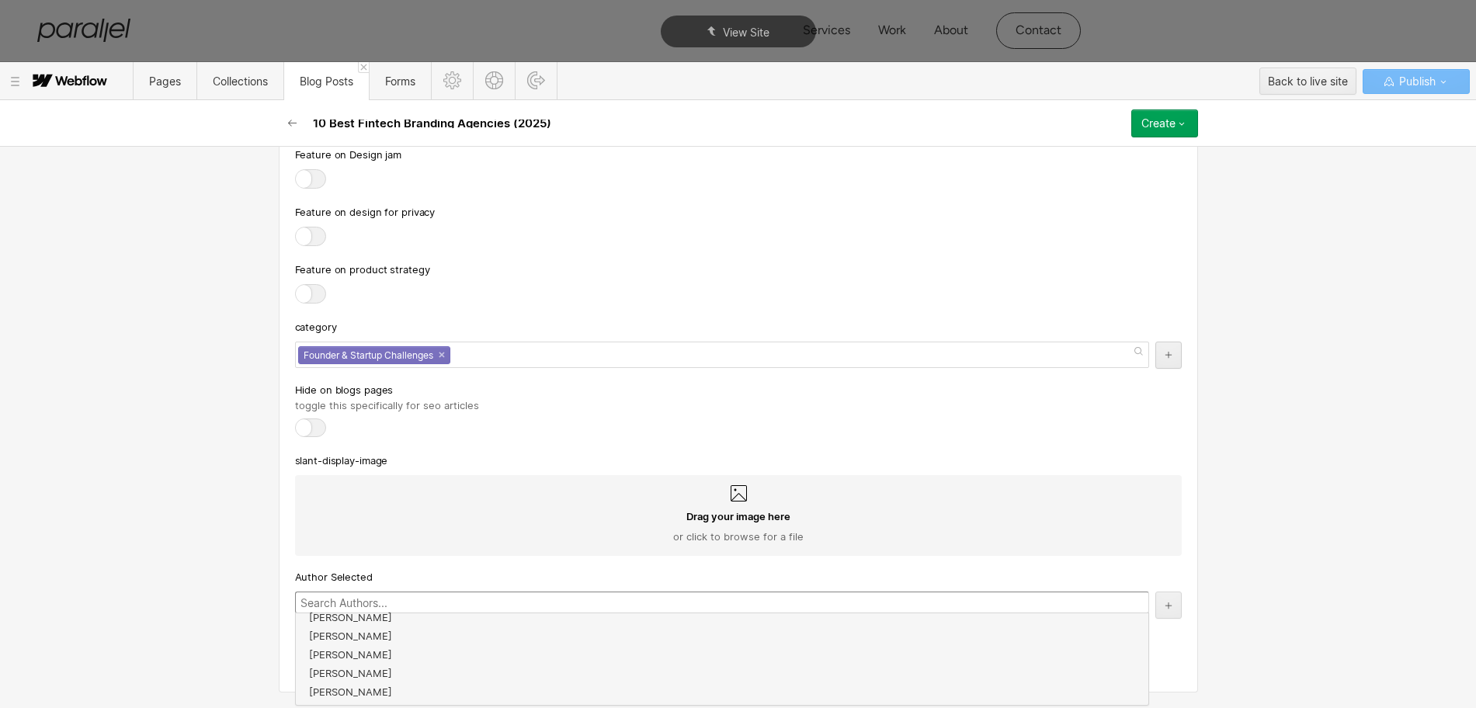
scroll to position [279, 0]
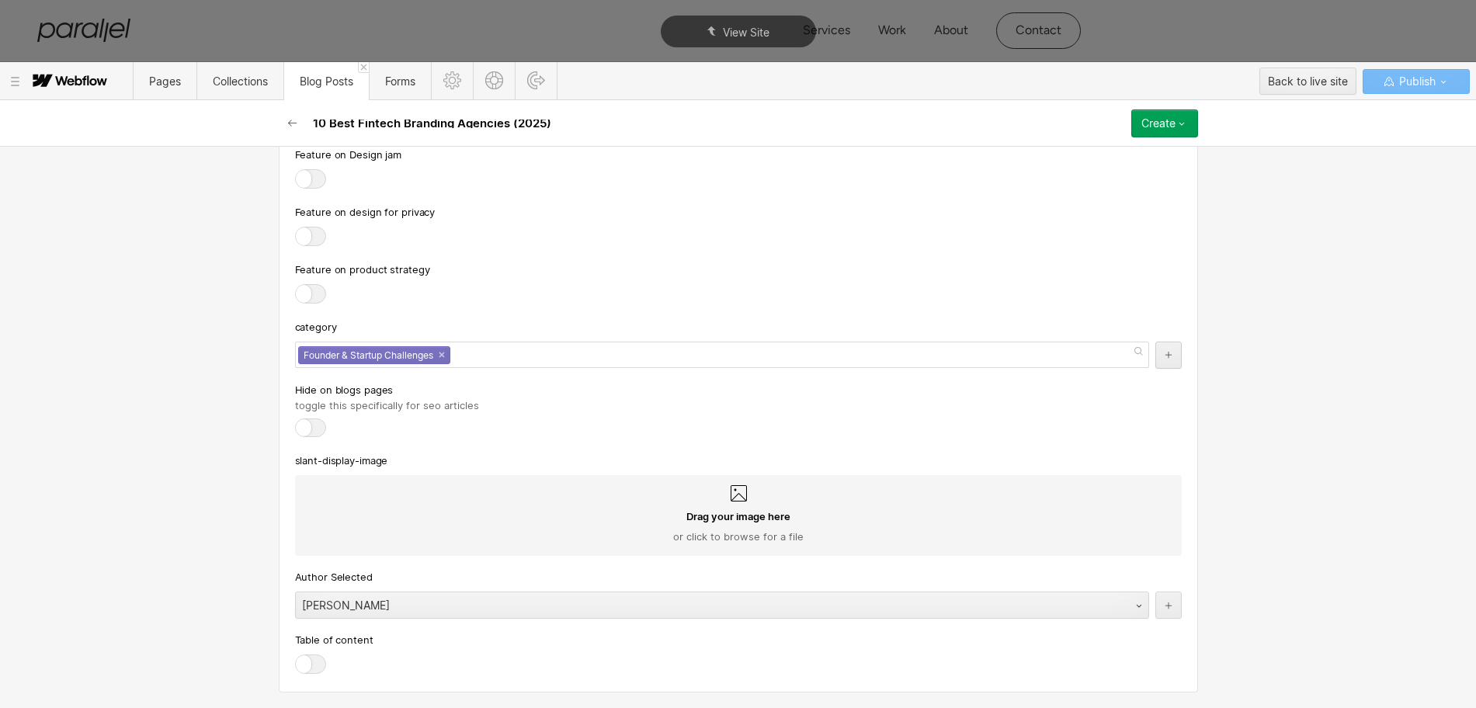
click at [306, 661] on div at bounding box center [310, 663] width 31 height 19
click at [0, 0] on input "checkbox" at bounding box center [0, 0] width 0 height 0
click at [1157, 111] on button "Create" at bounding box center [1164, 123] width 67 height 28
click at [1100, 177] on span "Publish now" at bounding box center [1081, 175] width 53 height 15
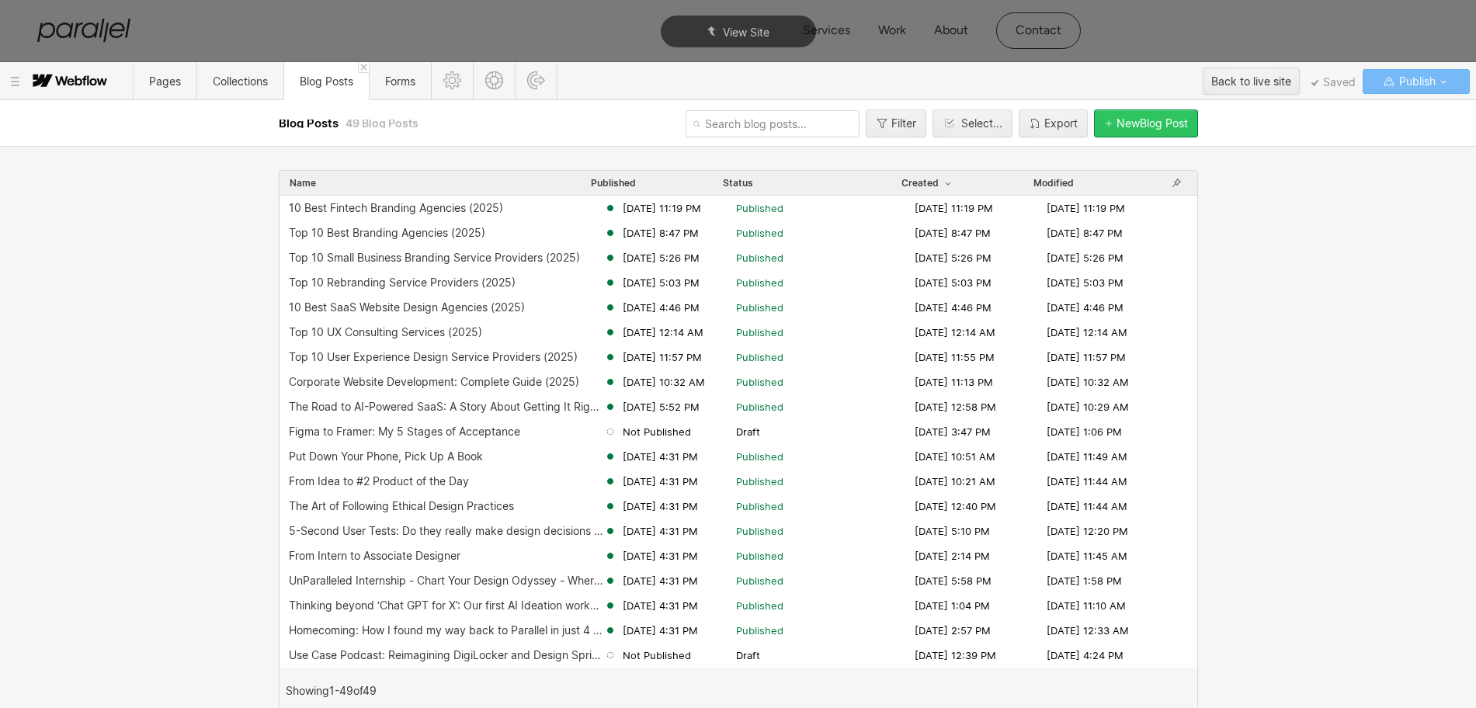
click at [1134, 120] on div "New Blog Post" at bounding box center [1151, 123] width 71 height 12
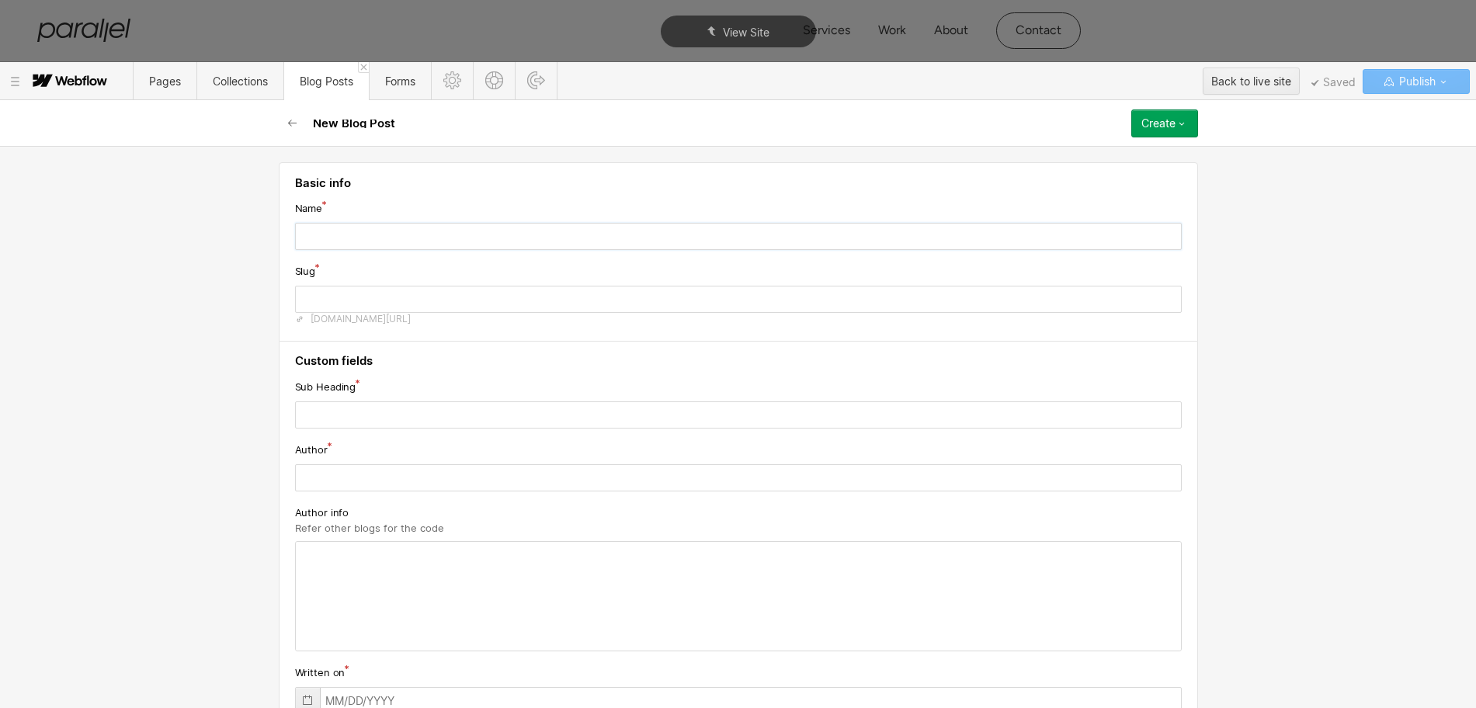
click at [334, 242] on input "text" at bounding box center [738, 236] width 887 height 27
paste input "Top 10 Branding Services for Startups (2025)"
type input "Top 10 Branding Services for Startups (2025)"
type input "top-10-branding-services-for-startups-2025"
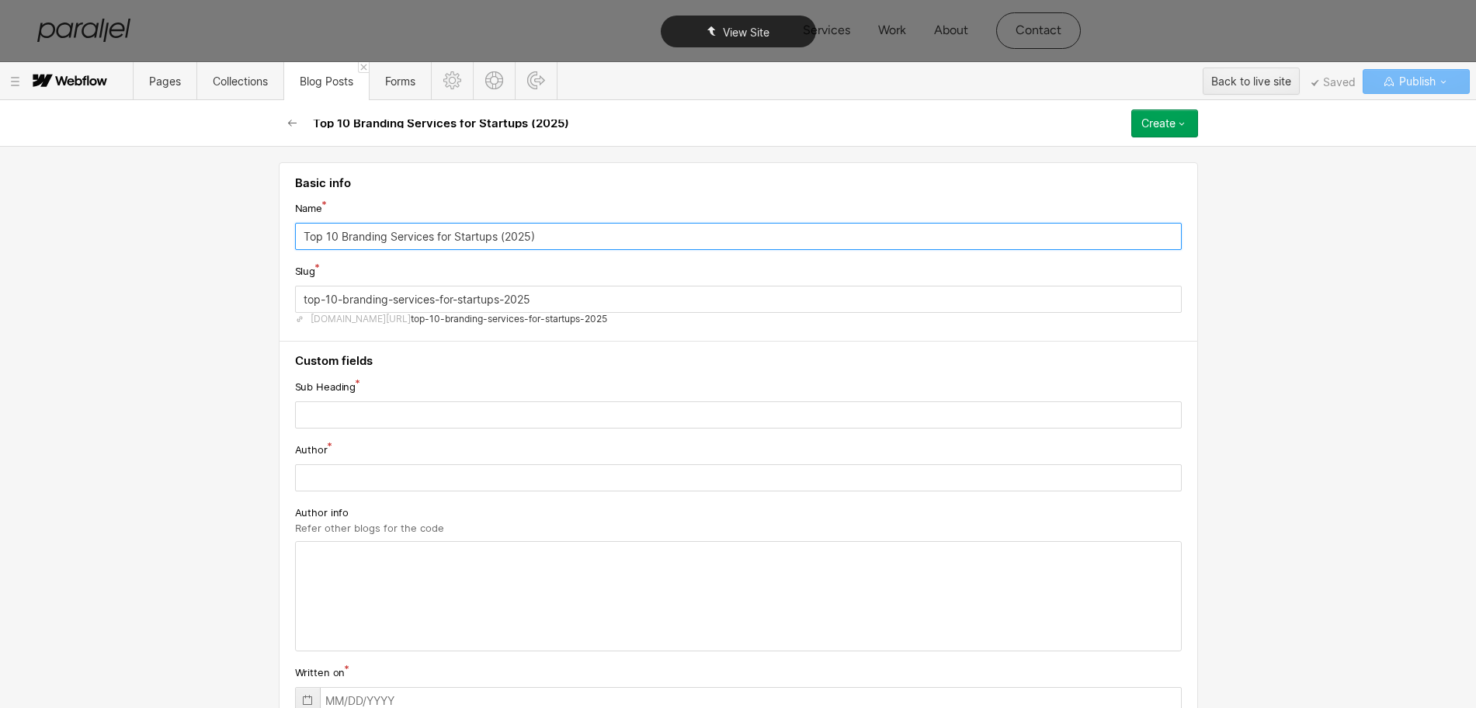
type input "Top 10 Branding Services for Startups (2025)"
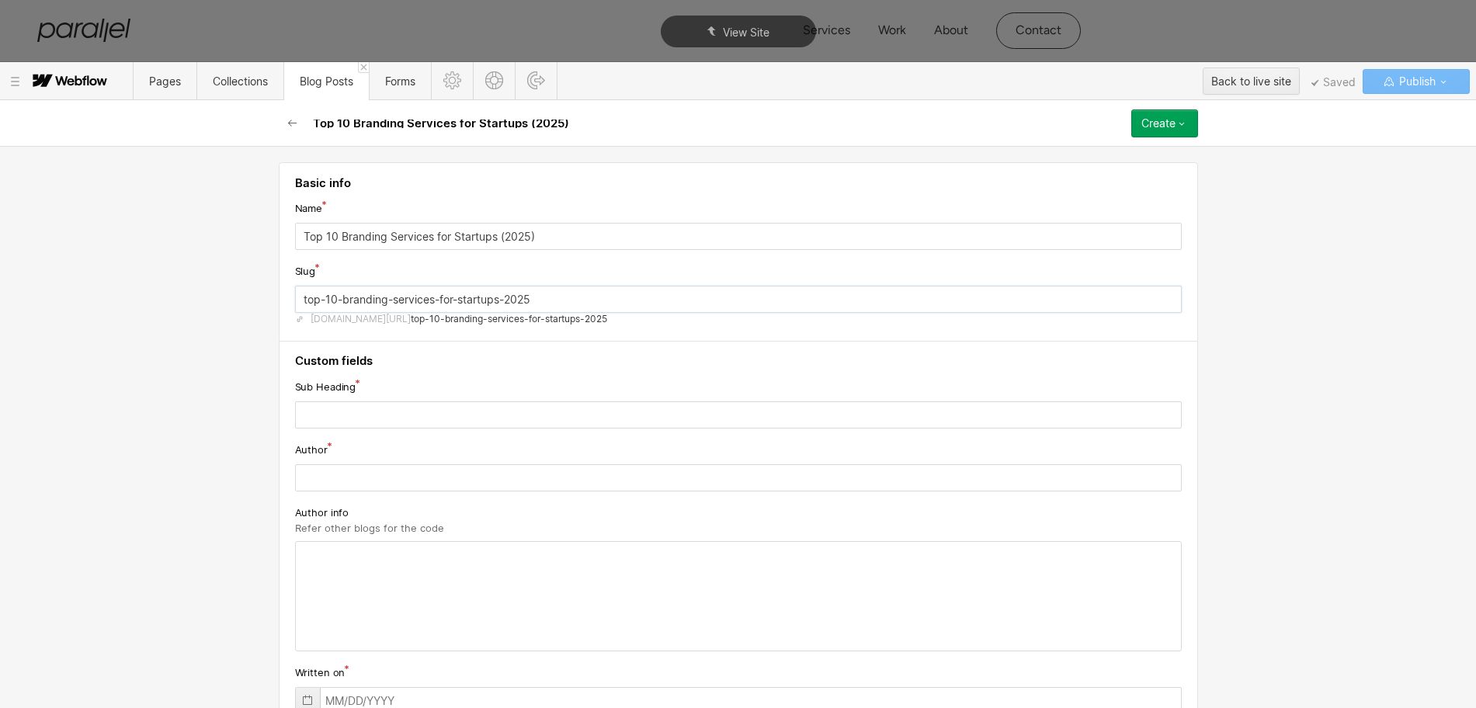
click at [421, 304] on input "top-10-branding-services-for-startups-2025" at bounding box center [738, 299] width 887 height 27
paste input "branding-services-startups"
type input "branding-services-startups"
click at [409, 422] on input "text" at bounding box center [738, 414] width 887 height 27
paste input "Discover comprehensive branding services for startups, including strategy, visu…"
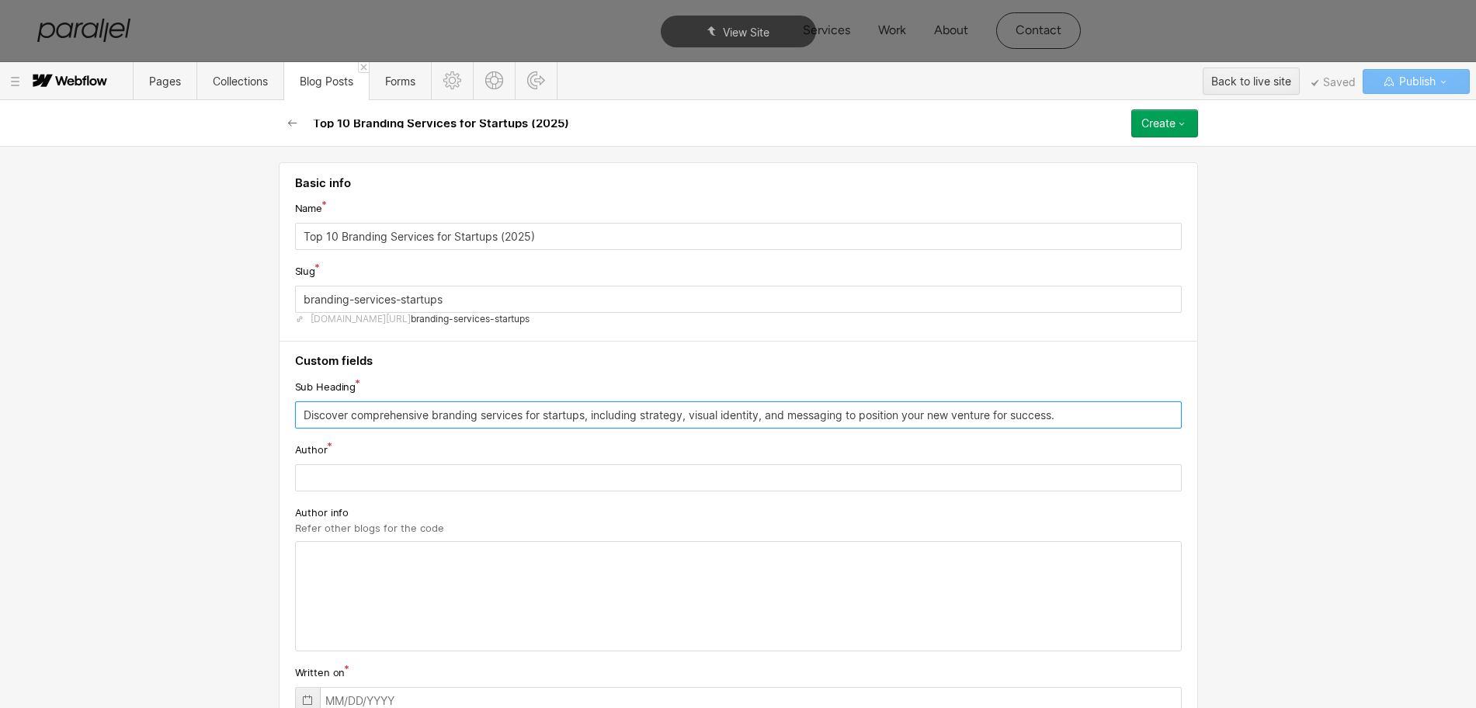
type input "Discover comprehensive branding services for startups, including strategy, visu…"
click at [342, 470] on input "text" at bounding box center [738, 477] width 887 height 27
paste input "[PERSON_NAME]"
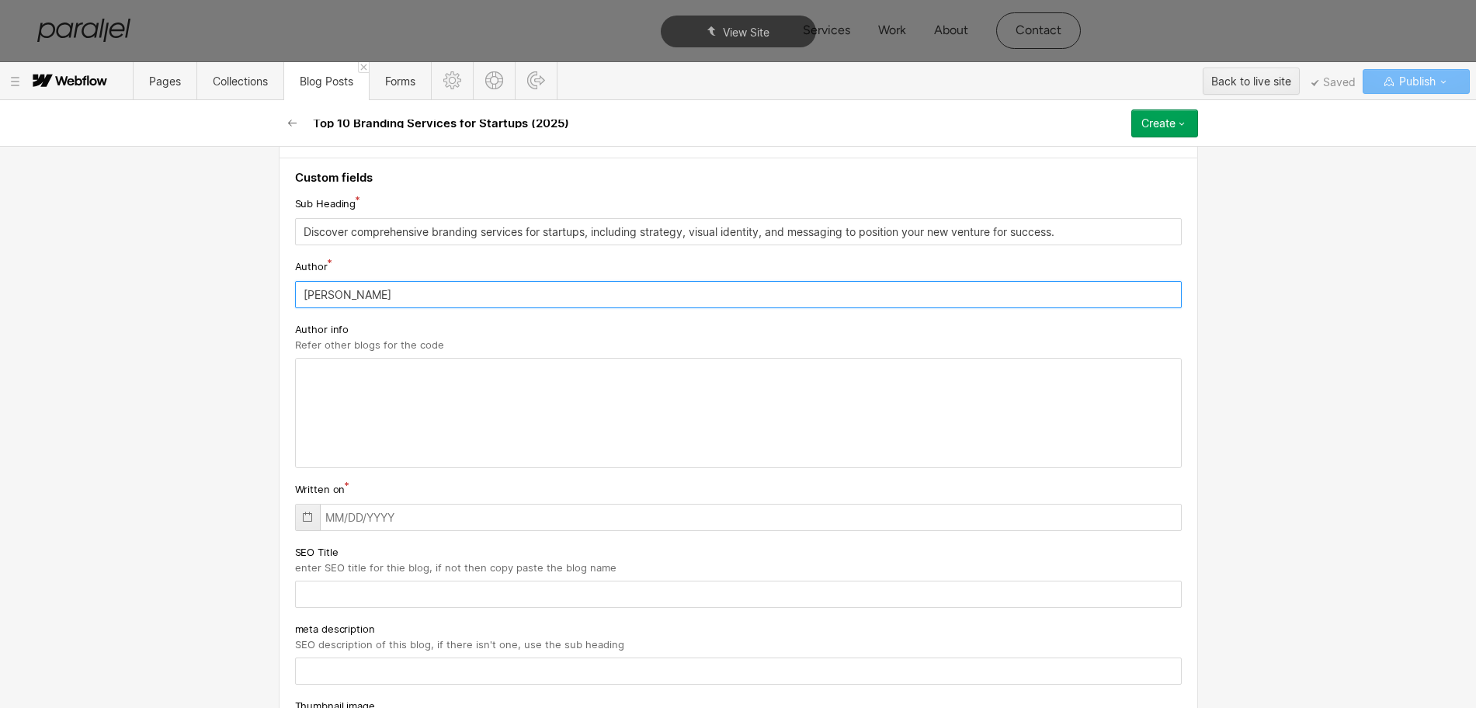
scroll to position [194, 0]
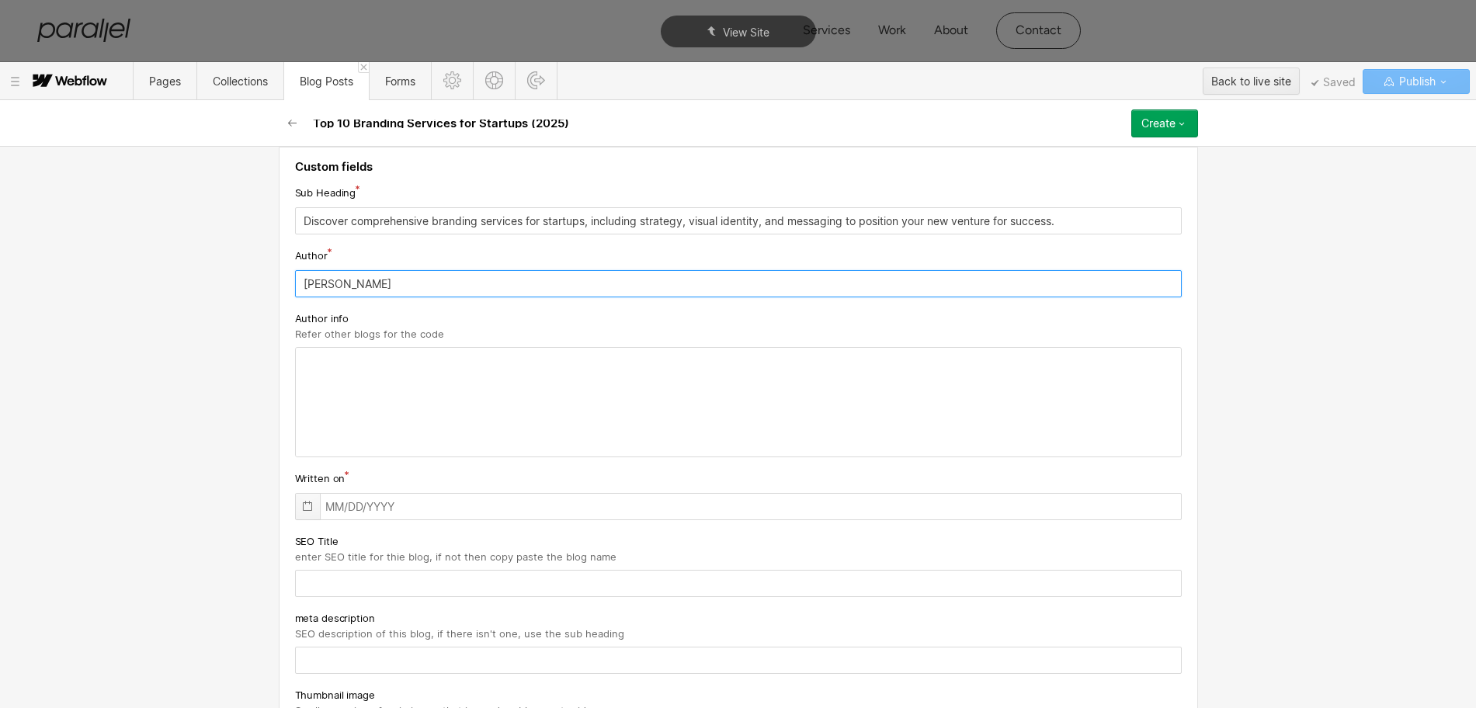
type input "[PERSON_NAME]"
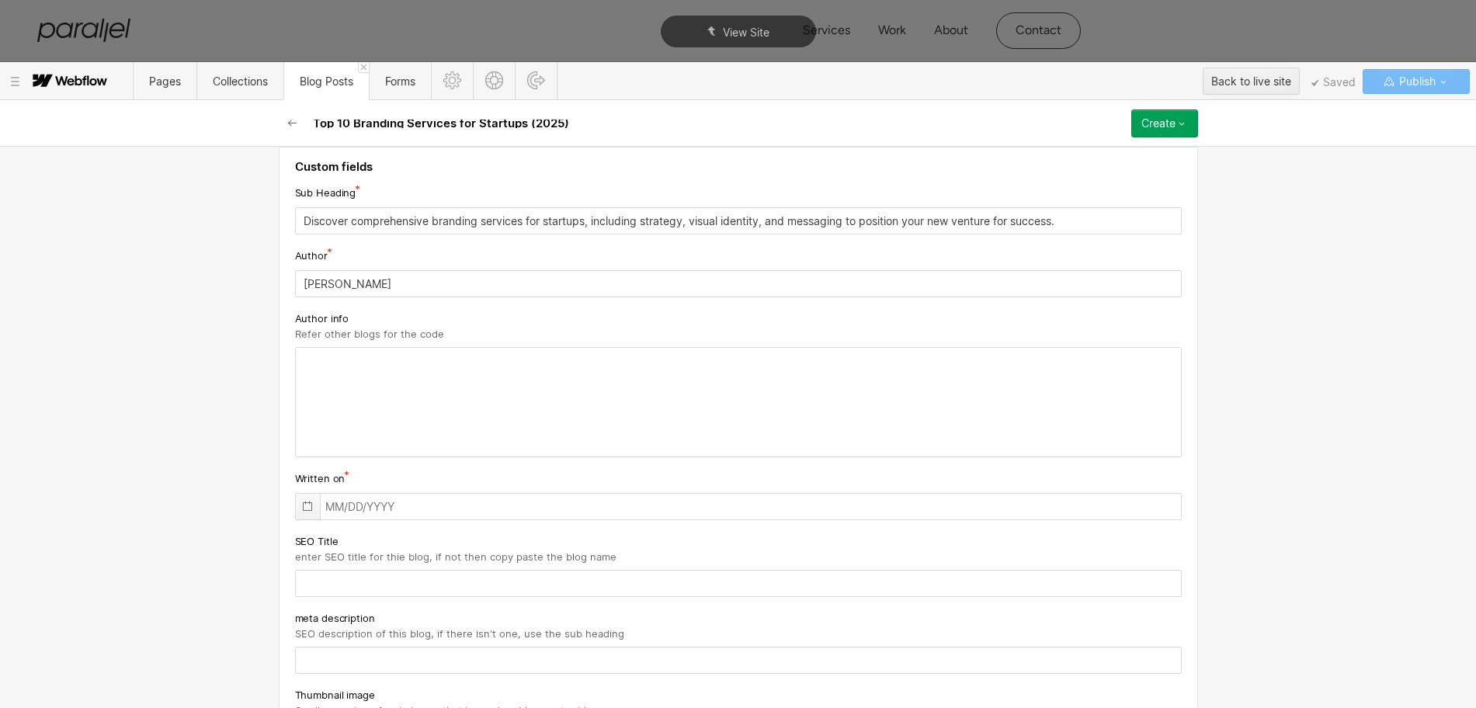
click at [297, 497] on div at bounding box center [308, 507] width 24 height 26
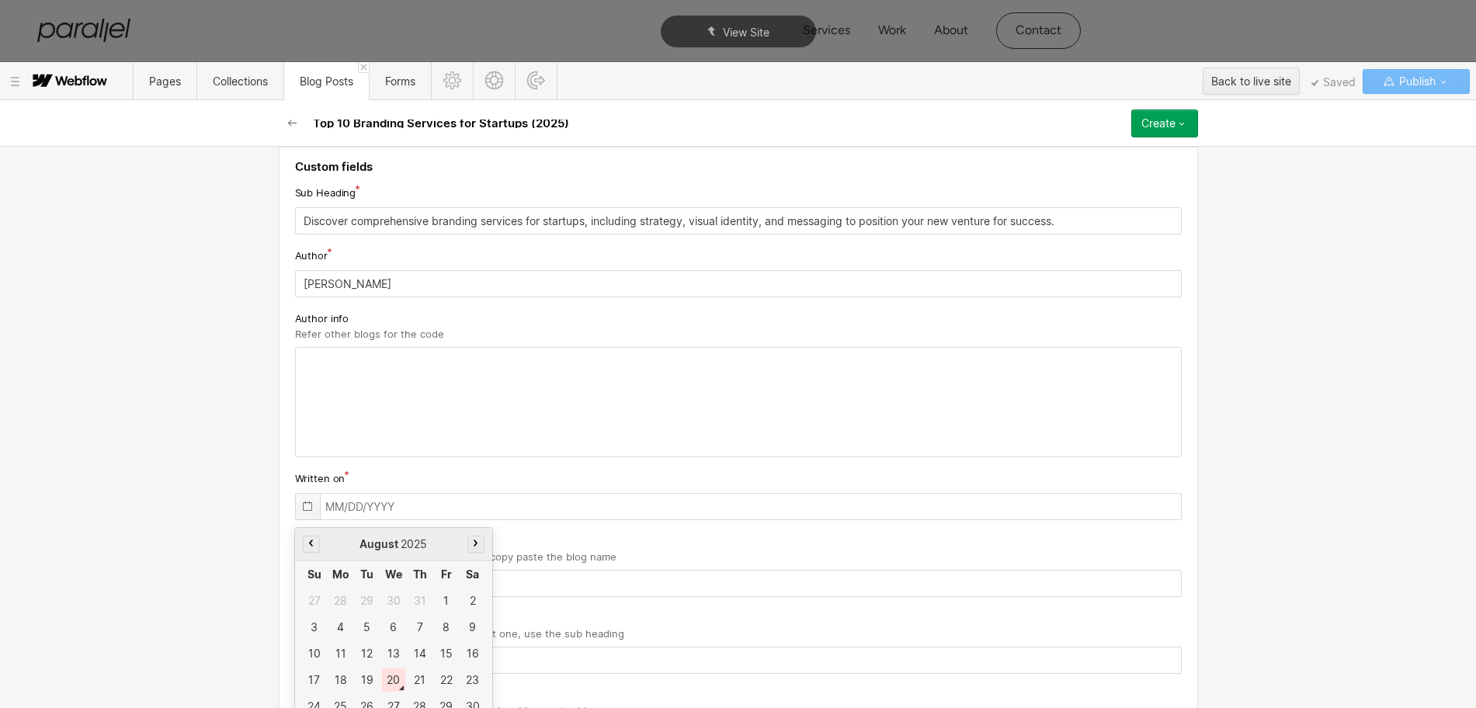
scroll to position [232, 0]
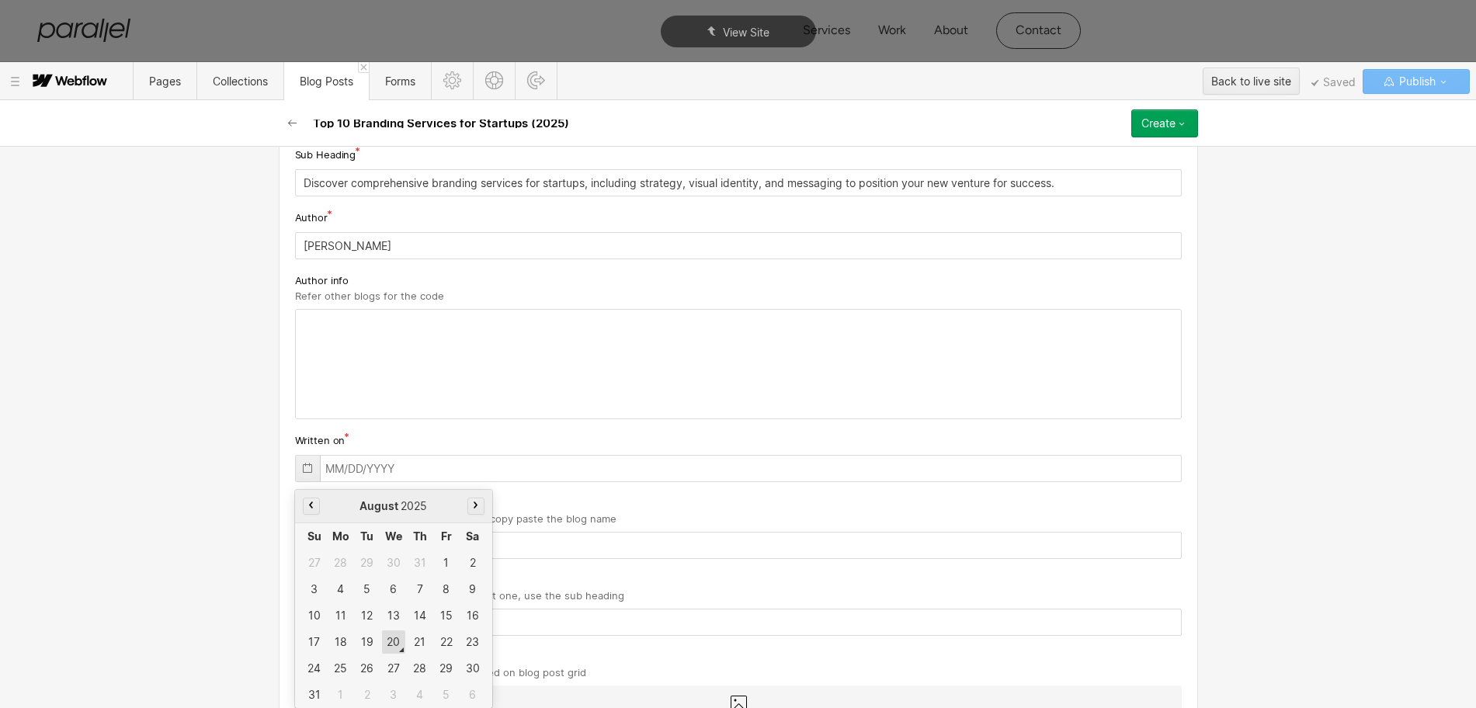
click at [386, 637] on div "20" at bounding box center [393, 641] width 23 height 23
type input "[DATE]"
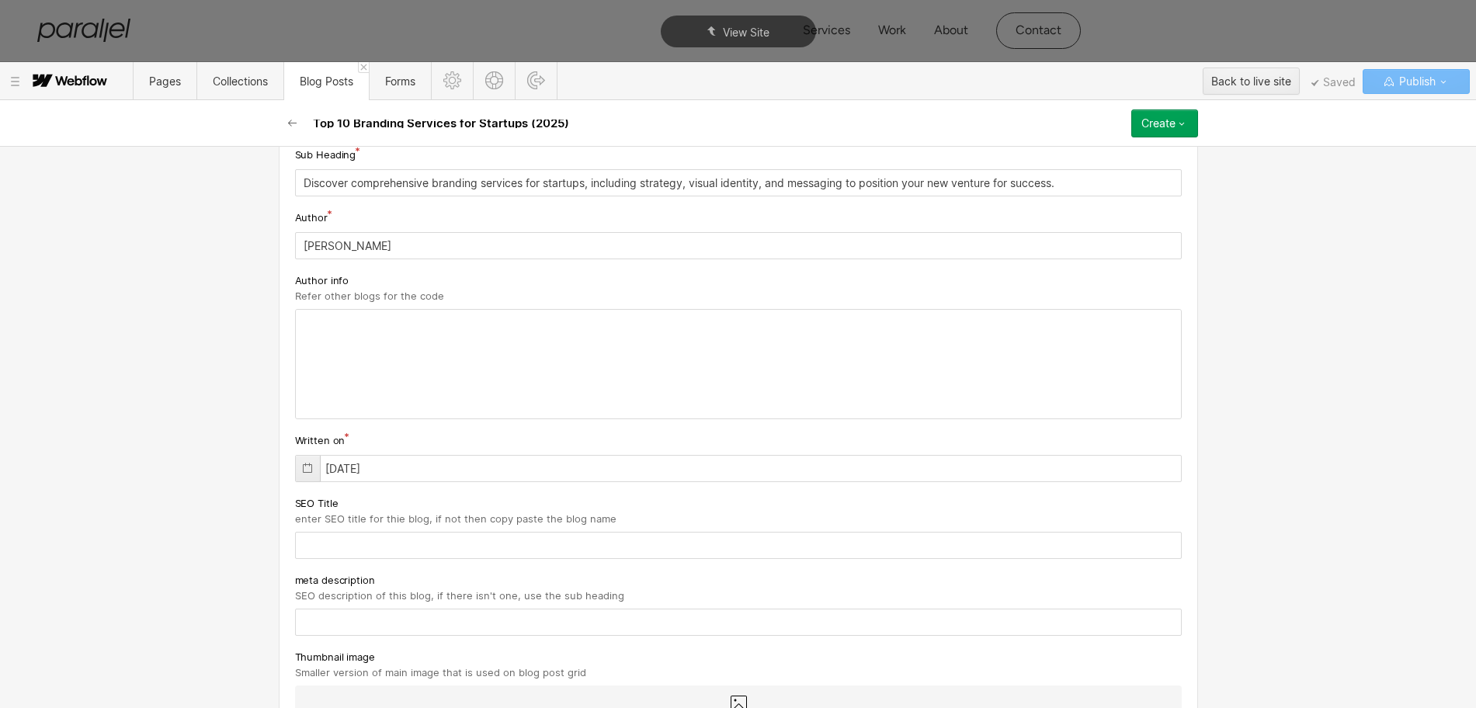
scroll to position [329, 0]
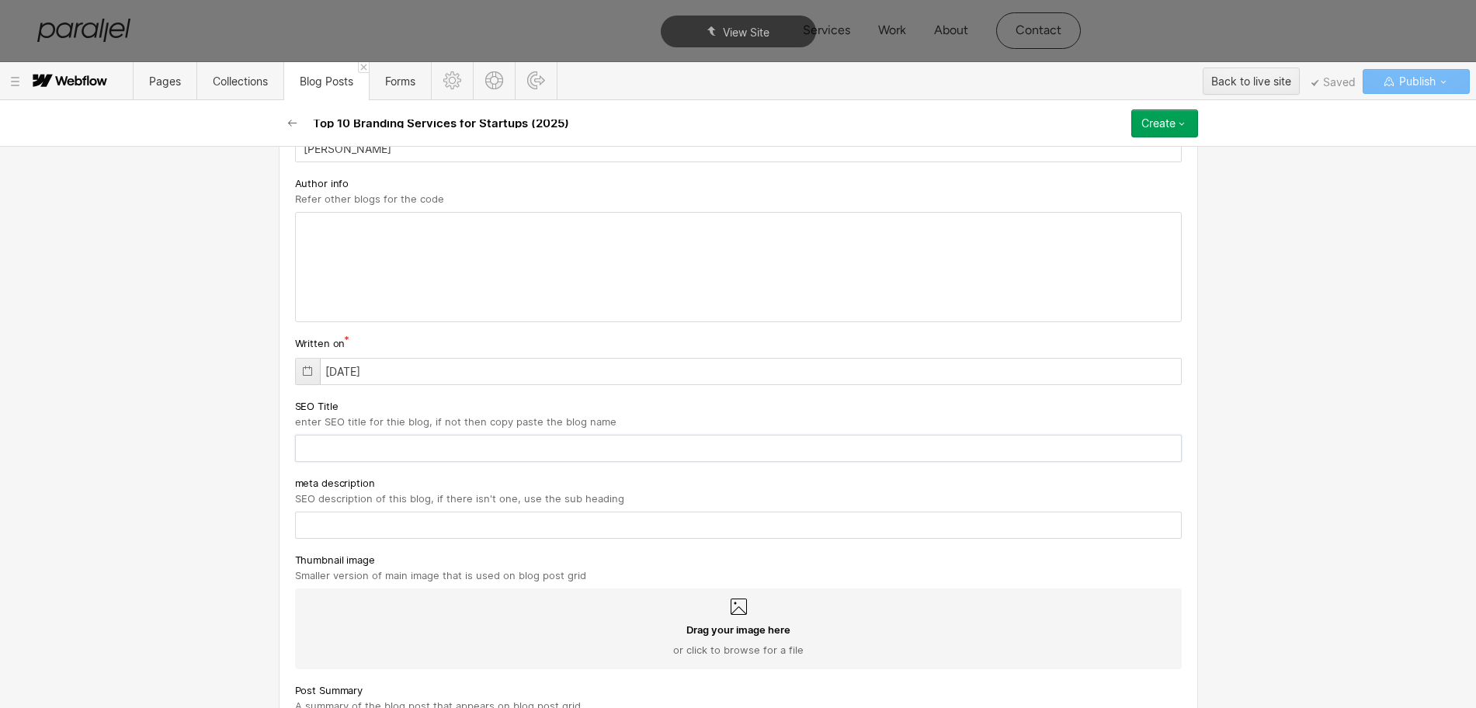
click at [346, 450] on input "text" at bounding box center [738, 448] width 887 height 27
paste input "Discover comprehensive branding services for startups, including strategy, visu…"
type input "Discover comprehensive branding services for startups, including strategy, visu…"
click at [364, 538] on input "text" at bounding box center [738, 525] width 887 height 27
paste input "Discover comprehensive branding services for startups, including strategy, visu…"
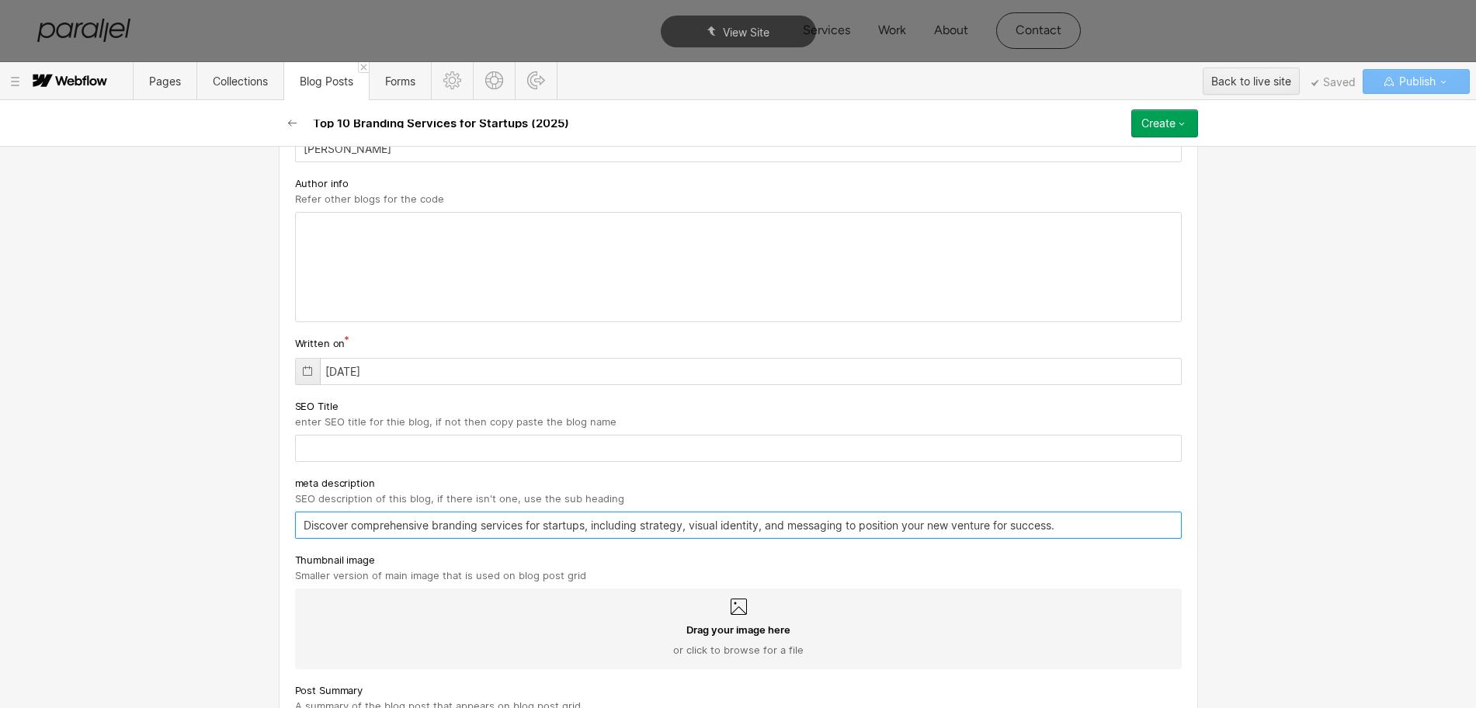
scroll to position [523, 0]
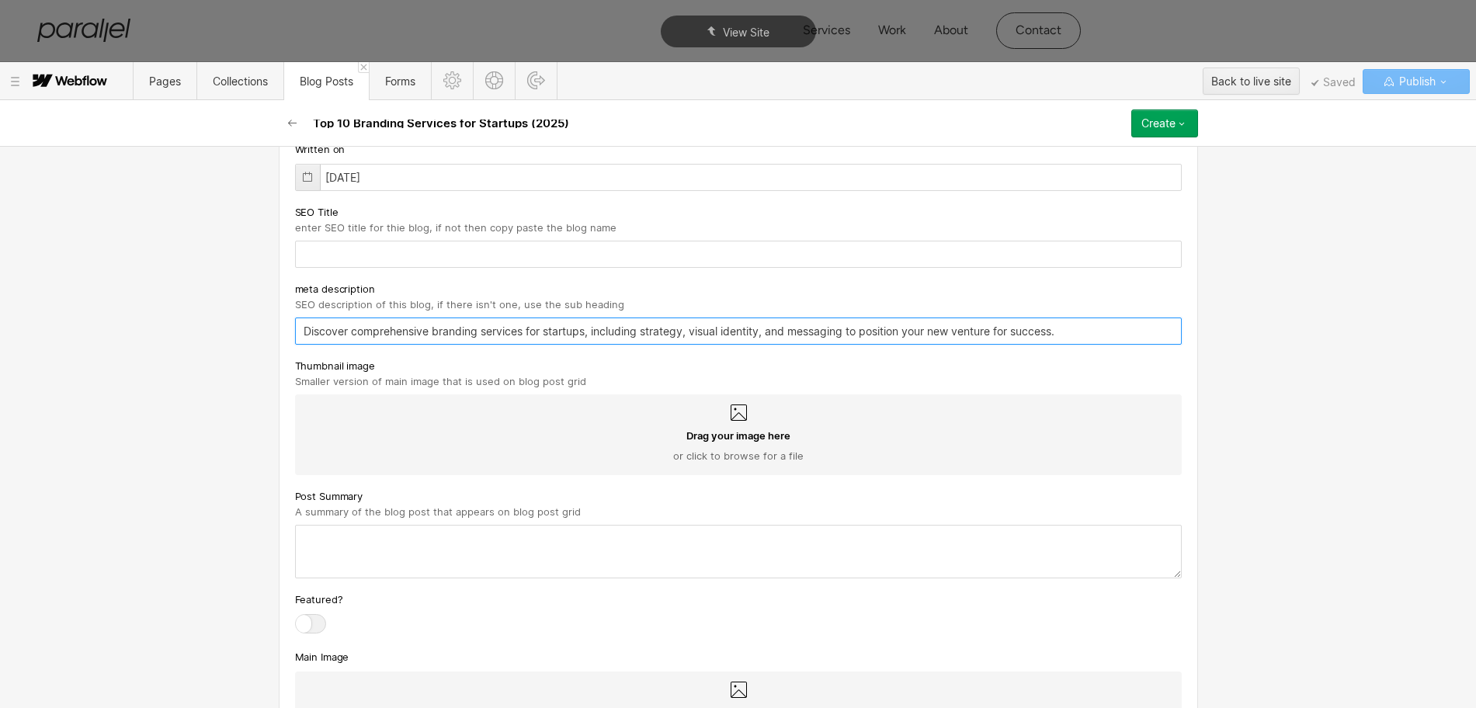
type input "Discover comprehensive branding services for startups, including strategy, visu…"
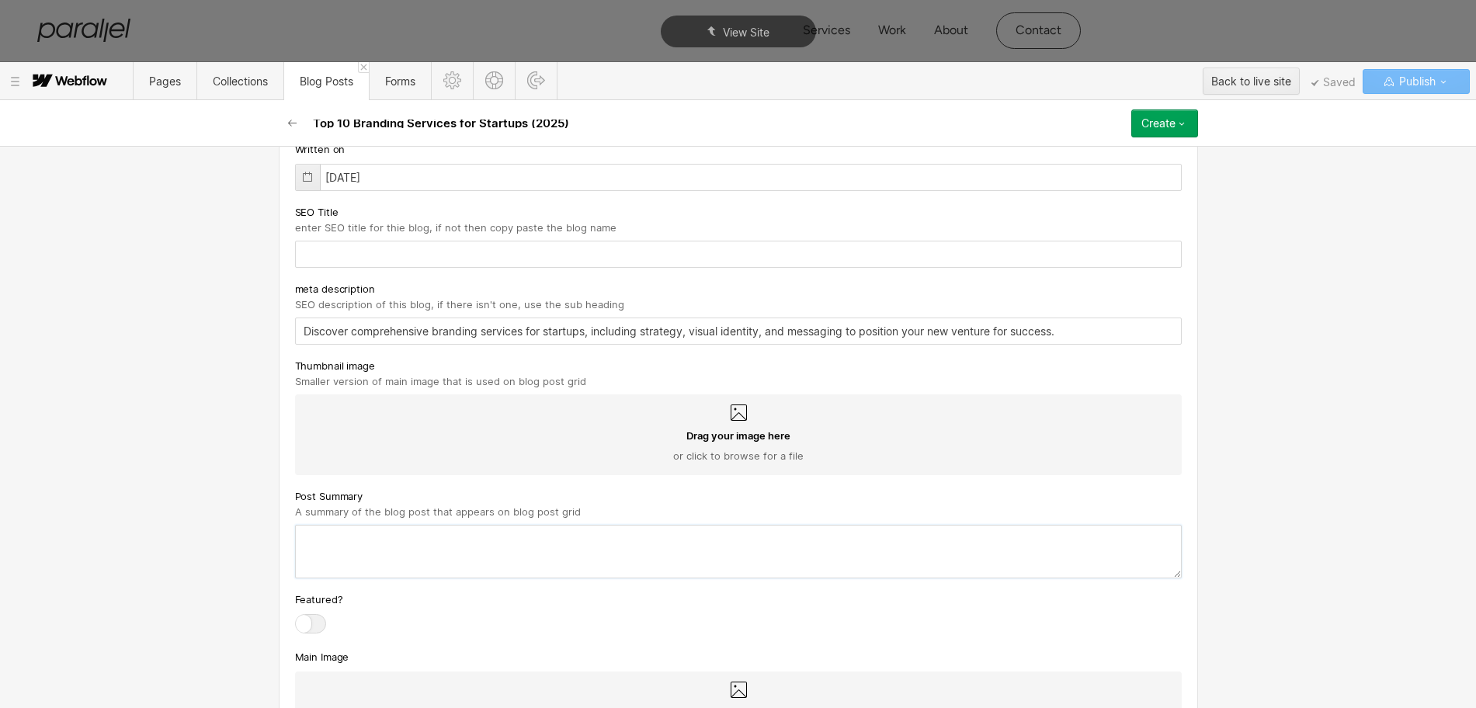
click at [380, 533] on textarea at bounding box center [738, 552] width 887 height 54
paste textarea "Discover comprehensive branding services for startups, including strategy, visu…"
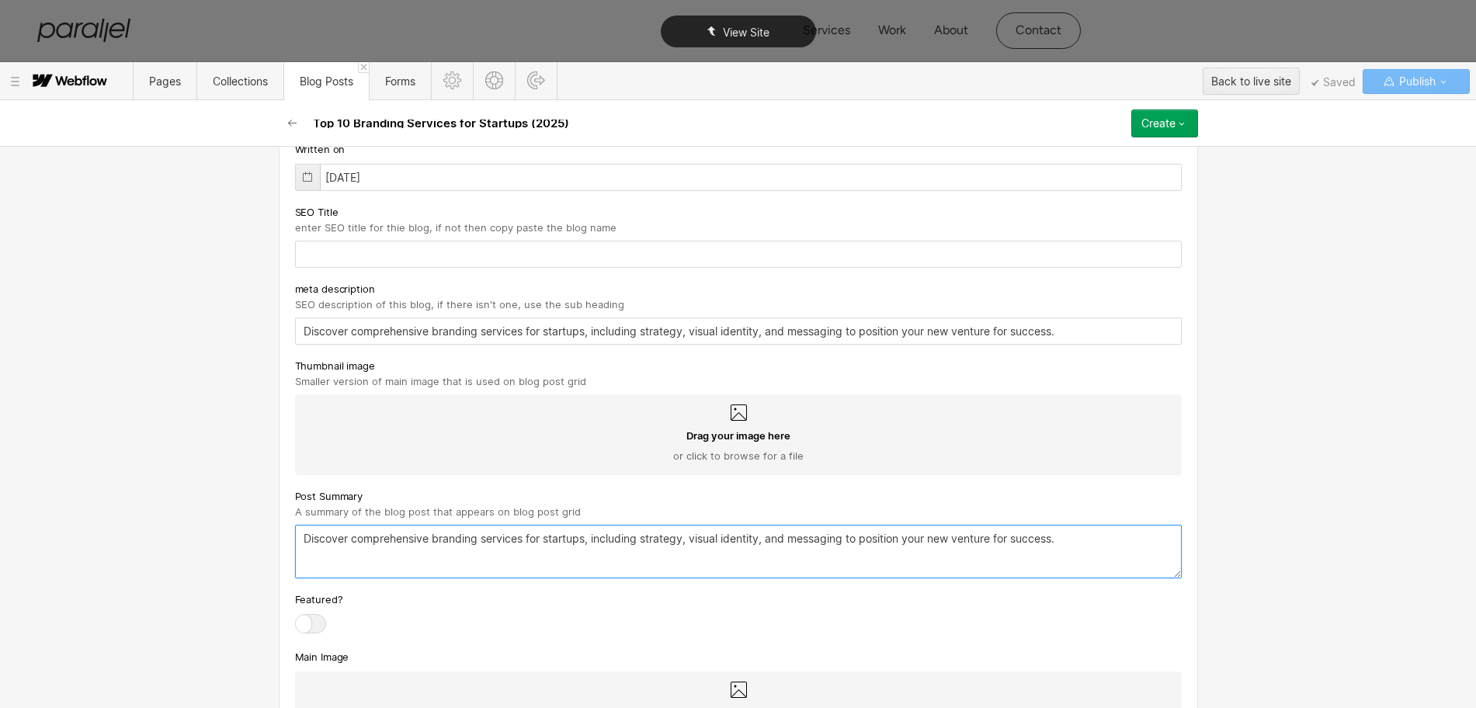
type textarea "Discover comprehensive branding services for startups, including strategy, visu…"
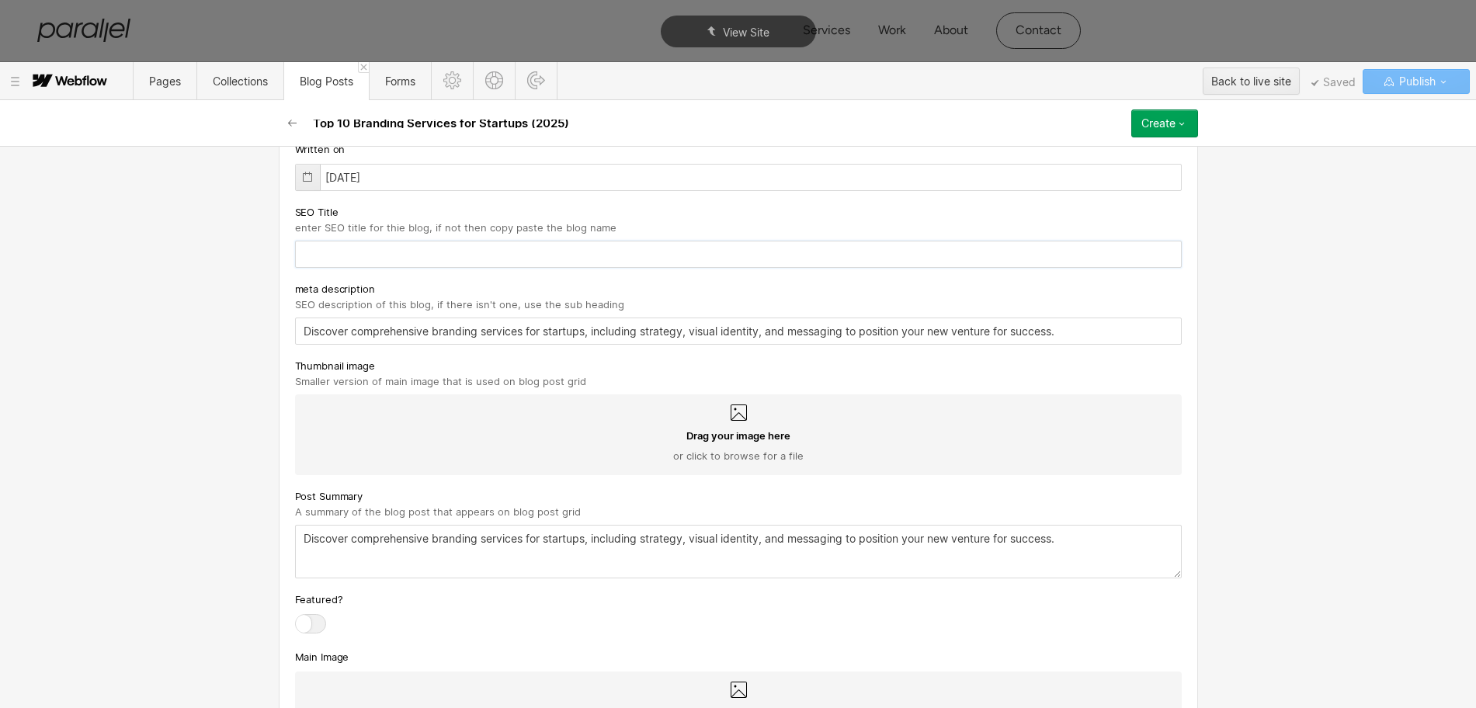
click at [349, 242] on input "text" at bounding box center [738, 254] width 887 height 27
paste input "Top 10 Branding Services for Startups (2025)"
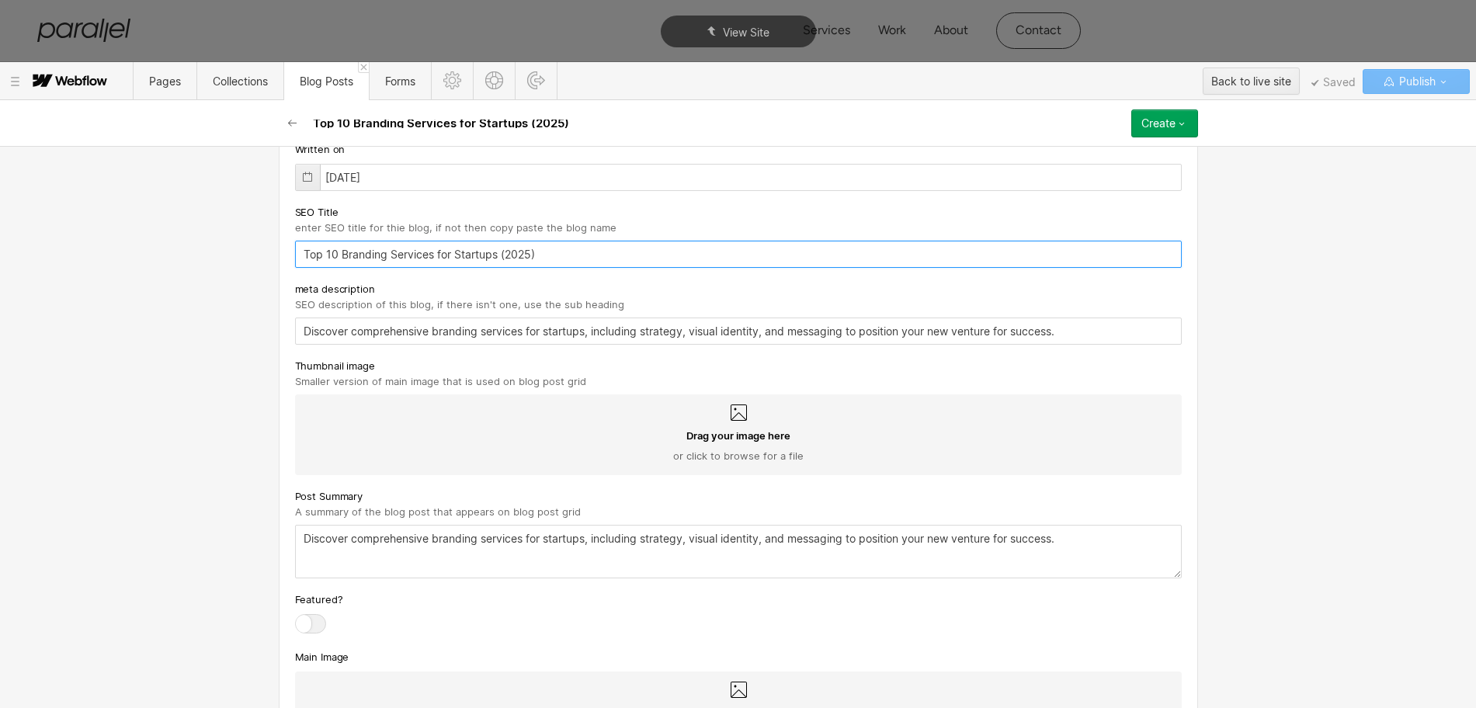
type input "Top 10 Branding Services for Startups (2025)"
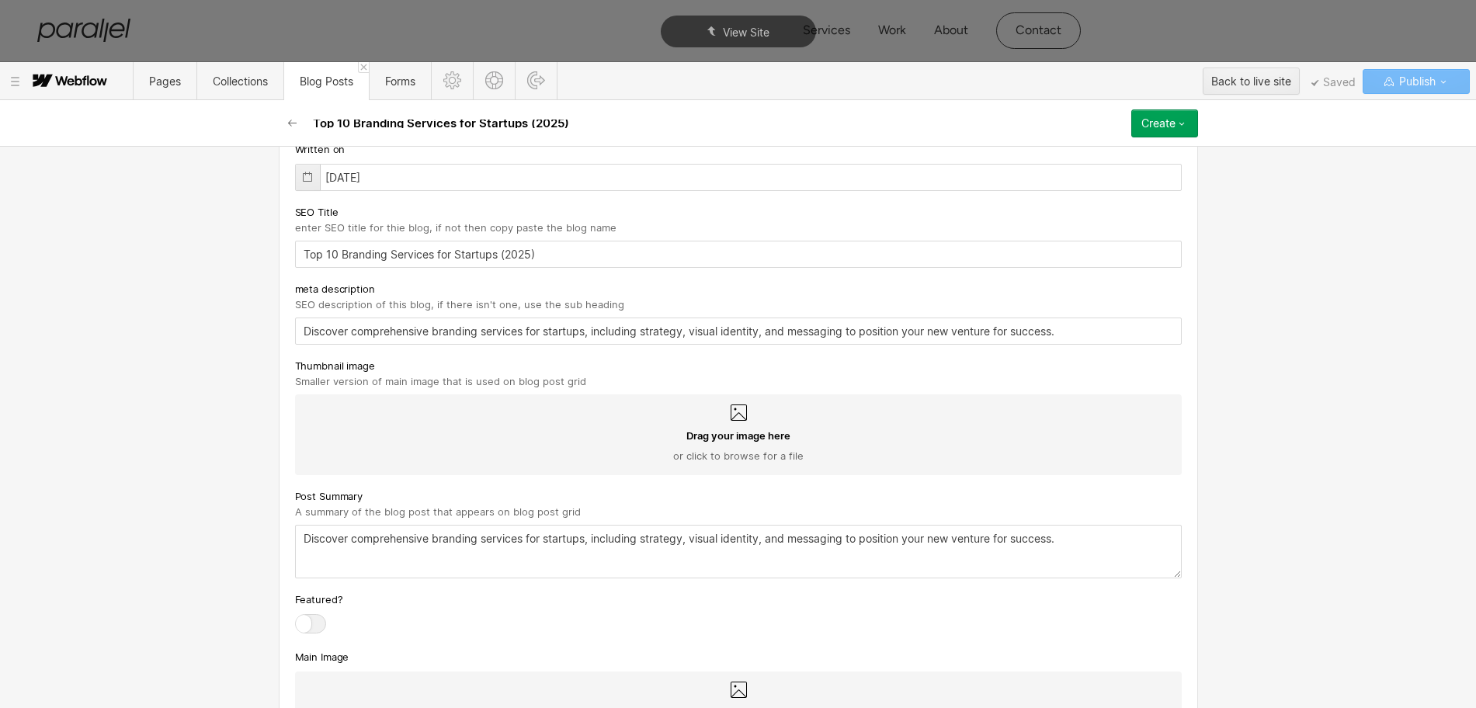
click at [710, 418] on div "Drag your image here or click to browse for a file" at bounding box center [738, 434] width 887 height 81
click at [0, 0] on input "Drag your image here or click to browse for a file" at bounding box center [0, 0] width 0 height 0
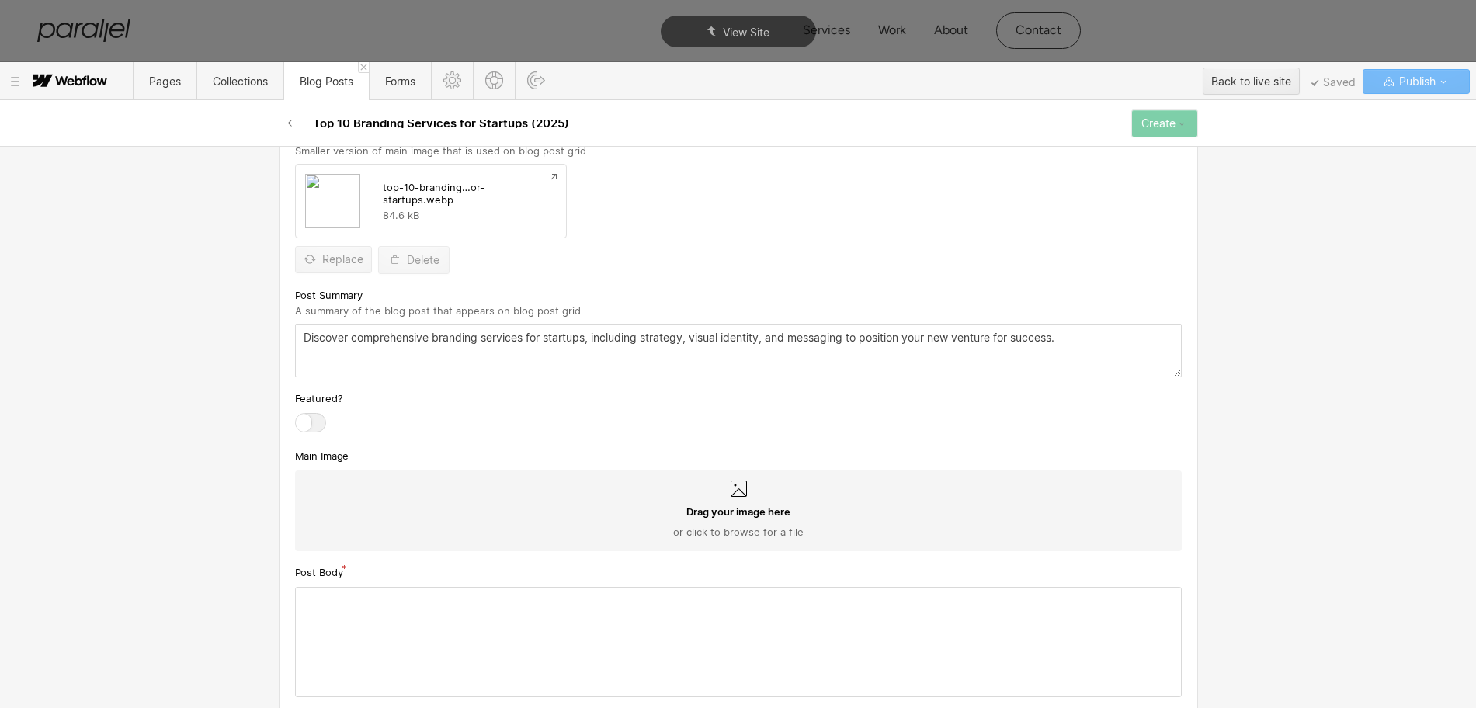
scroll to position [814, 0]
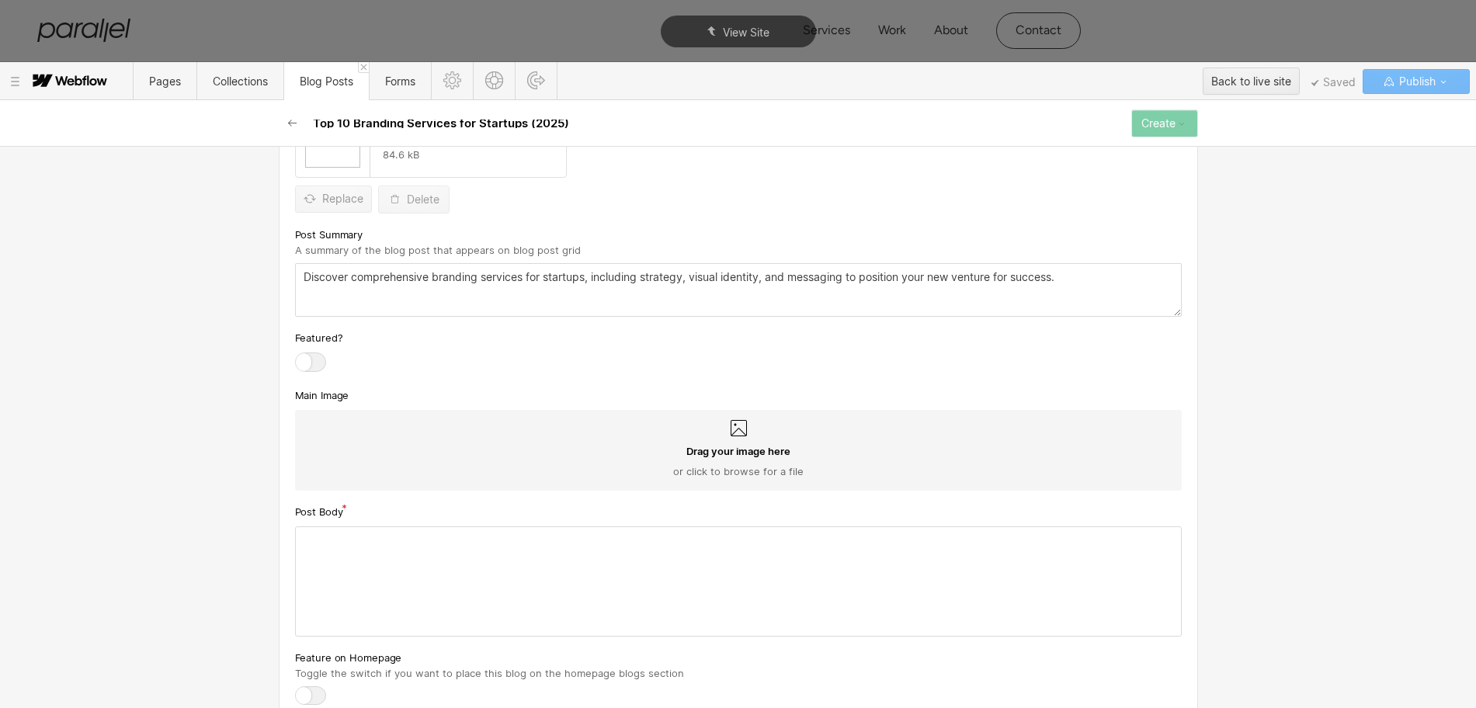
click at [729, 427] on icon at bounding box center [738, 428] width 19 height 19
click at [0, 0] on input "Drag your image here or click to browse for a file" at bounding box center [0, 0] width 0 height 0
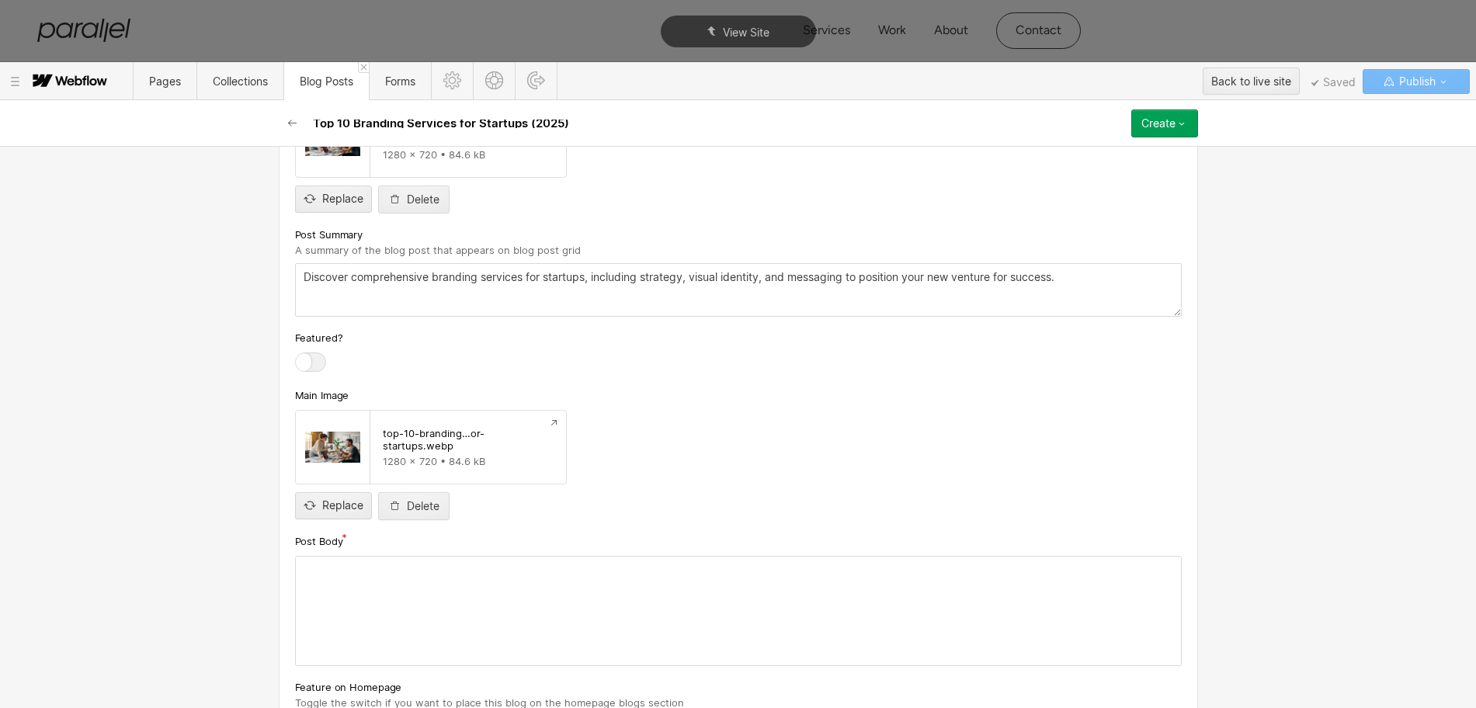
click at [446, 619] on div at bounding box center [738, 611] width 885 height 109
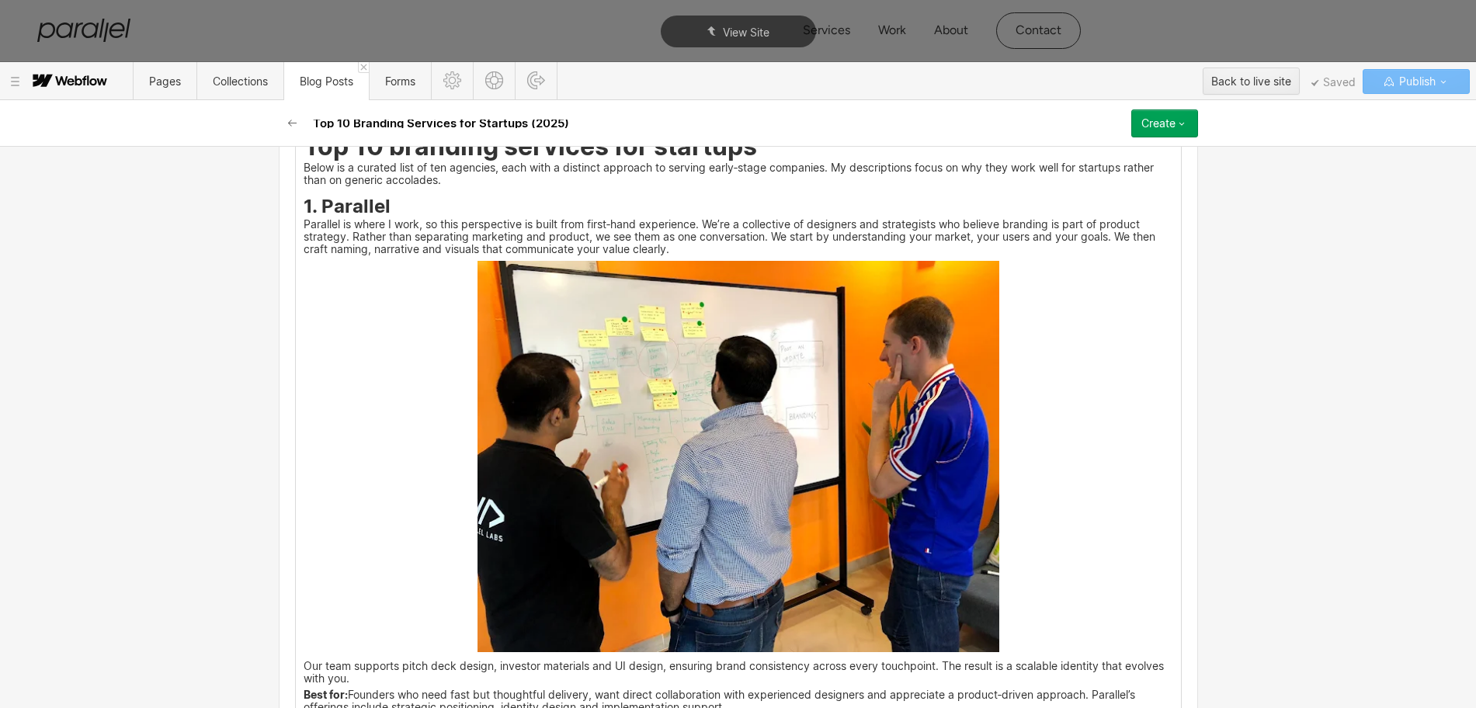
scroll to position [1661, 0]
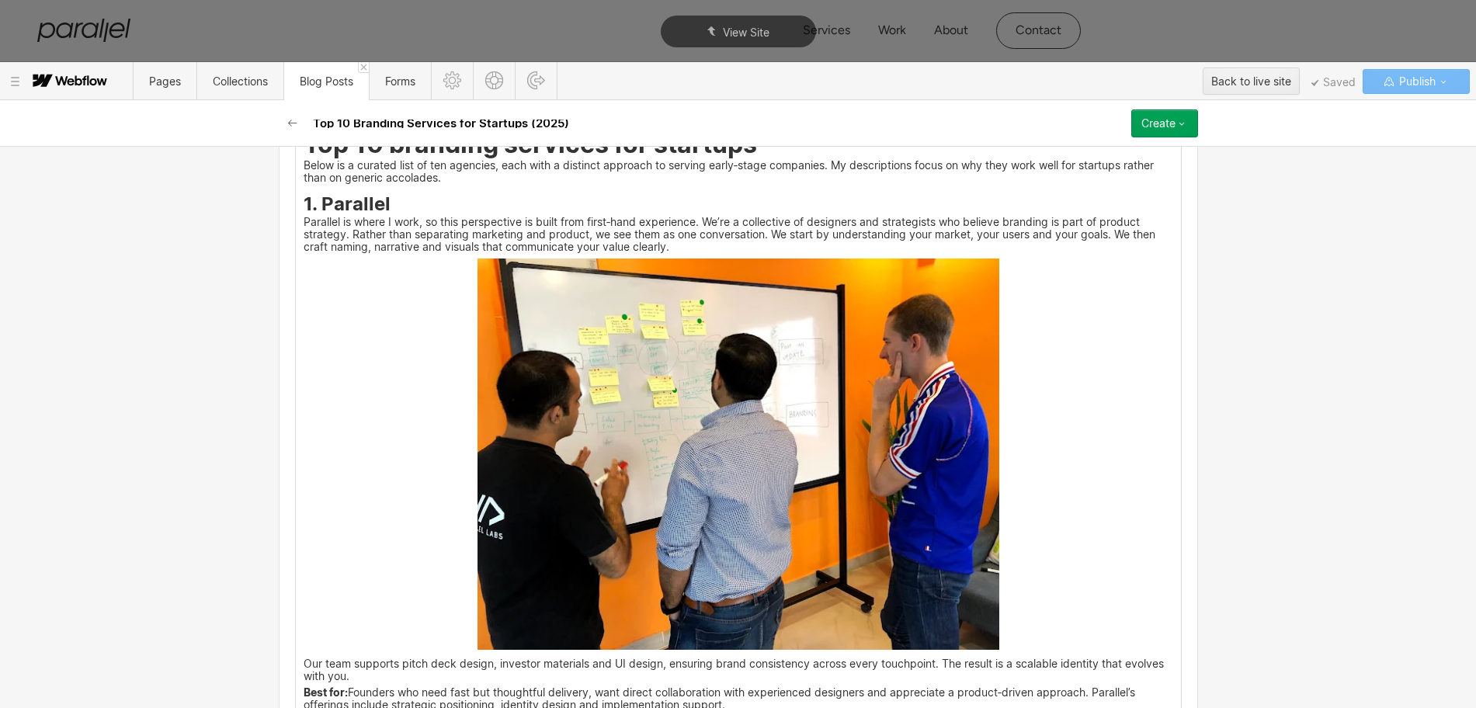
click at [599, 512] on img at bounding box center [738, 454] width 522 height 391
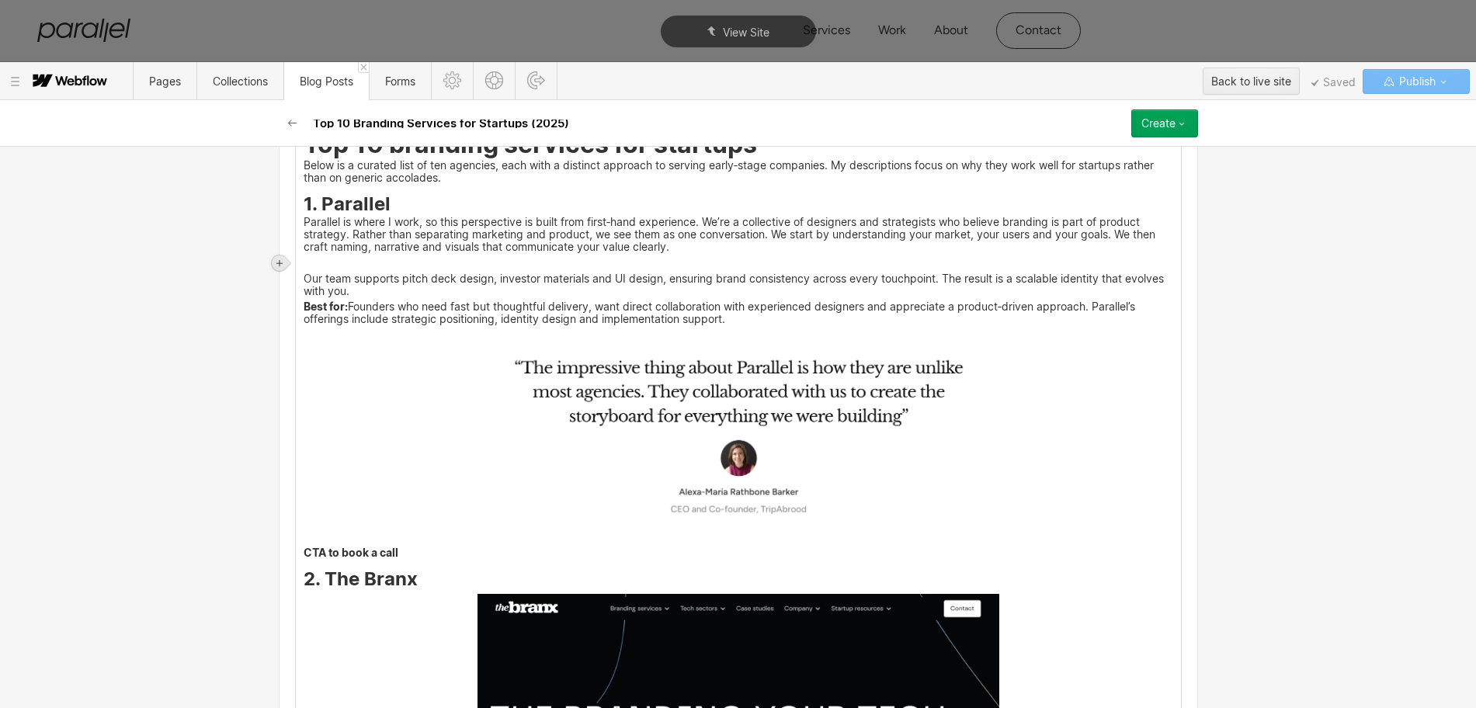
click at [280, 257] on div at bounding box center [280, 263] width 16 height 16
click at [313, 261] on div at bounding box center [308, 263] width 29 height 24
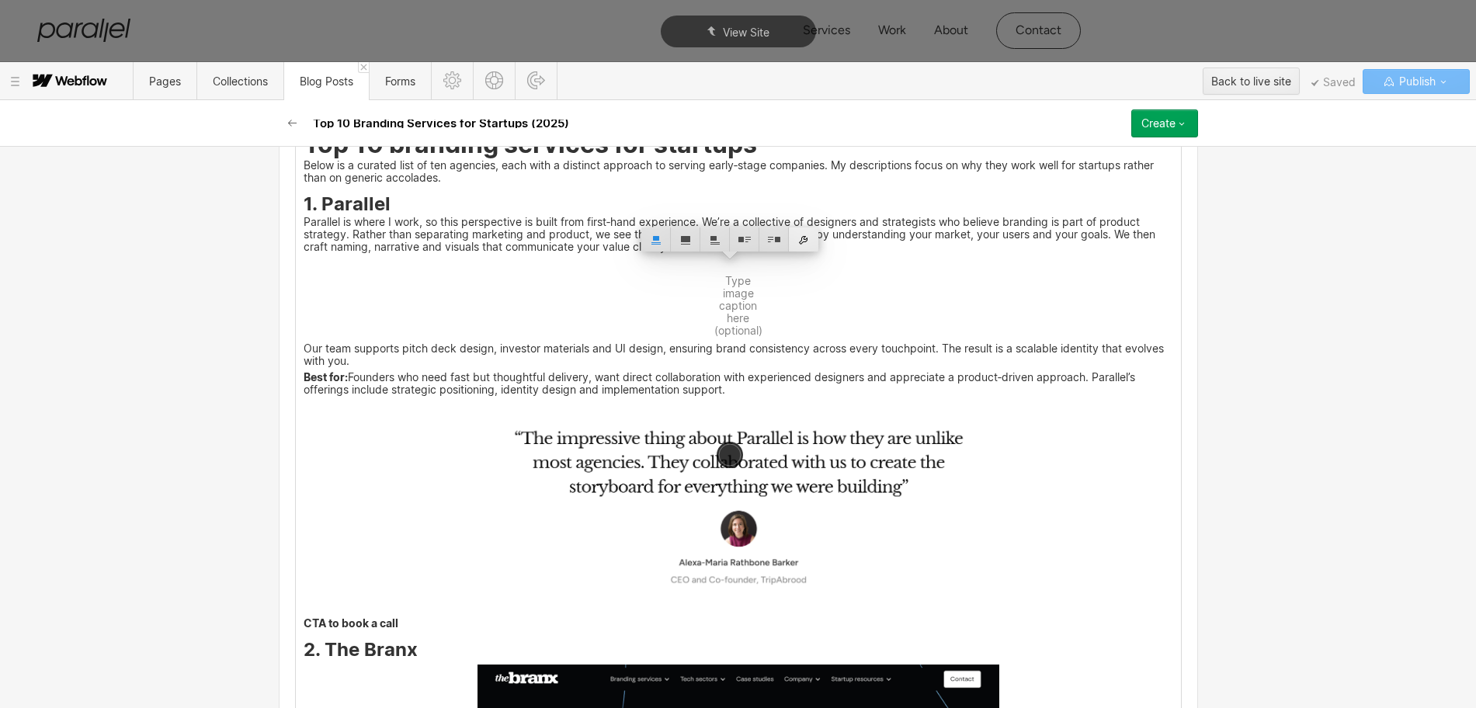
click at [810, 241] on div at bounding box center [803, 239] width 29 height 24
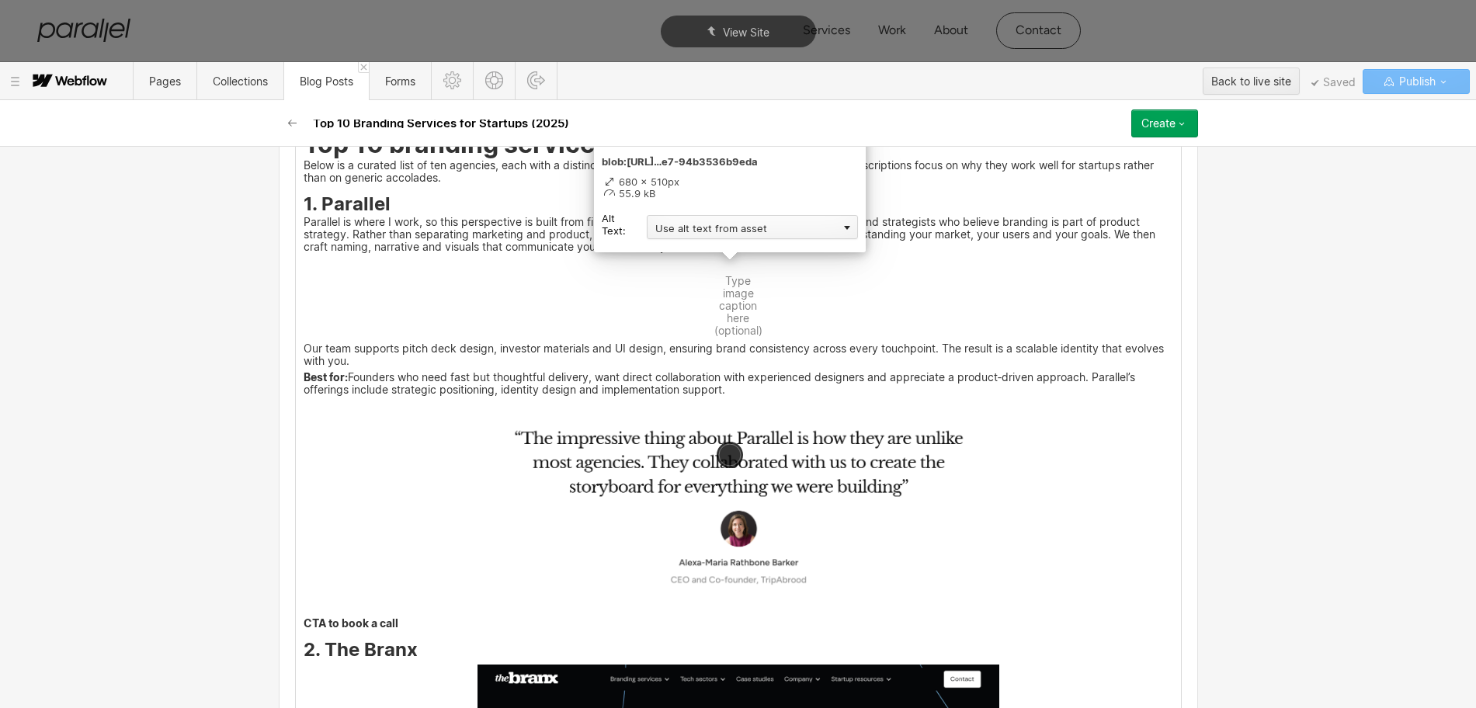
click at [739, 236] on div "Use alt text from asset" at bounding box center [752, 227] width 211 height 24
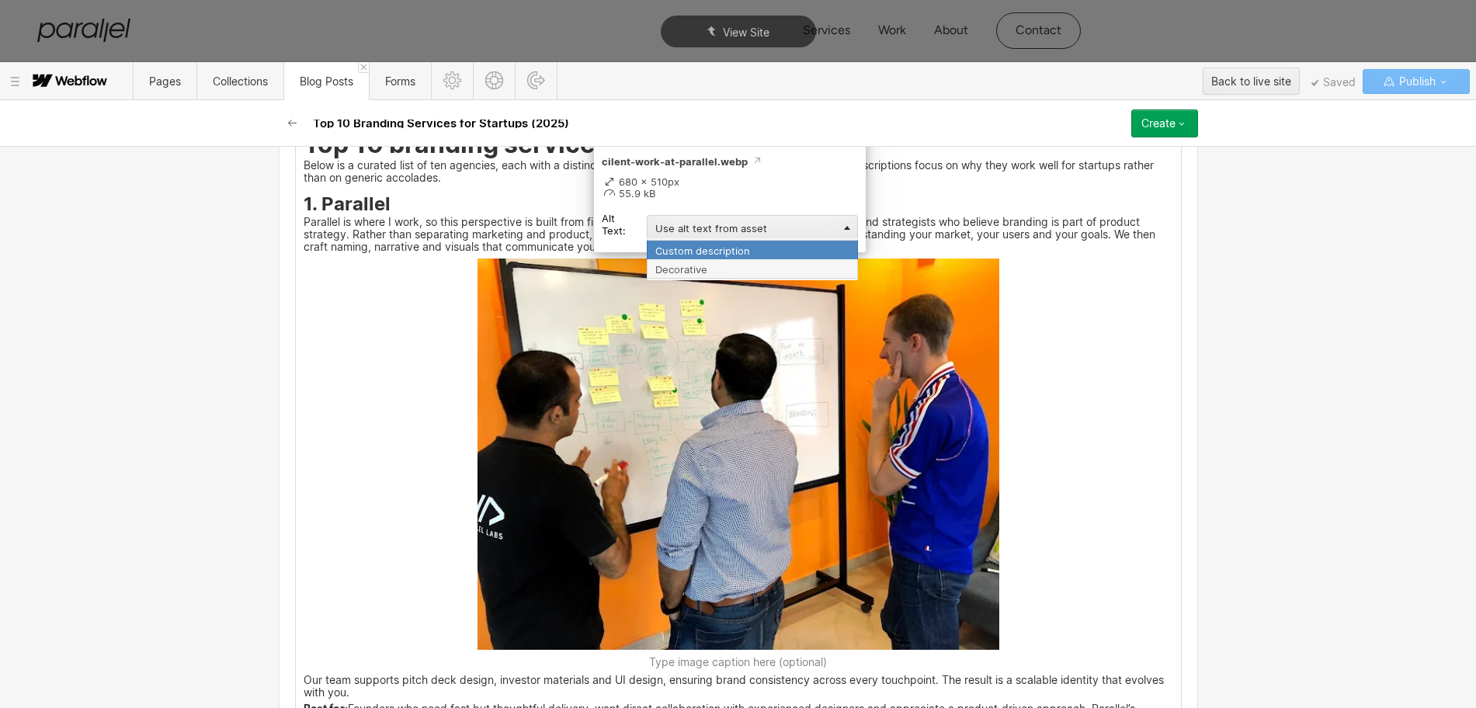
click at [678, 253] on div "Custom description" at bounding box center [752, 249] width 211 height 19
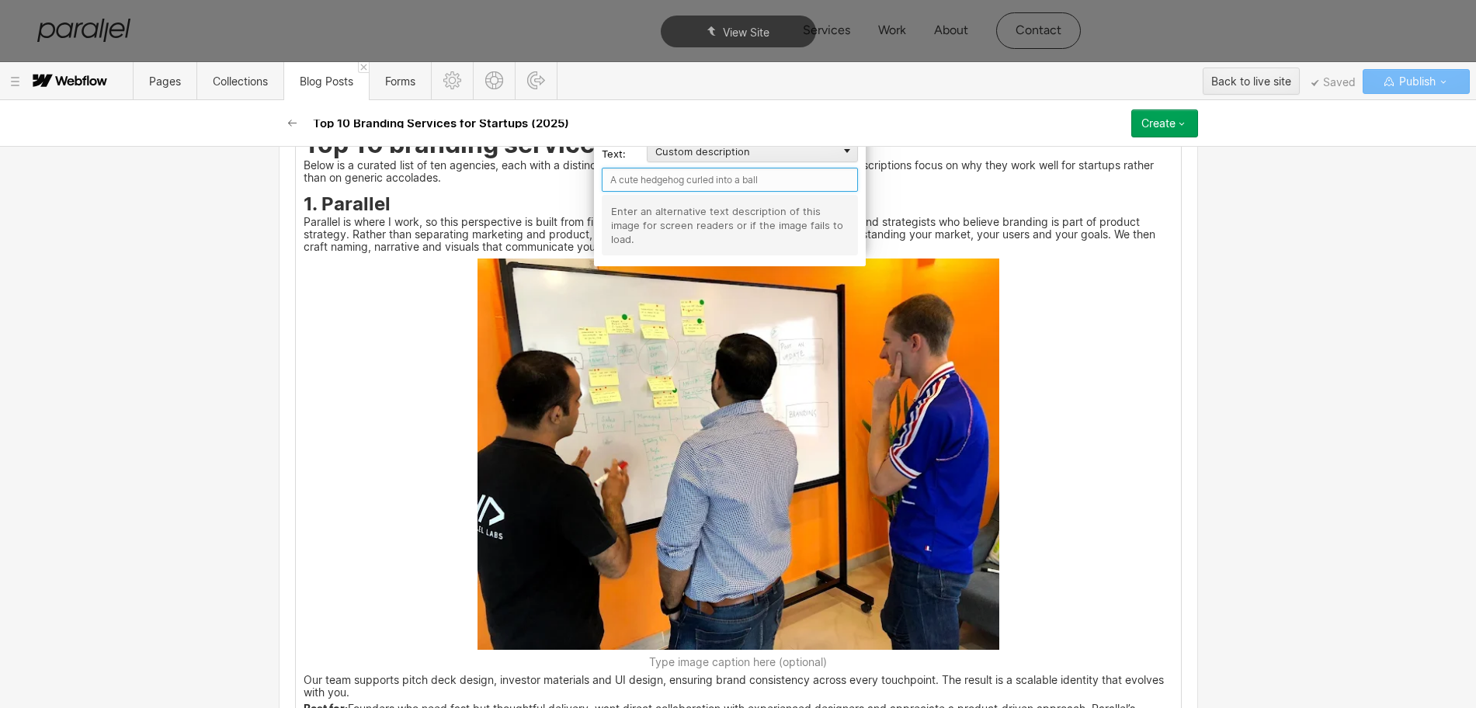
click at [628, 182] on input "text" at bounding box center [730, 180] width 256 height 24
type input "Parallel"
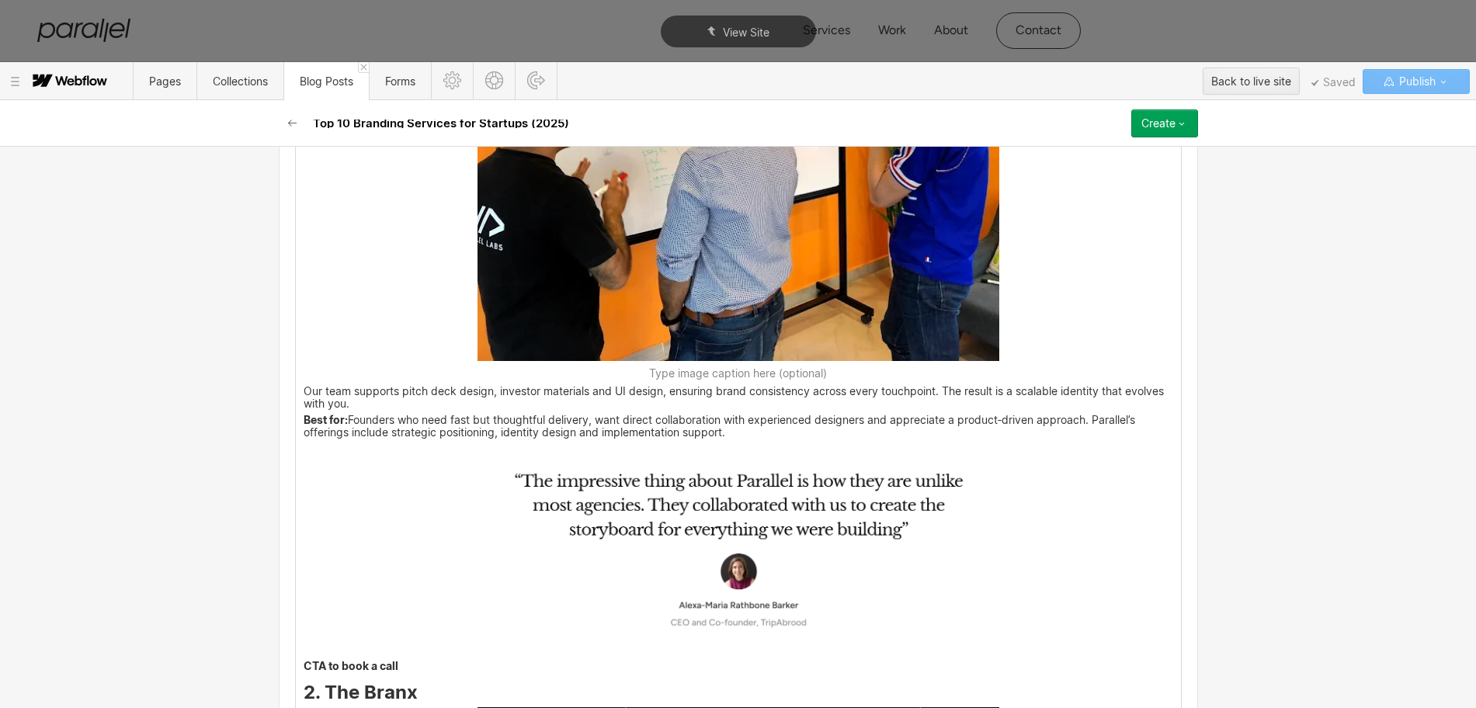
scroll to position [2049, 0]
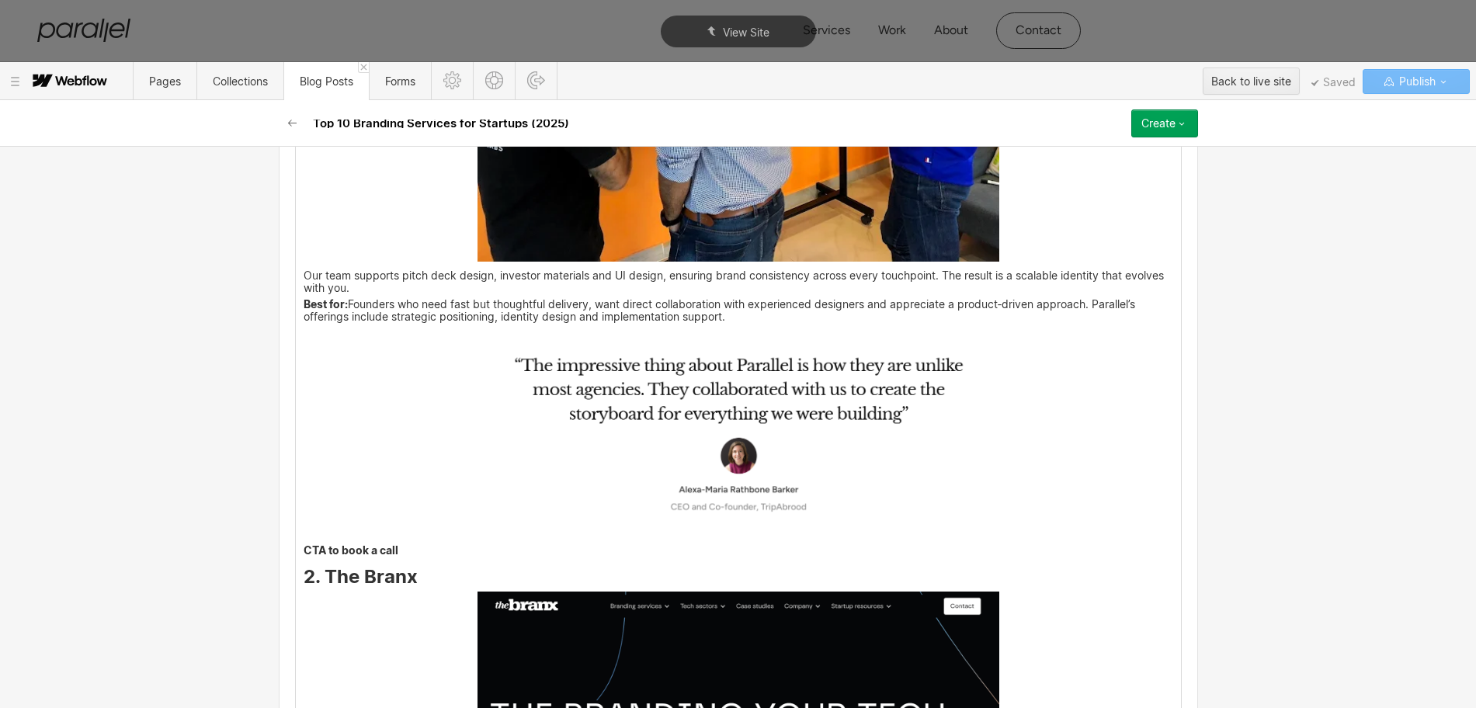
drag, startPoint x: 710, startPoint y: 410, endPoint x: 588, endPoint y: 393, distance: 123.1
click at [575, 394] on img at bounding box center [738, 432] width 522 height 209
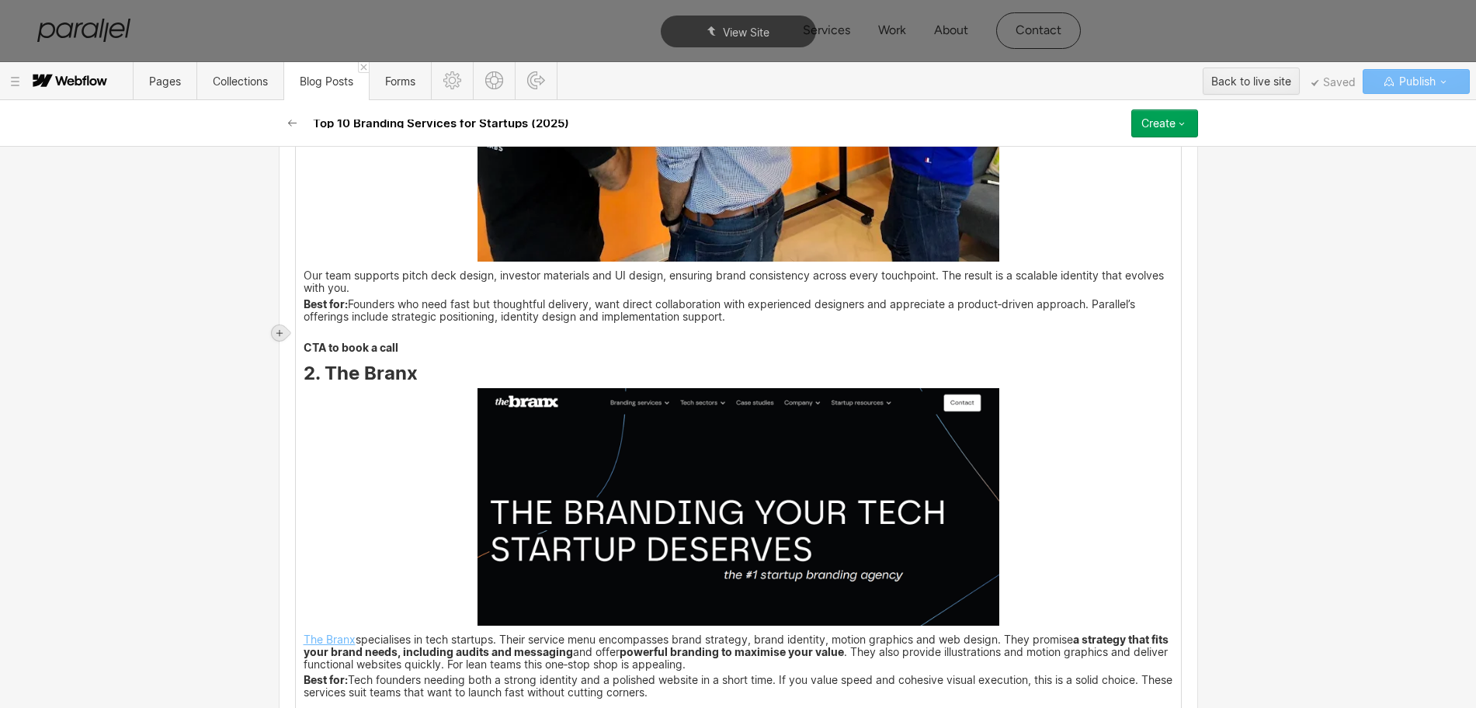
click at [281, 332] on icon at bounding box center [279, 333] width 6 height 6
click at [310, 335] on div at bounding box center [308, 333] width 29 height 24
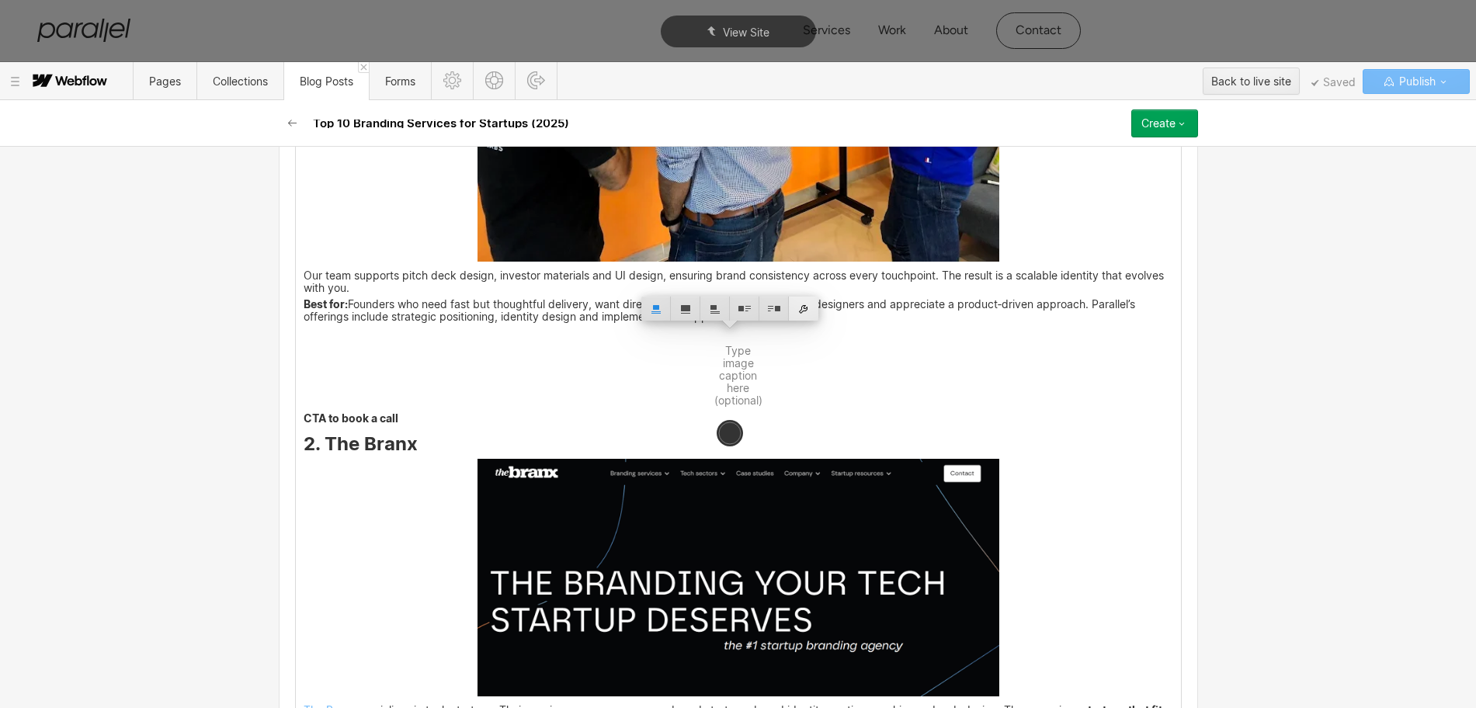
click at [803, 310] on div at bounding box center [803, 309] width 29 height 24
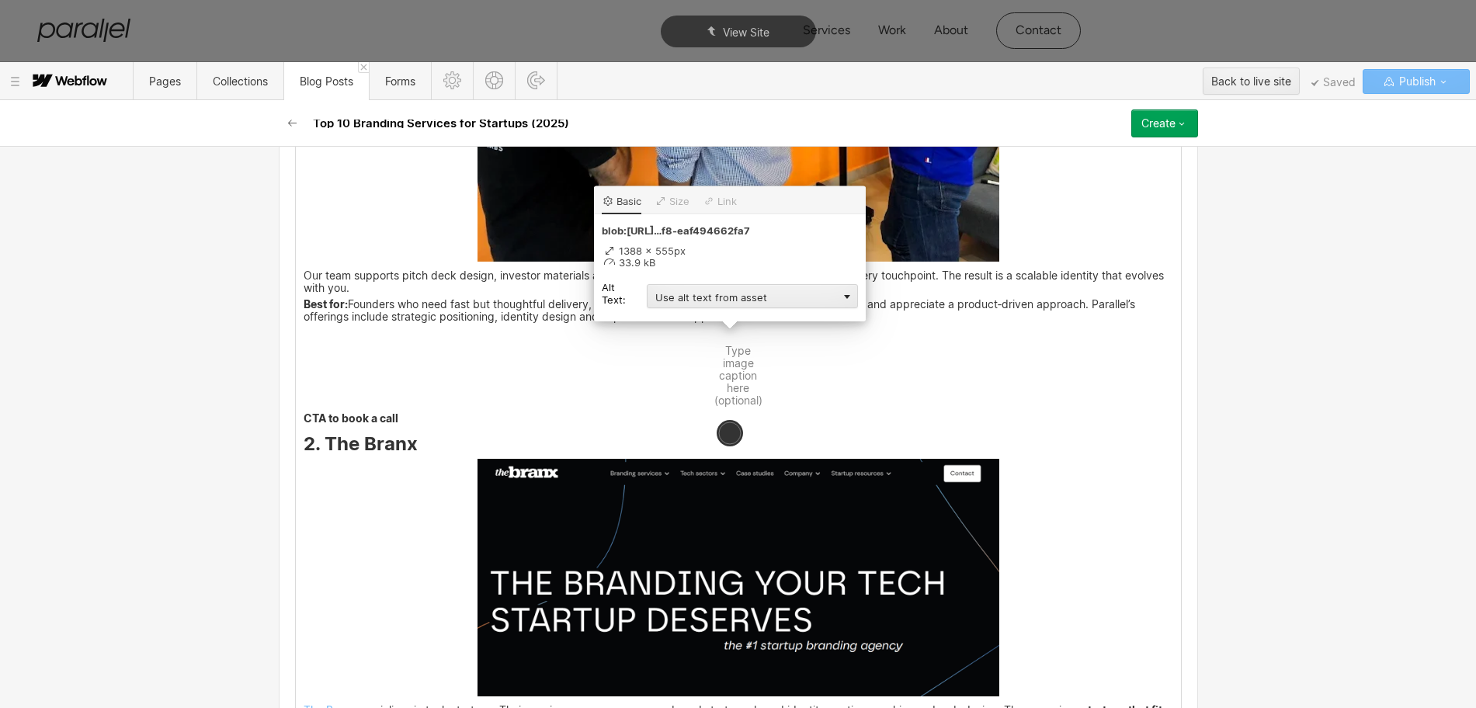
click at [727, 293] on div "Use alt text from asset" at bounding box center [752, 296] width 211 height 24
click at [666, 313] on div "Custom description" at bounding box center [752, 318] width 211 height 19
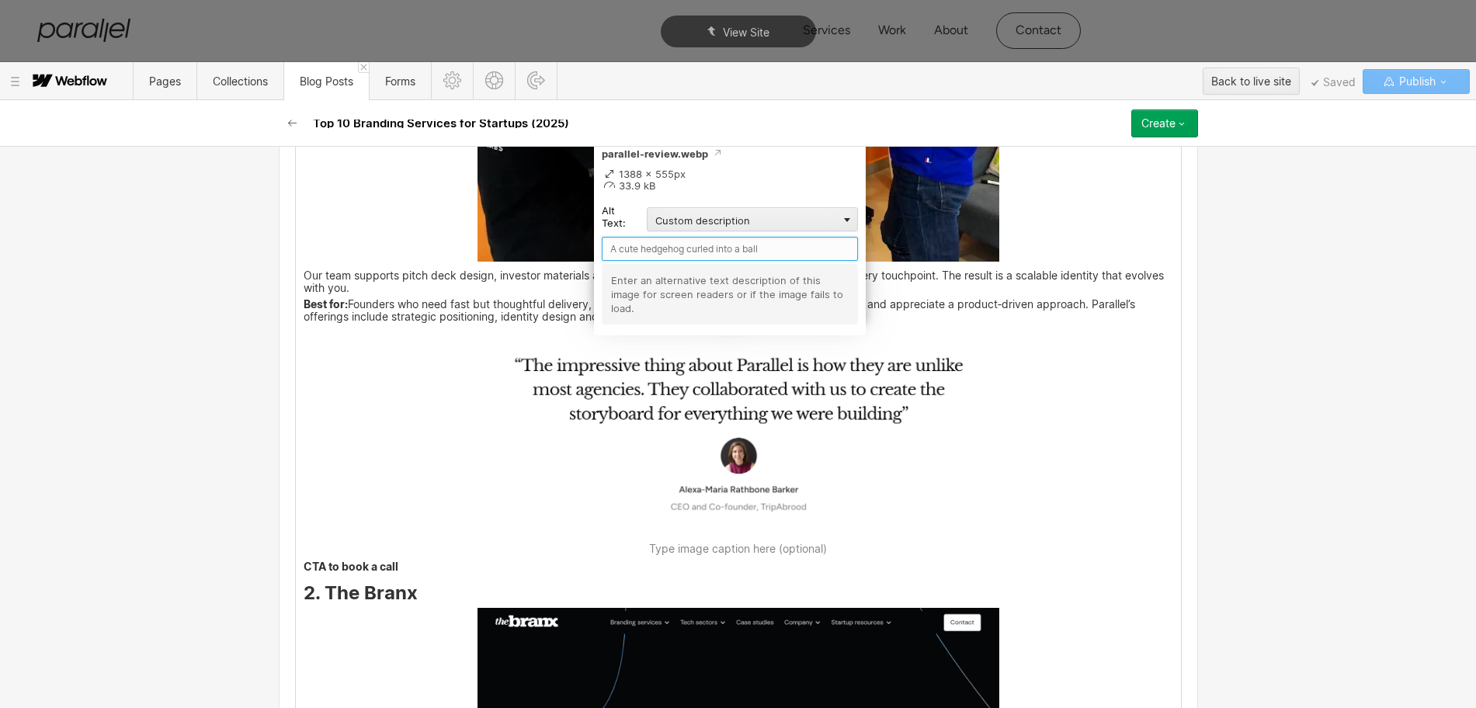
click at [634, 252] on input "text" at bounding box center [730, 249] width 256 height 24
type input "Parallel review"
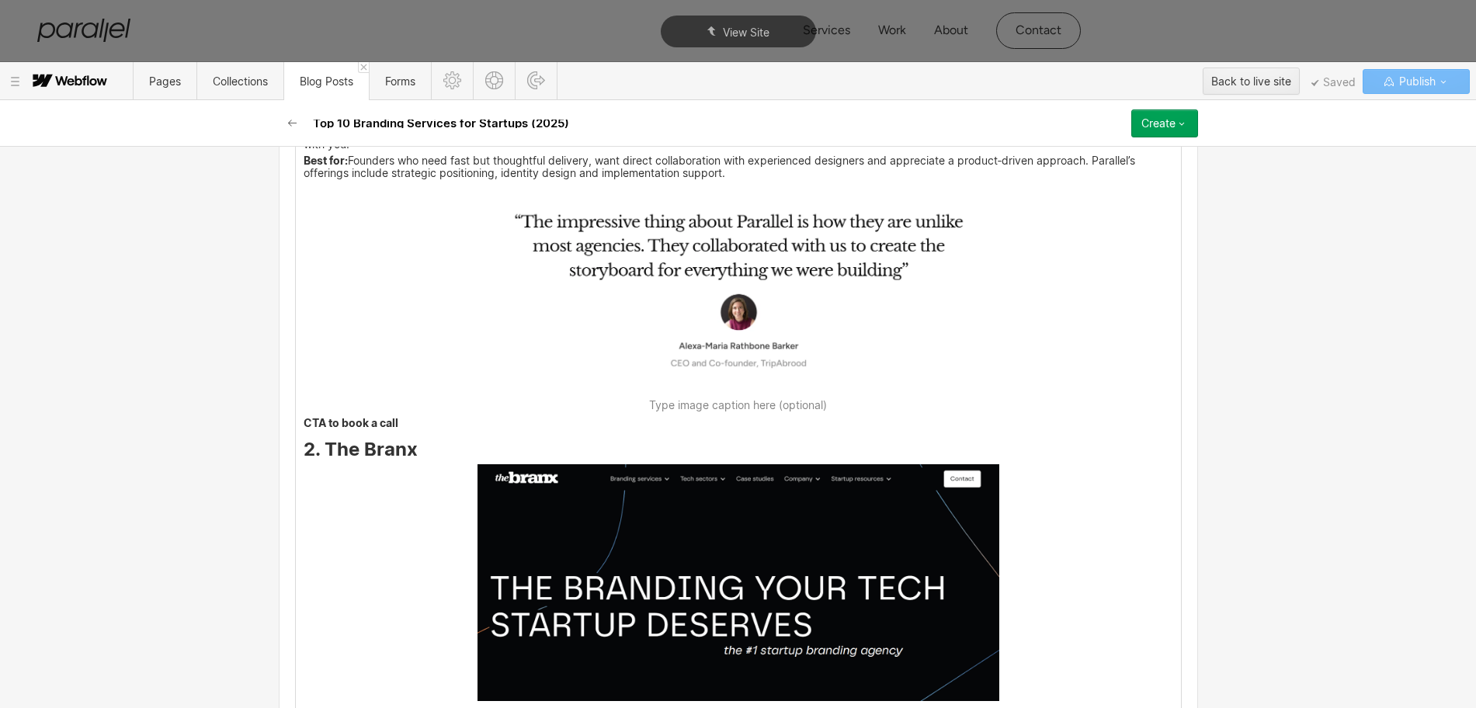
scroll to position [2244, 0]
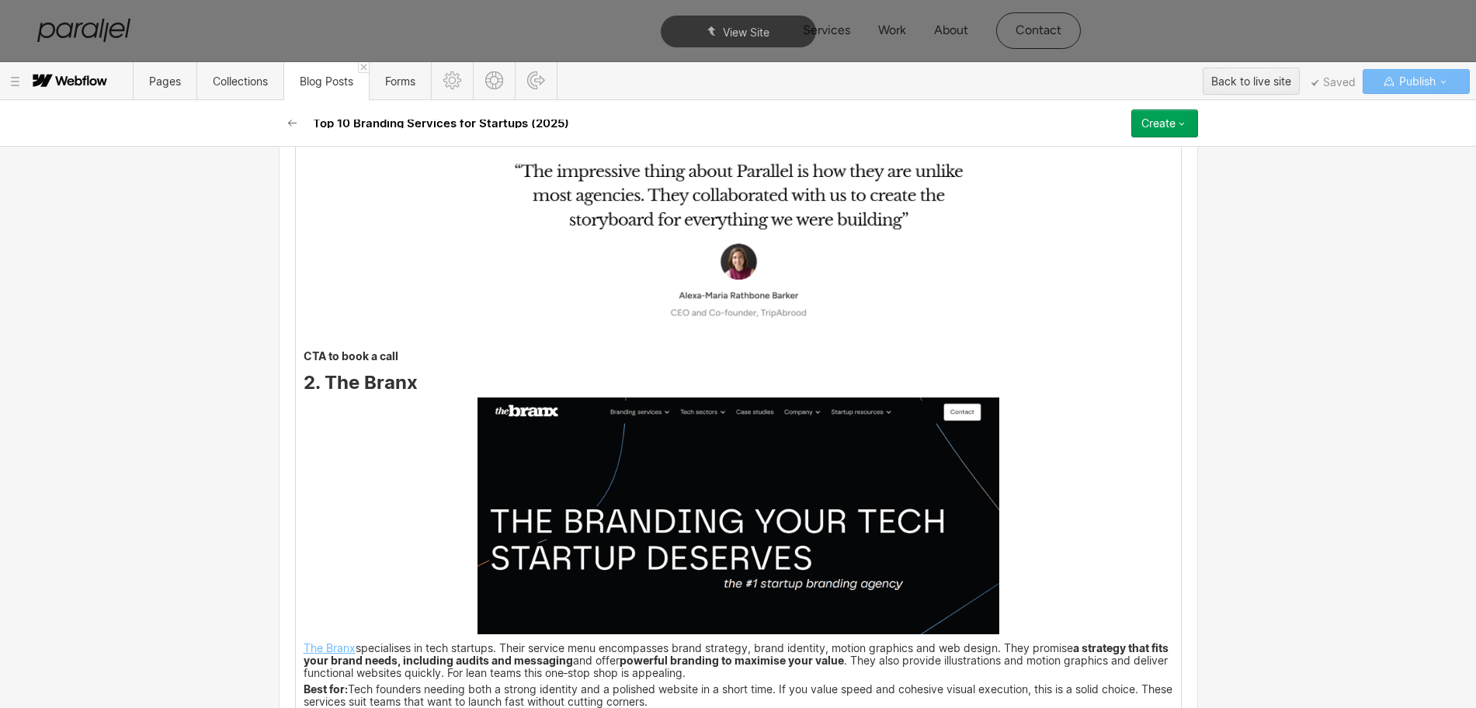
drag, startPoint x: 321, startPoint y: 400, endPoint x: 361, endPoint y: 399, distance: 40.4
drag, startPoint x: 410, startPoint y: 389, endPoint x: 318, endPoint y: 390, distance: 91.6
click at [318, 390] on h3 "2. The Branx" at bounding box center [738, 385] width 869 height 19
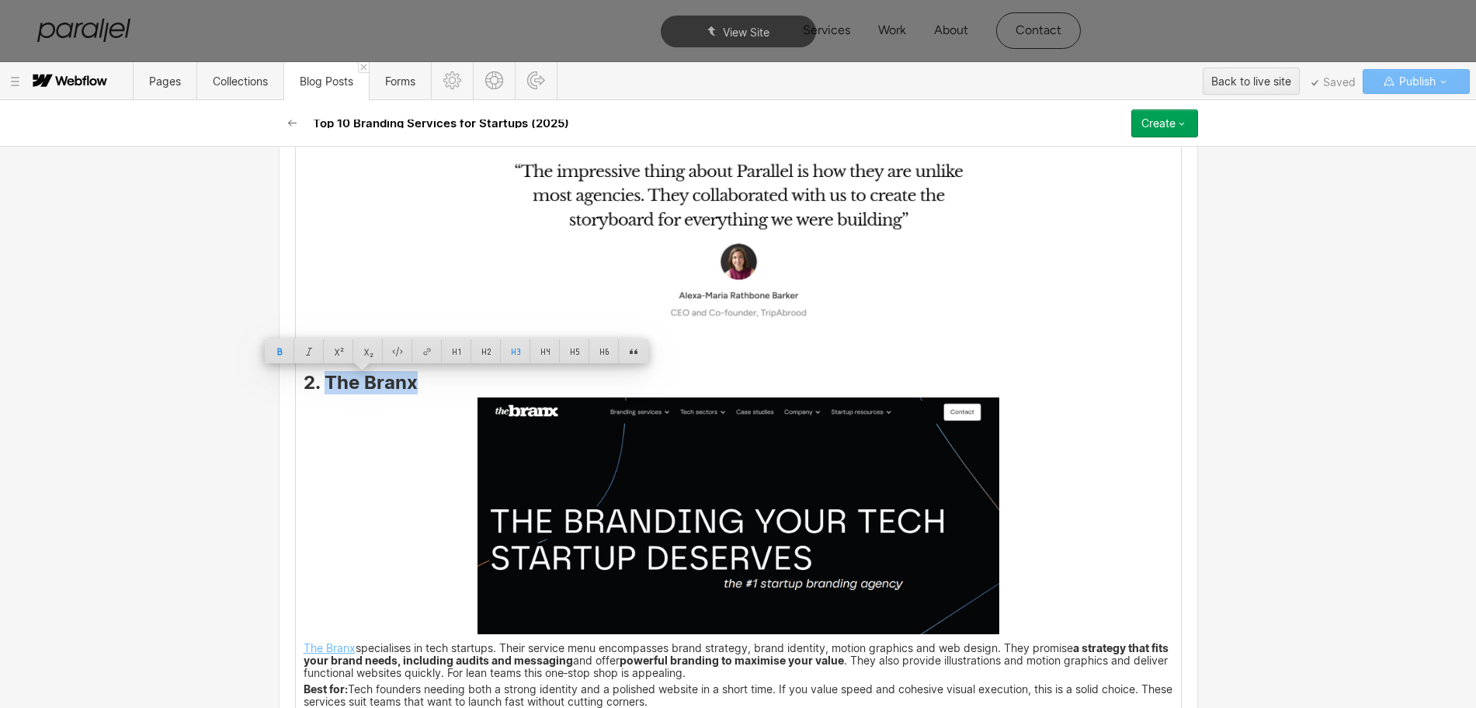
copy strong "The Branx"
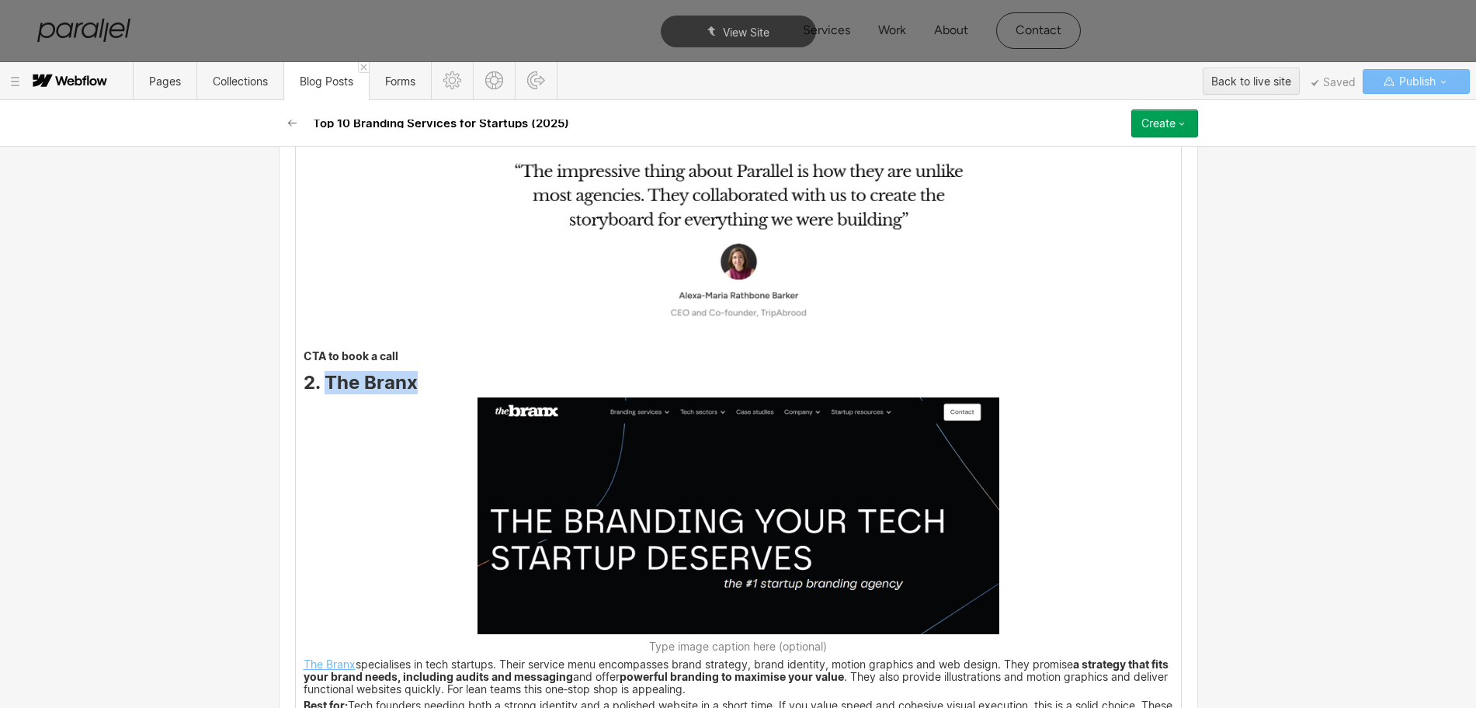
click at [685, 509] on img at bounding box center [738, 516] width 522 height 238
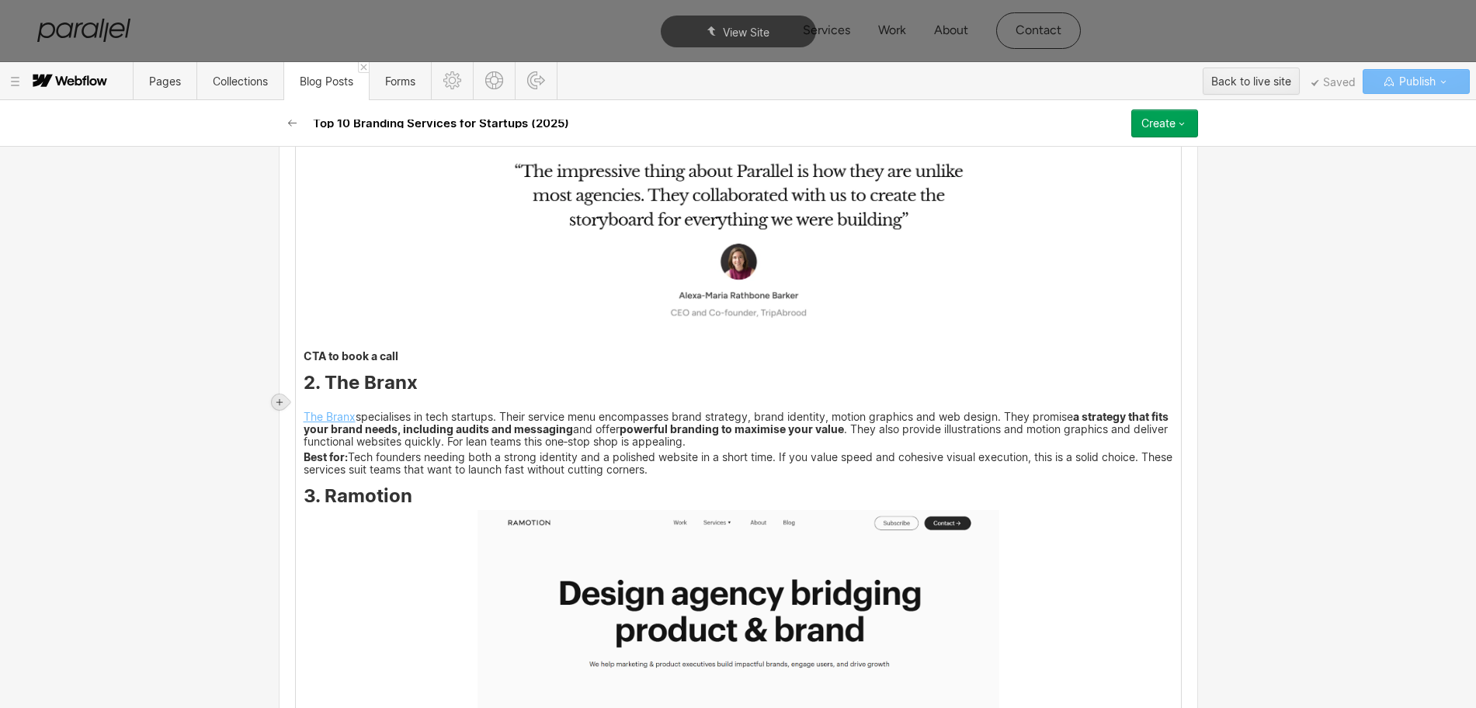
click at [279, 402] on icon at bounding box center [279, 402] width 6 height 6
click at [307, 401] on div at bounding box center [308, 402] width 29 height 24
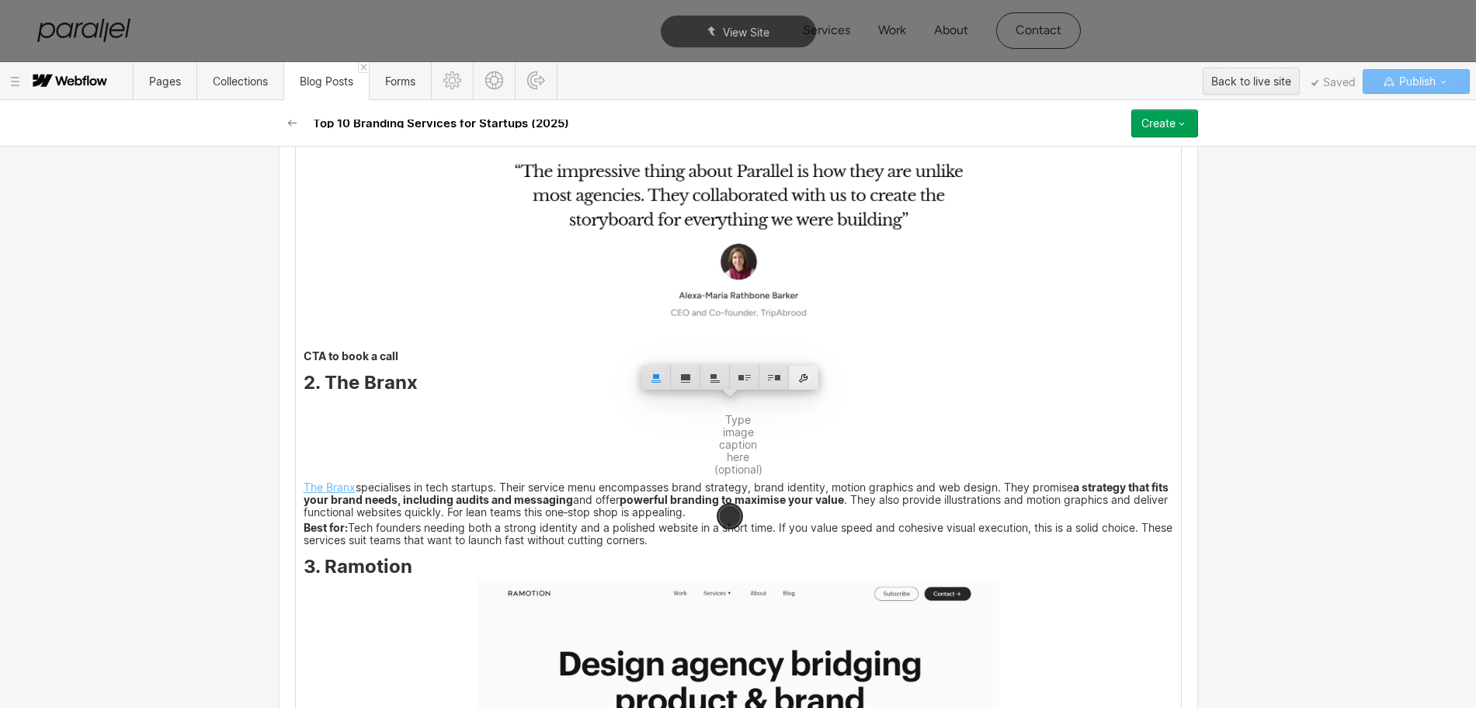
click at [801, 380] on div at bounding box center [803, 378] width 29 height 24
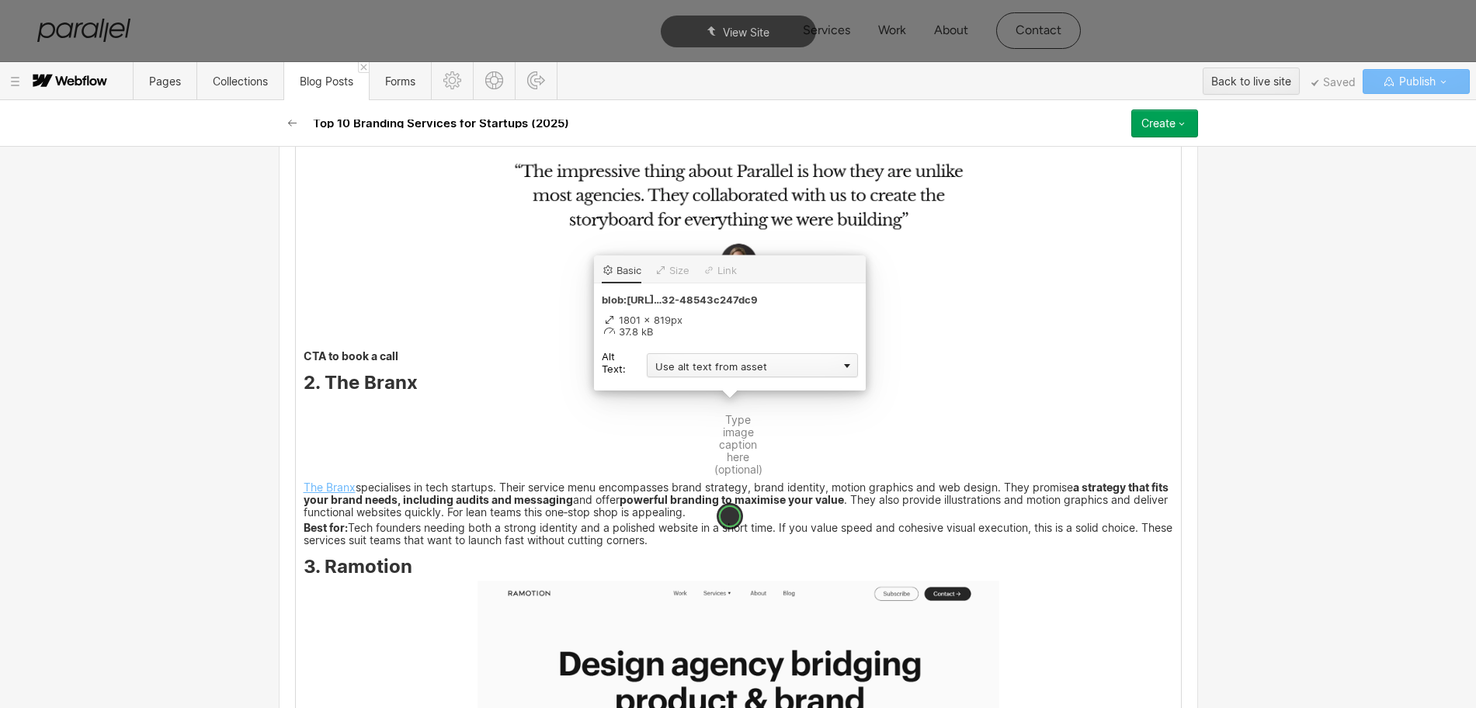
click at [697, 367] on div "Use alt text from asset" at bounding box center [752, 365] width 211 height 24
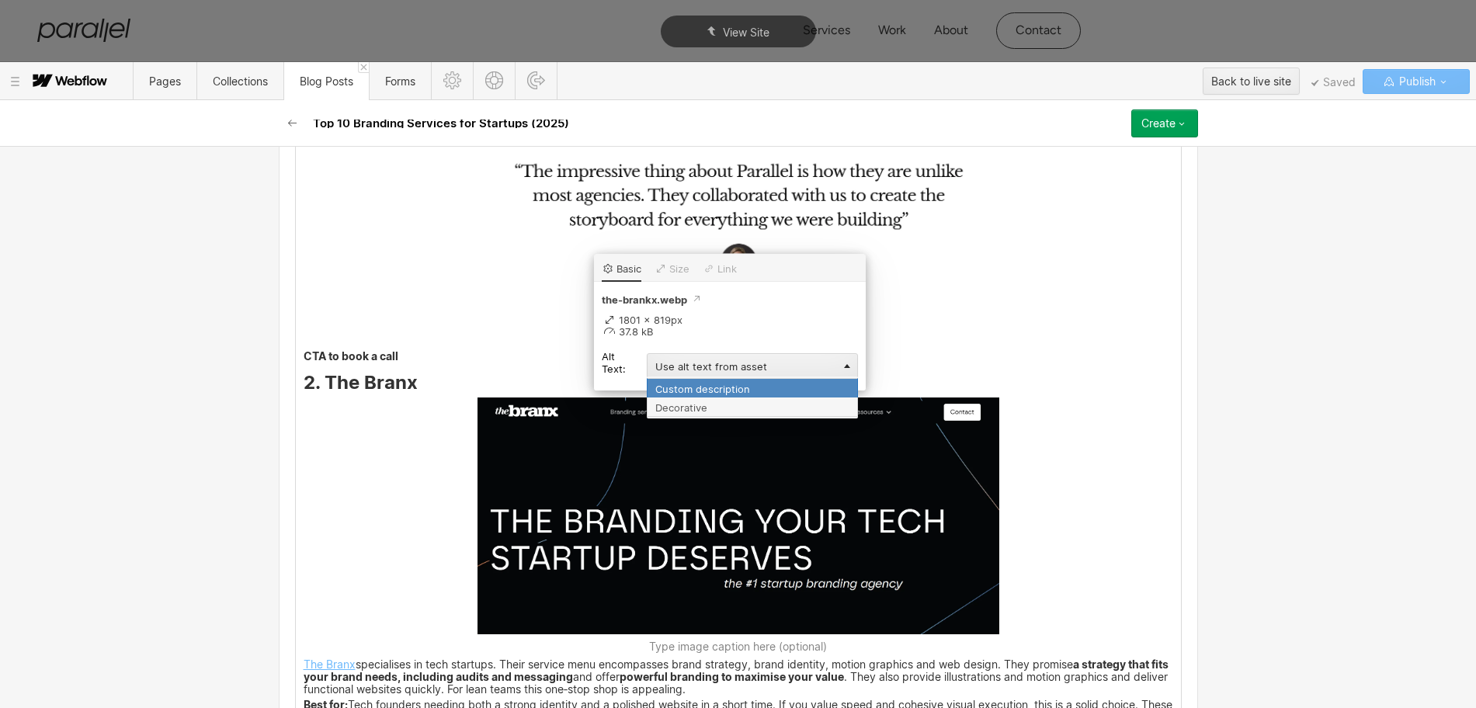
click at [656, 387] on div "Custom description" at bounding box center [752, 387] width 211 height 19
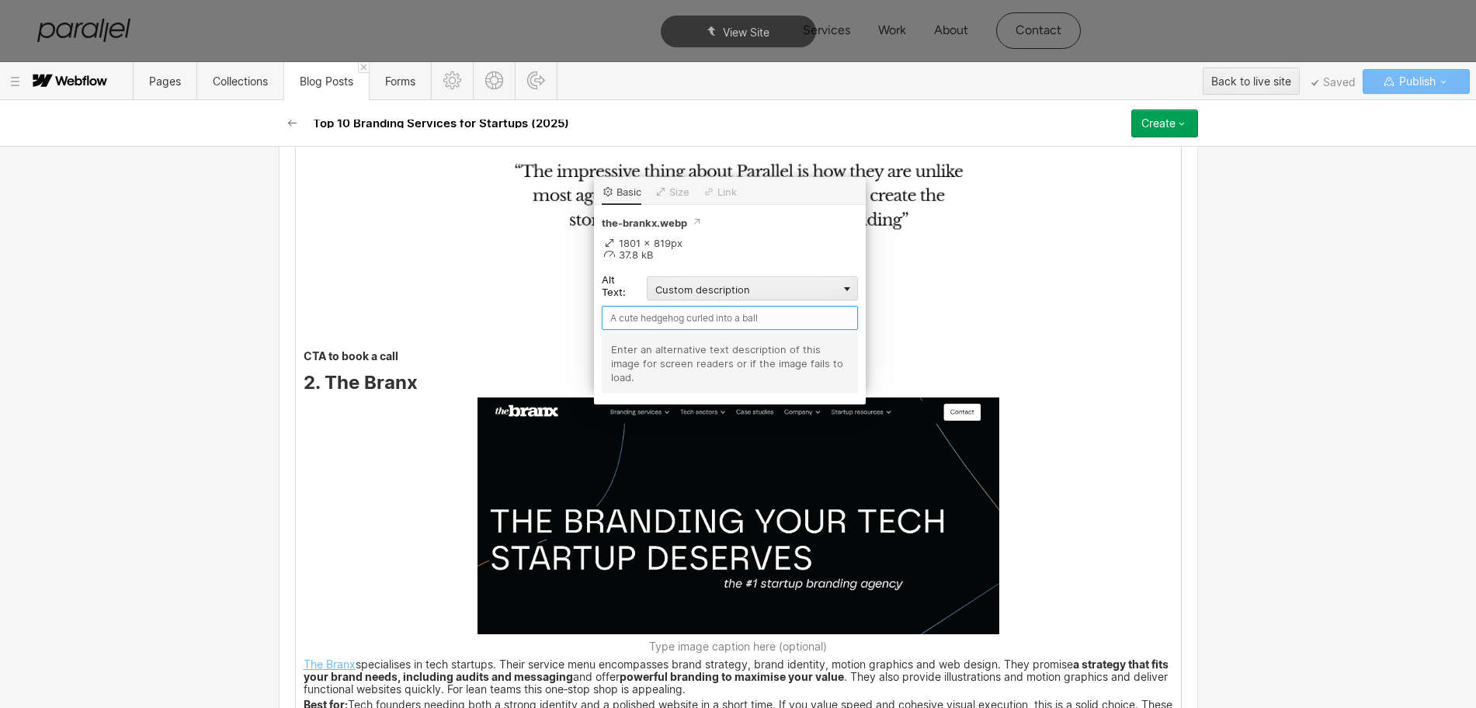
click at [626, 321] on input "text" at bounding box center [730, 318] width 256 height 24
paste input "The Branx"
type input "The Branx"
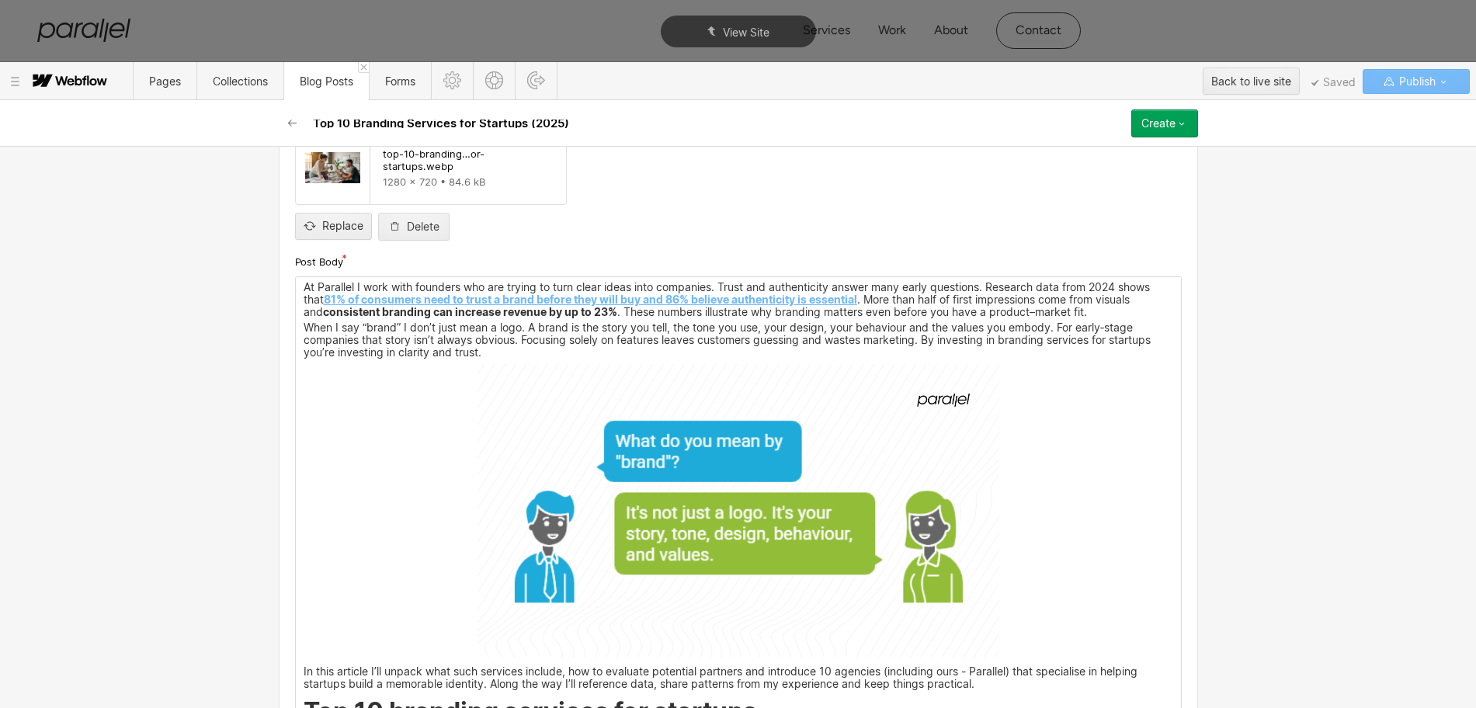
scroll to position [1079, 0]
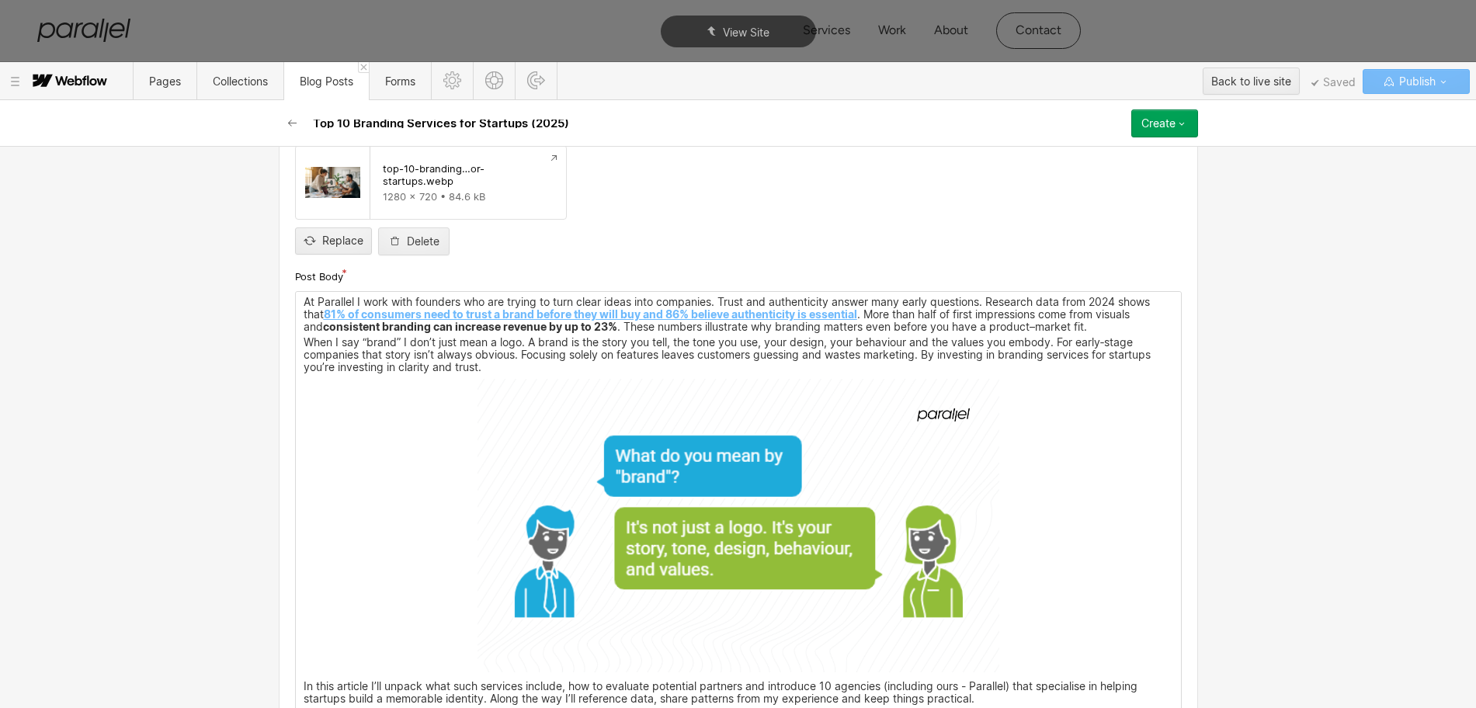
click at [876, 519] on img at bounding box center [738, 525] width 522 height 293
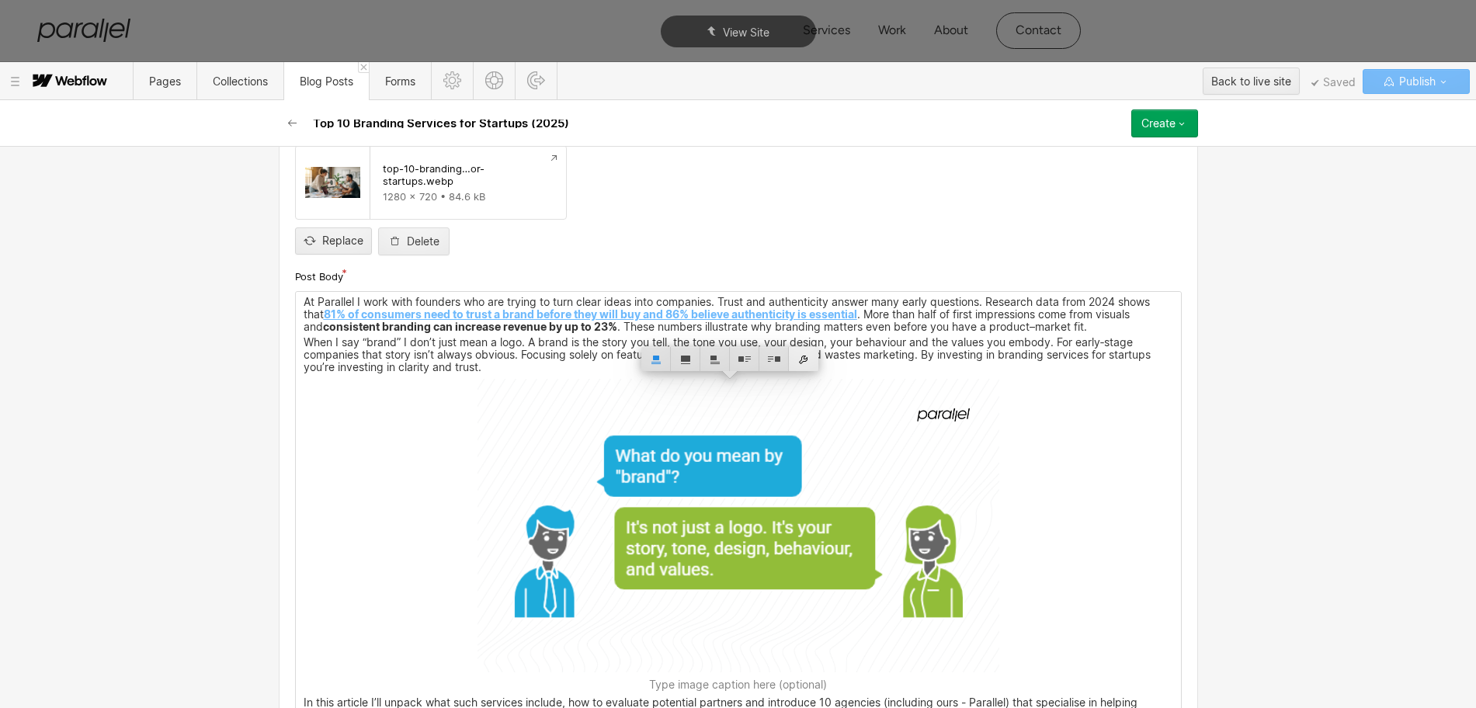
click at [802, 359] on div at bounding box center [803, 359] width 29 height 24
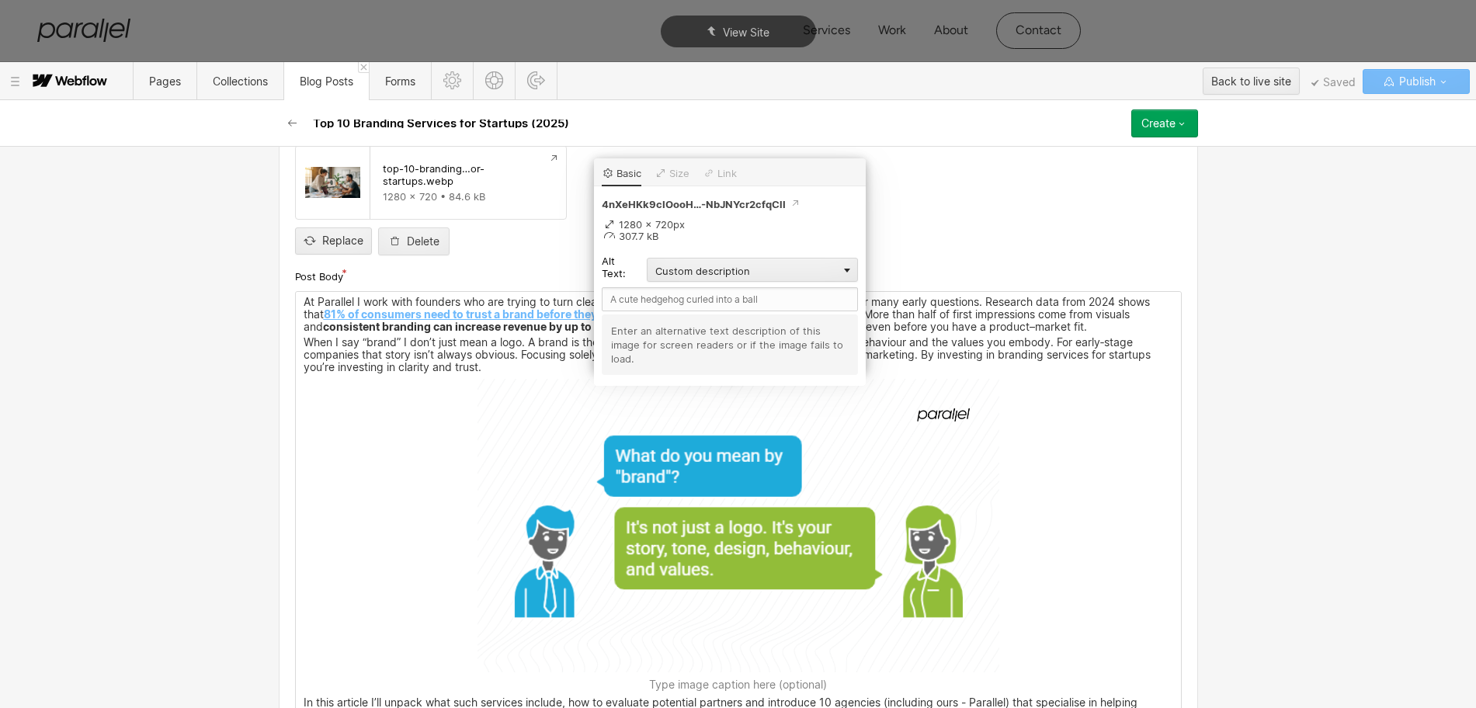
click at [734, 459] on img at bounding box center [738, 525] width 522 height 293
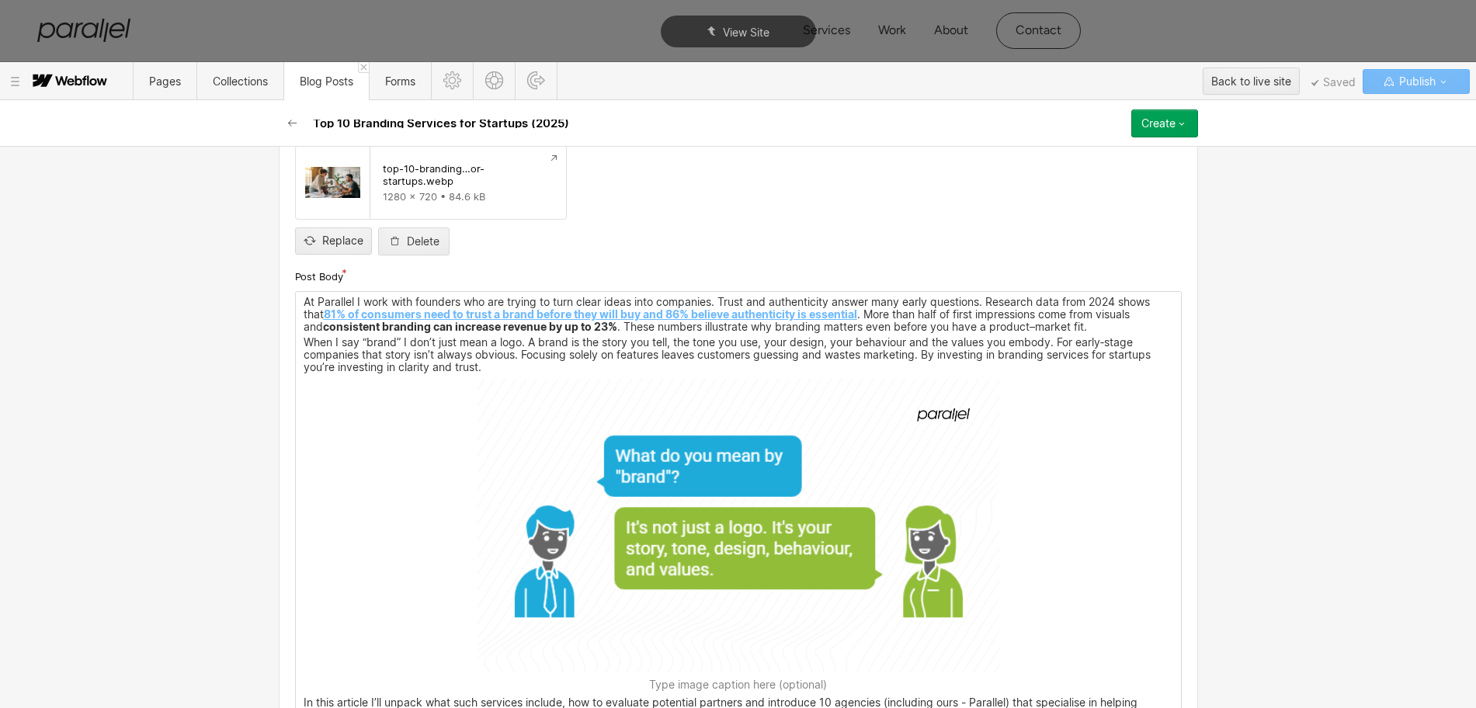
click at [734, 459] on img at bounding box center [738, 525] width 522 height 293
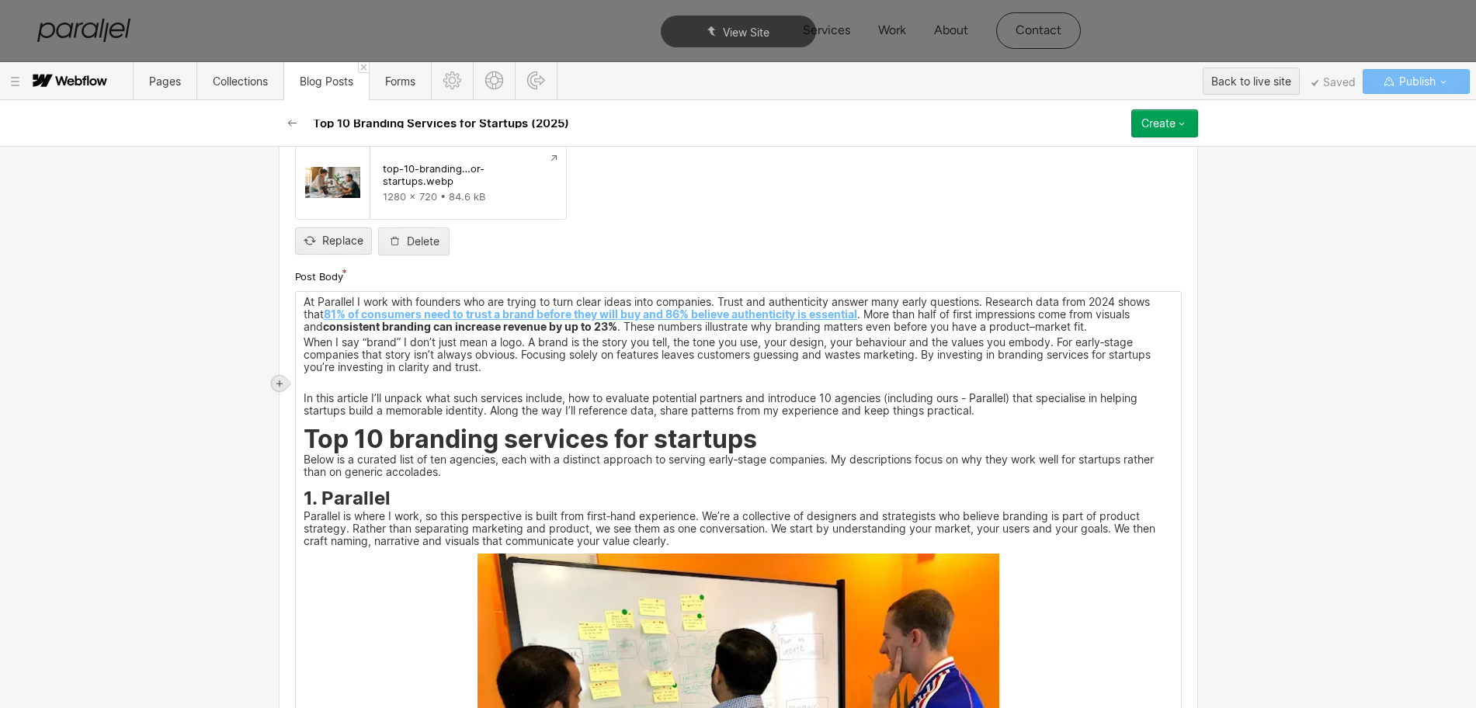
click at [281, 383] on icon at bounding box center [279, 383] width 6 height 6
click at [308, 382] on div at bounding box center [308, 383] width 29 height 24
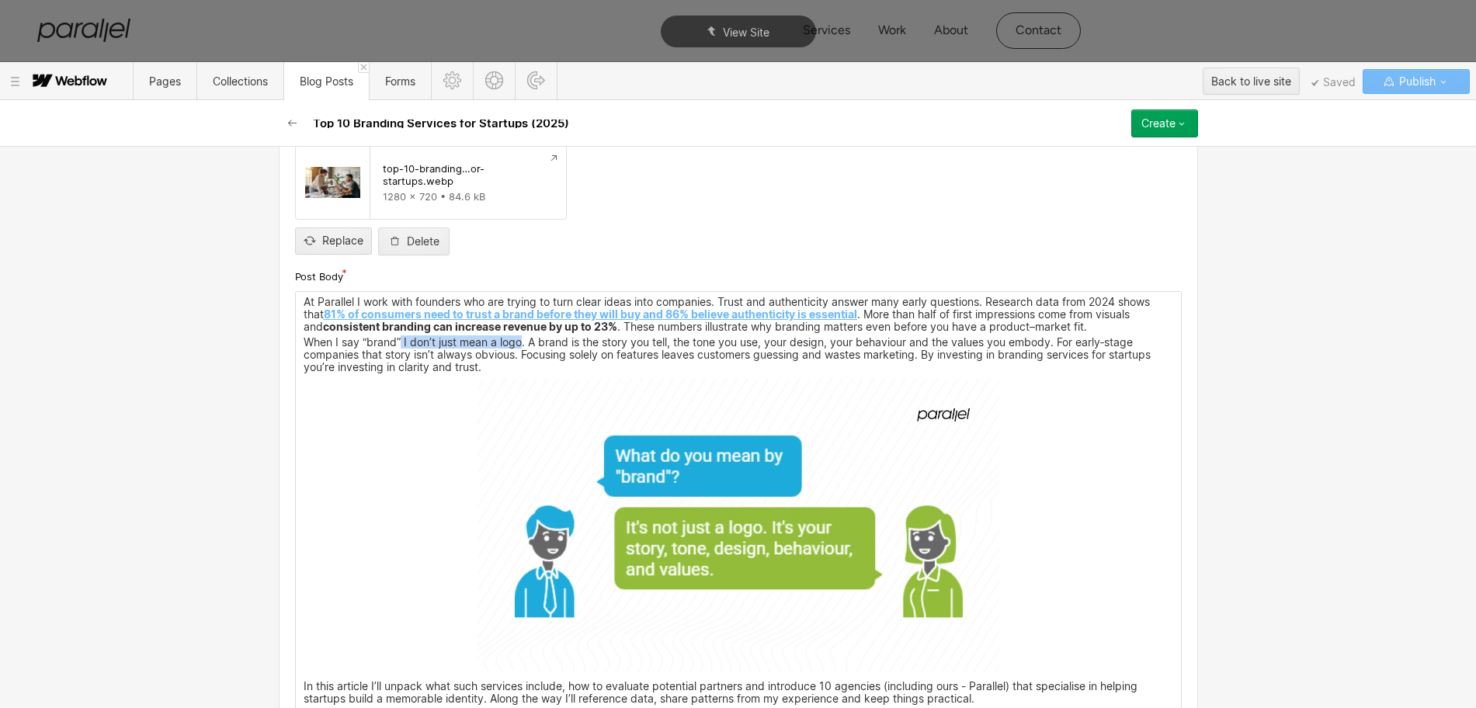
drag, startPoint x: 394, startPoint y: 345, endPoint x: 516, endPoint y: 346, distance: 121.9
click at [516, 346] on p "When I say “brand” I don’t just mean a logo. A brand is the story you tell, the…" at bounding box center [738, 355] width 869 height 35
copy p "I don’t just mean a logo"
click at [796, 530] on img at bounding box center [738, 525] width 522 height 293
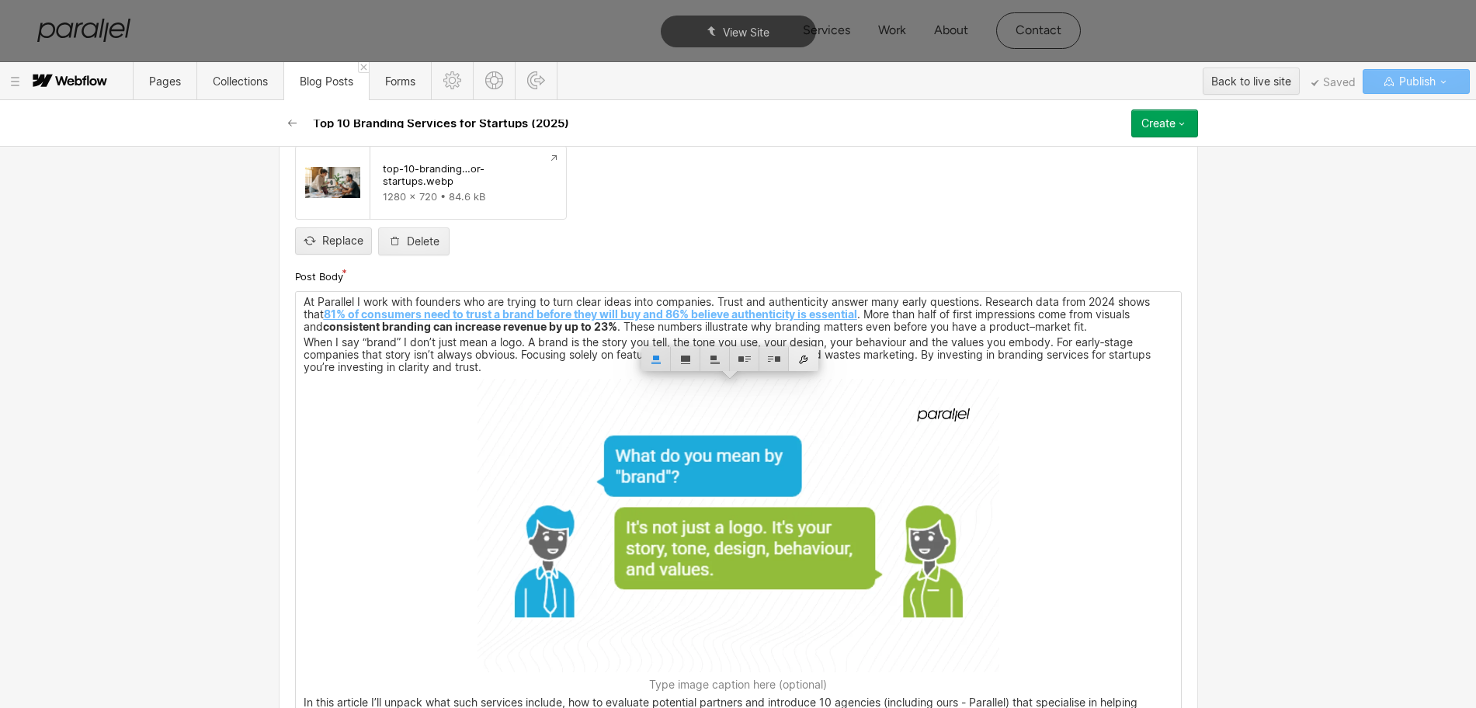
click at [804, 362] on div at bounding box center [803, 359] width 29 height 24
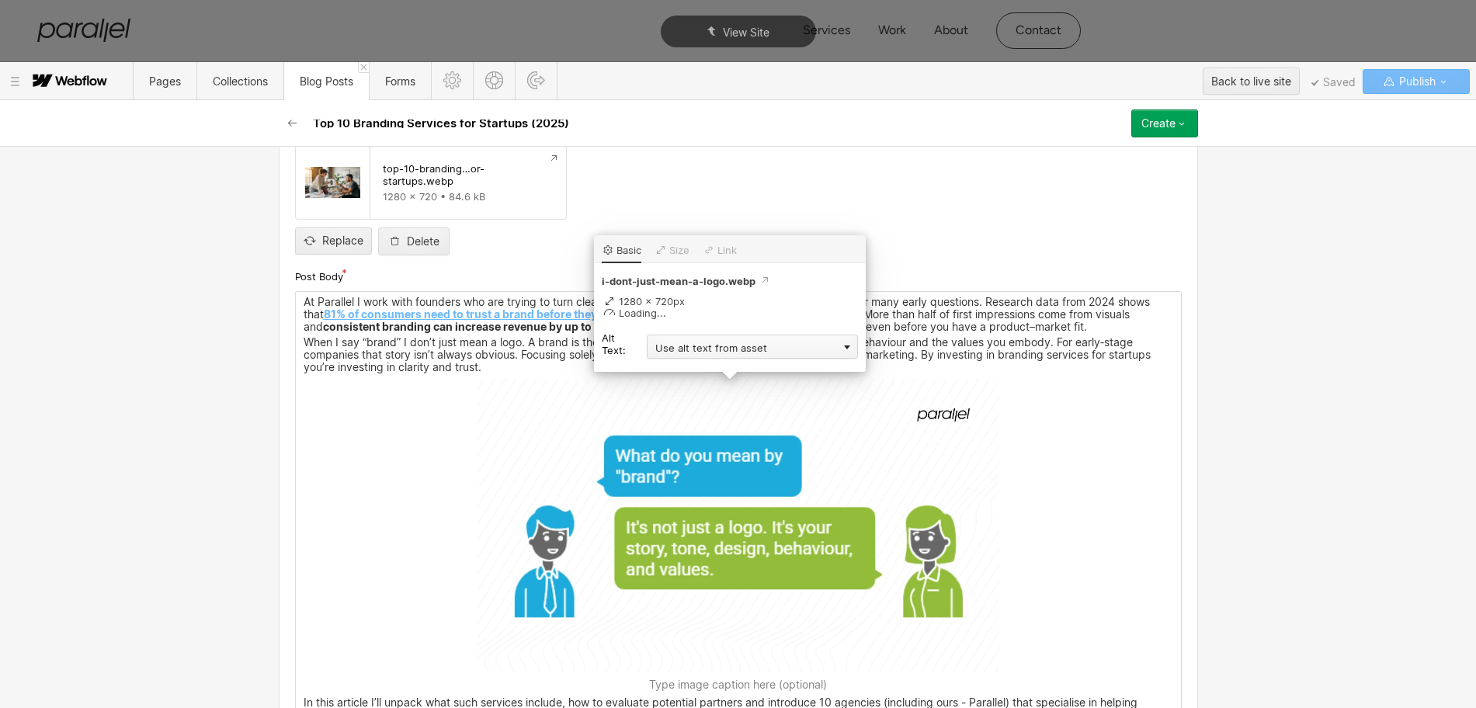
click at [674, 347] on div "Use alt text from asset" at bounding box center [752, 347] width 211 height 24
click at [665, 364] on div "Custom description" at bounding box center [752, 368] width 211 height 19
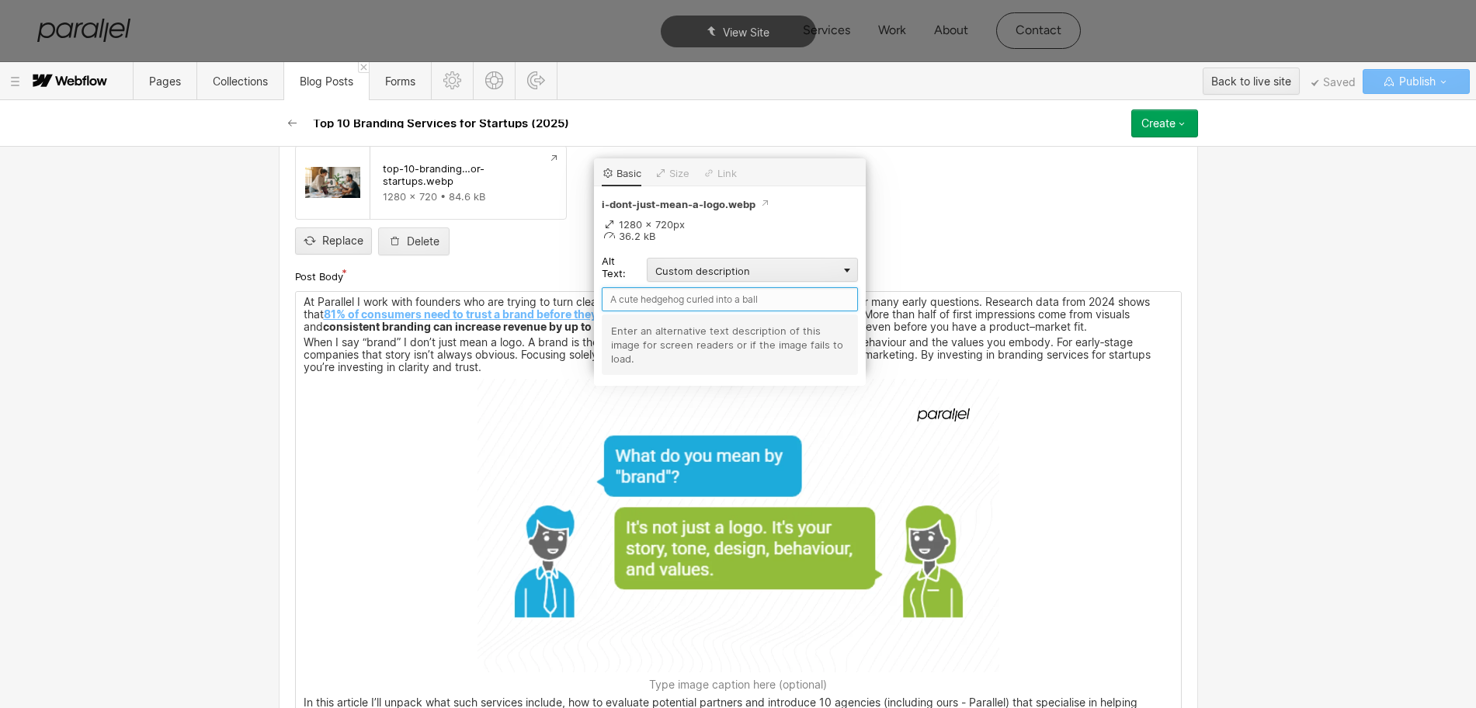
click at [639, 301] on input "text" at bounding box center [730, 299] width 256 height 24
paste input "I don’t just mean a logo"
type input "I don’t just mean a logo"
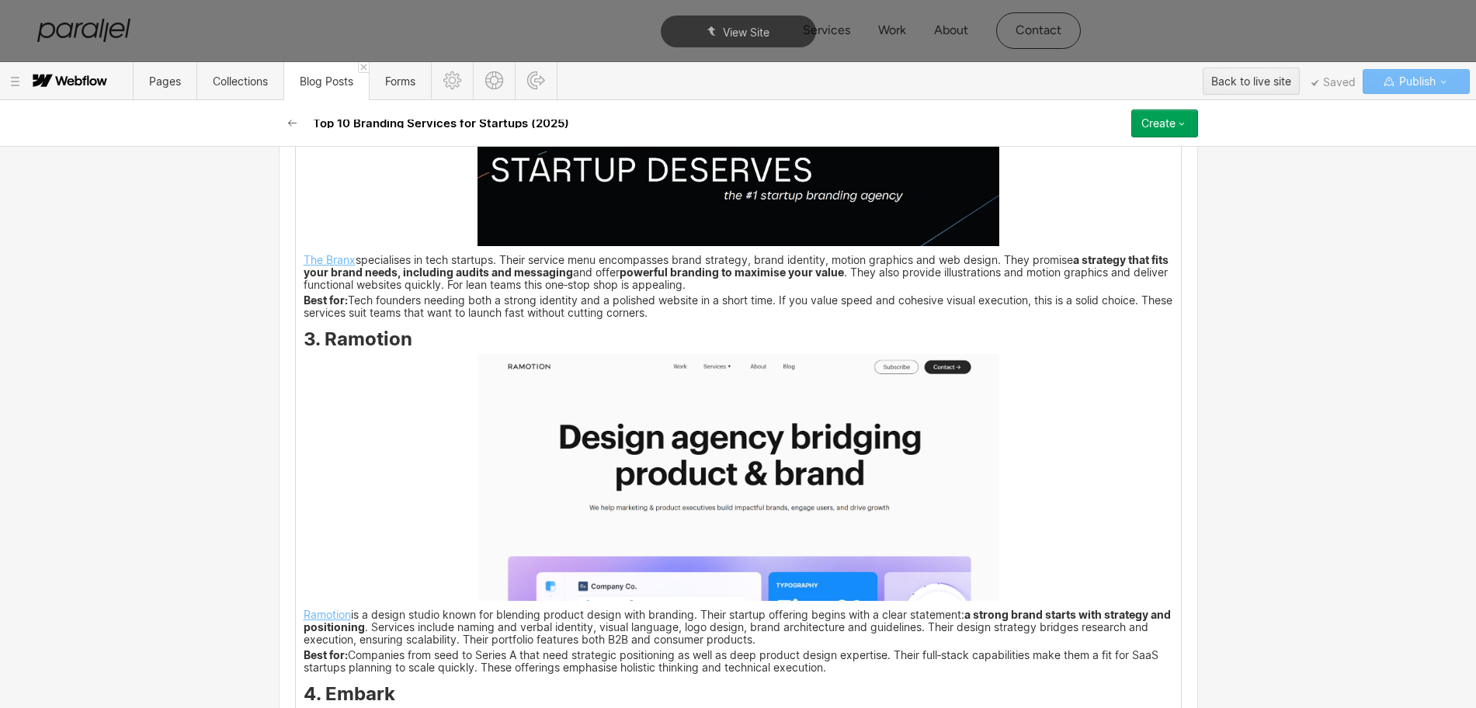
scroll to position [2615, 0]
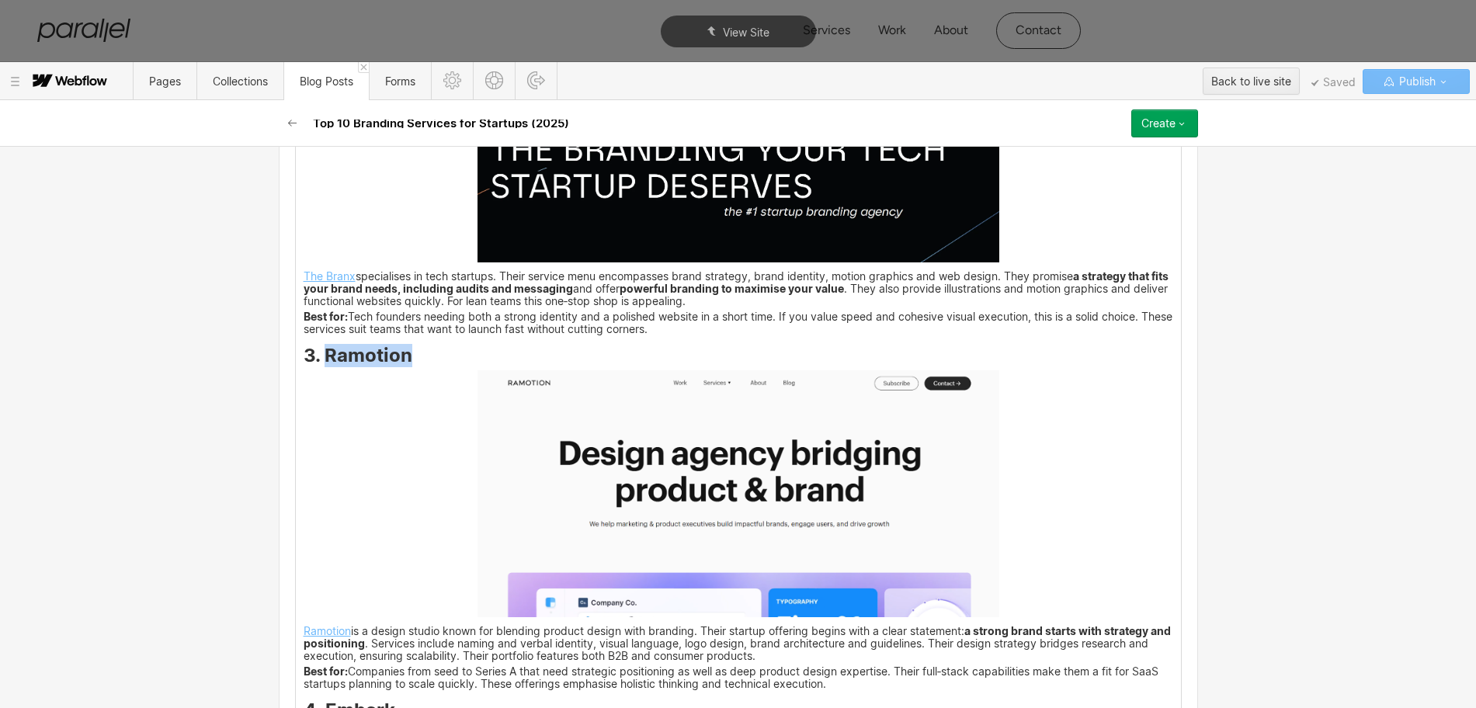
drag, startPoint x: 404, startPoint y: 361, endPoint x: 321, endPoint y: 359, distance: 83.1
click at [321, 359] on h3 "3. Ramotion" at bounding box center [738, 358] width 869 height 19
copy strong "Ramotion"
click at [652, 474] on img at bounding box center [738, 493] width 522 height 247
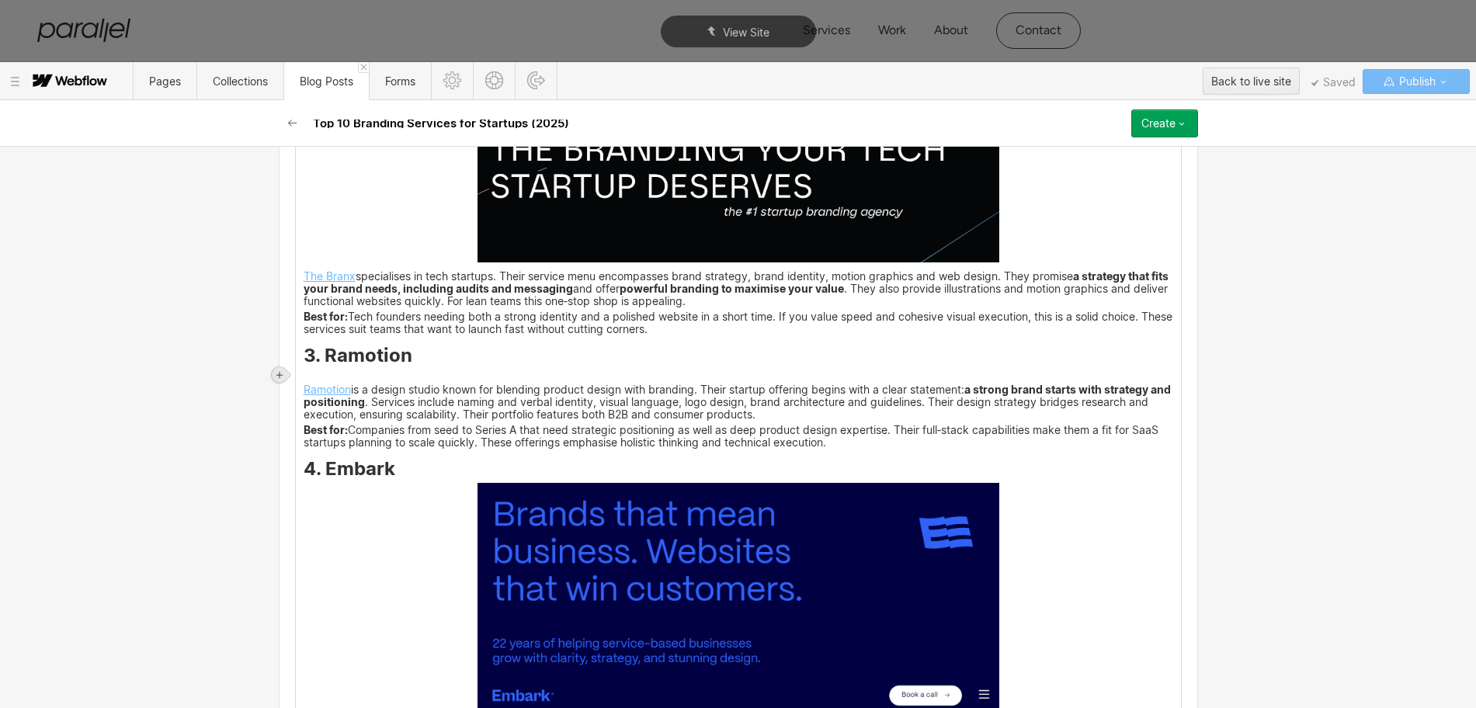
click at [277, 373] on icon at bounding box center [279, 374] width 9 height 9
click at [313, 374] on div at bounding box center [308, 375] width 29 height 24
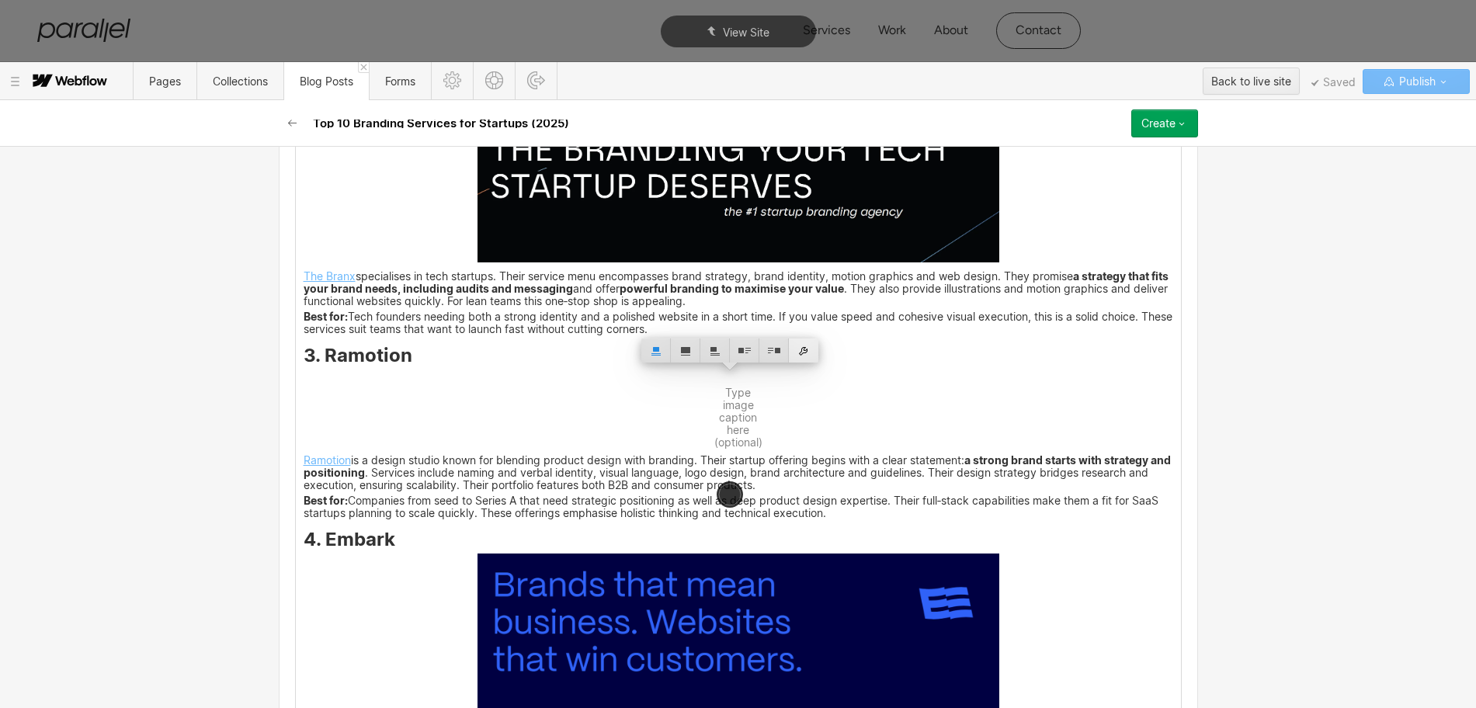
click at [805, 353] on div at bounding box center [803, 350] width 29 height 24
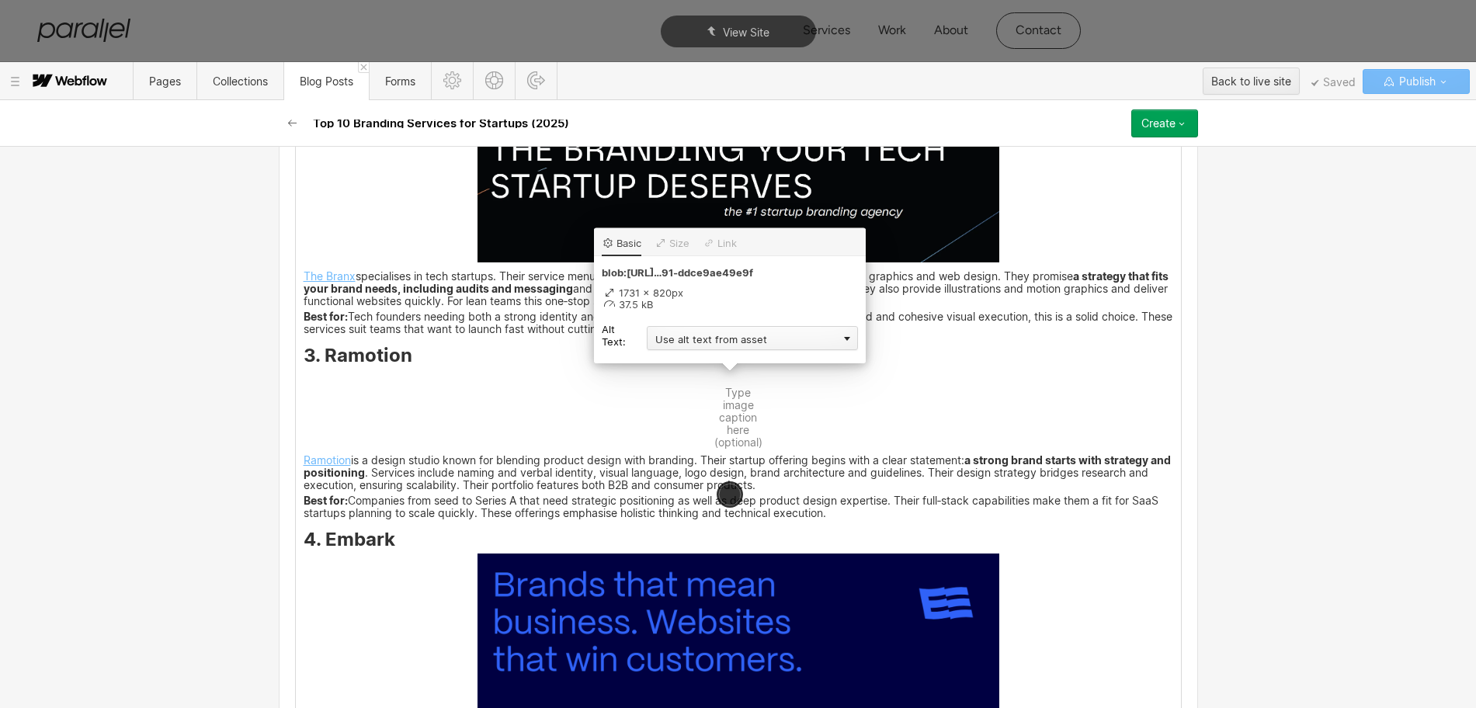
click at [676, 342] on div "Use alt text from asset" at bounding box center [752, 338] width 211 height 24
click at [669, 358] on div "Custom description" at bounding box center [752, 360] width 211 height 19
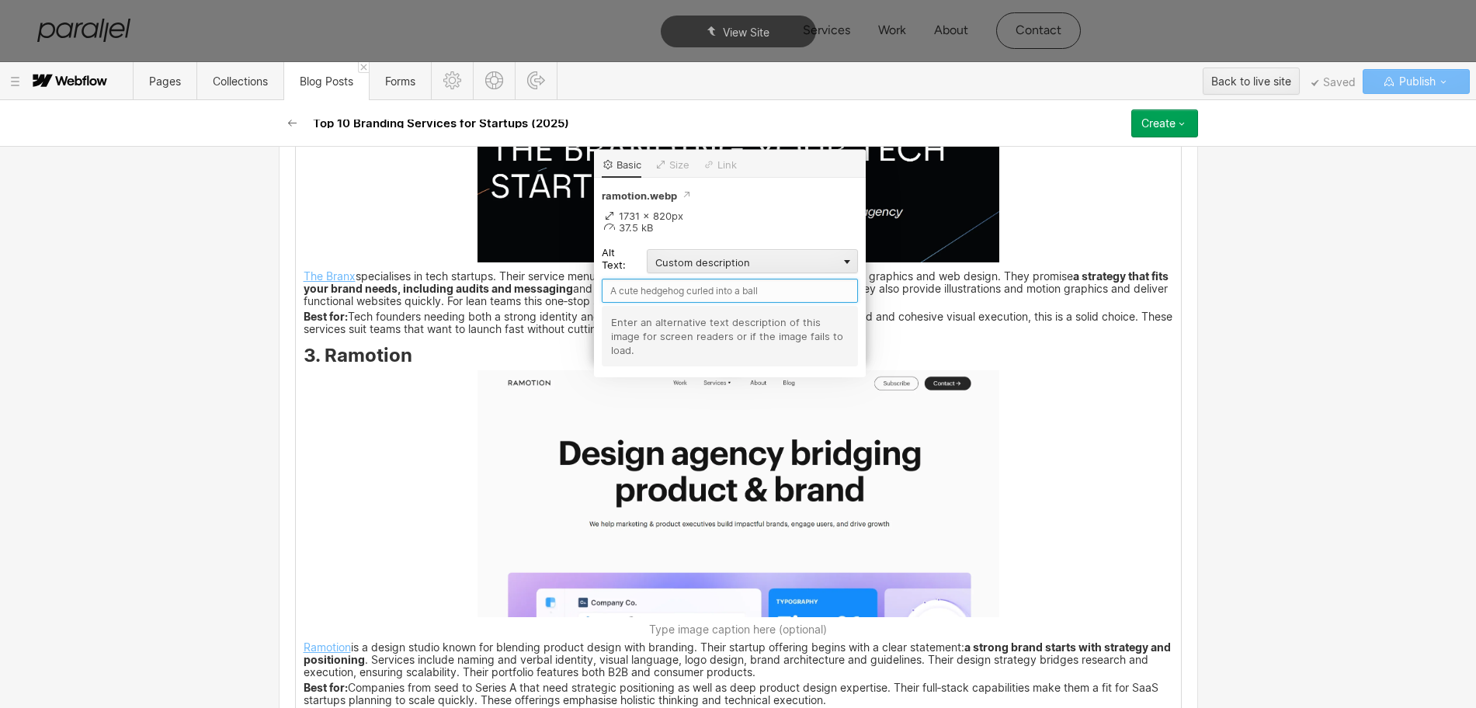
click at [629, 286] on input "text" at bounding box center [730, 291] width 256 height 24
paste input "Ramotion"
type input "Ramotion"
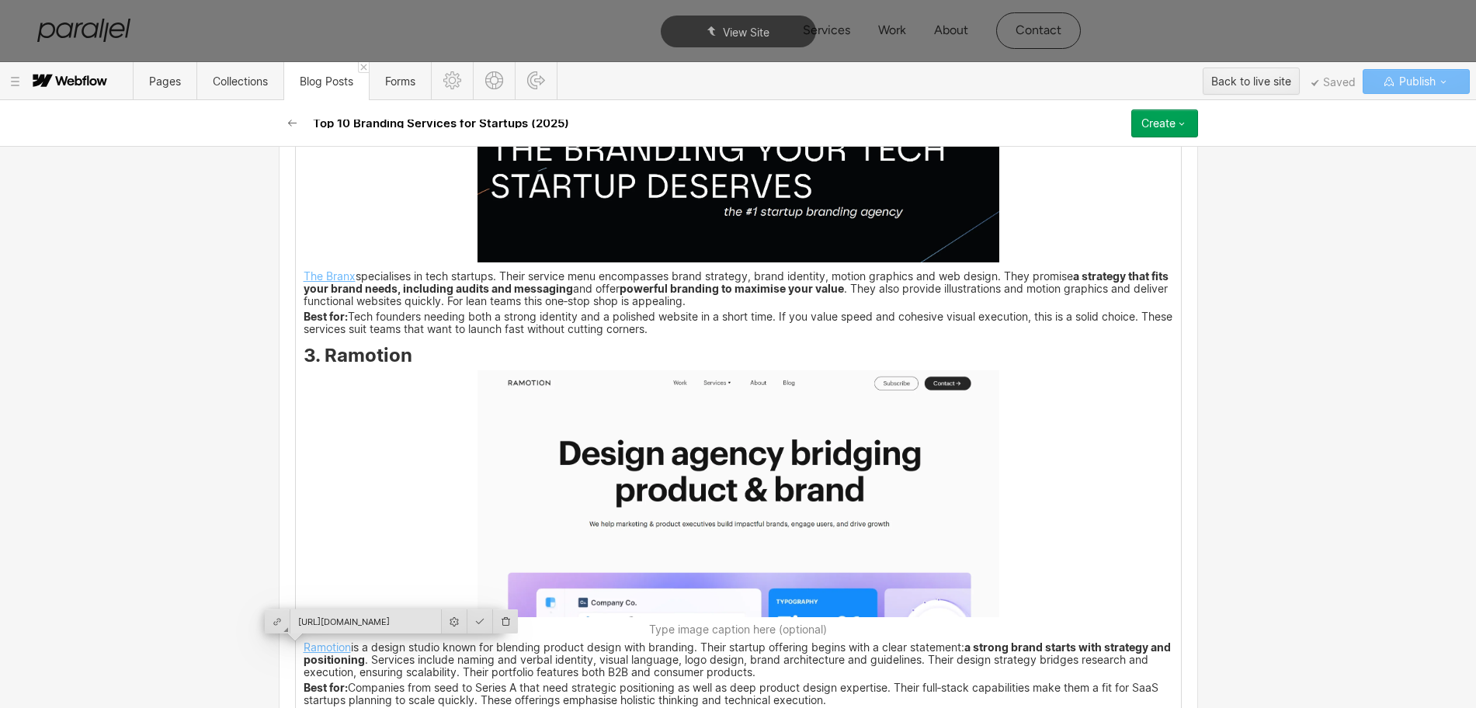
scroll to position [2907, 0]
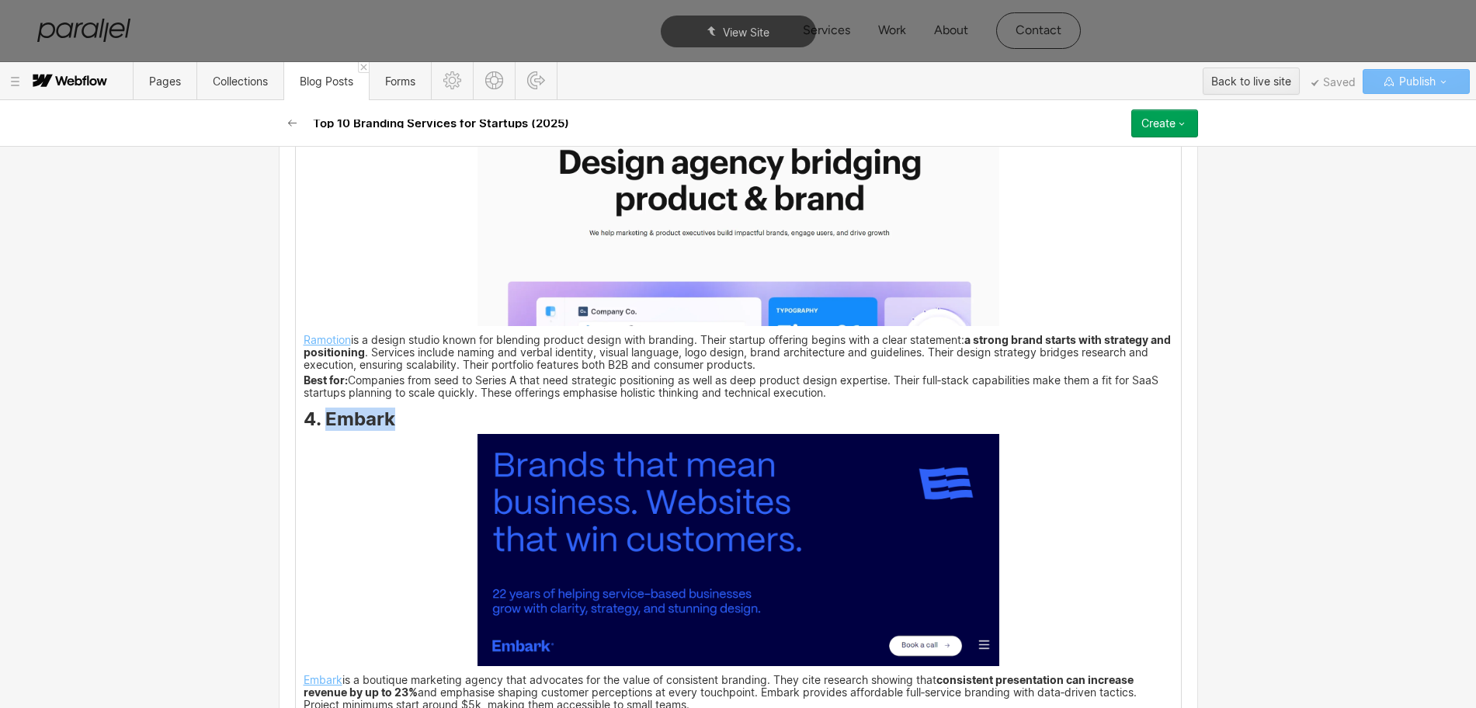
drag, startPoint x: 389, startPoint y: 425, endPoint x: 319, endPoint y: 422, distance: 69.9
click at [319, 422] on h3 "4. Embark" at bounding box center [738, 421] width 869 height 19
copy strong "Embark"
click at [671, 515] on img at bounding box center [738, 550] width 522 height 233
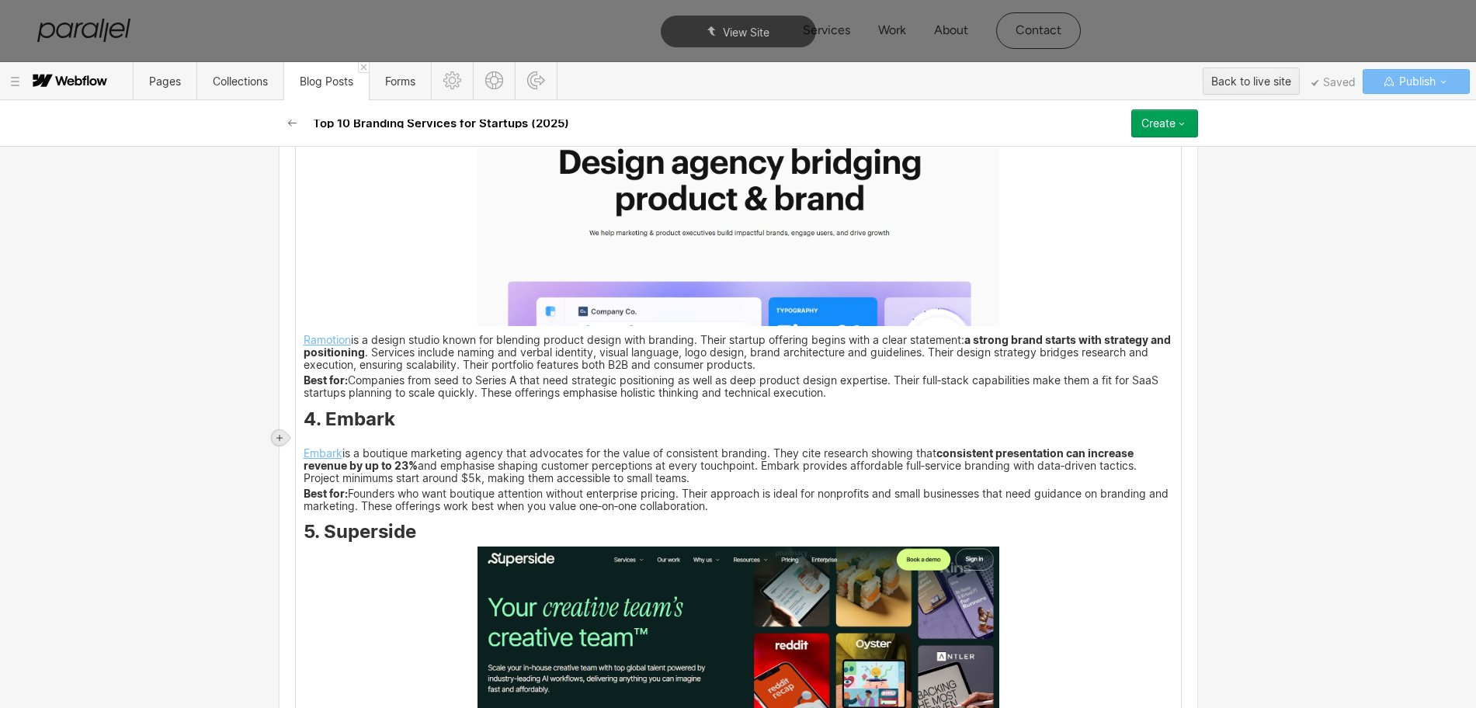
click at [279, 435] on icon at bounding box center [279, 437] width 9 height 9
click at [309, 436] on div at bounding box center [308, 437] width 29 height 24
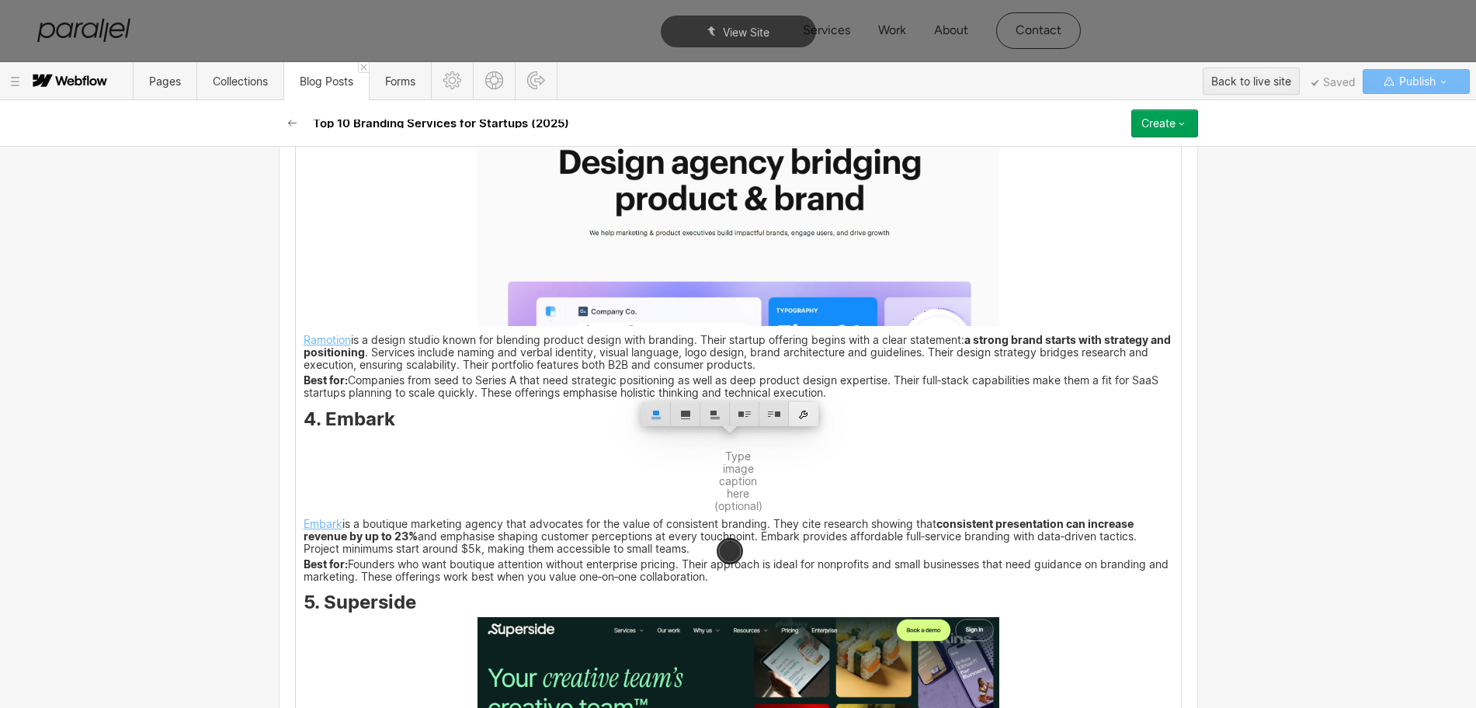
click at [808, 414] on div at bounding box center [803, 414] width 29 height 24
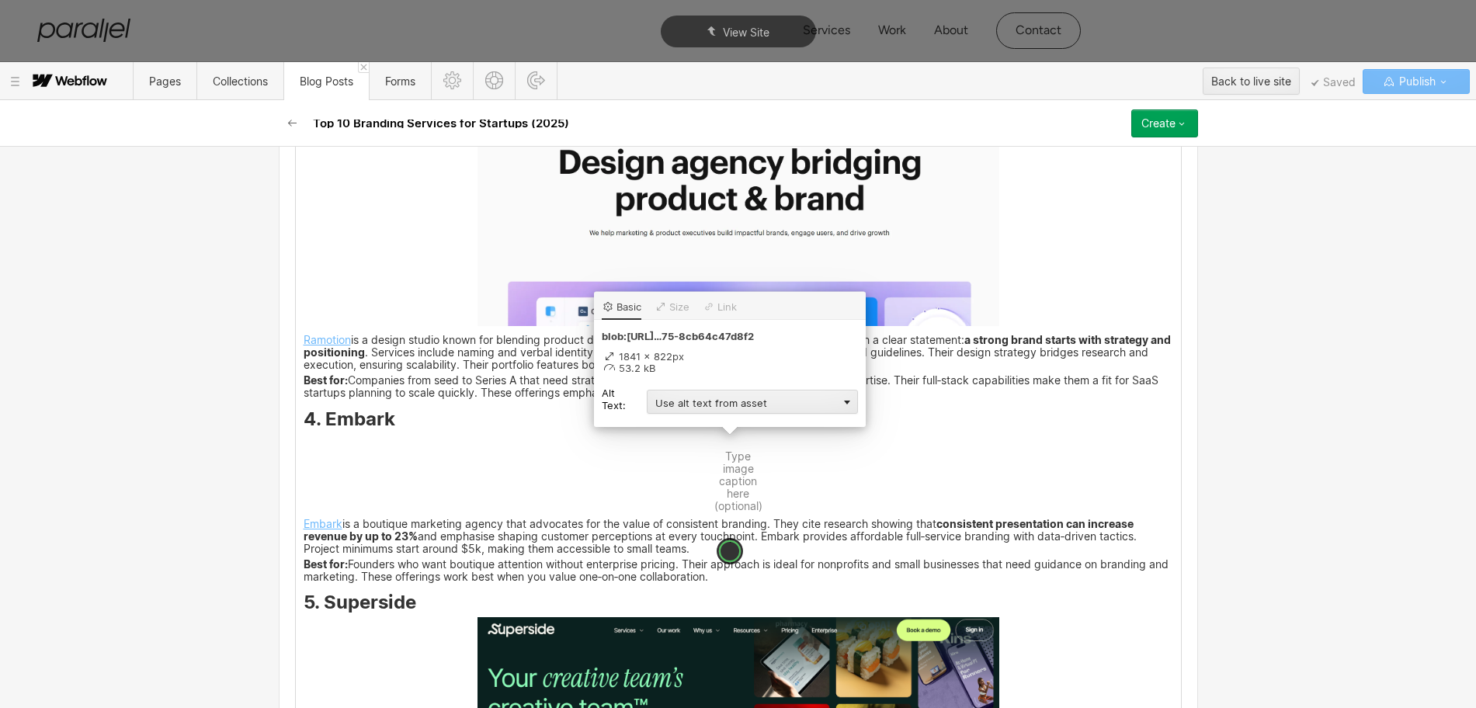
click at [681, 399] on div "Use alt text from asset" at bounding box center [752, 402] width 211 height 24
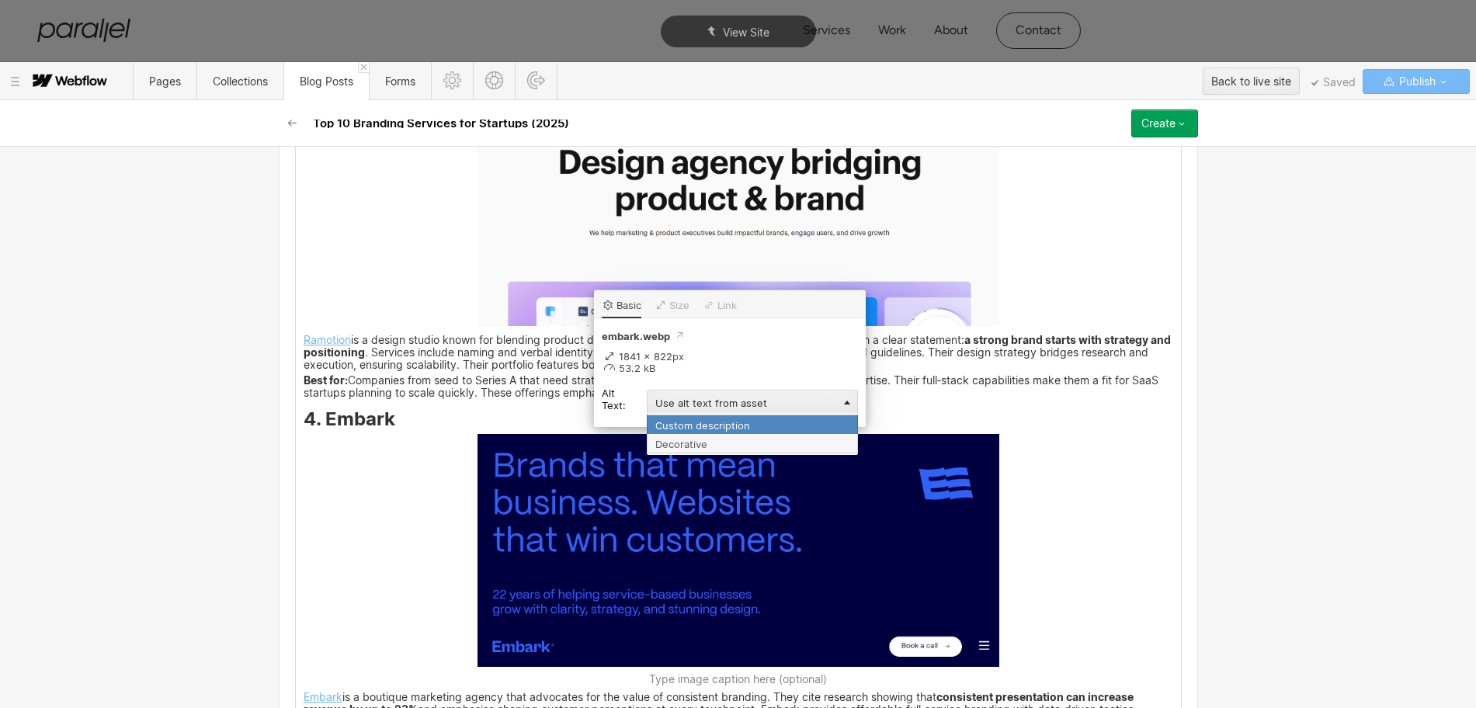
click at [672, 425] on div "Custom description" at bounding box center [752, 424] width 211 height 19
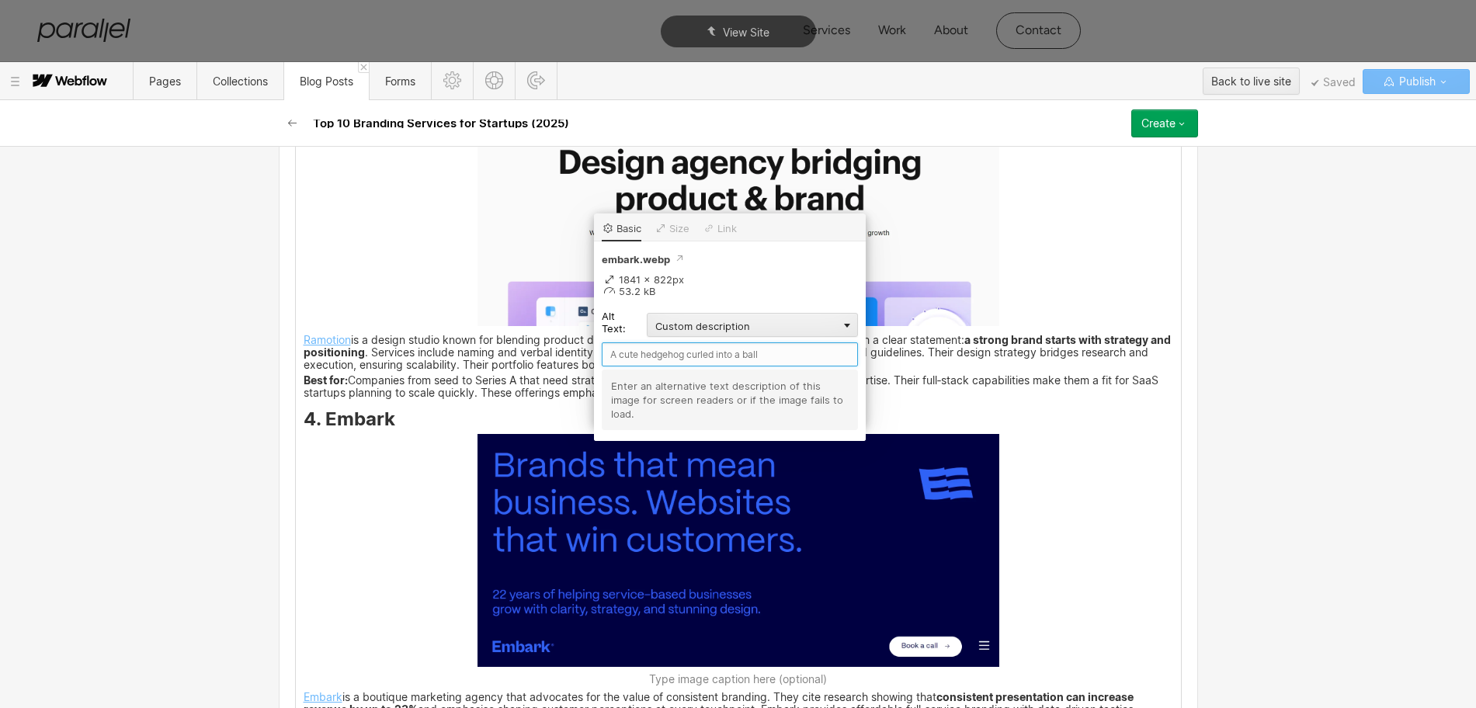
click at [623, 362] on input "text" at bounding box center [730, 354] width 256 height 24
paste input "Embark"
type input "Embark"
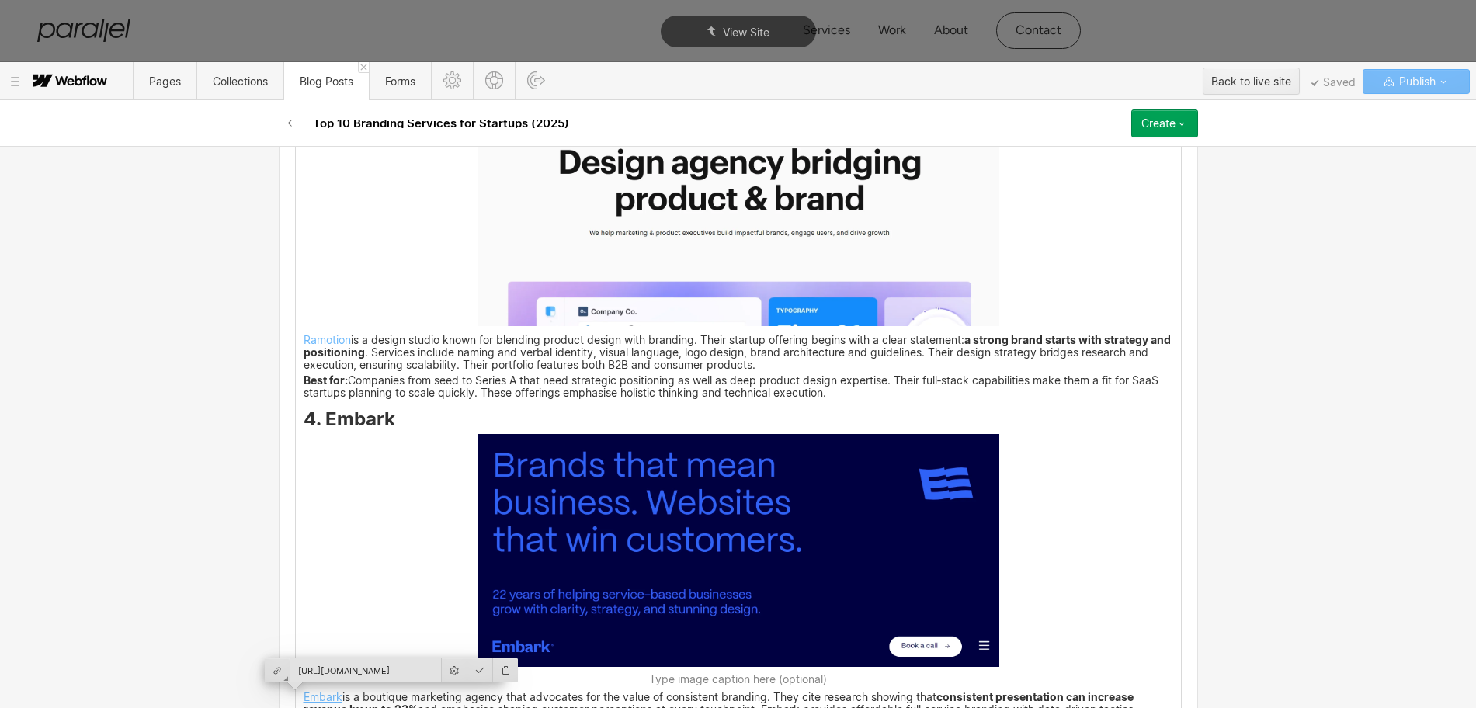
scroll to position [3198, 0]
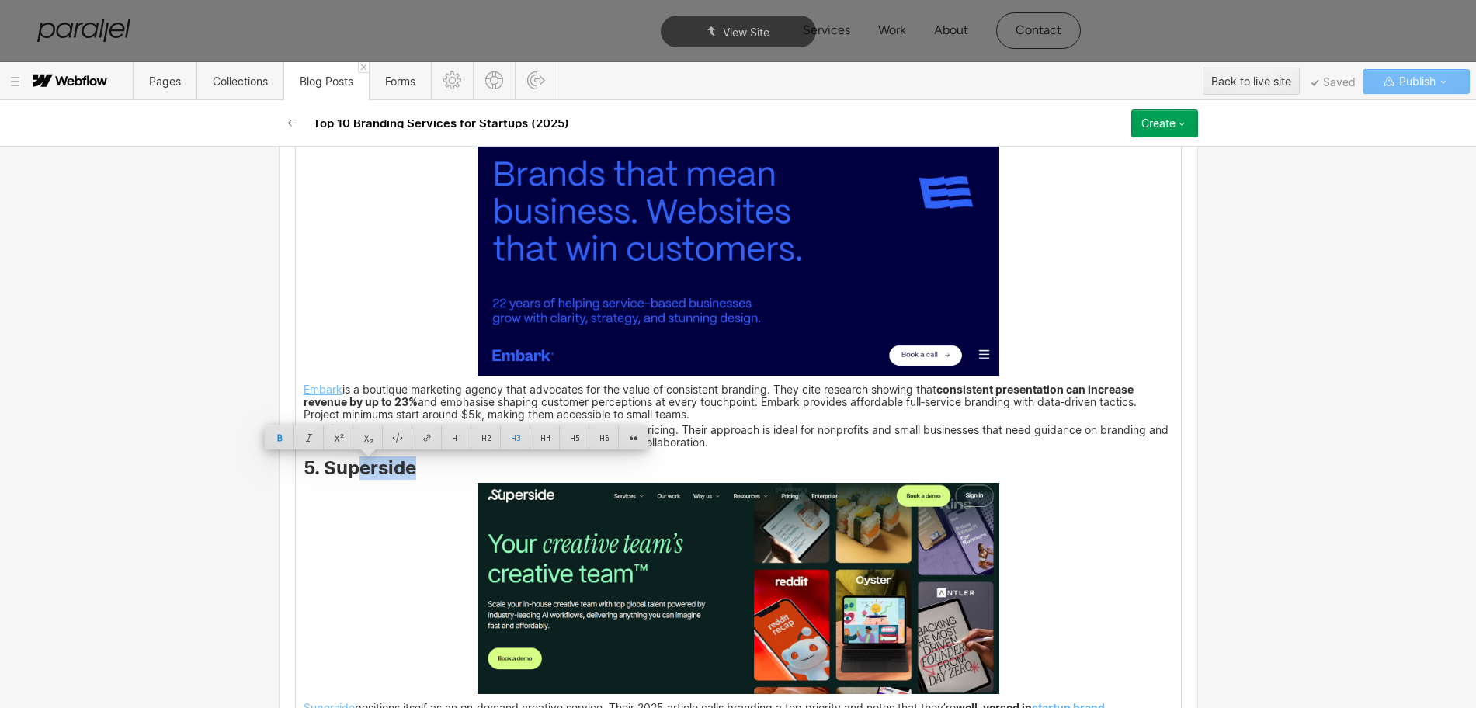
drag, startPoint x: 407, startPoint y: 473, endPoint x: 321, endPoint y: 471, distance: 85.4
click at [321, 471] on strong "5. Superside" at bounding box center [360, 467] width 113 height 23
copy strong "erside"
click at [629, 549] on img at bounding box center [738, 588] width 522 height 211
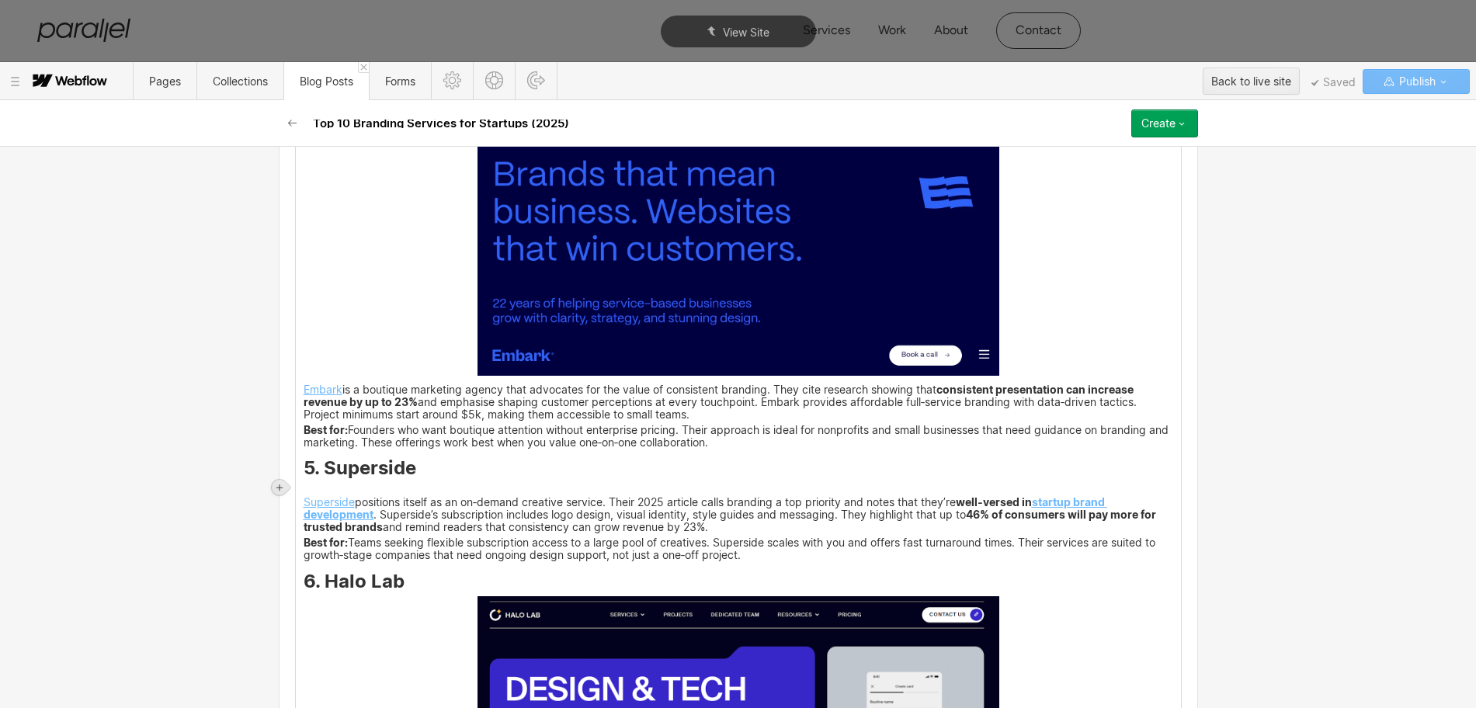
click at [282, 484] on icon at bounding box center [279, 487] width 9 height 9
click at [304, 488] on div at bounding box center [308, 487] width 29 height 24
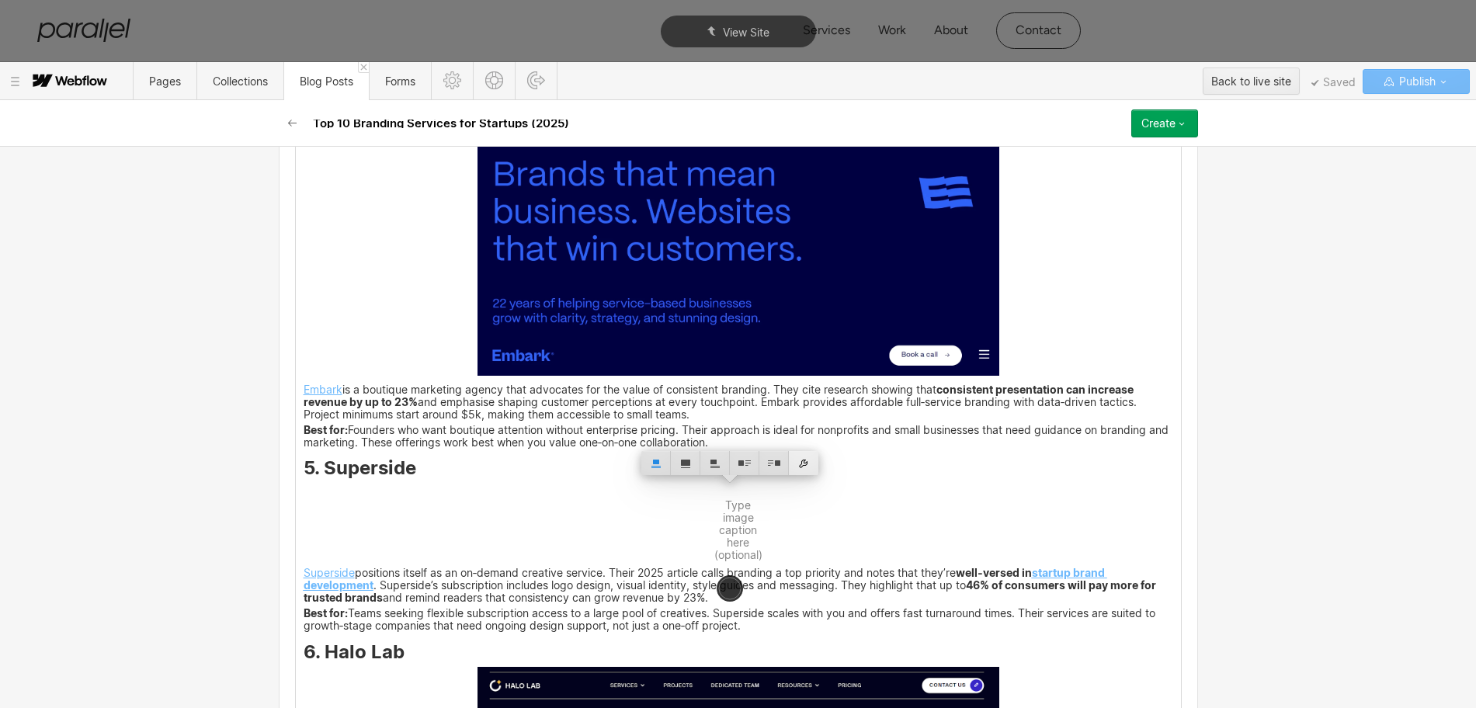
click at [801, 464] on div at bounding box center [803, 463] width 29 height 24
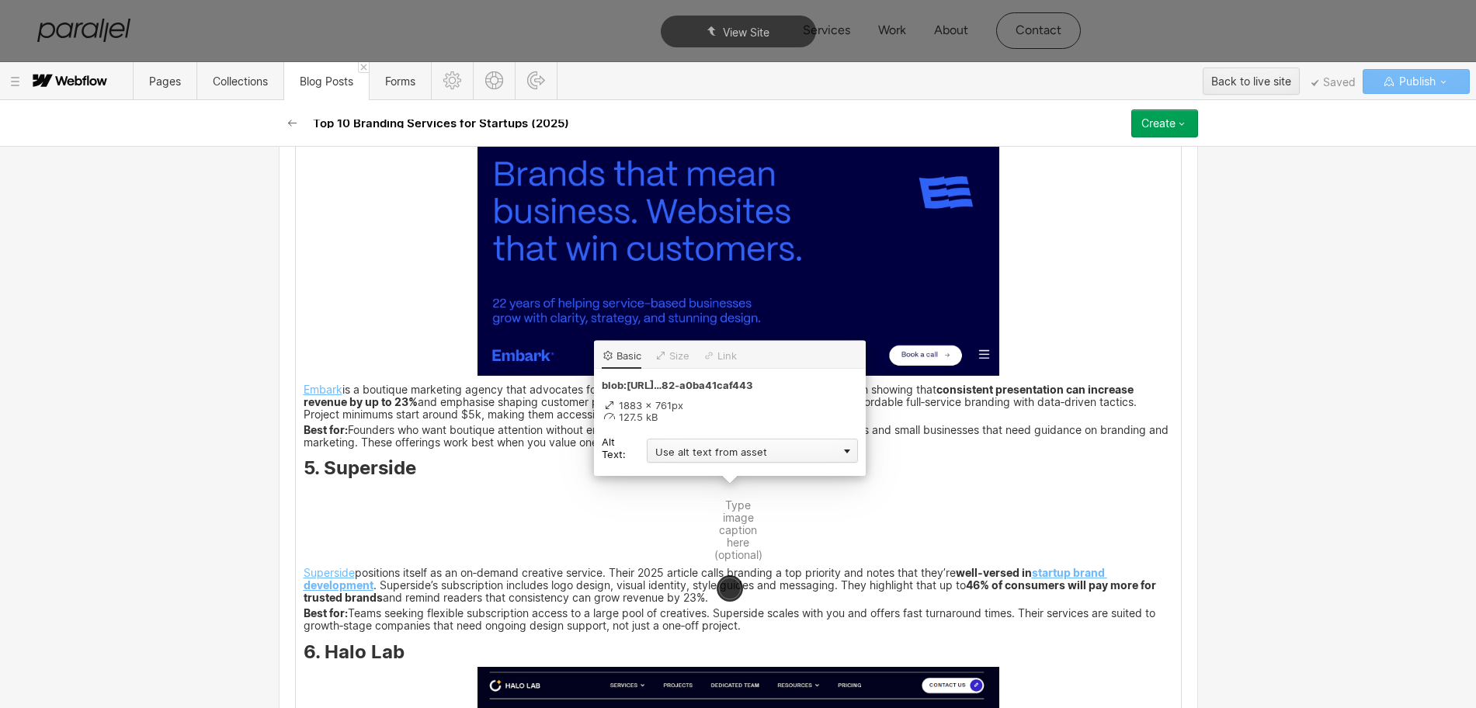
click at [675, 455] on div "Use alt text from asset" at bounding box center [752, 451] width 211 height 24
click at [671, 470] on div "Custom description" at bounding box center [752, 472] width 211 height 19
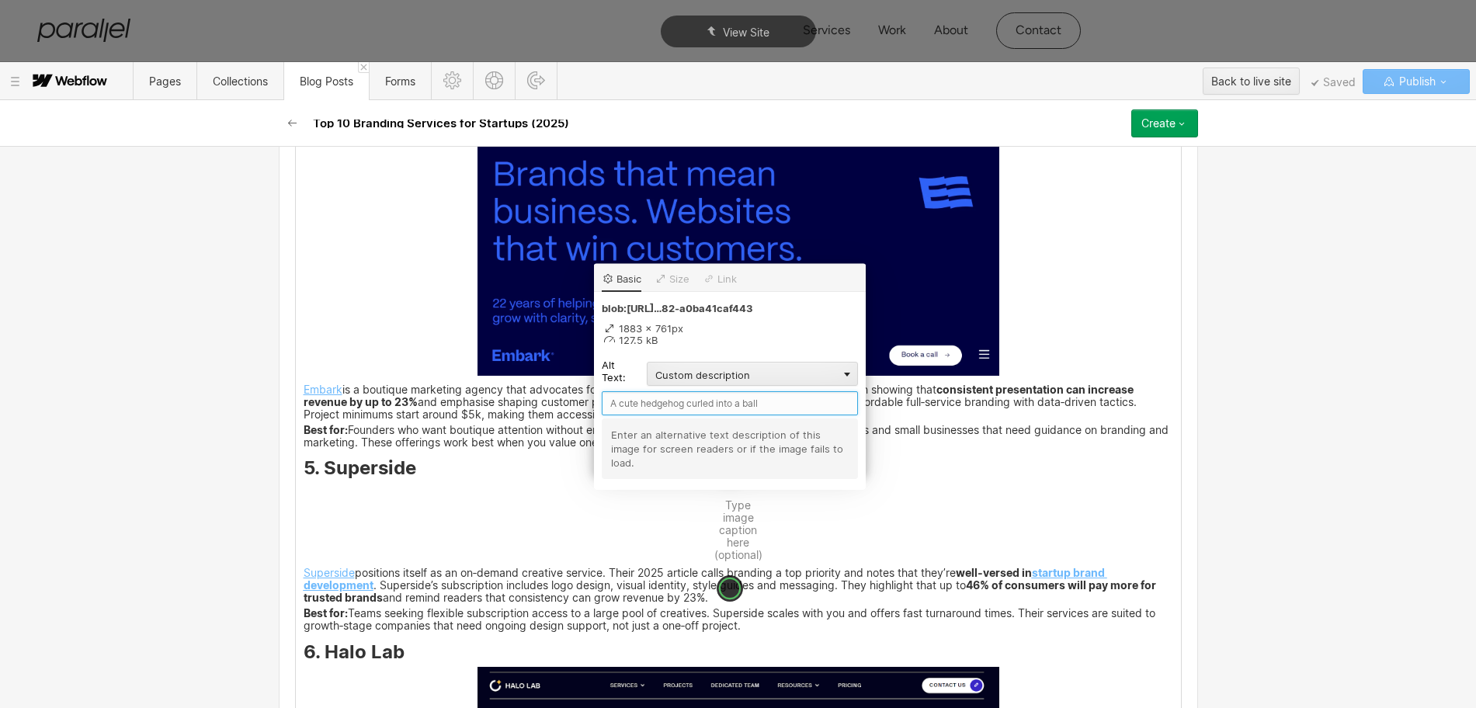
click at [635, 404] on input "text" at bounding box center [730, 403] width 256 height 24
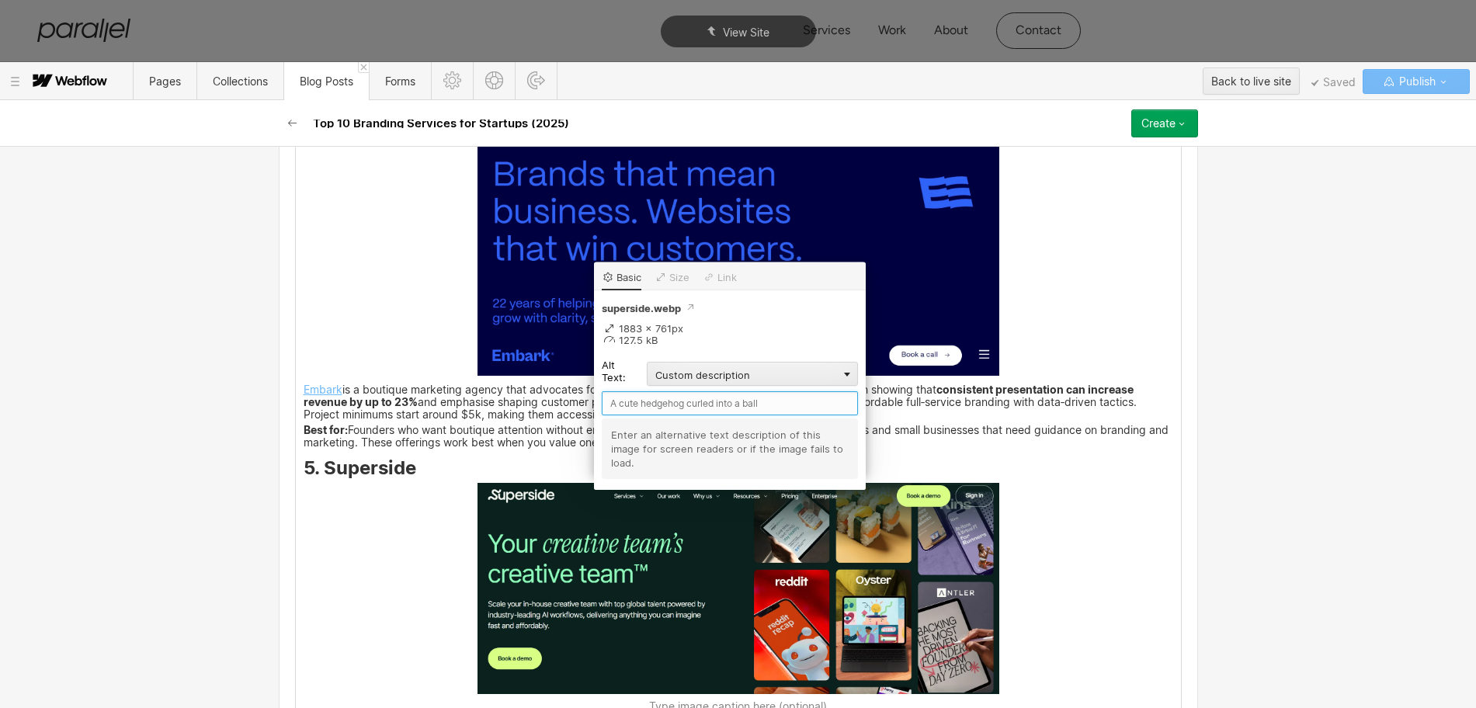
paste input "Superside"
type input "Superside"
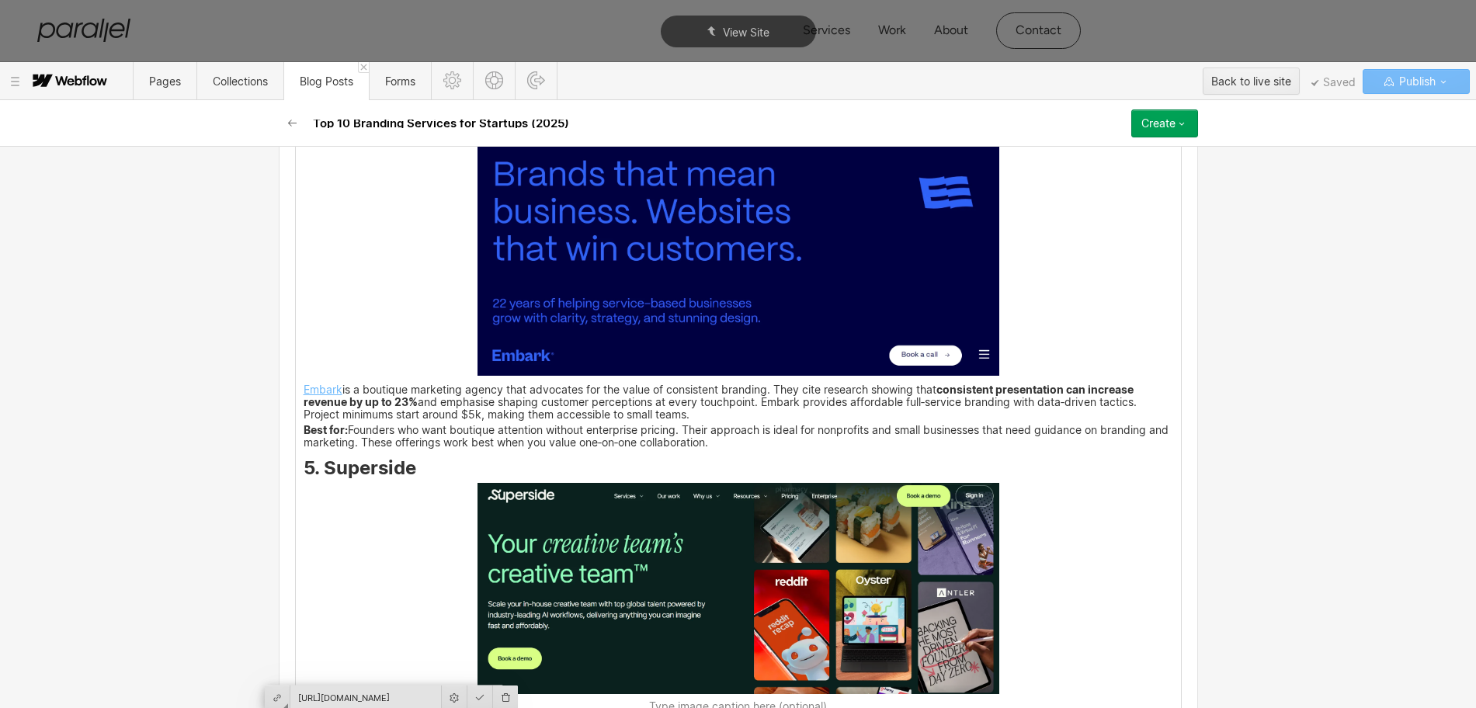
scroll to position [3586, 0]
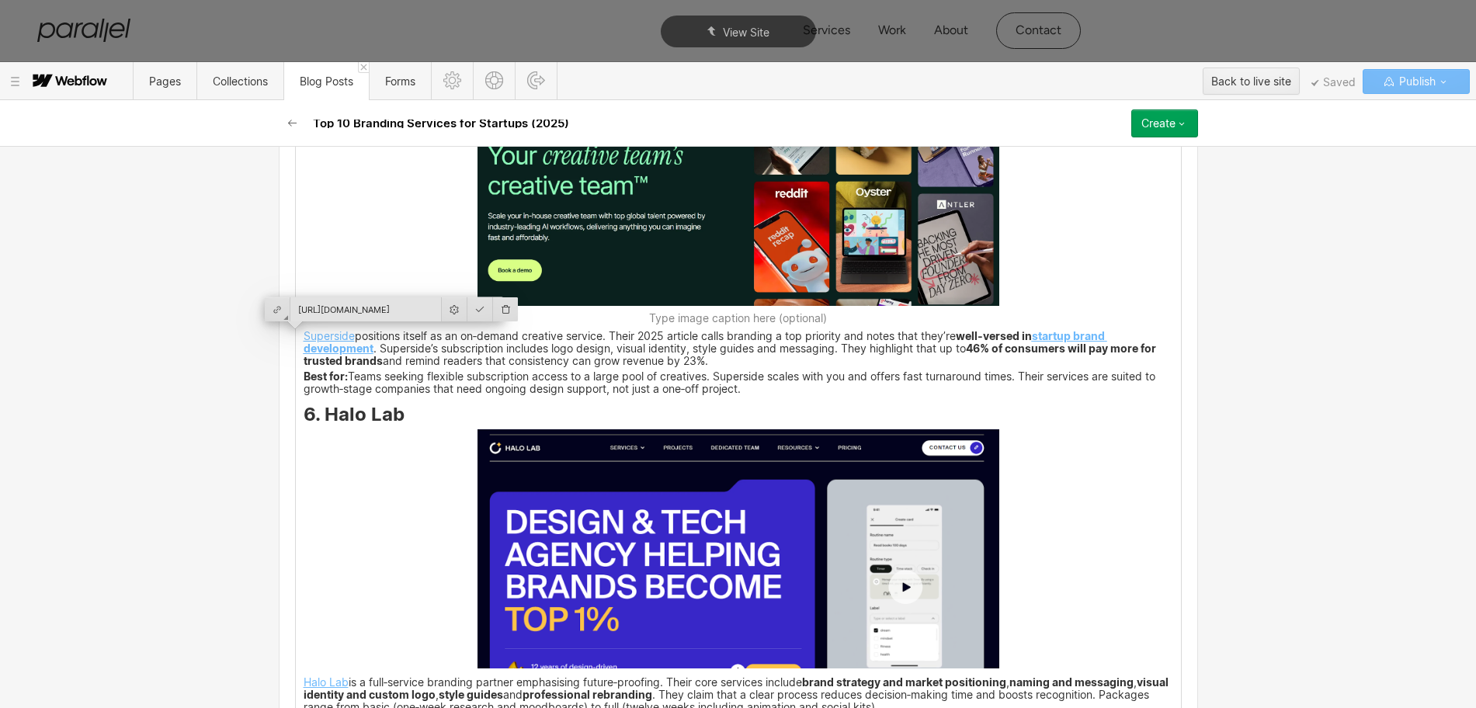
click at [424, 437] on div "At Parallel I work with founders who are trying to turn clear ideas into compan…" at bounding box center [738, 442] width 885 height 5314
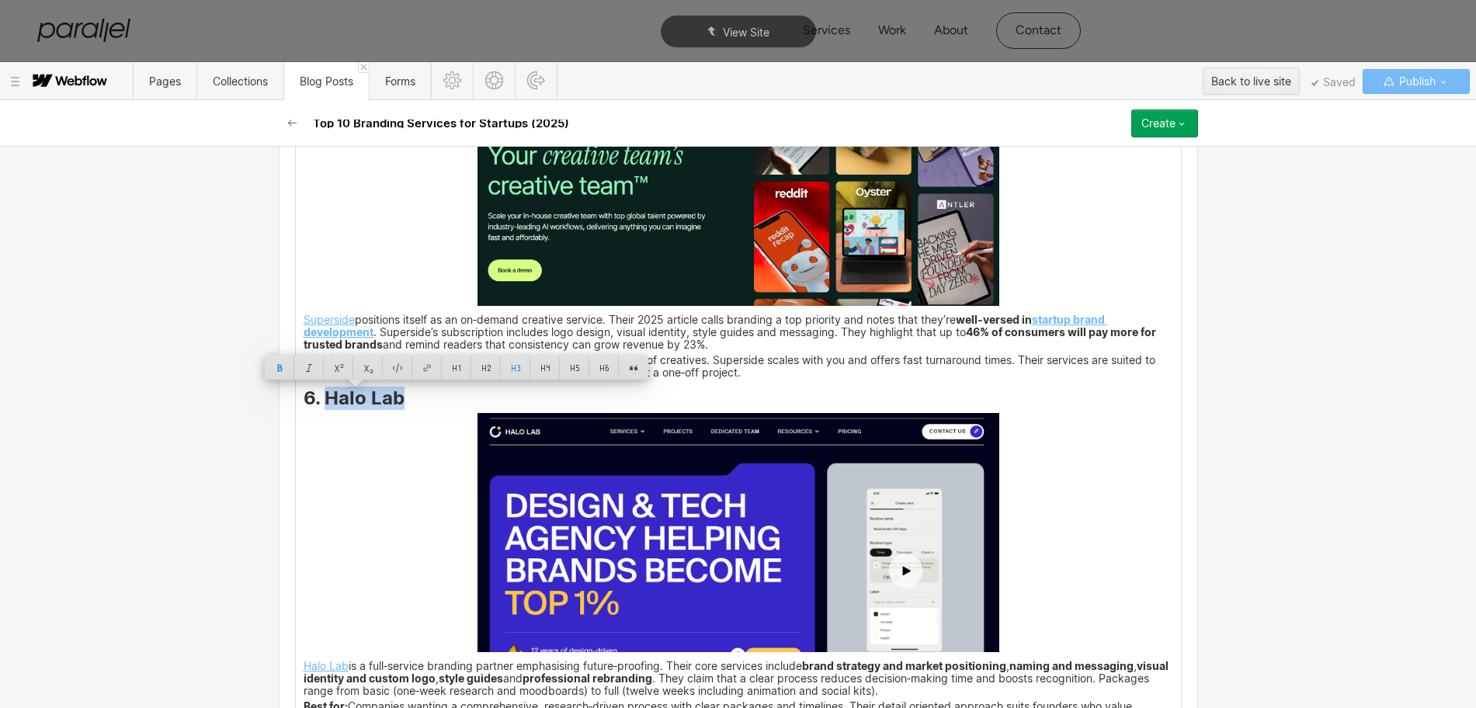
drag, startPoint x: 401, startPoint y: 402, endPoint x: 322, endPoint y: 397, distance: 79.3
click at [322, 397] on h3 "6. Halo Lab" at bounding box center [738, 401] width 869 height 19
copy strong "Halo Lab"
click at [649, 529] on img at bounding box center [738, 532] width 522 height 239
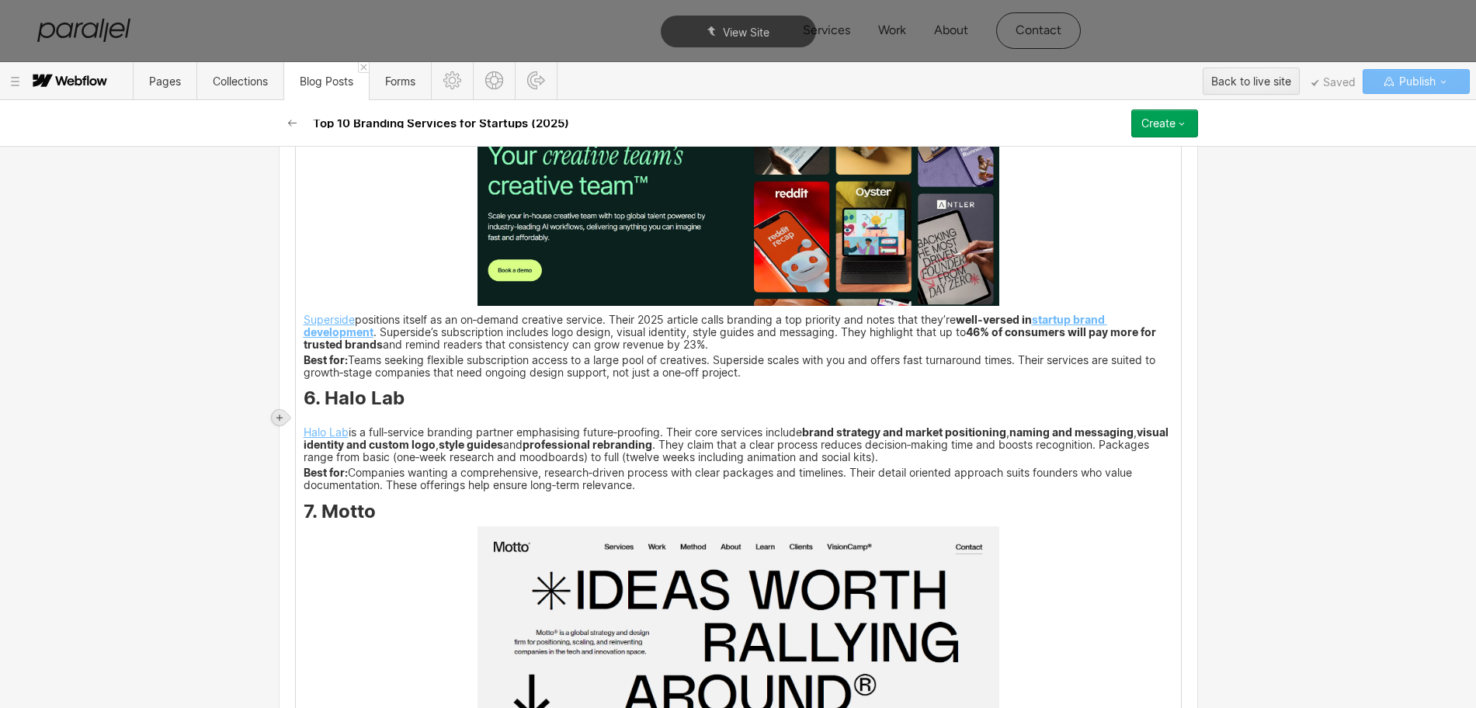
click at [274, 416] on div at bounding box center [280, 418] width 16 height 16
click at [304, 415] on div at bounding box center [308, 417] width 29 height 24
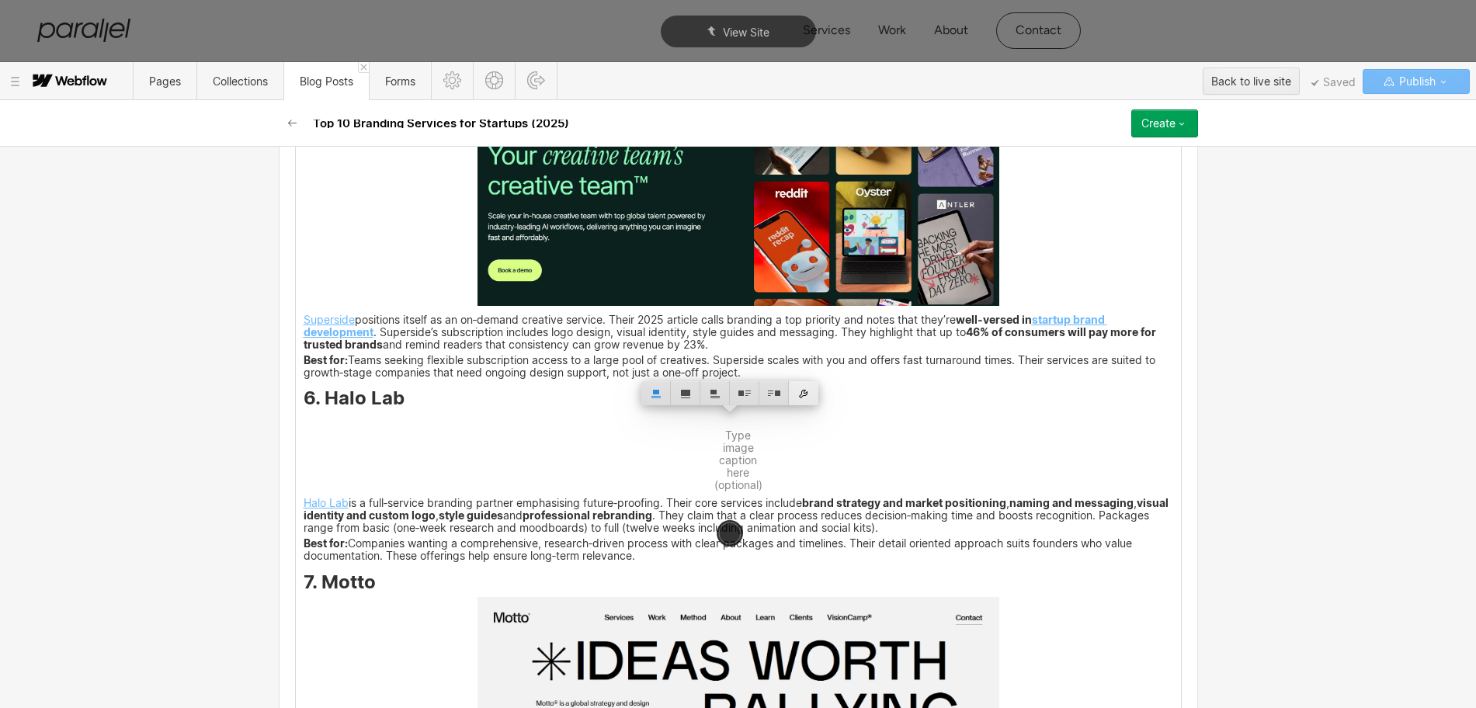
click at [807, 399] on div at bounding box center [803, 393] width 29 height 24
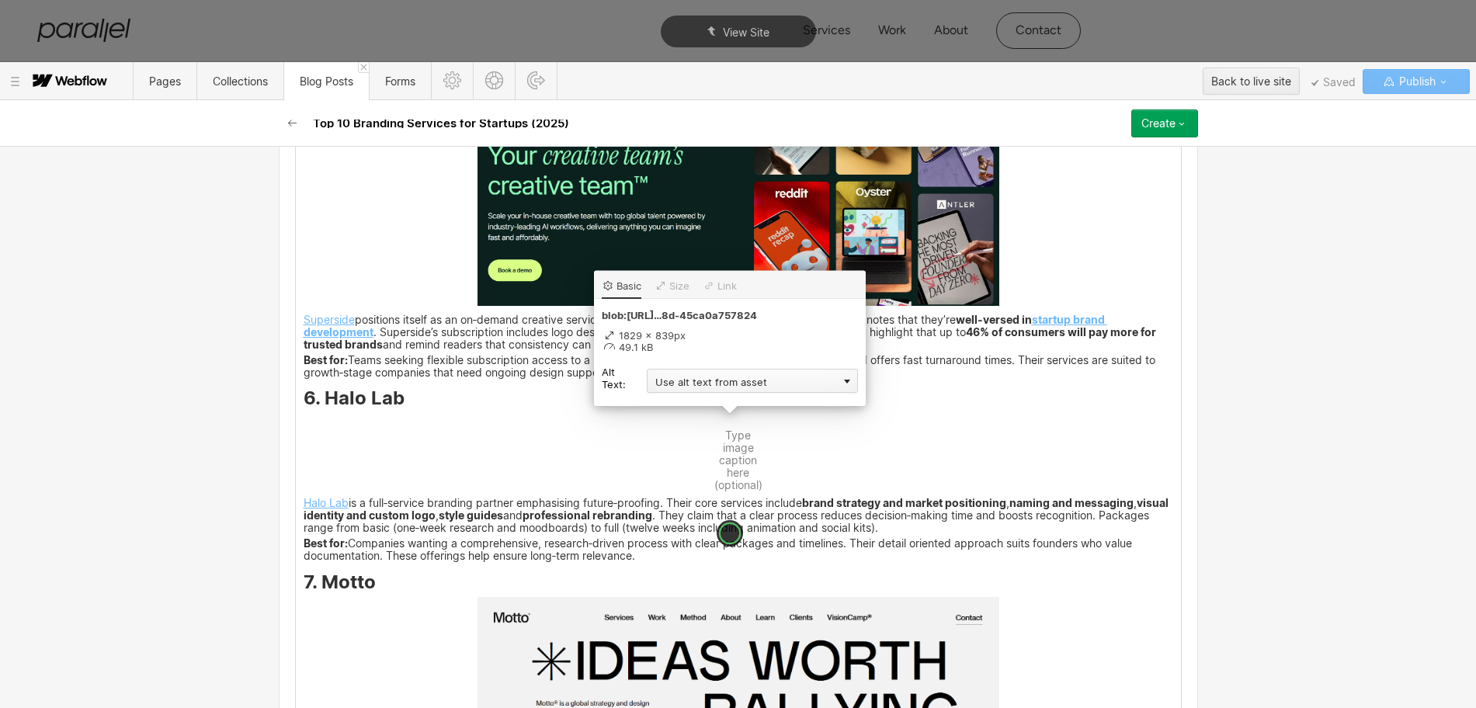
click at [690, 390] on div "Use alt text from asset" at bounding box center [752, 381] width 211 height 24
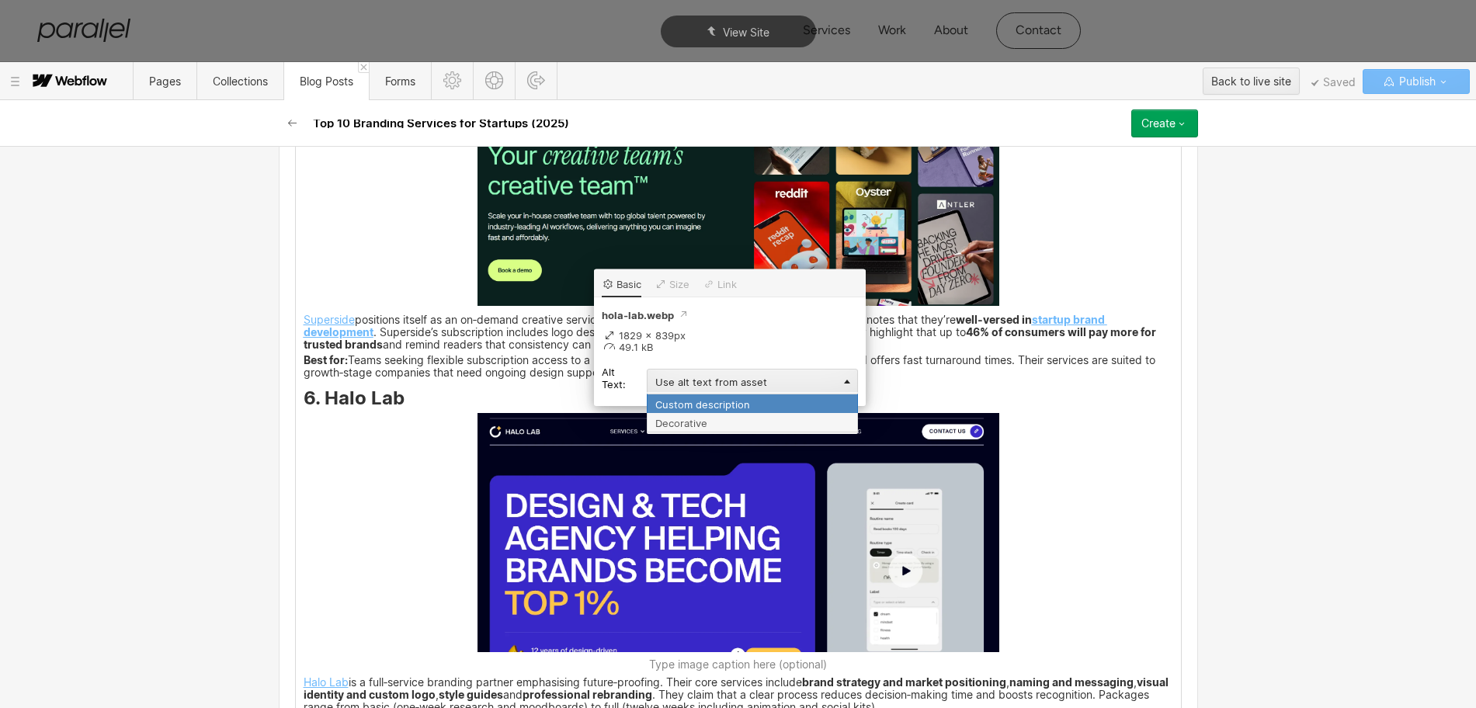
click at [669, 403] on div "Custom description" at bounding box center [752, 403] width 211 height 19
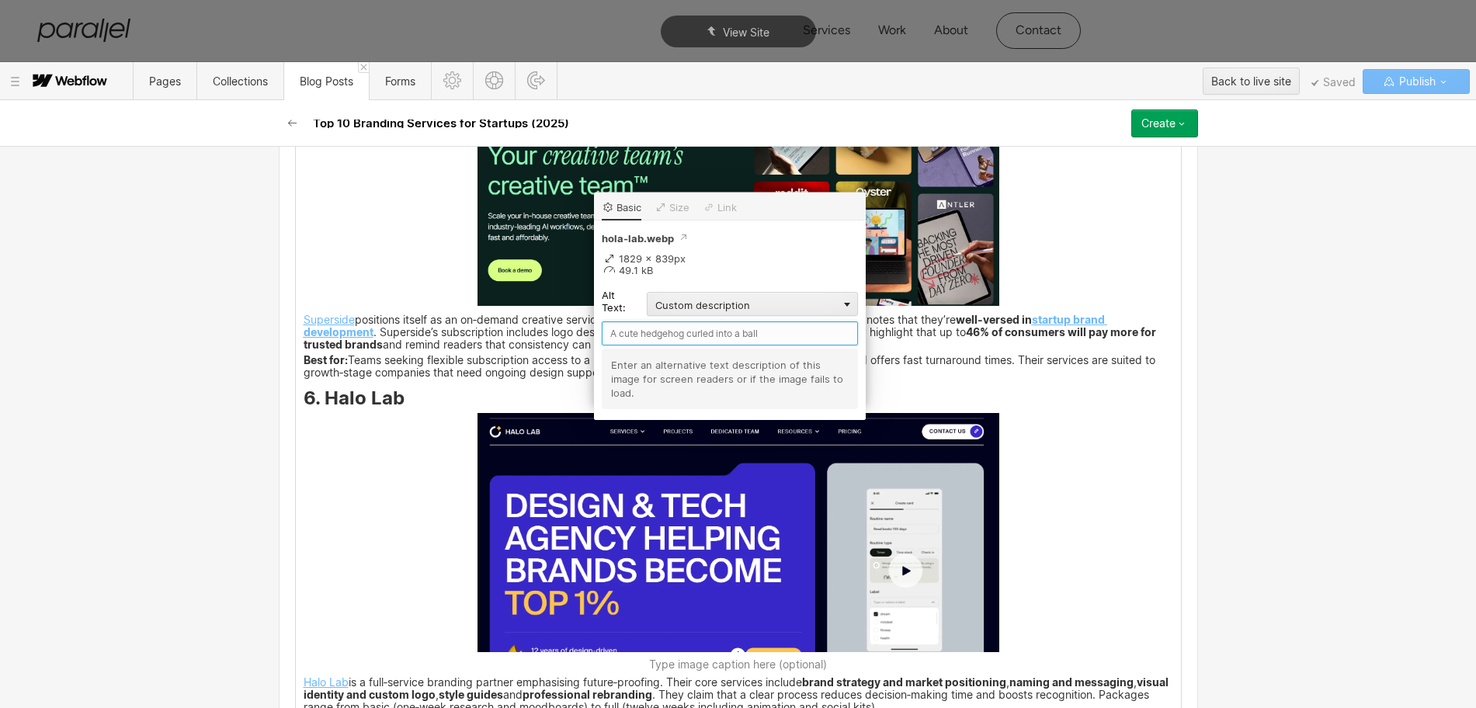
click at [630, 337] on input "text" at bounding box center [730, 333] width 256 height 24
paste input "Halo Lab"
type input "Halo Lab"
click at [1064, 533] on div "At Parallel I work with founders who are trying to turn clear ideas into compan…" at bounding box center [738, 442] width 885 height 5314
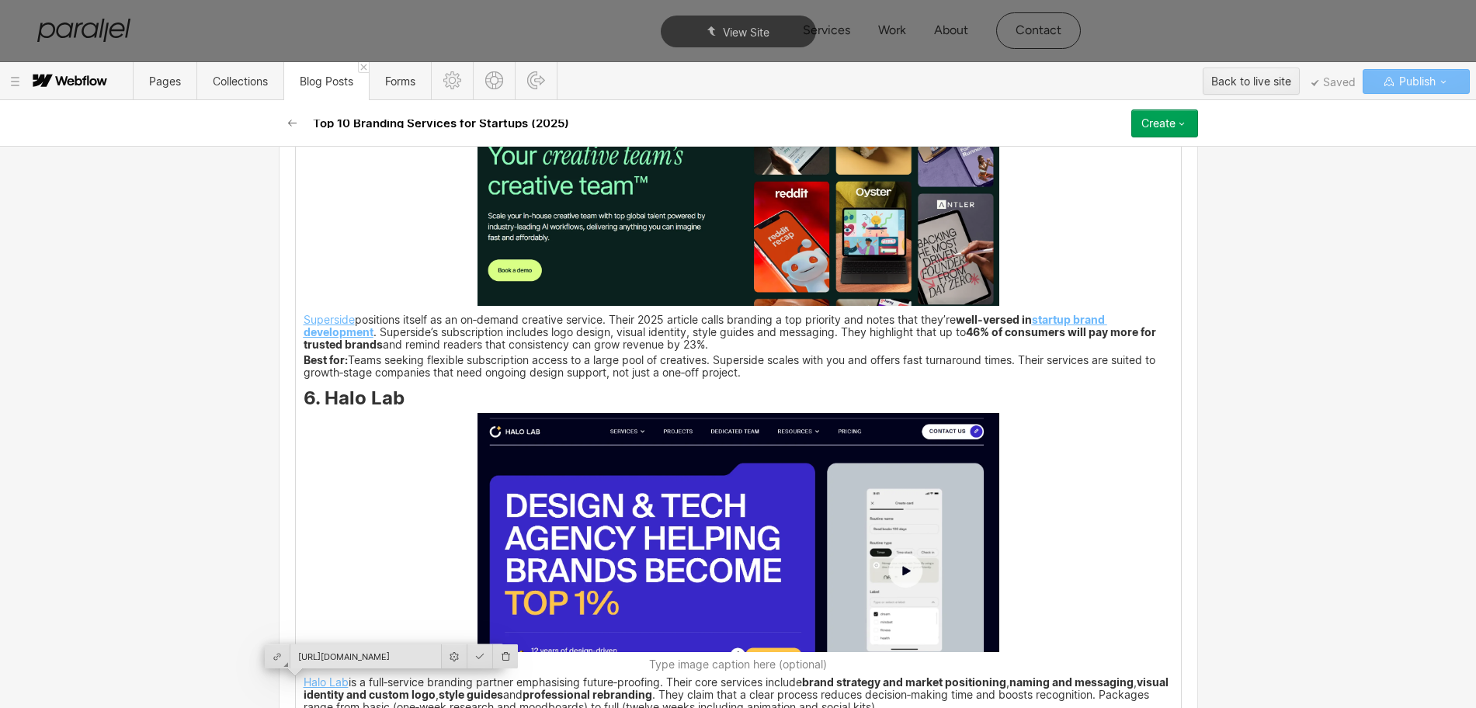
scroll to position [3877, 0]
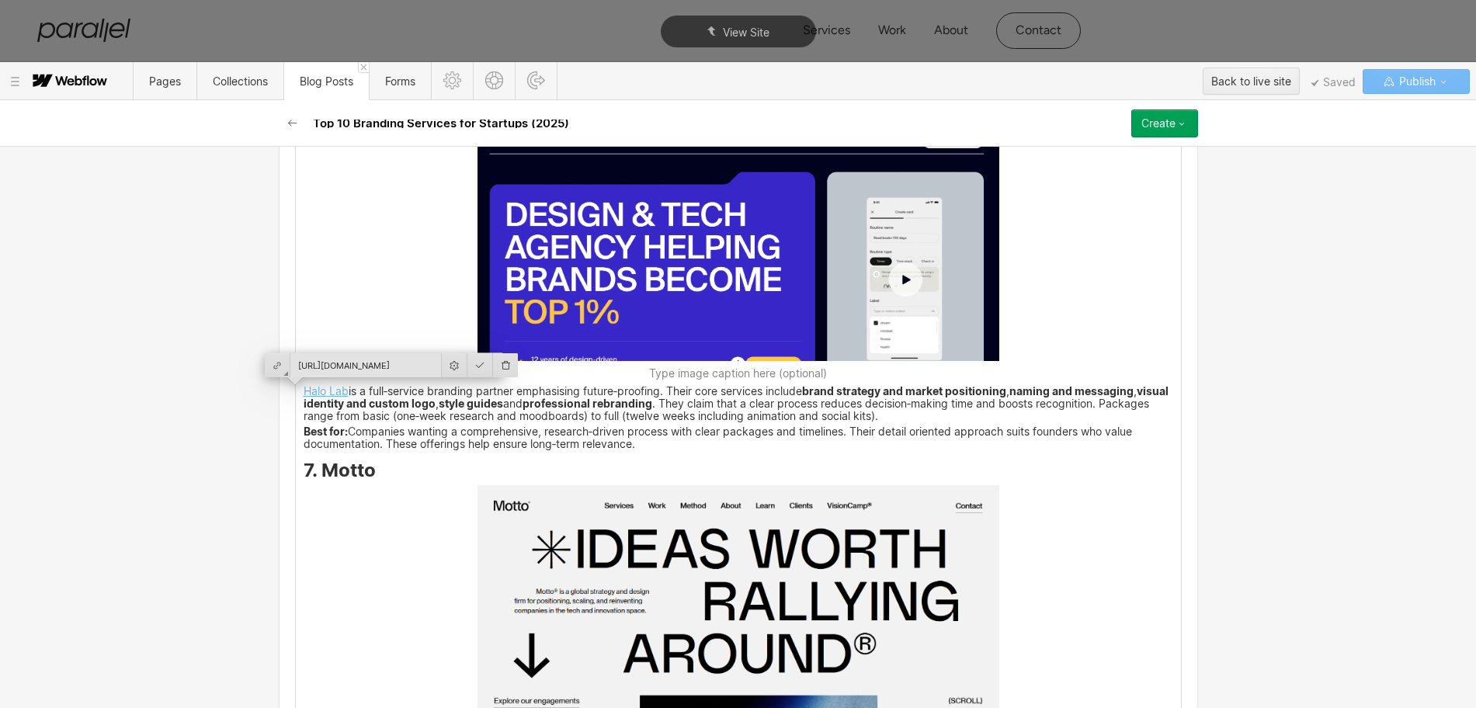
click at [377, 474] on div "At Parallel I work with founders who are trying to turn clear ideas into compan…" at bounding box center [738, 151] width 885 height 5314
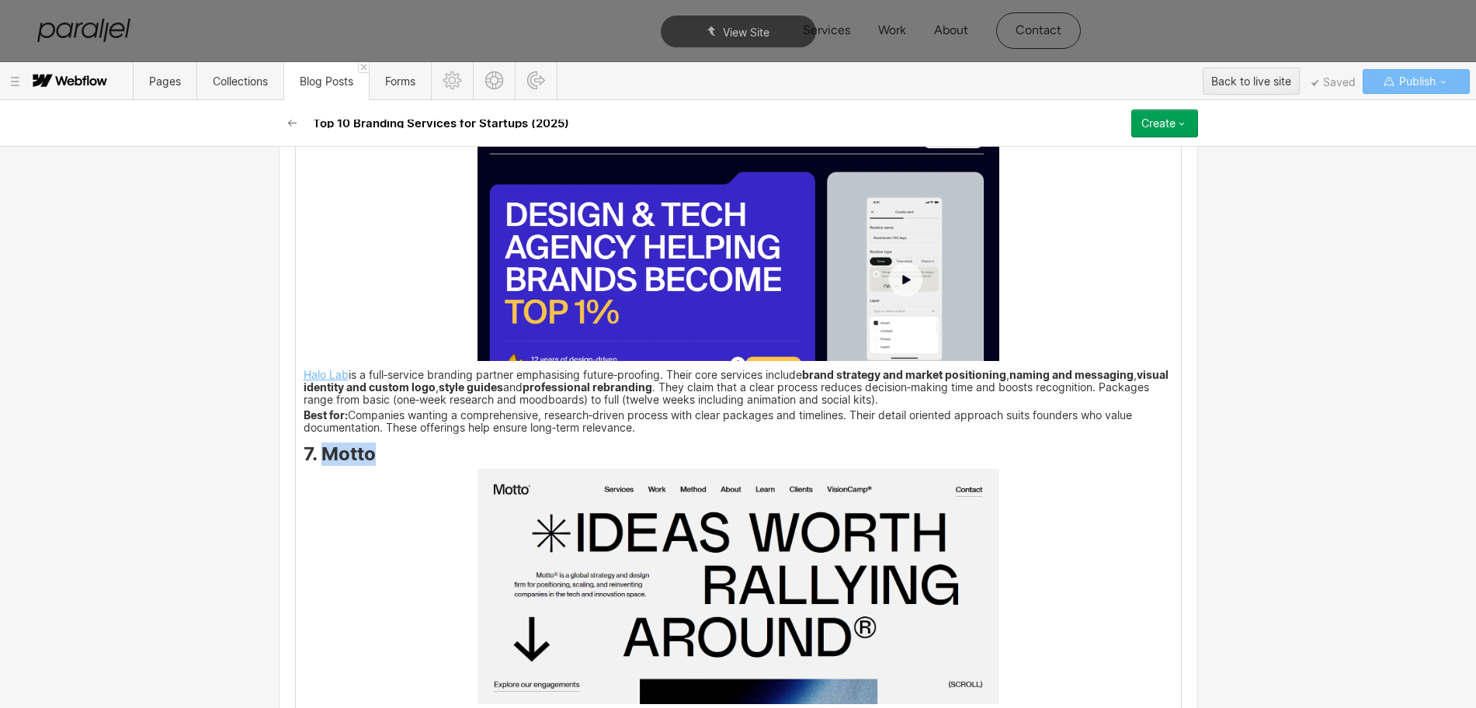
drag, startPoint x: 369, startPoint y: 456, endPoint x: 318, endPoint y: 457, distance: 51.2
click at [318, 457] on h3 "7. Motto" at bounding box center [738, 457] width 869 height 19
copy strong "Motto"
click at [765, 570] on img at bounding box center [738, 587] width 522 height 236
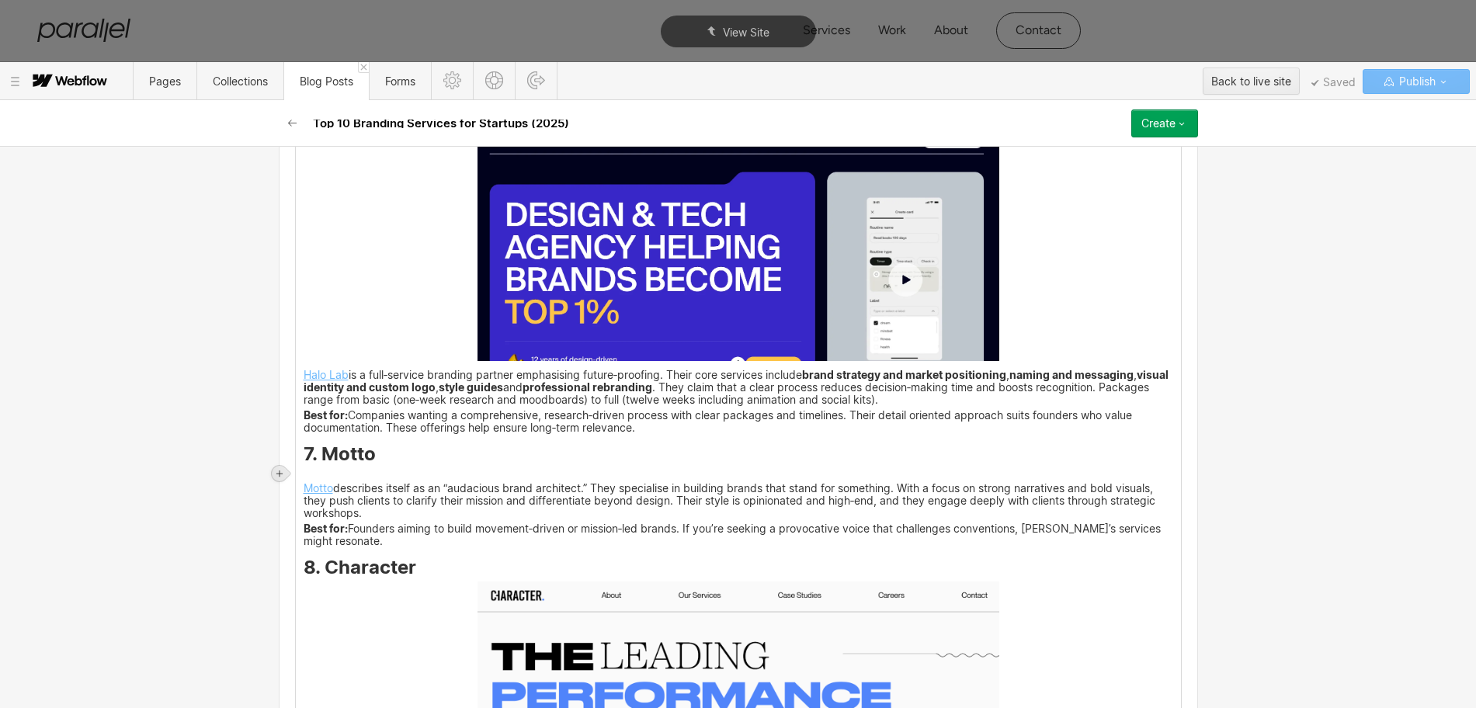
click at [283, 473] on icon at bounding box center [279, 473] width 6 height 6
click at [300, 476] on div at bounding box center [308, 473] width 29 height 24
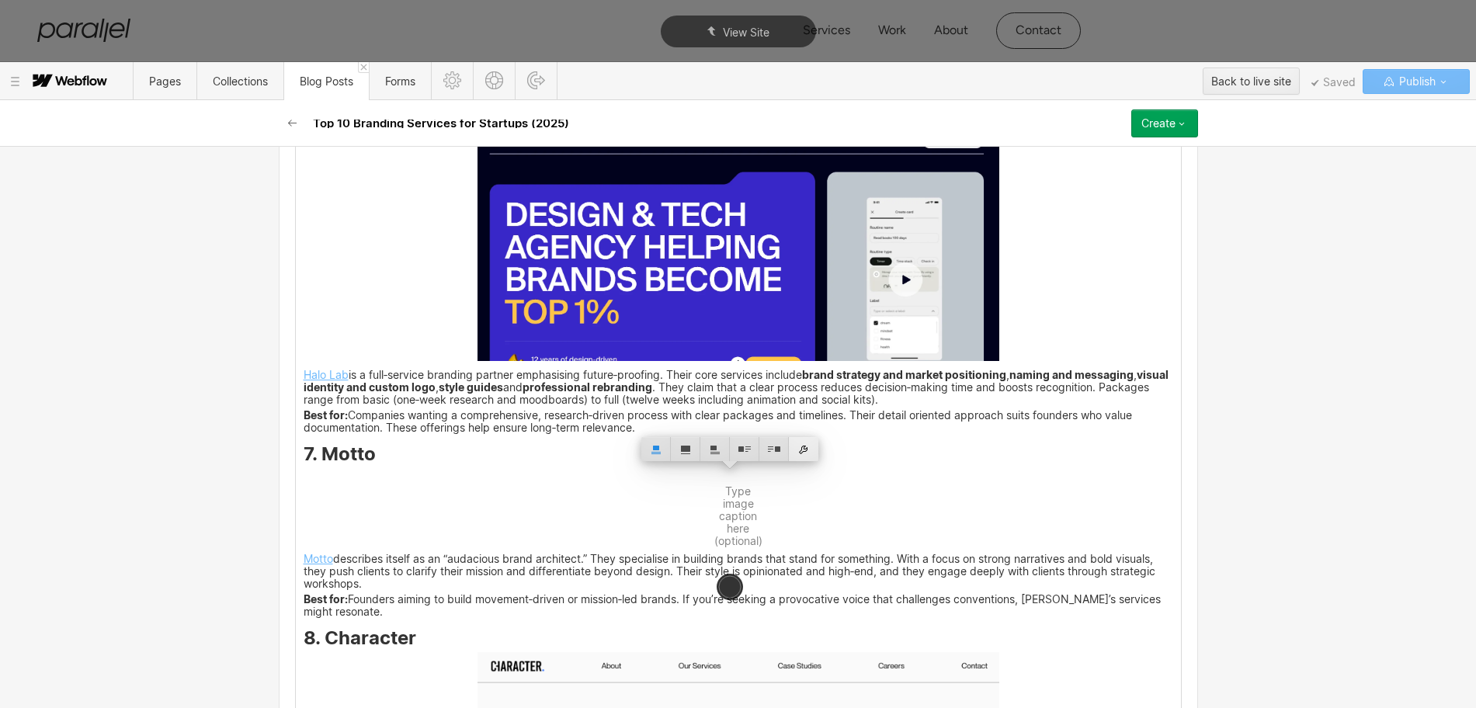
click at [806, 446] on div at bounding box center [803, 449] width 29 height 24
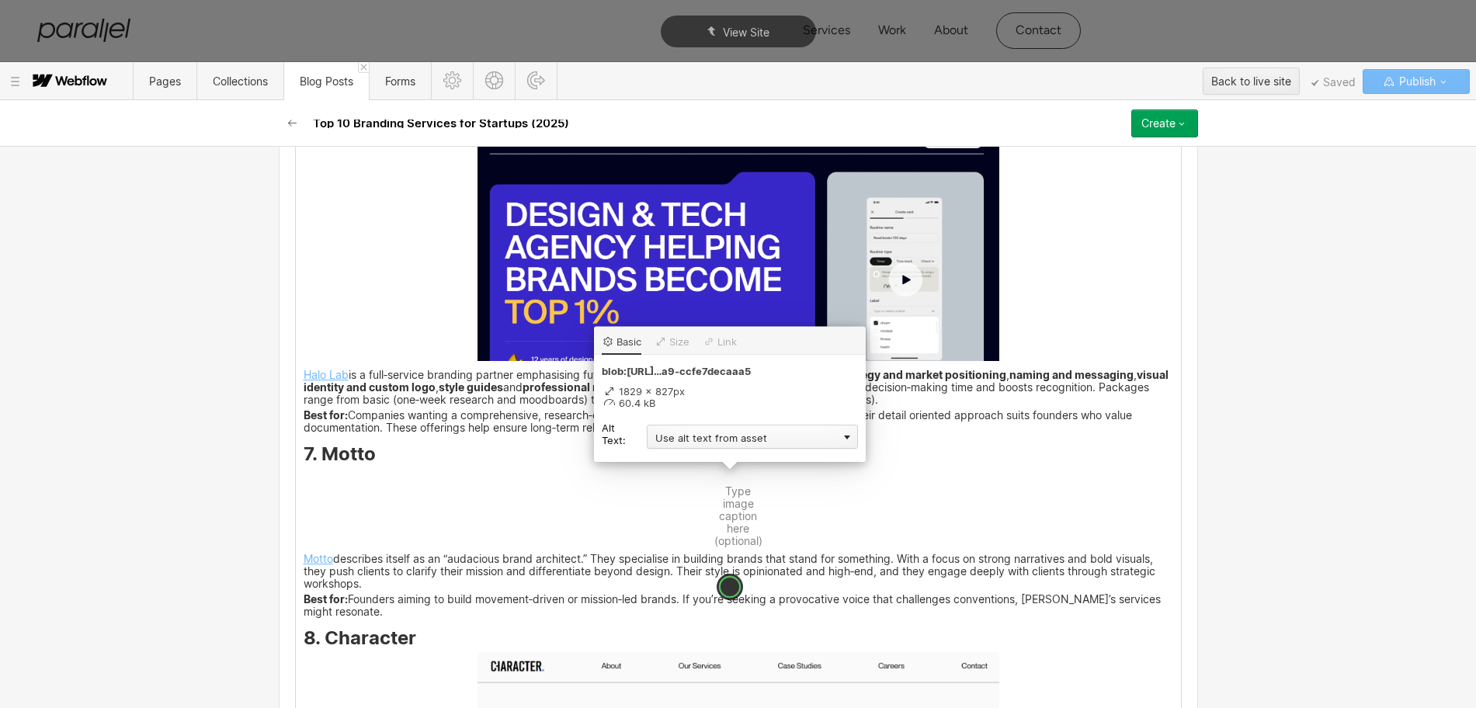
click at [697, 442] on div "Use alt text from asset" at bounding box center [752, 437] width 211 height 24
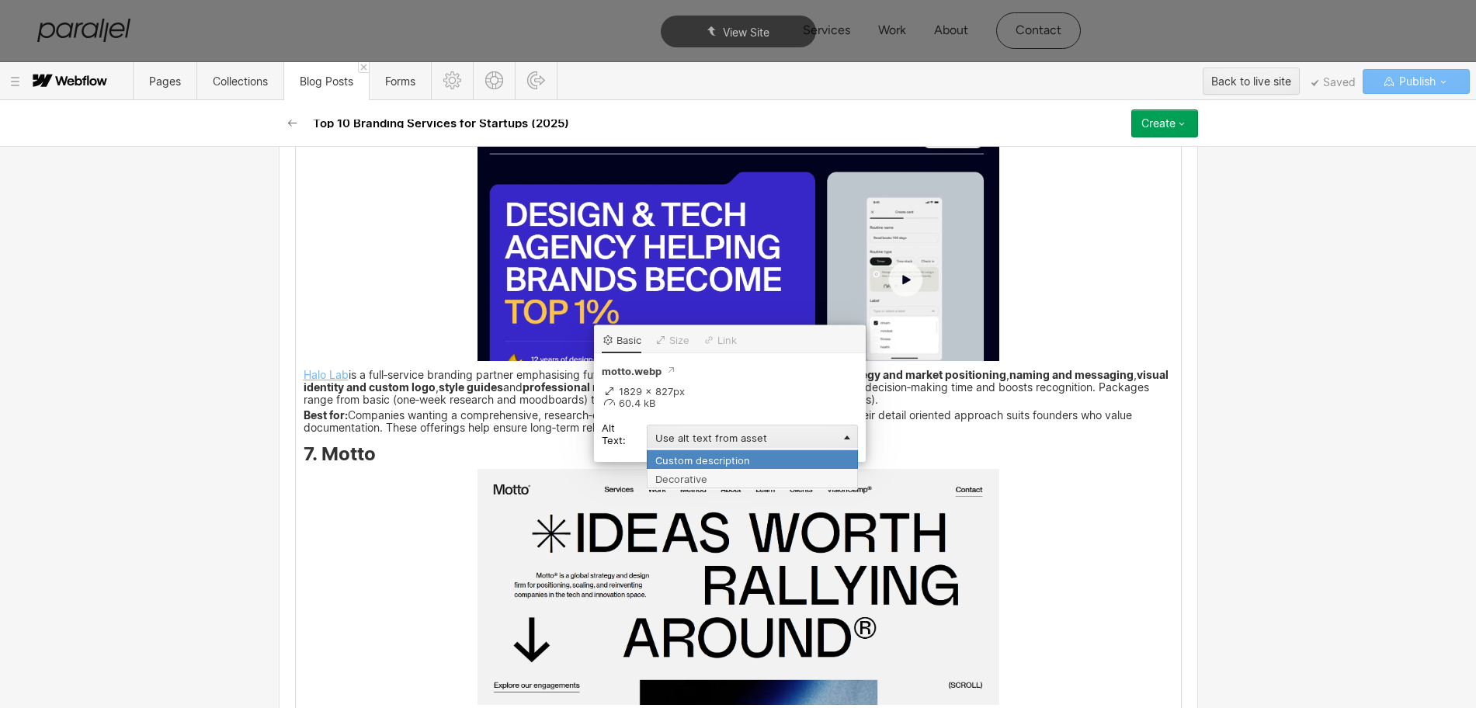
click at [689, 456] on div "Custom description" at bounding box center [752, 458] width 211 height 19
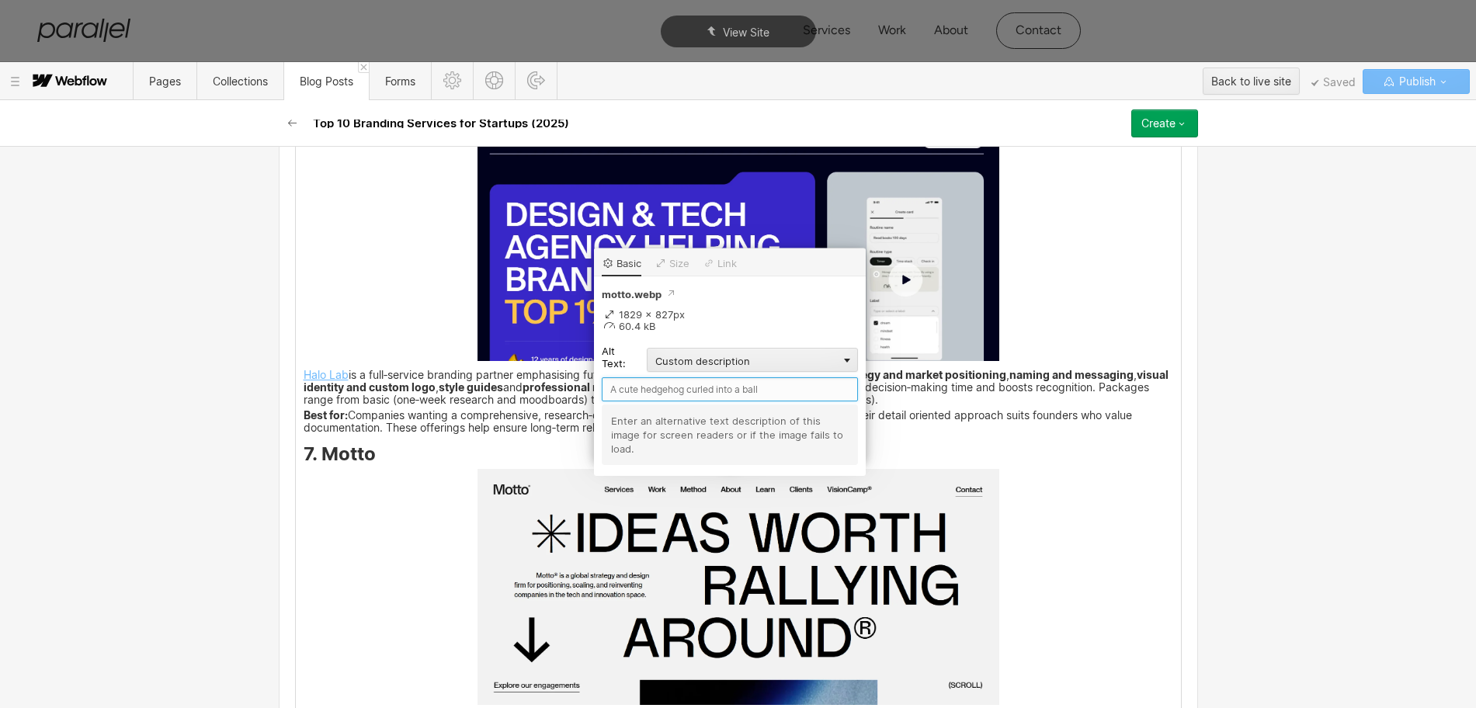
click at [633, 387] on input "text" at bounding box center [730, 389] width 256 height 24
paste input "Motto"
type input "Motto"
click at [1046, 564] on div "At Parallel I work with founders who are trying to turn clear ideas into compan…" at bounding box center [738, 151] width 885 height 5314
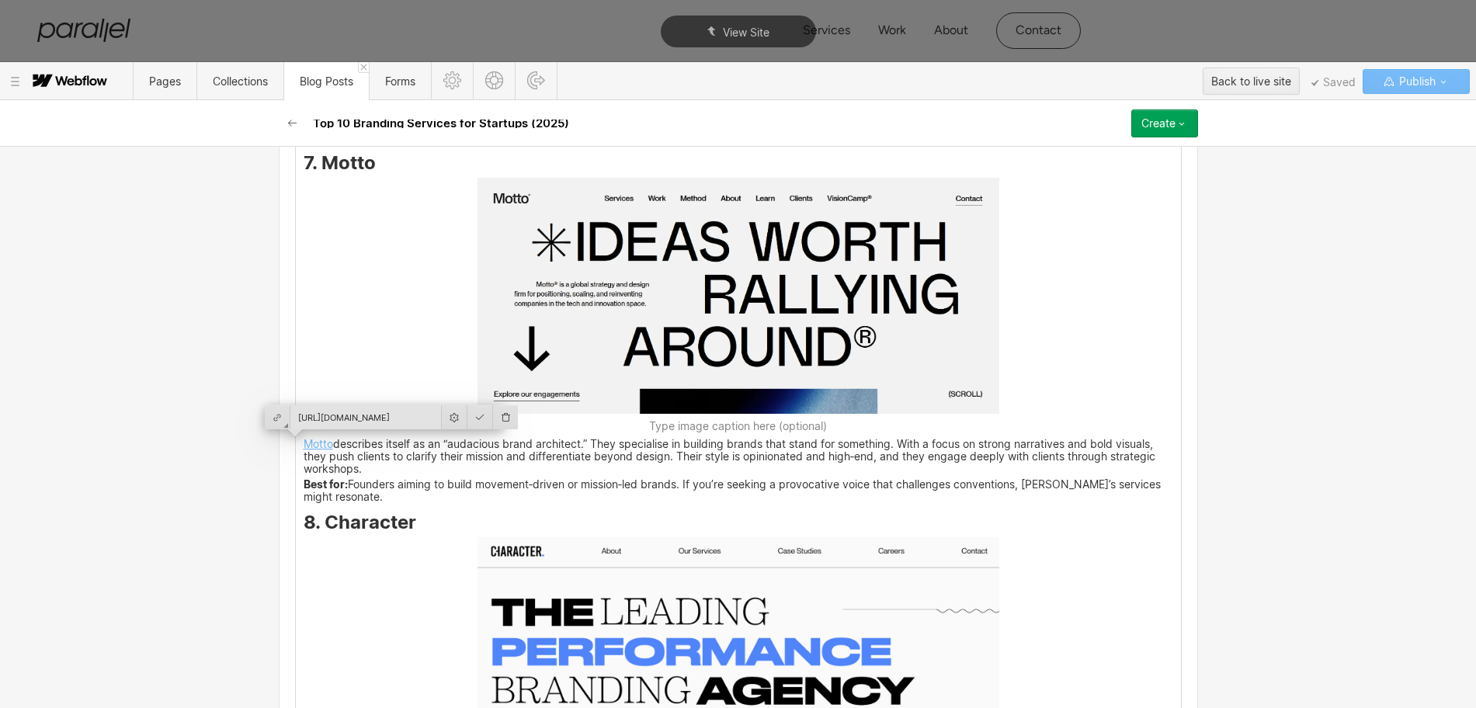
scroll to position [4265, 0]
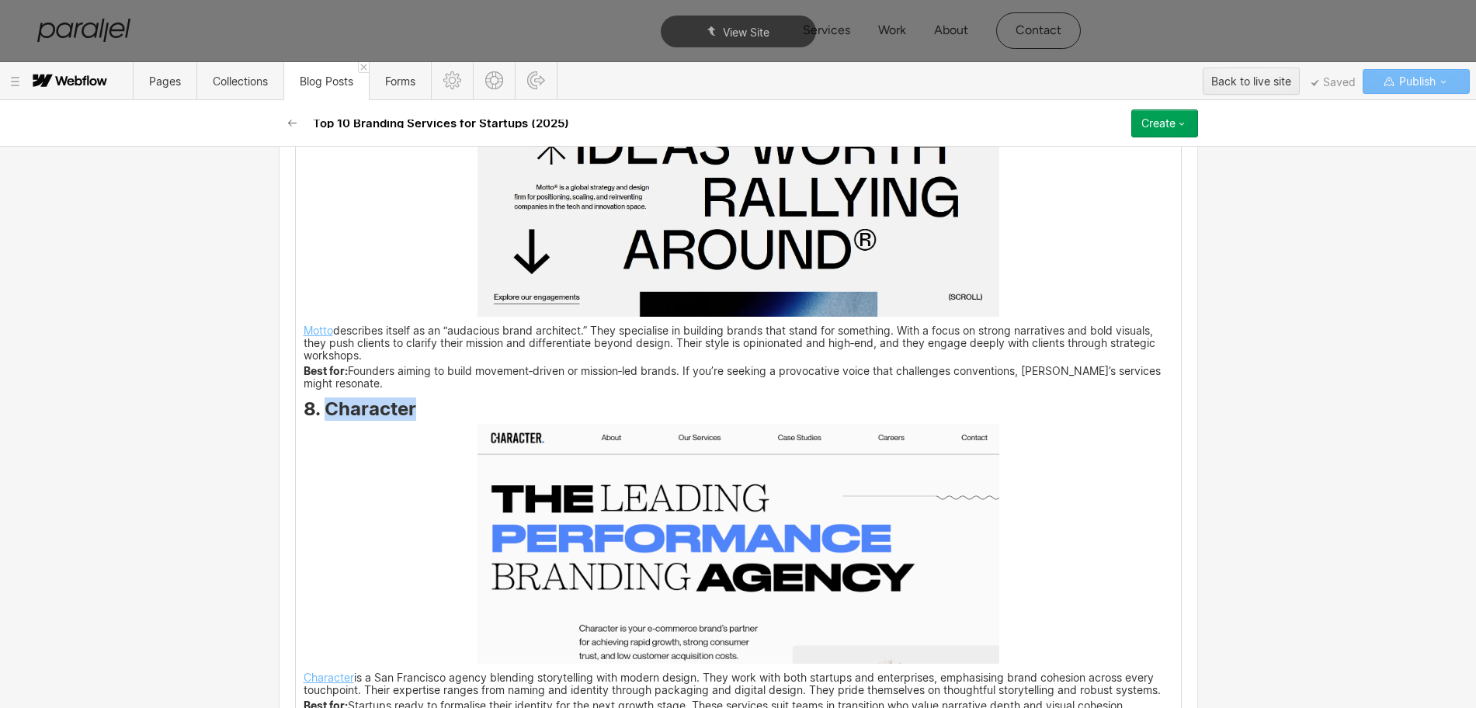
drag, startPoint x: 410, startPoint y: 415, endPoint x: 320, endPoint y: 413, distance: 90.1
click at [320, 413] on h3 "8. Character" at bounding box center [738, 412] width 869 height 19
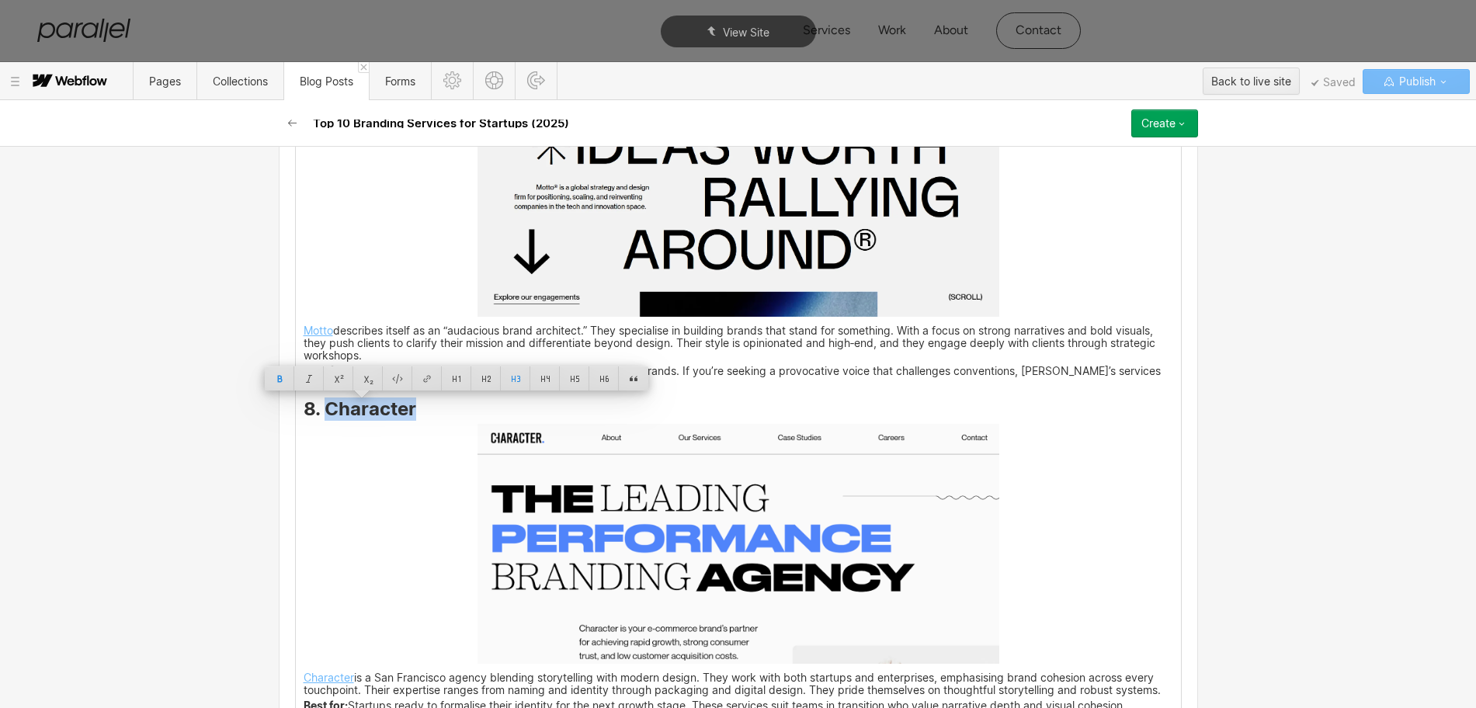
copy strong "Character"
click at [658, 540] on img at bounding box center [738, 544] width 522 height 240
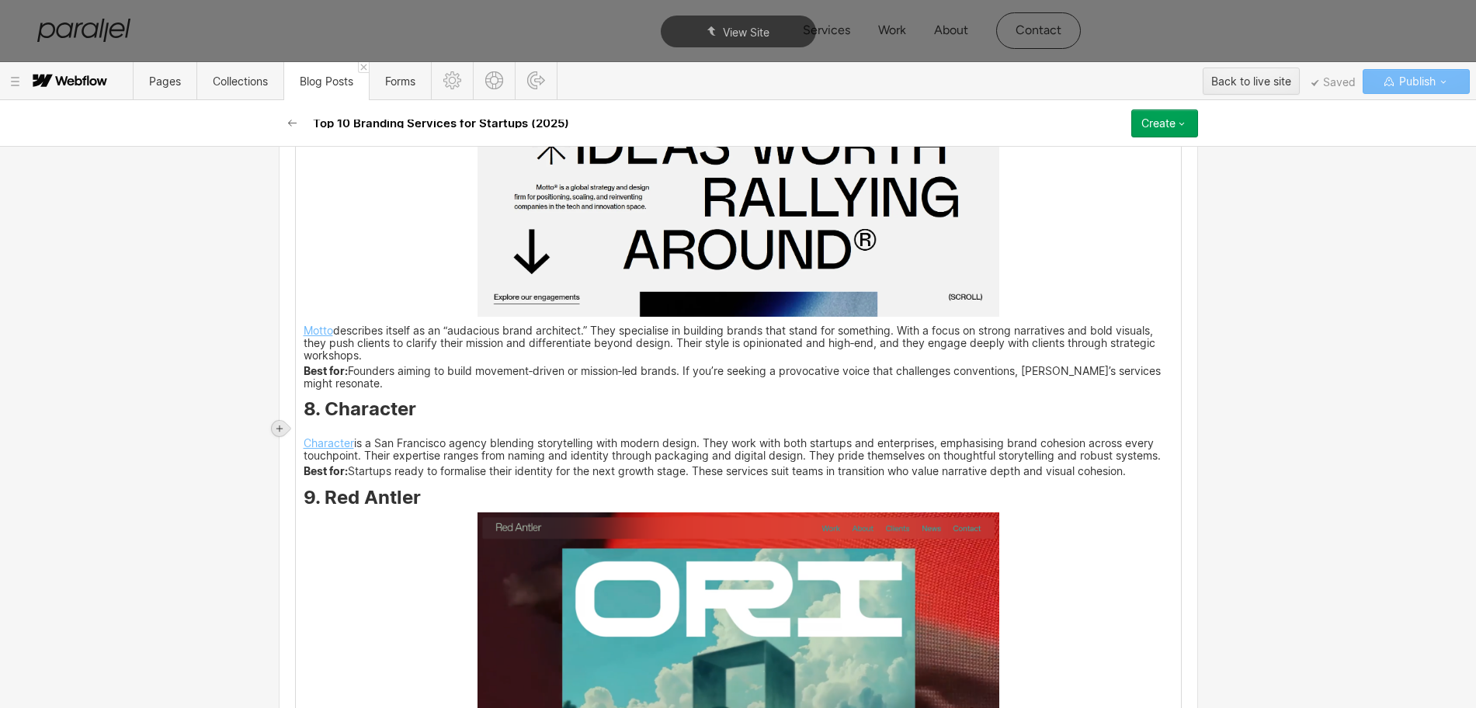
click at [279, 429] on icon at bounding box center [279, 428] width 6 height 6
click at [308, 432] on div at bounding box center [308, 428] width 29 height 24
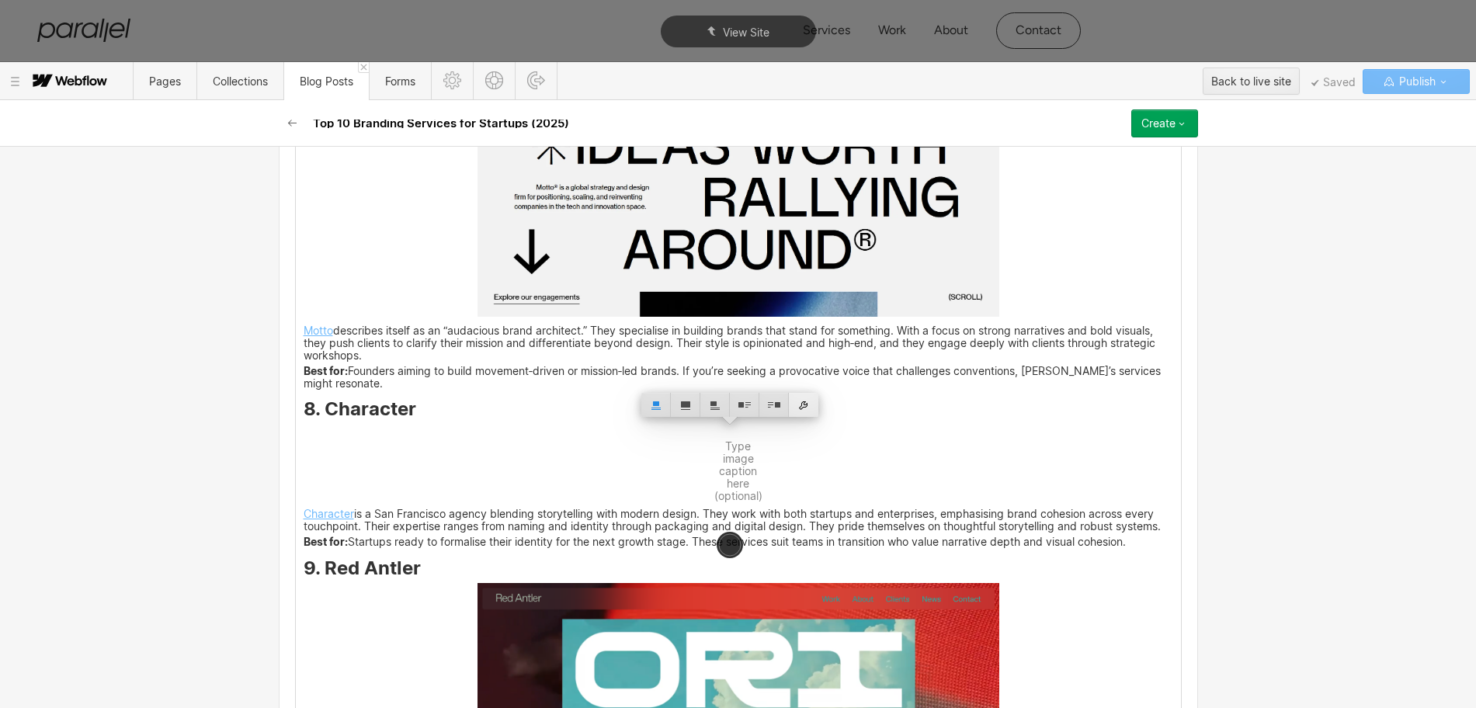
click at [807, 404] on div at bounding box center [803, 405] width 29 height 24
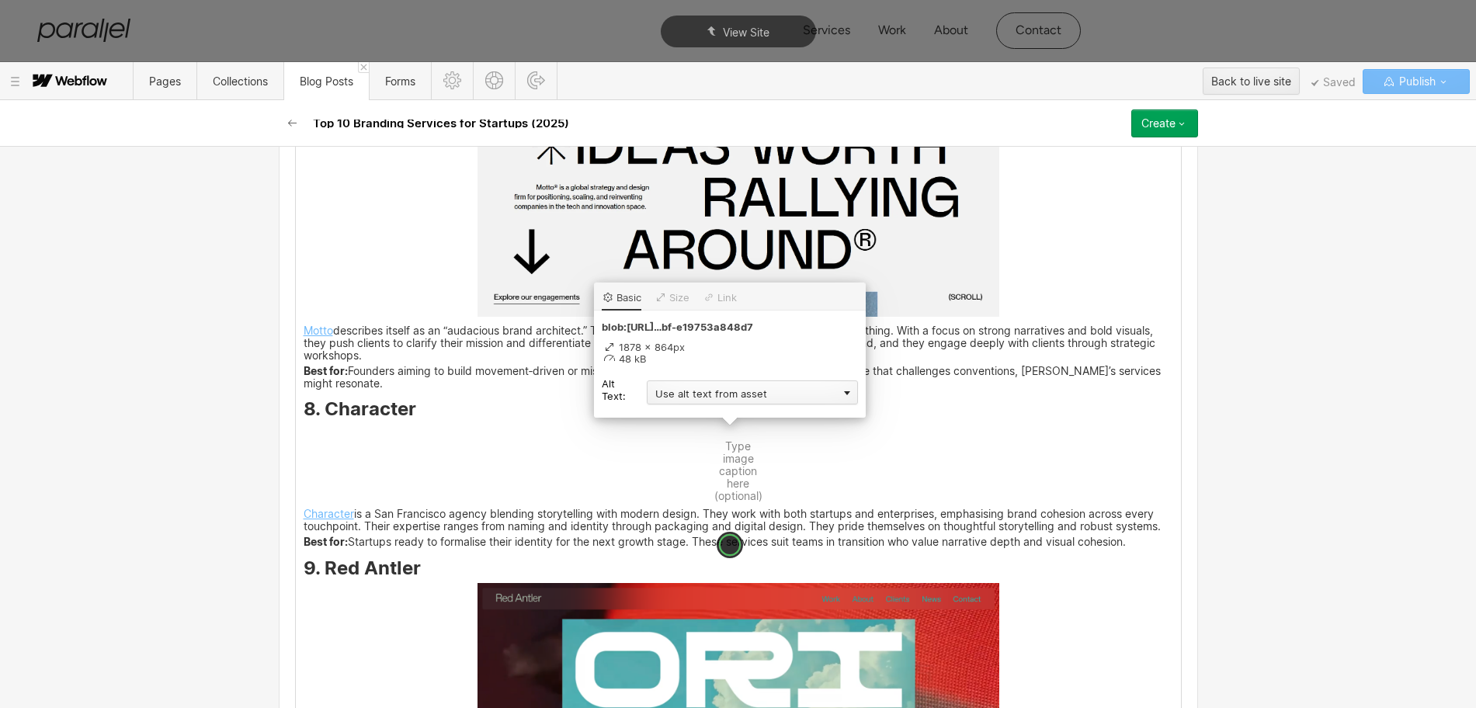
click at [692, 398] on div "Use alt text from asset" at bounding box center [752, 392] width 211 height 24
click at [678, 412] on div "Custom description" at bounding box center [752, 414] width 211 height 19
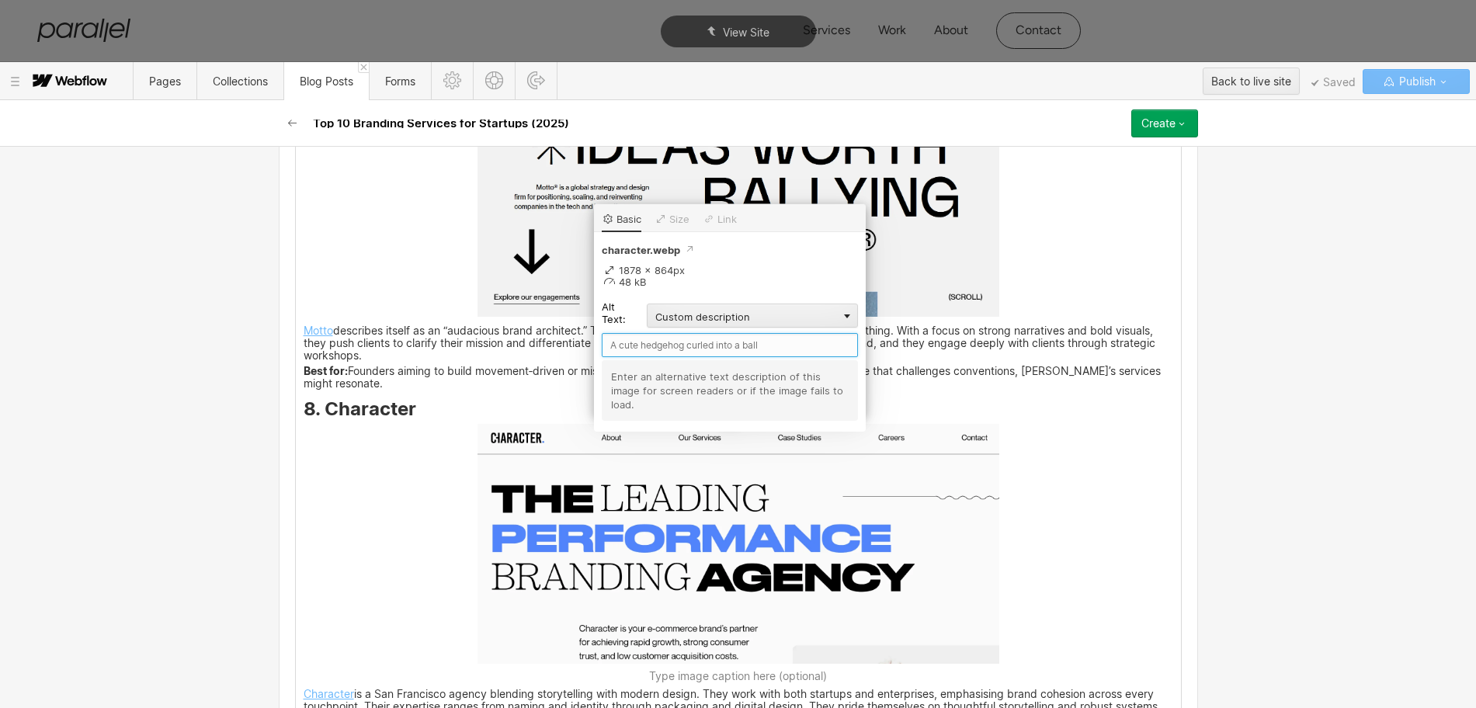
click at [638, 344] on input "text" at bounding box center [730, 345] width 256 height 24
paste input "Character"
type input "Character"
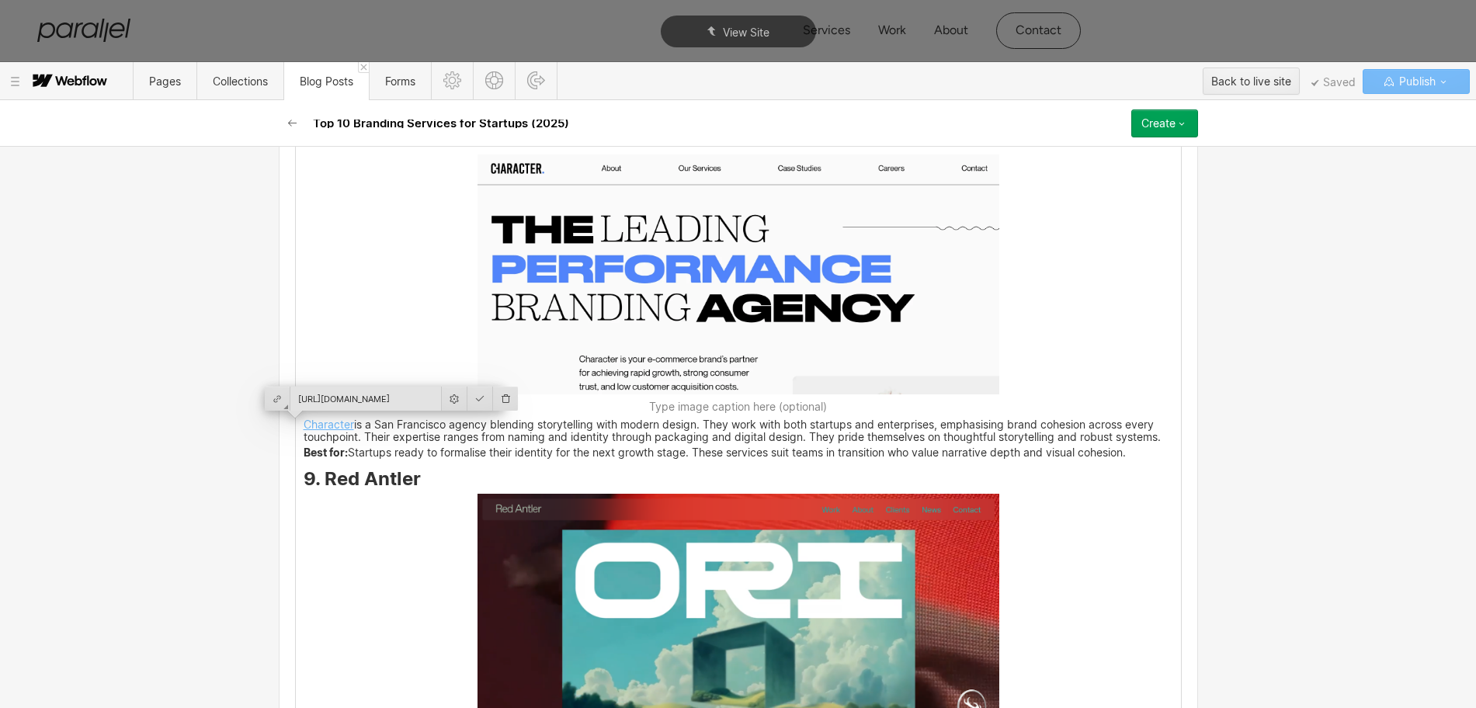
scroll to position [4556, 0]
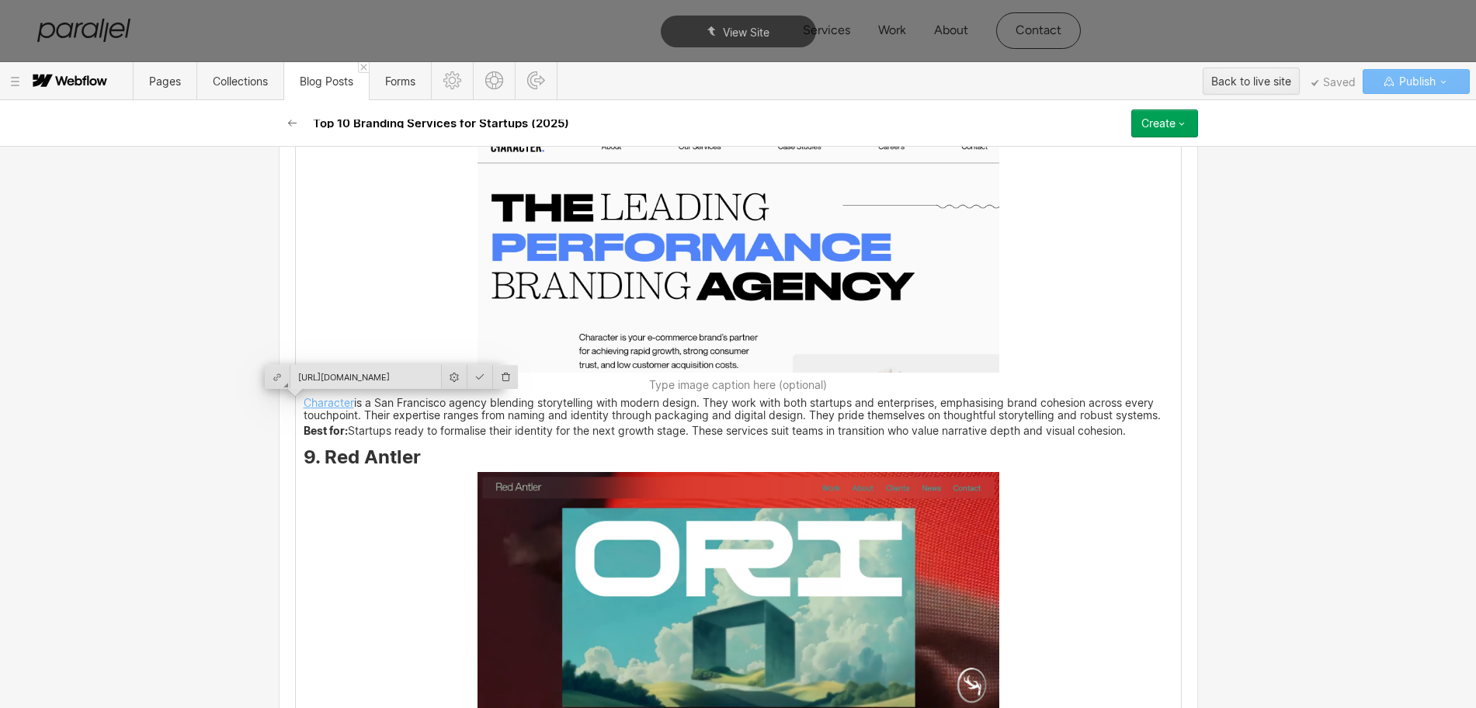
drag, startPoint x: 425, startPoint y: 536, endPoint x: 413, endPoint y: 465, distance: 71.6
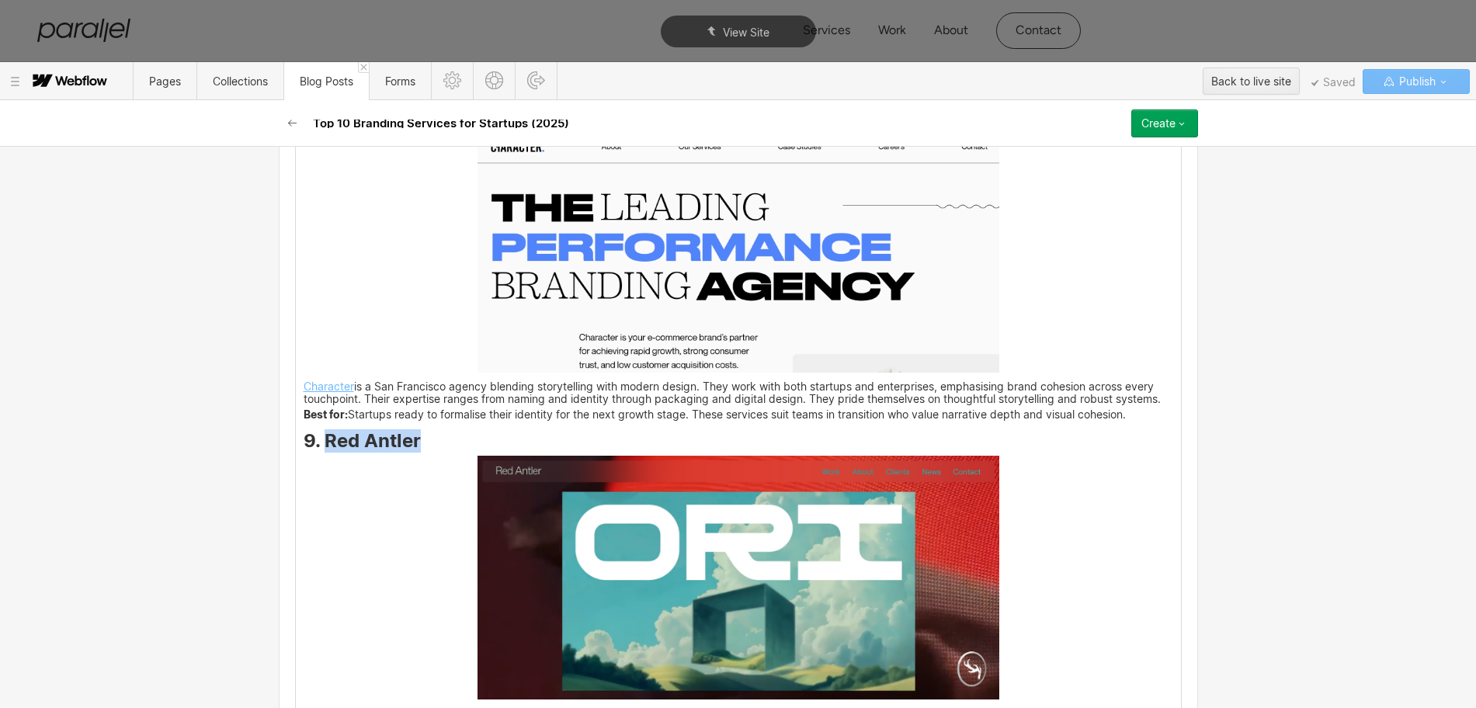
drag, startPoint x: 413, startPoint y: 439, endPoint x: 321, endPoint y: 442, distance: 92.4
click at [321, 442] on h3 "9. Red Antler" at bounding box center [738, 443] width 869 height 19
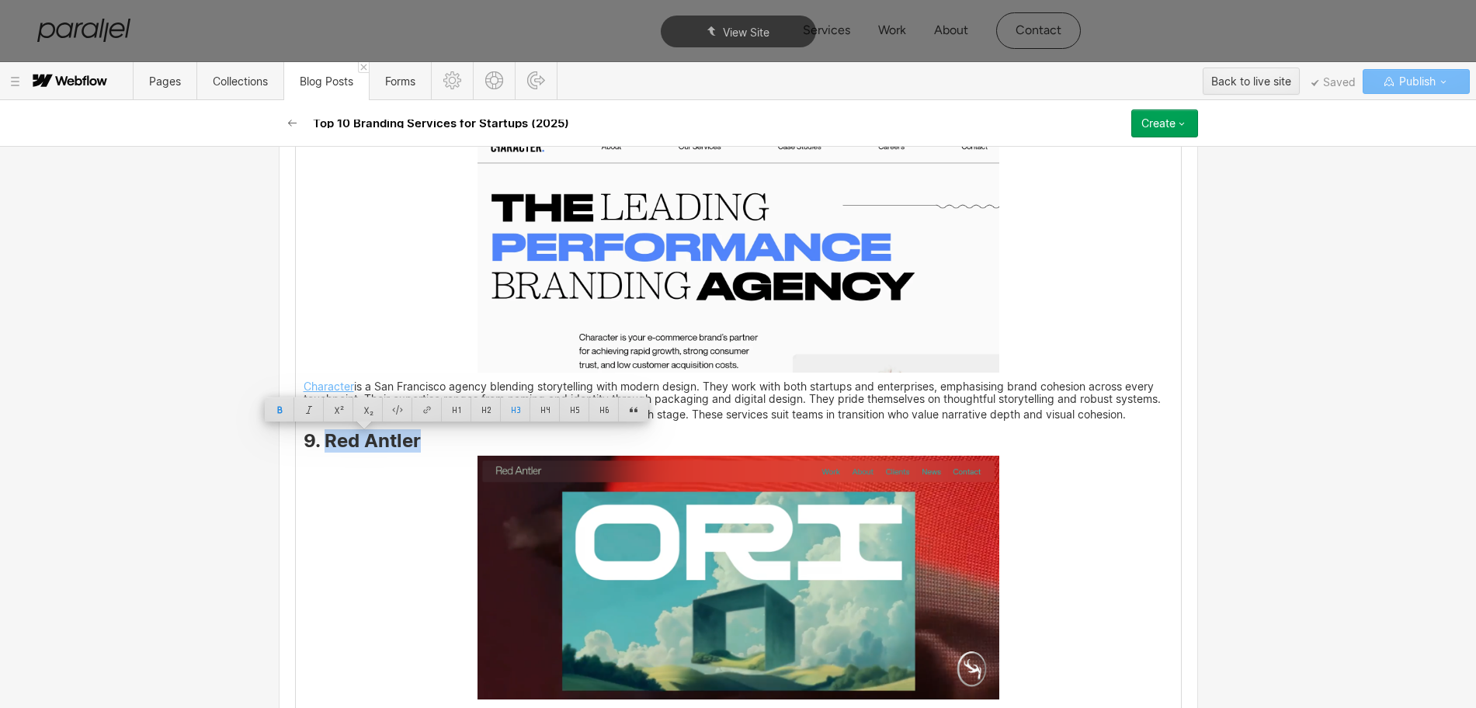
copy strong "Red Antler"
click at [672, 598] on img at bounding box center [738, 578] width 522 height 245
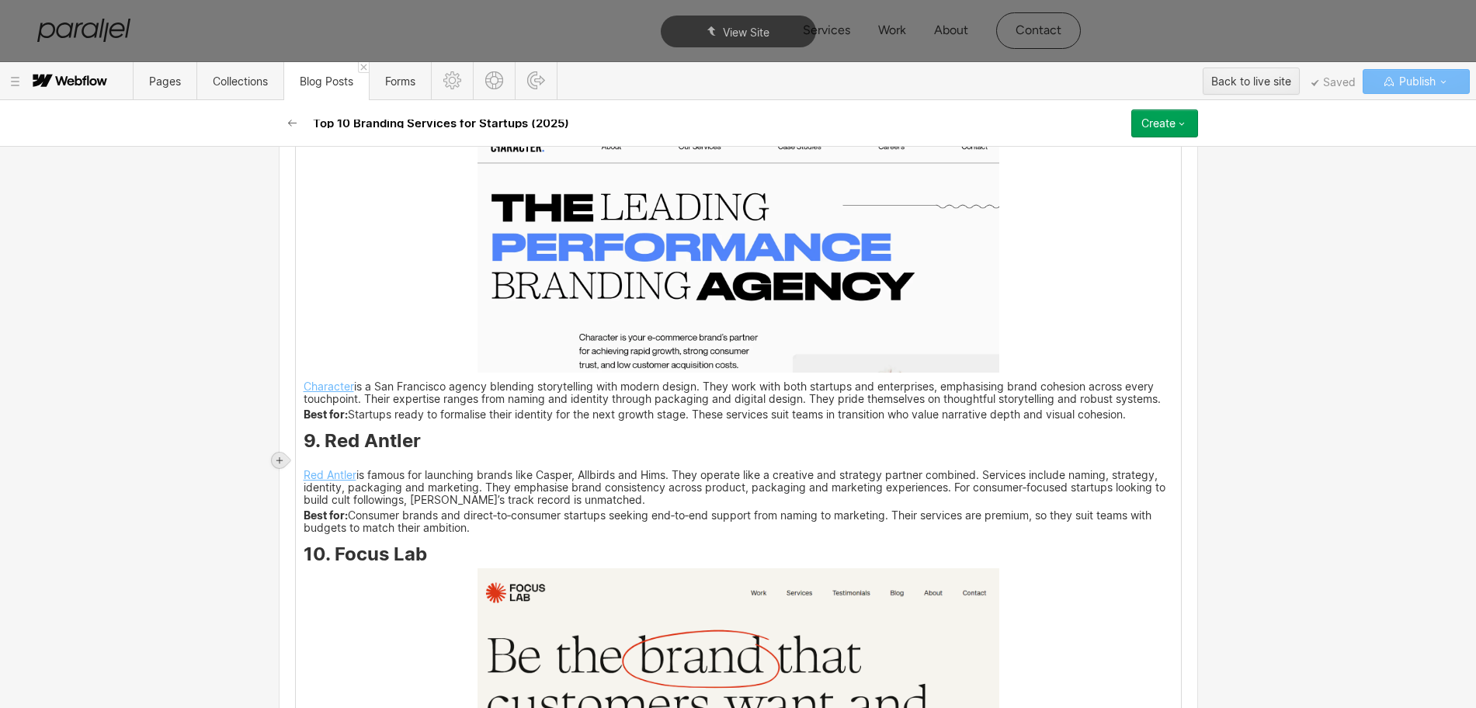
click at [280, 458] on icon at bounding box center [279, 460] width 9 height 9
click at [307, 463] on div at bounding box center [308, 460] width 29 height 24
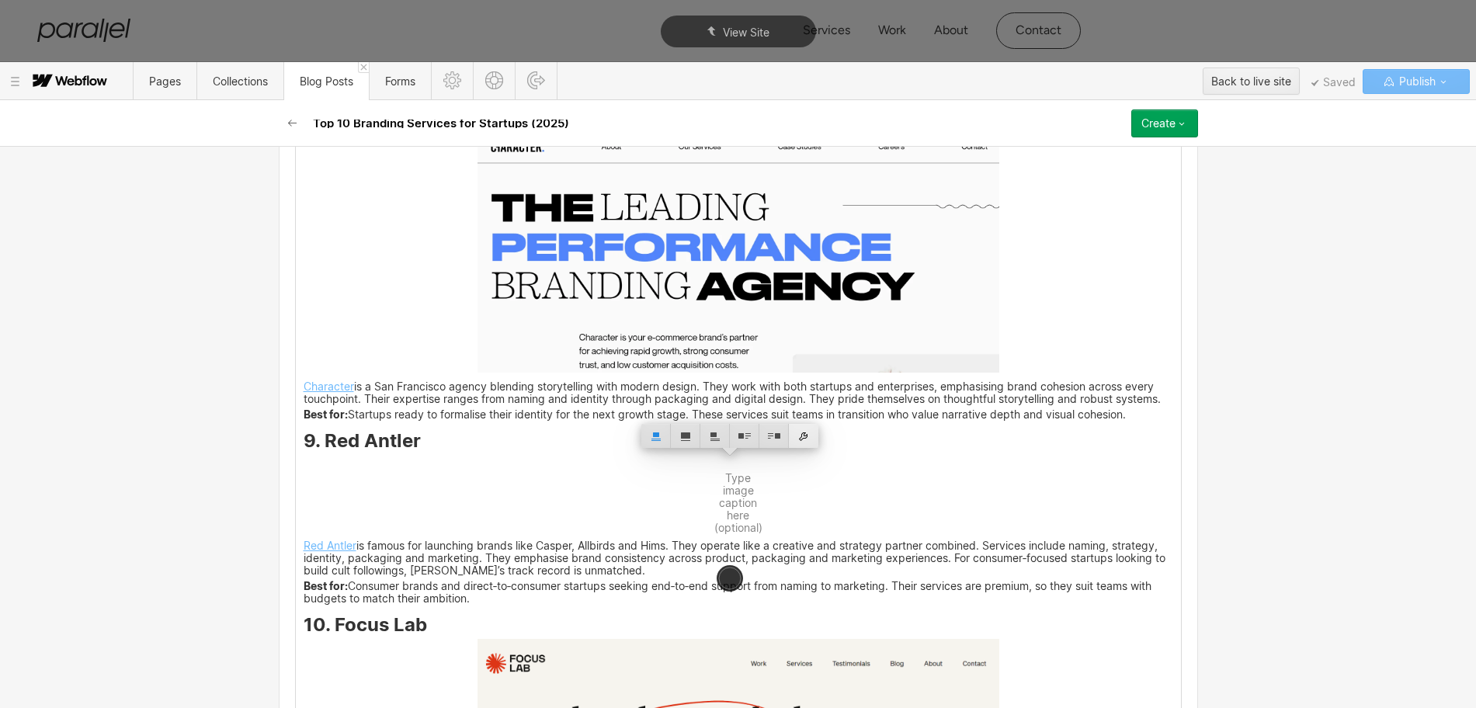
click at [806, 439] on div at bounding box center [803, 436] width 29 height 24
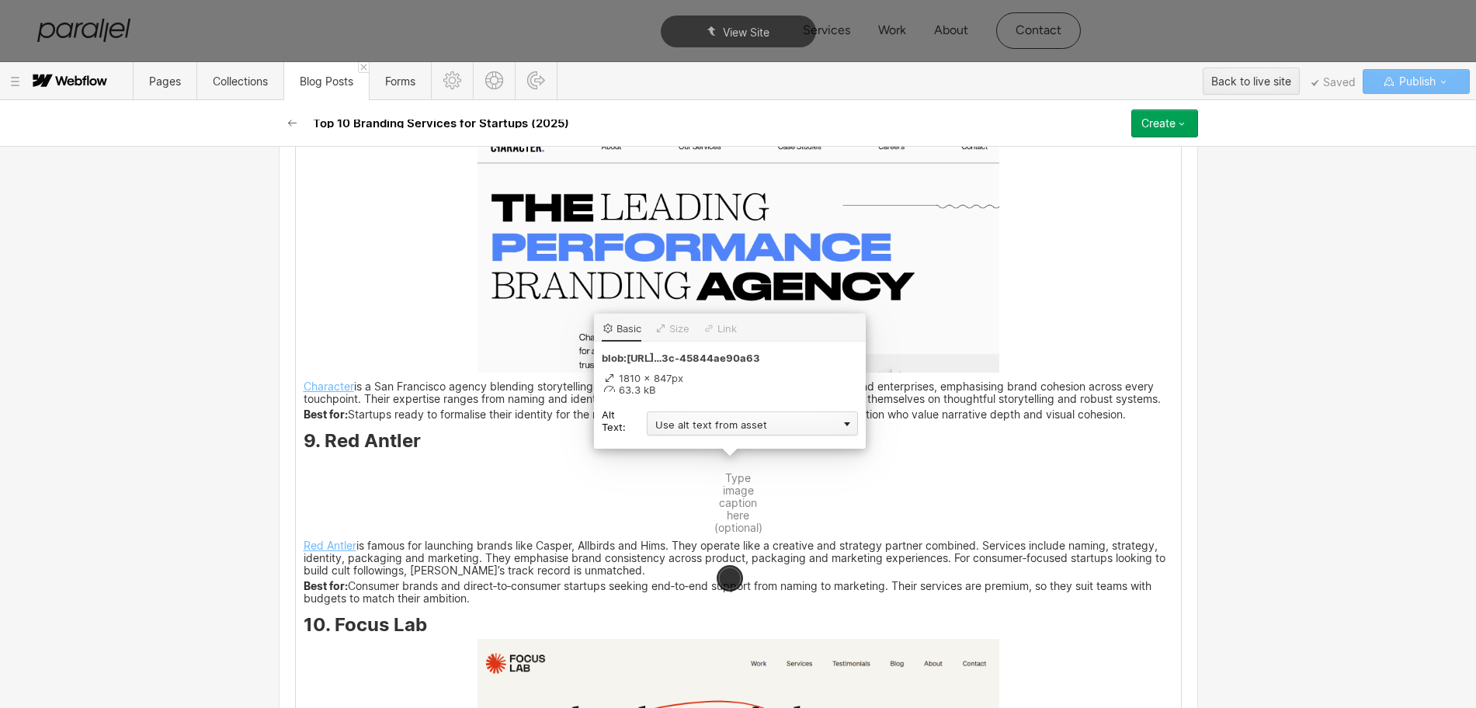
click at [730, 425] on div "Use alt text from asset" at bounding box center [752, 423] width 211 height 24
click at [684, 442] on div "Custom description" at bounding box center [752, 445] width 211 height 19
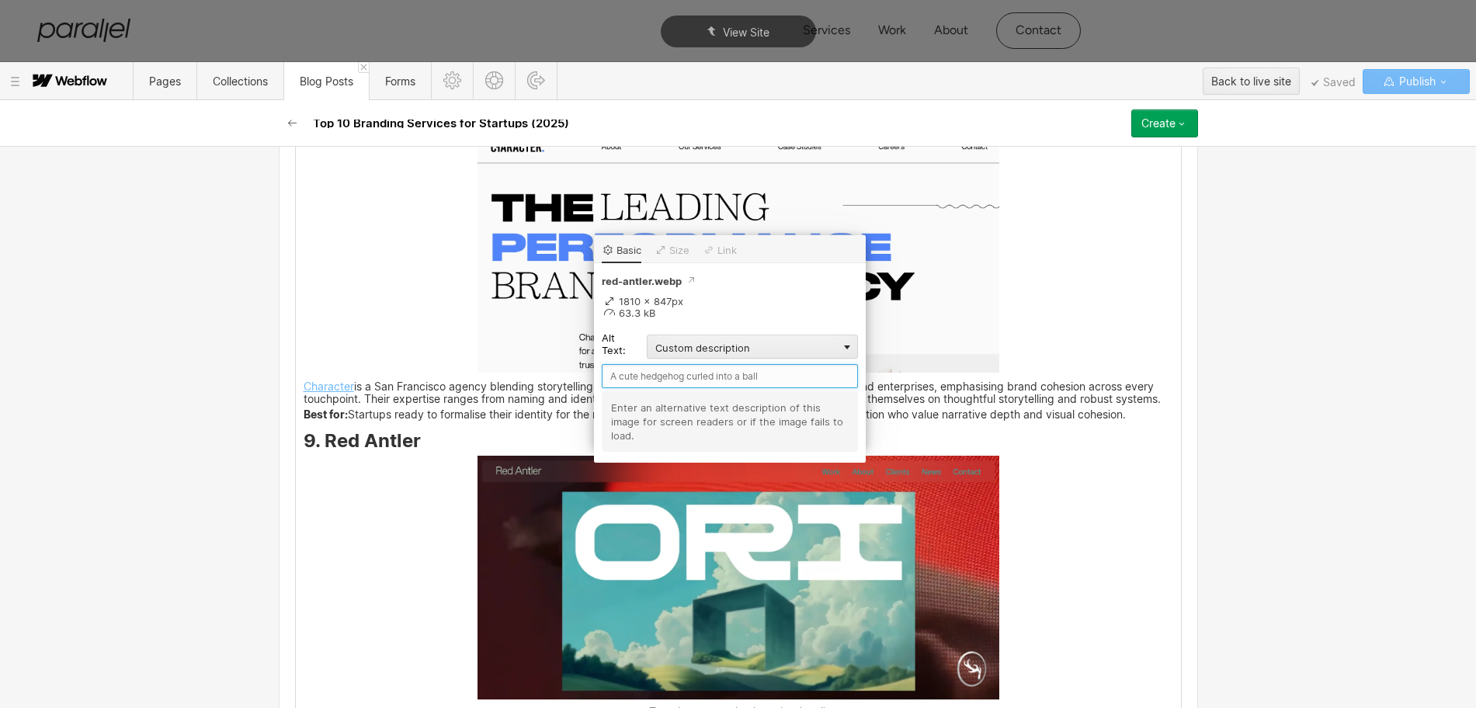
click at [630, 380] on input "text" at bounding box center [730, 376] width 256 height 24
paste input "Red Antler"
type input "Red Antler"
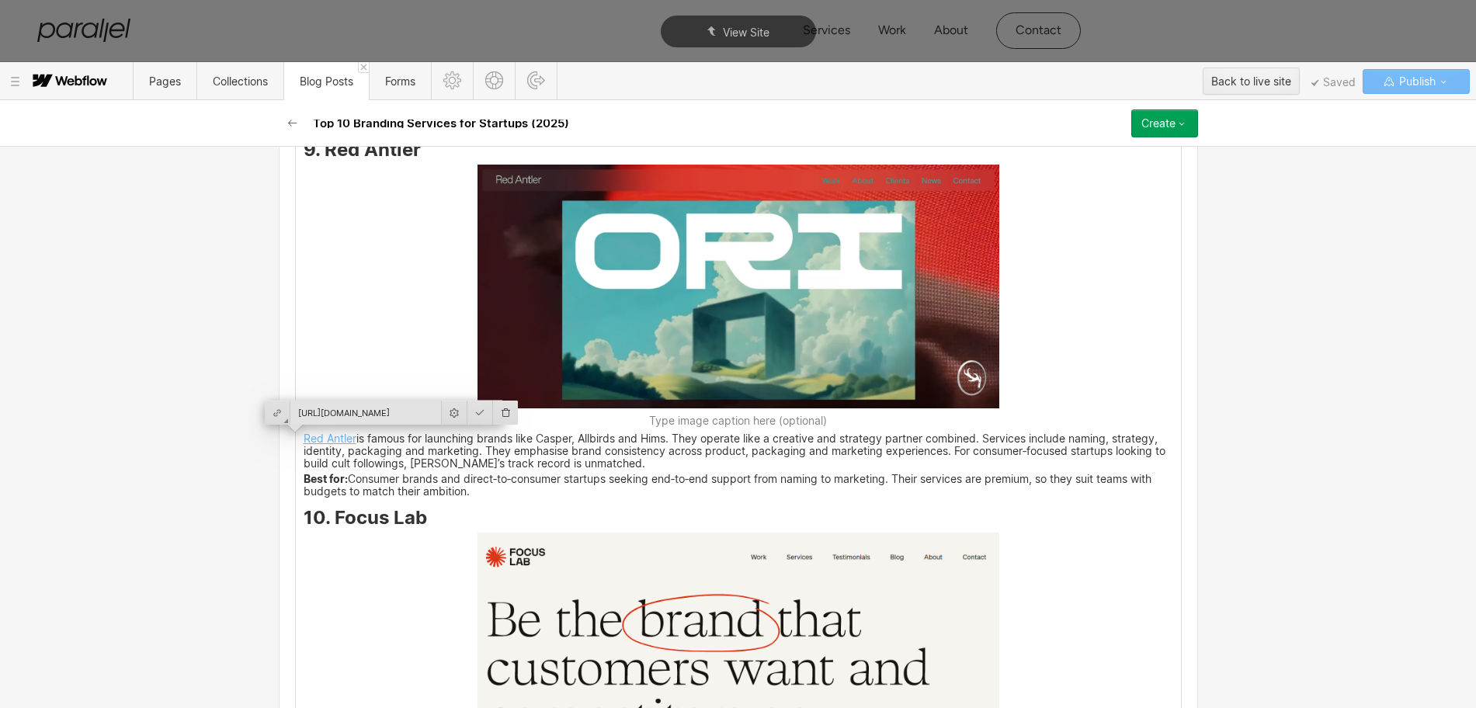
scroll to position [5041, 0]
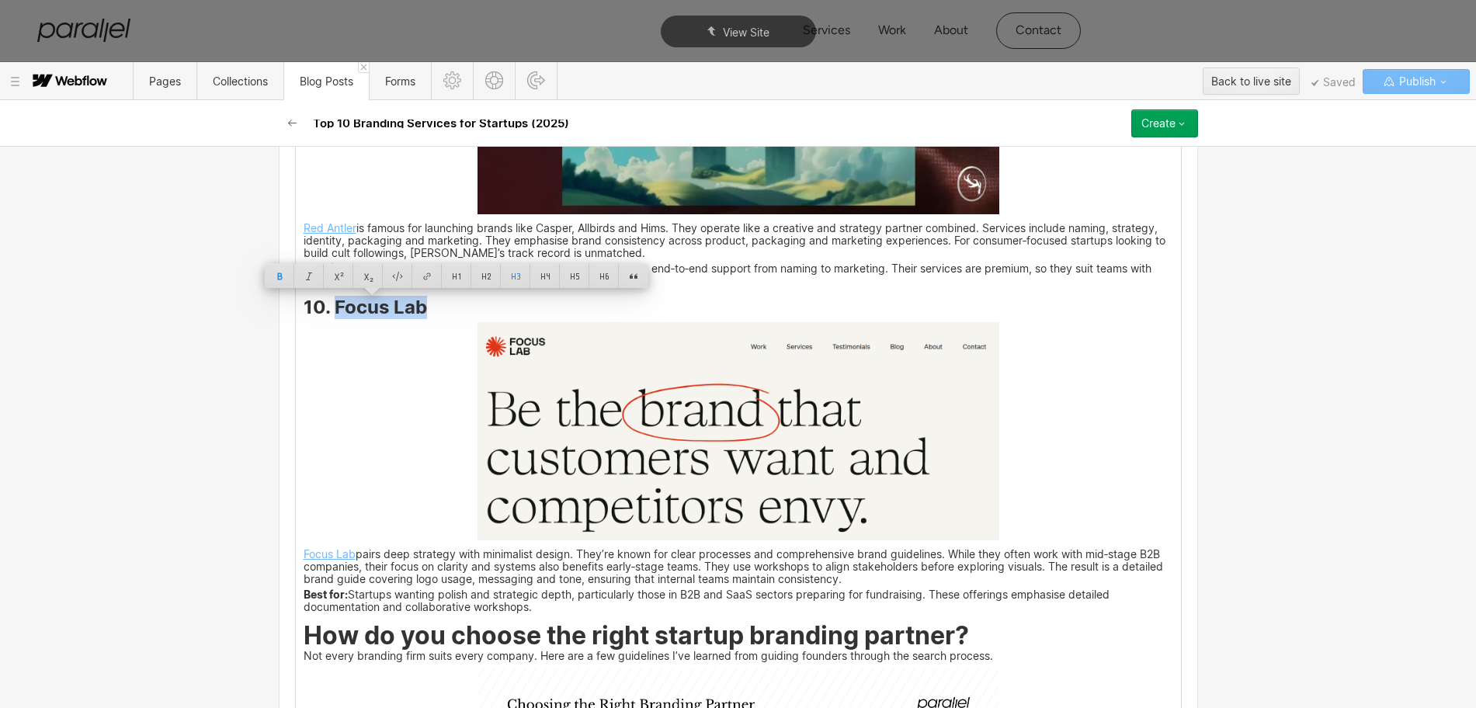
drag, startPoint x: 402, startPoint y: 312, endPoint x: 327, endPoint y: 309, distance: 75.4
click at [327, 309] on h3 "10. Focus Lab" at bounding box center [738, 309] width 869 height 19
copy strong "Focus Lab"
click at [686, 463] on img at bounding box center [738, 431] width 522 height 218
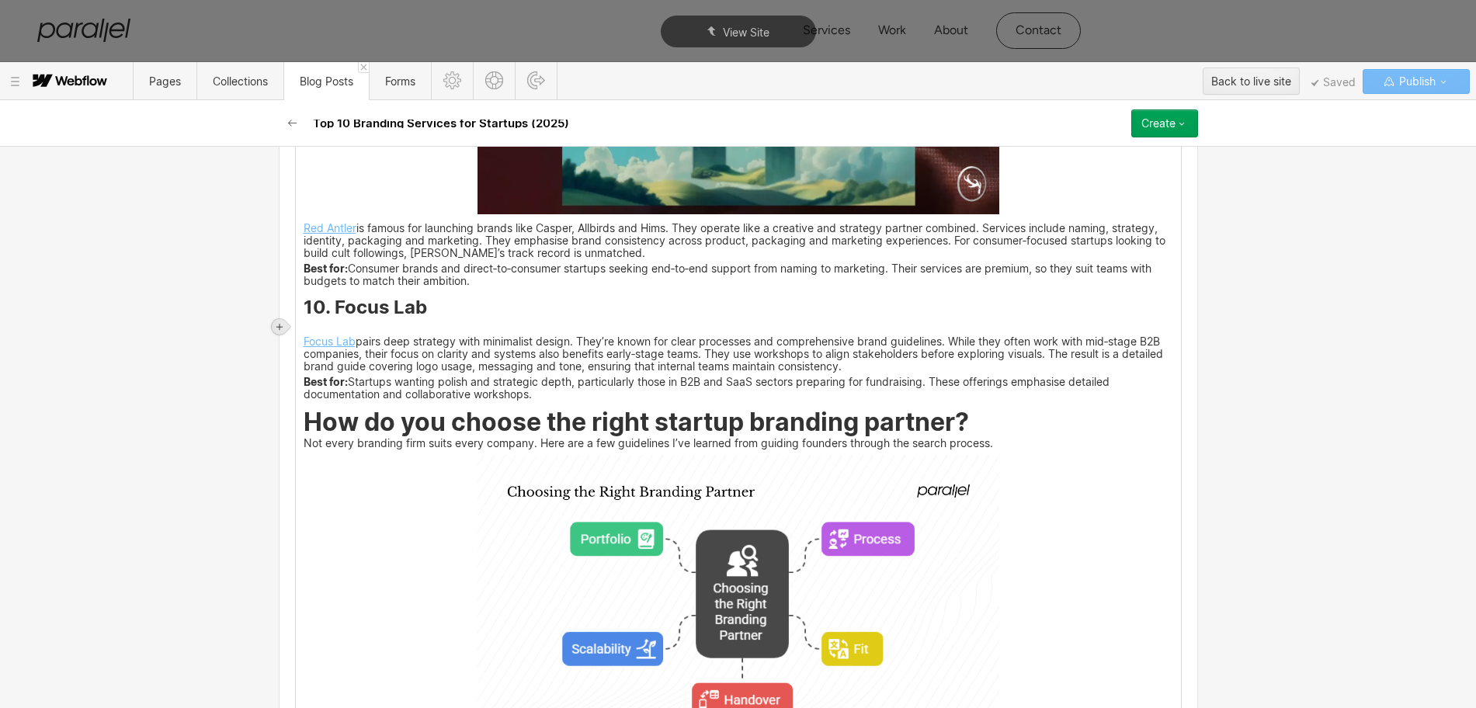
click at [276, 324] on icon at bounding box center [279, 326] width 9 height 9
click at [310, 325] on div at bounding box center [308, 326] width 29 height 24
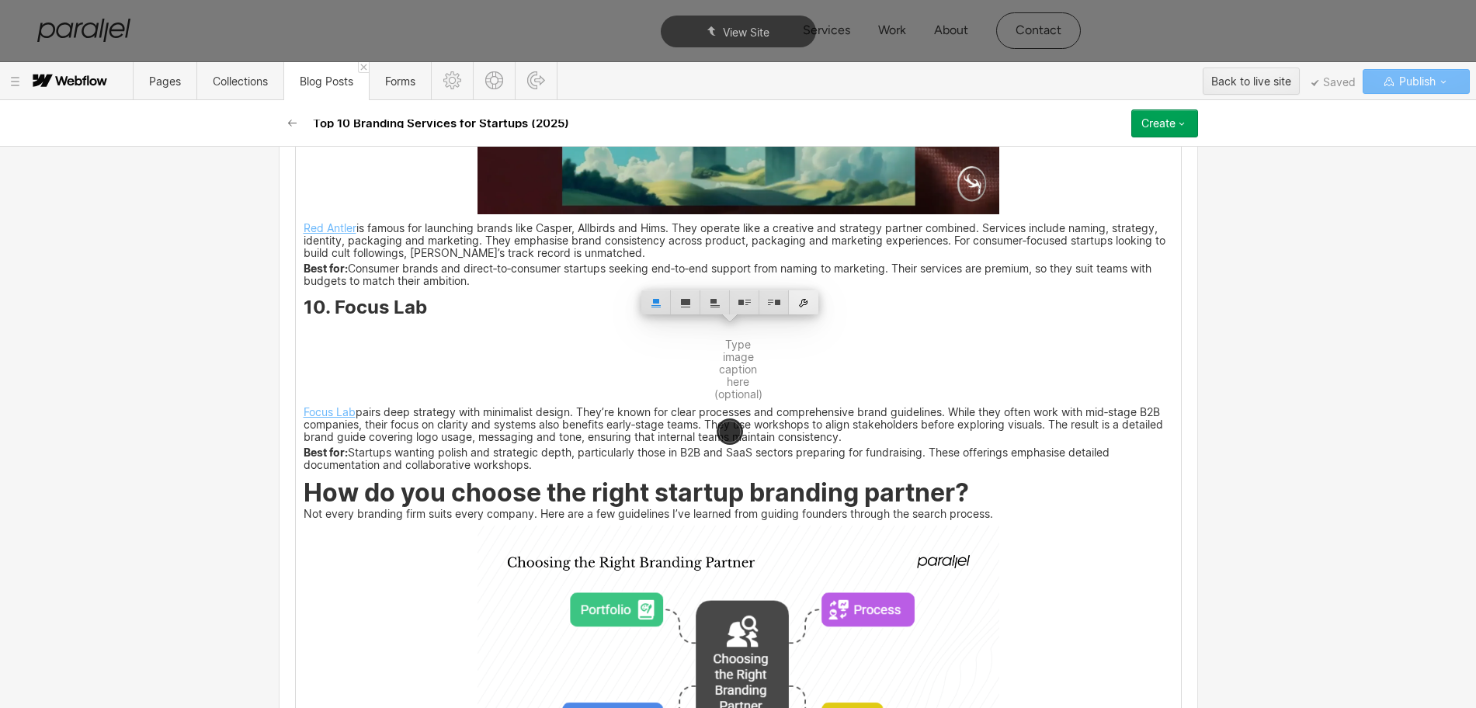
click at [803, 308] on div at bounding box center [803, 302] width 29 height 24
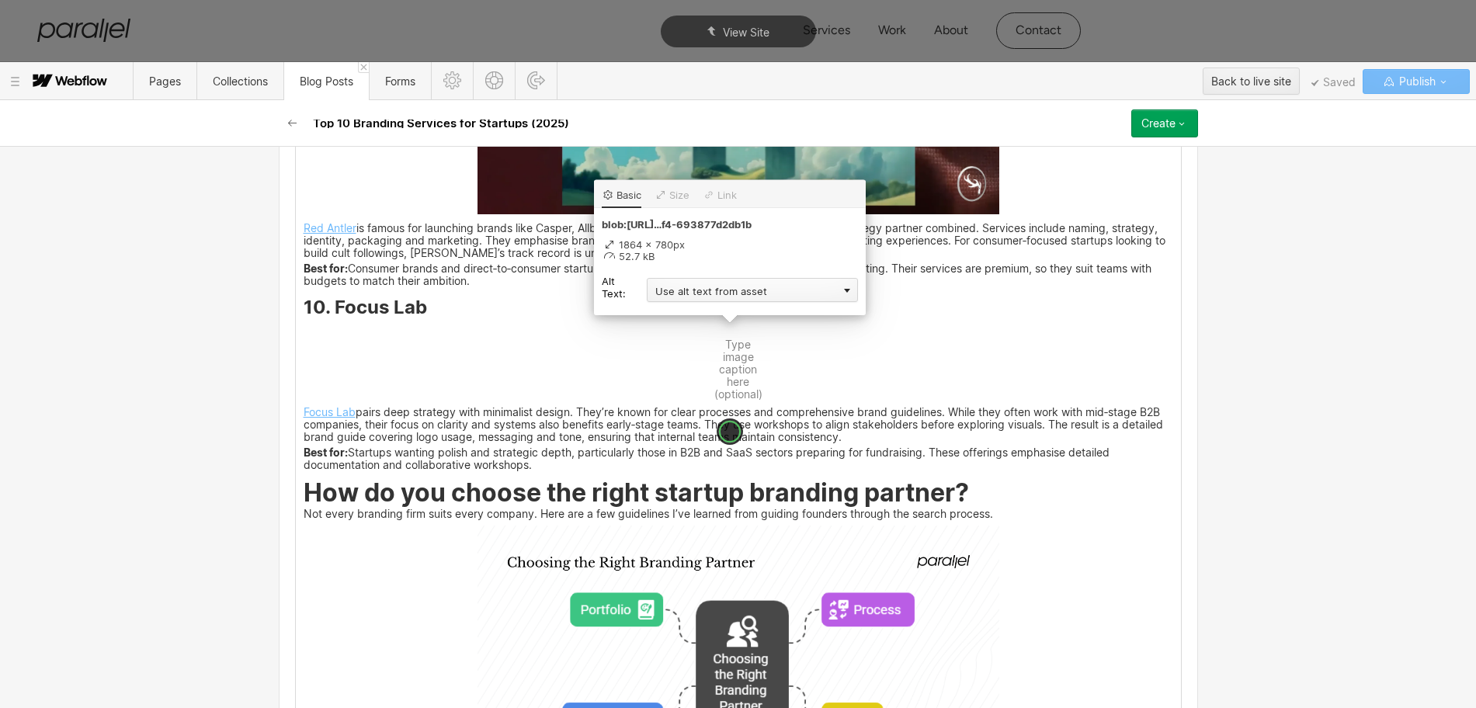
click at [690, 296] on div "Use alt text from asset" at bounding box center [752, 290] width 211 height 24
click at [665, 308] on div "Custom description" at bounding box center [752, 312] width 211 height 19
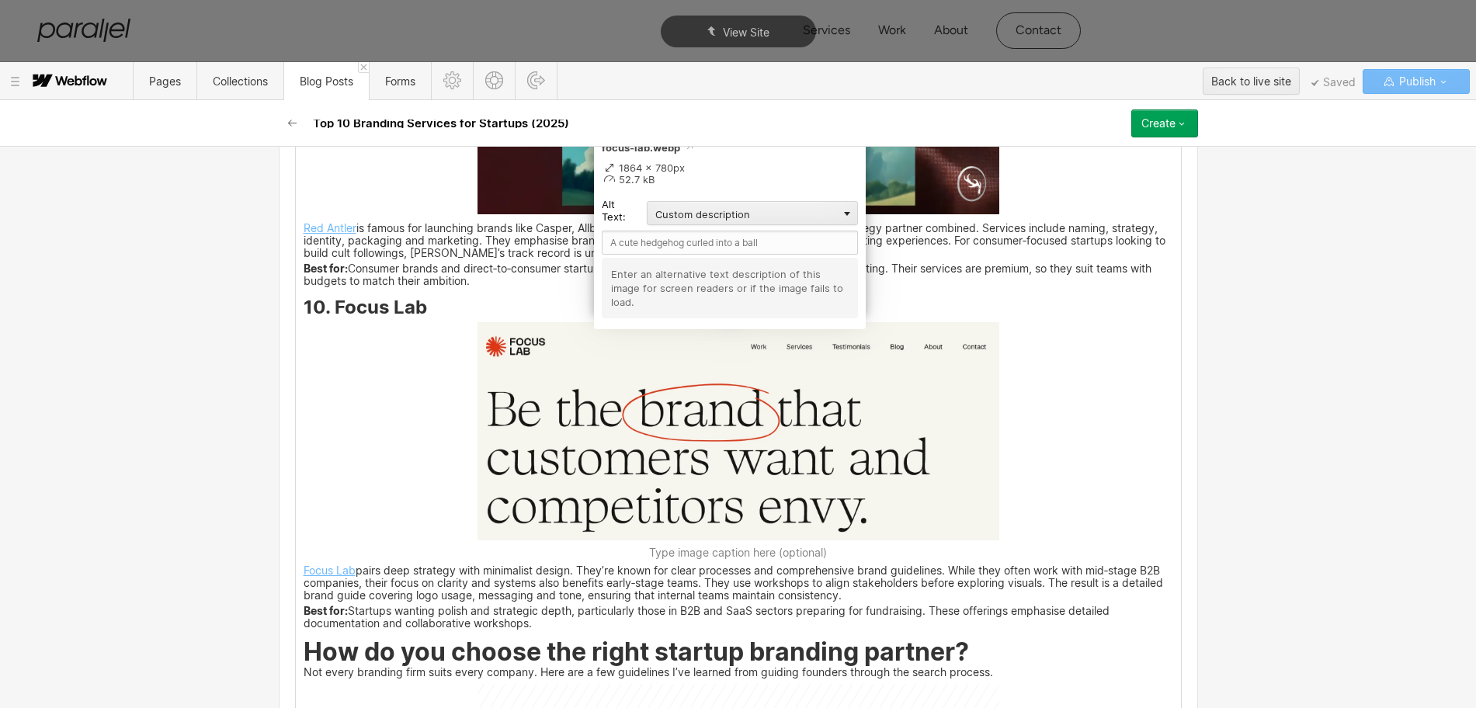
click at [618, 314] on div "focus-lab.webp 1864 x 780px 52.7 kB Alt Text: Custom description Custom descrip…" at bounding box center [730, 230] width 272 height 200
click at [633, 242] on input "text" at bounding box center [730, 243] width 256 height 24
paste input "Focus Lab"
type input "Focus Lab"
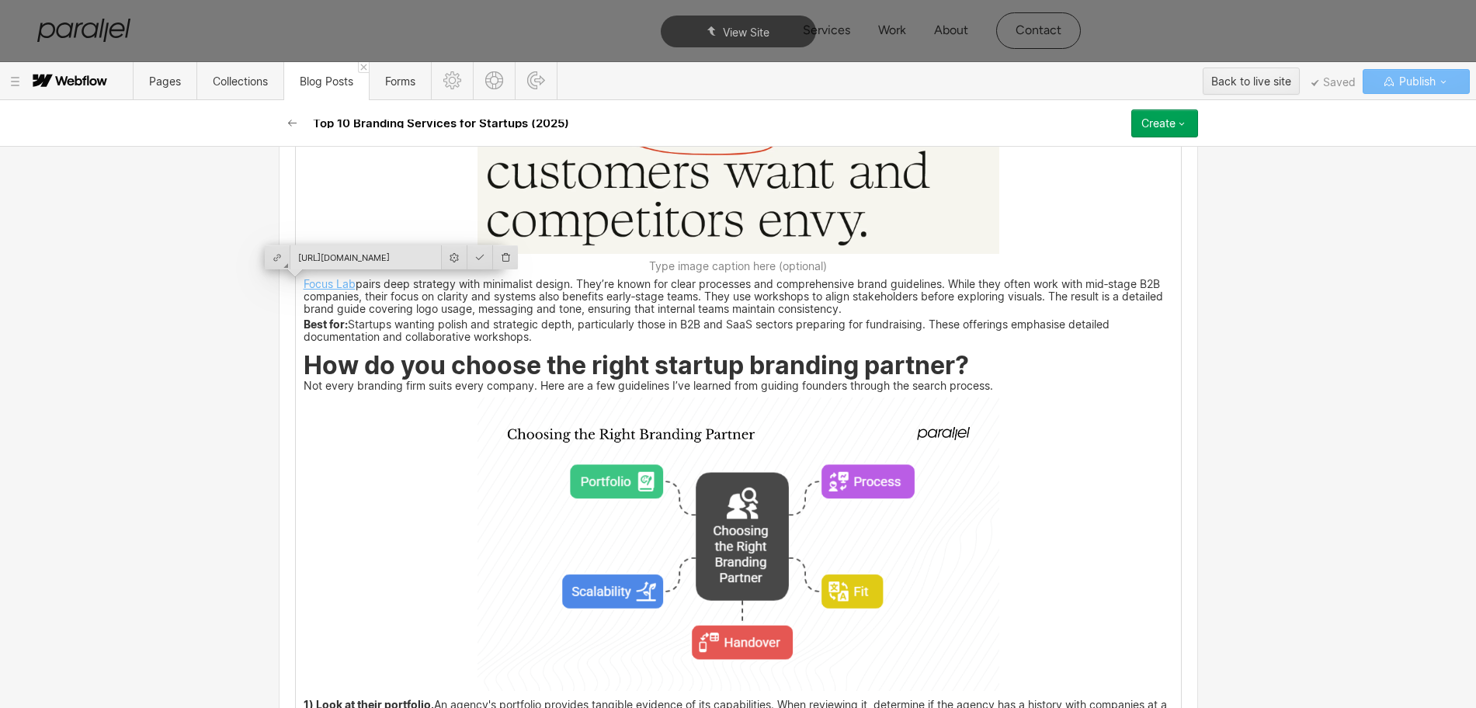
scroll to position [5333, 0]
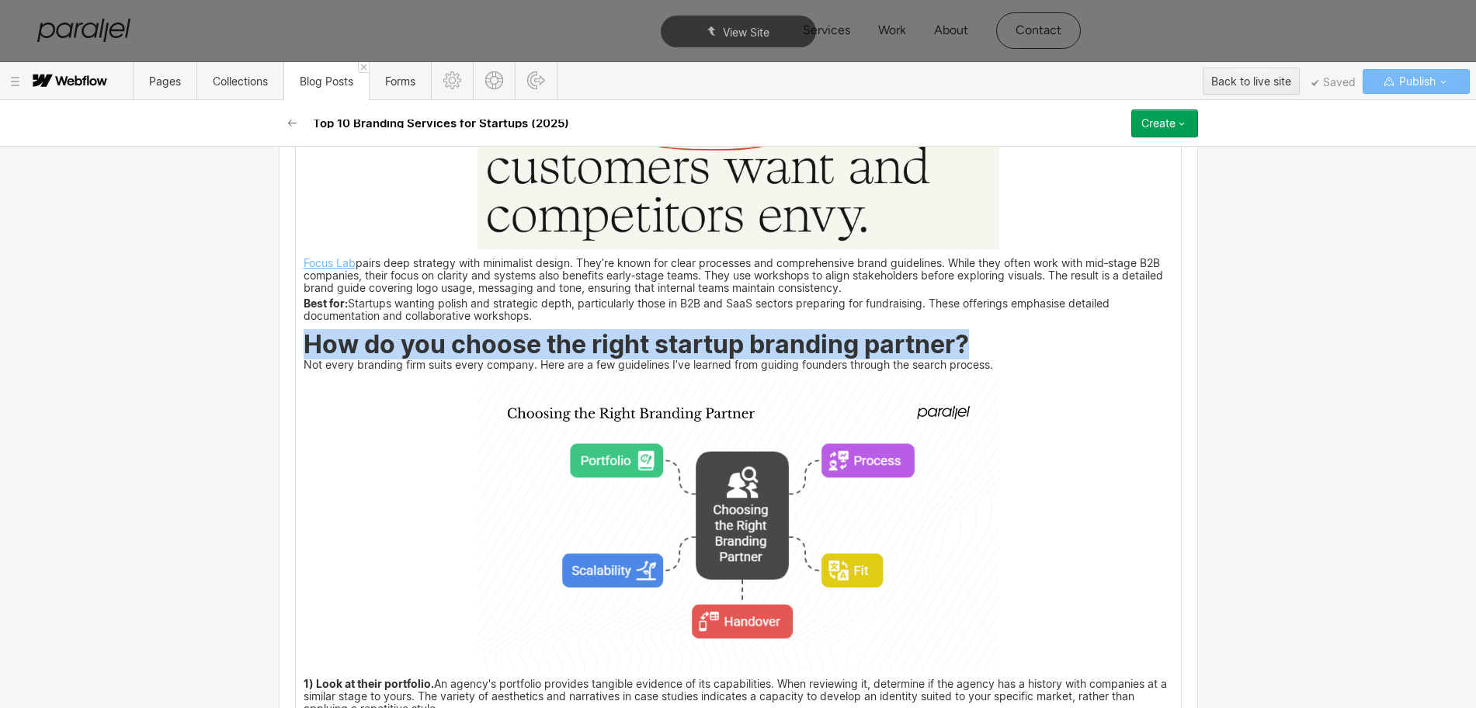
drag, startPoint x: 300, startPoint y: 345, endPoint x: 960, endPoint y: 347, distance: 659.9
click at [960, 347] on strong "How do you choose the right startup branding partner?" at bounding box center [636, 344] width 665 height 30
click at [859, 515] on img at bounding box center [738, 523] width 522 height 293
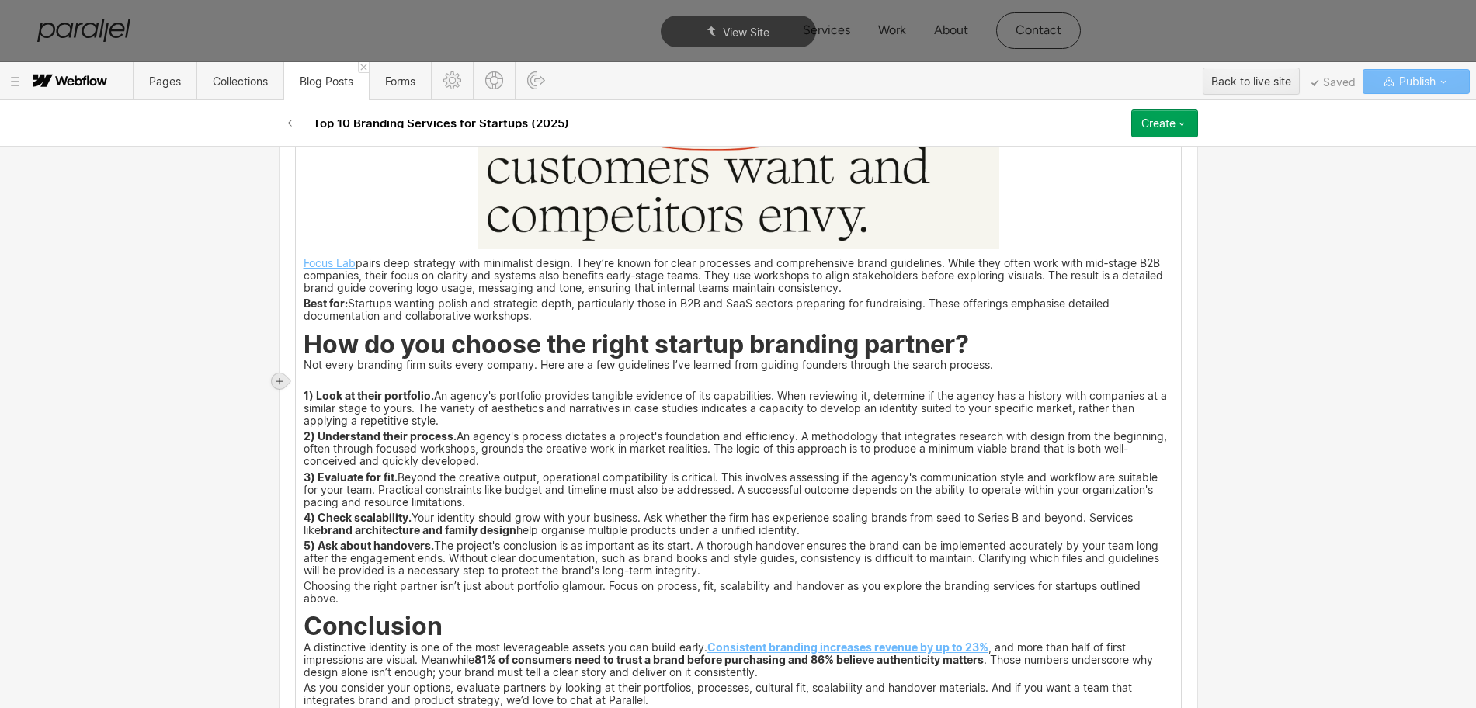
click at [280, 380] on icon at bounding box center [279, 381] width 6 height 6
click at [301, 378] on div at bounding box center [308, 381] width 29 height 24
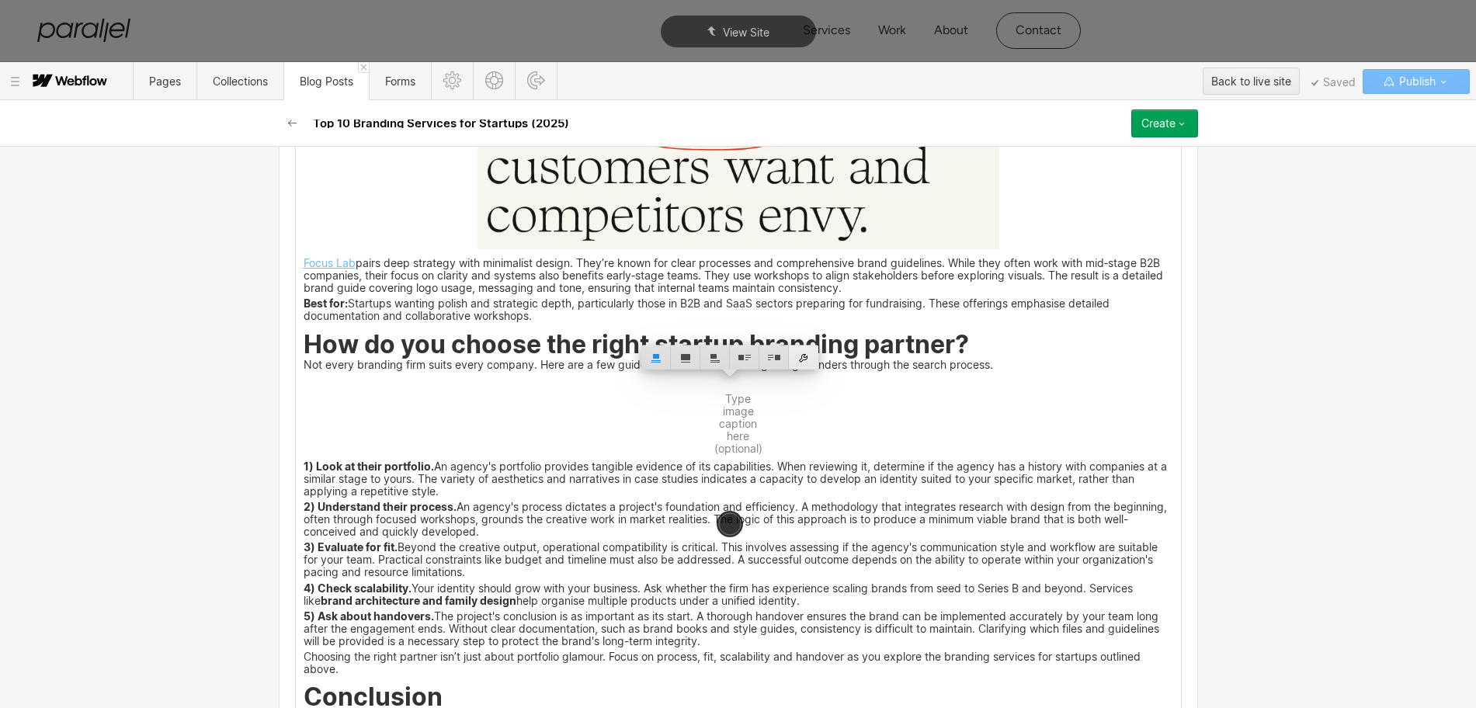
click at [804, 357] on div at bounding box center [803, 357] width 29 height 24
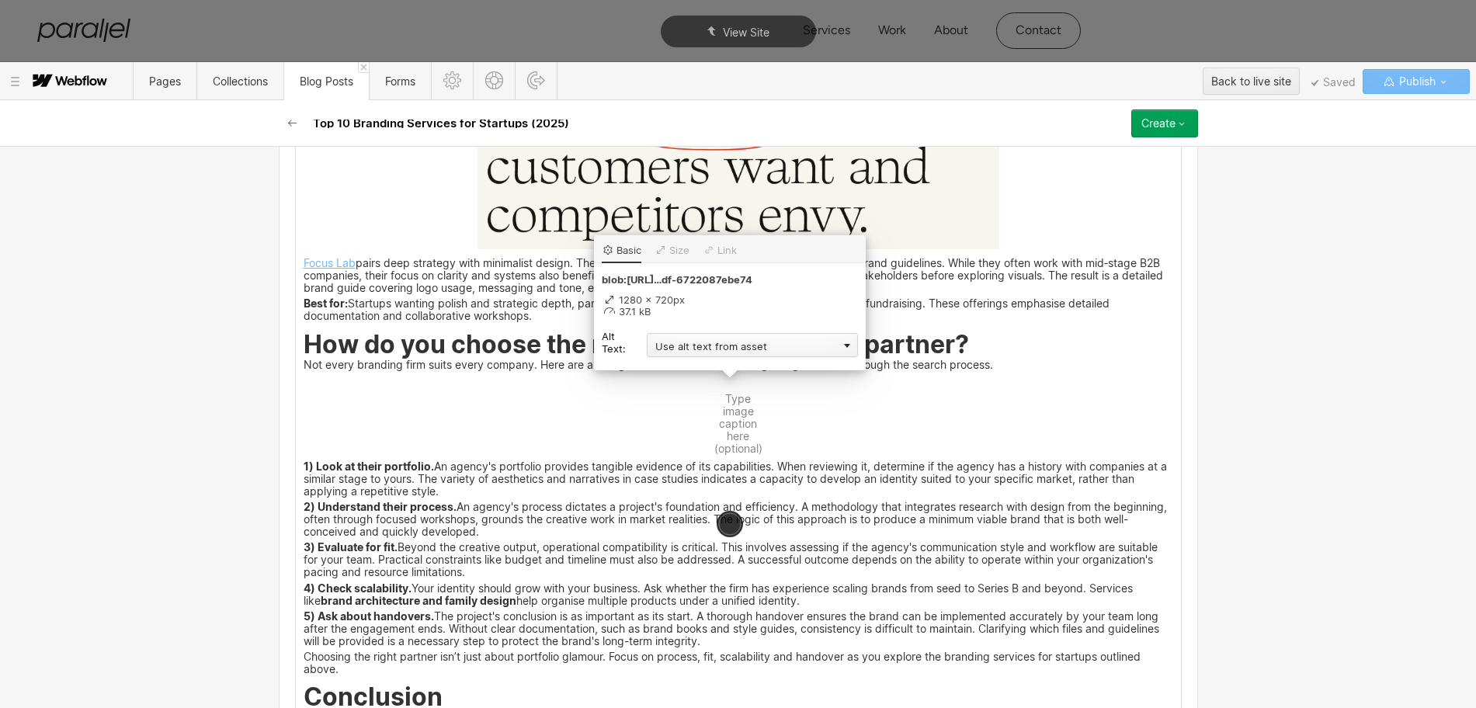
click at [669, 349] on div "Use alt text from asset" at bounding box center [752, 345] width 211 height 24
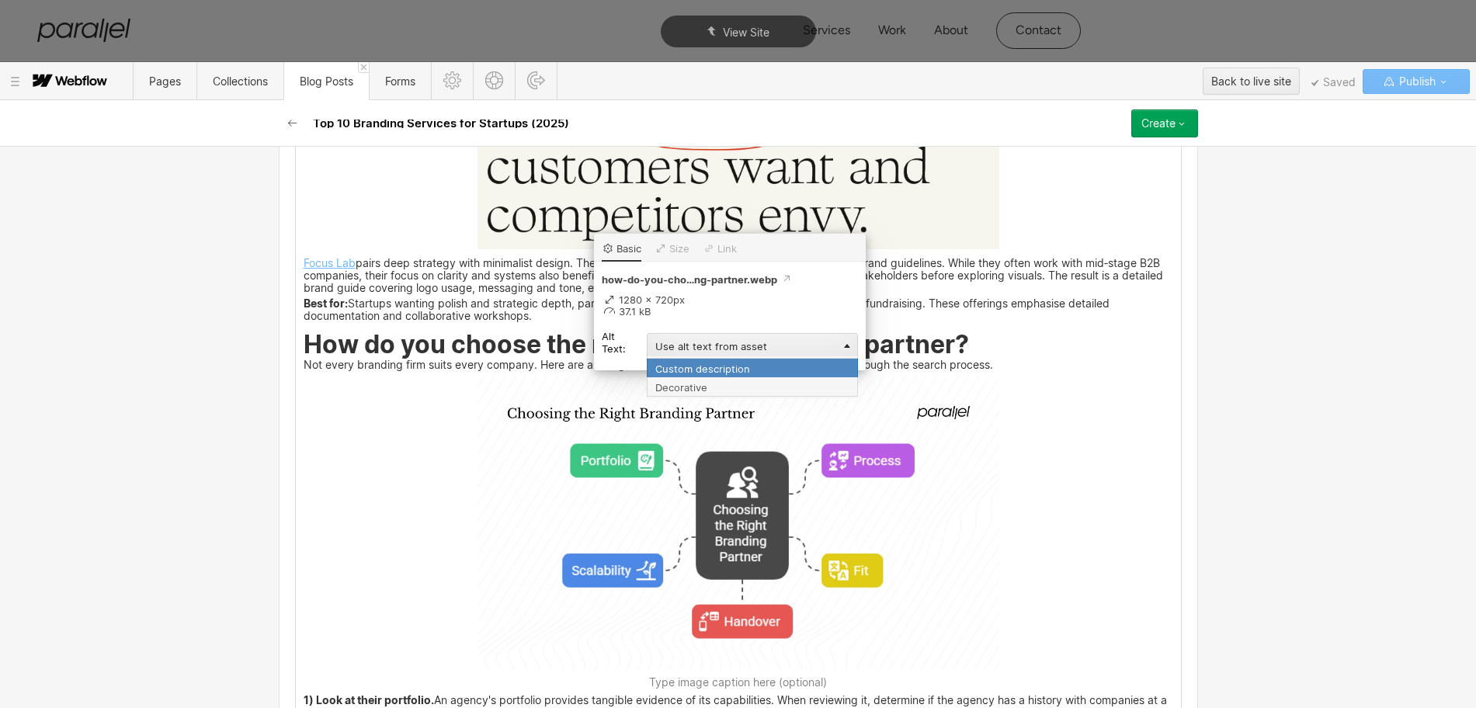
click at [666, 371] on div "Custom description" at bounding box center [752, 367] width 211 height 19
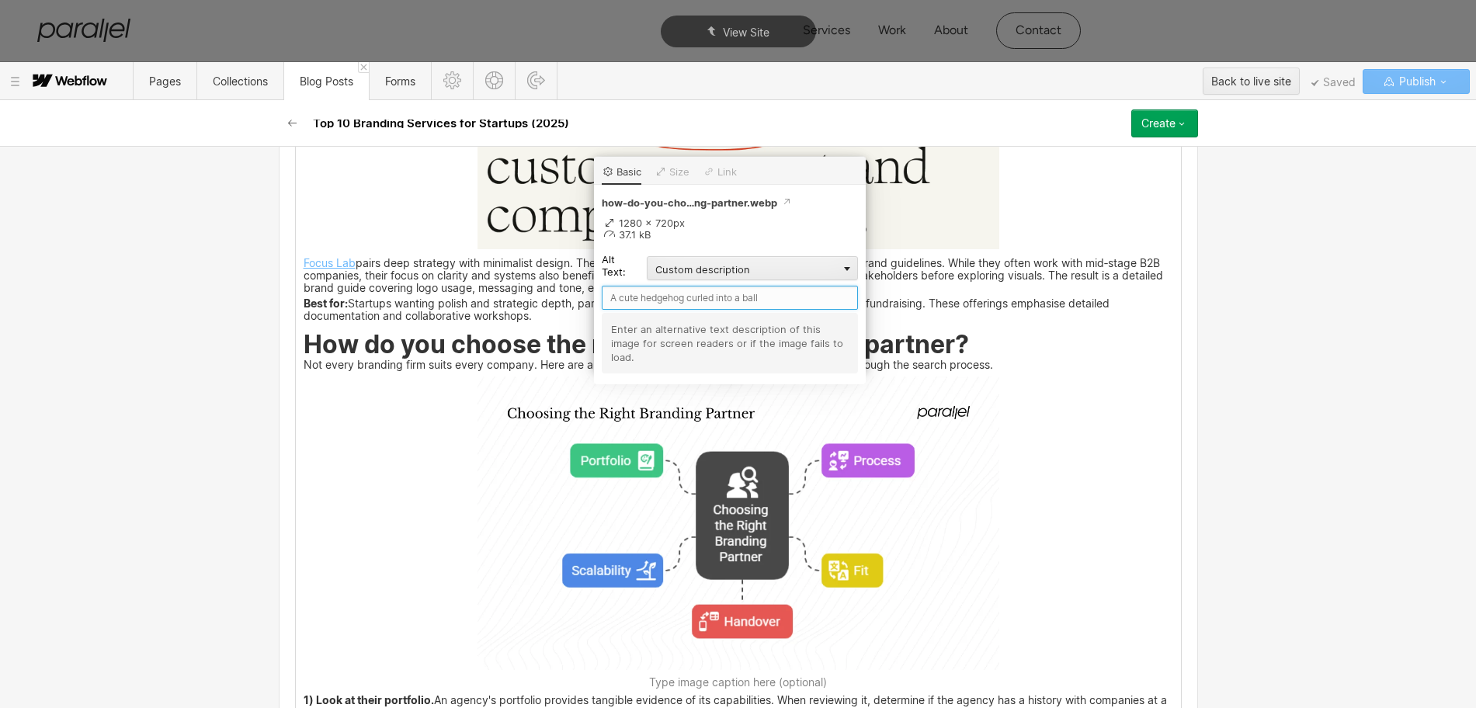
click at [626, 300] on input "text" at bounding box center [730, 298] width 256 height 24
paste input "How do you choose the right startup branding partner?"
type input "How do you choose the right startup branding partner?"
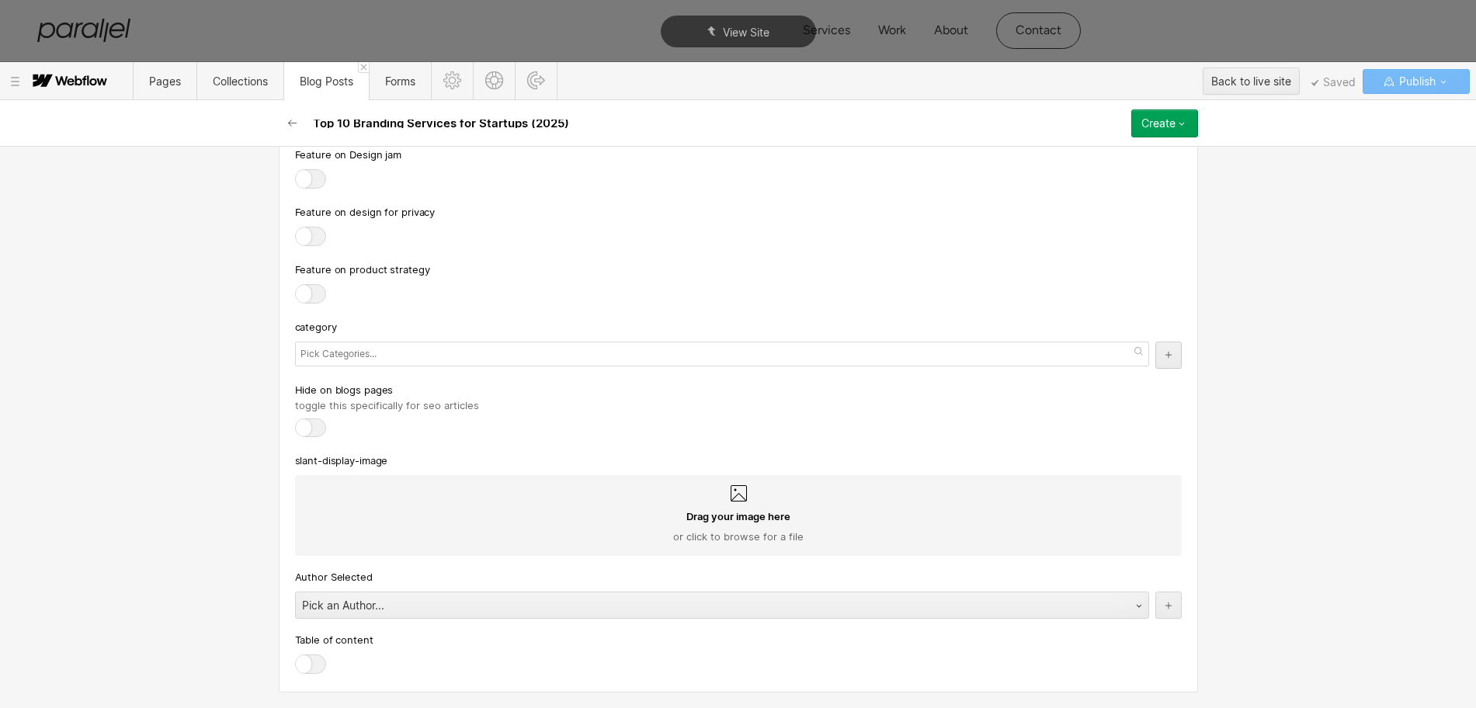
scroll to position [6497, 0]
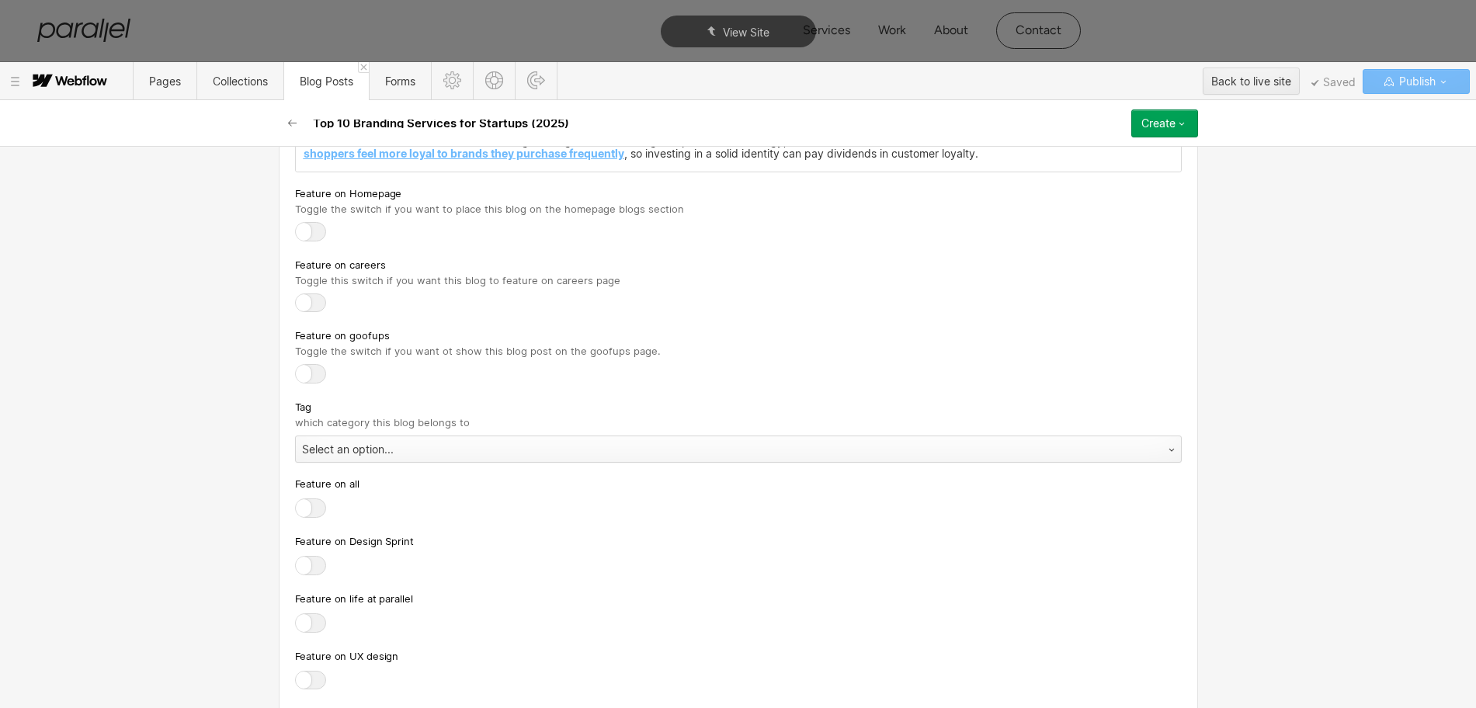
click at [306, 450] on div "Select an option..." at bounding box center [723, 449] width 854 height 25
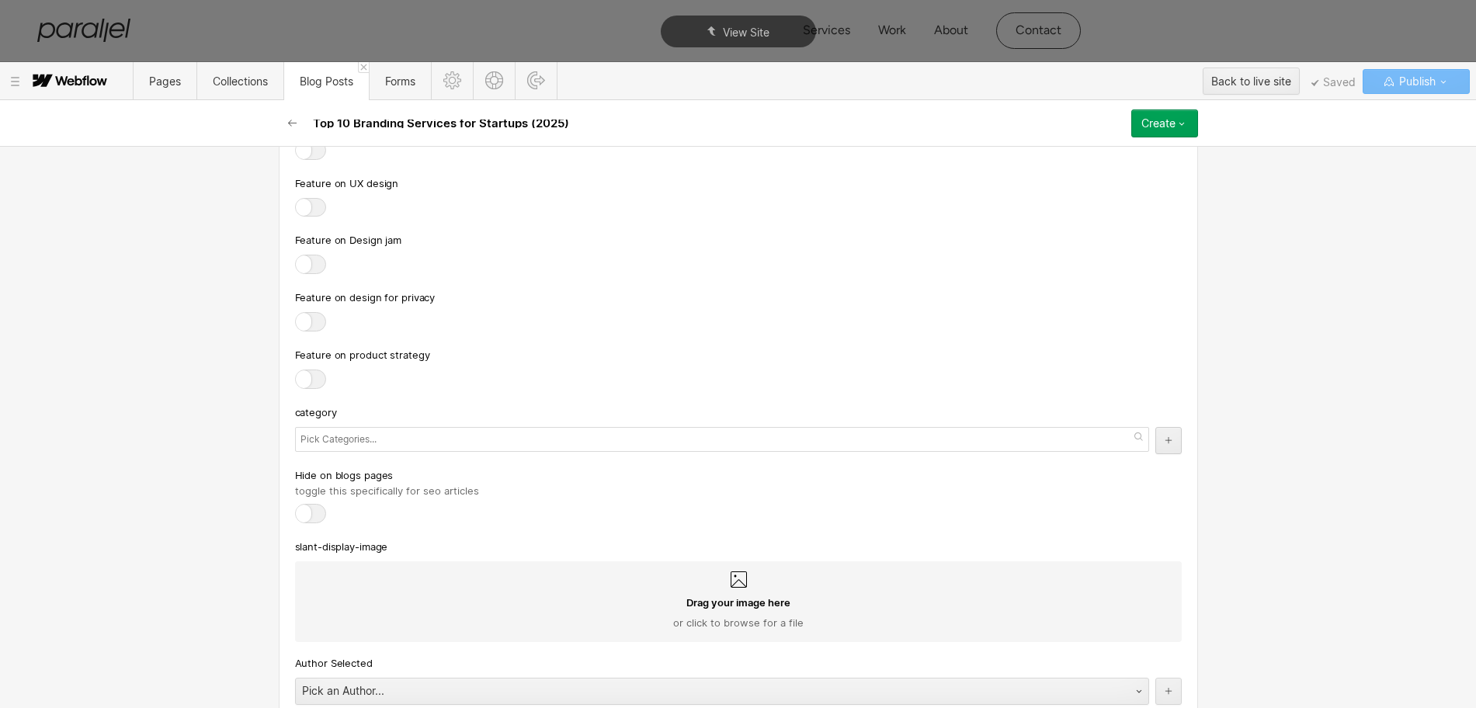
scroll to position [6982, 0]
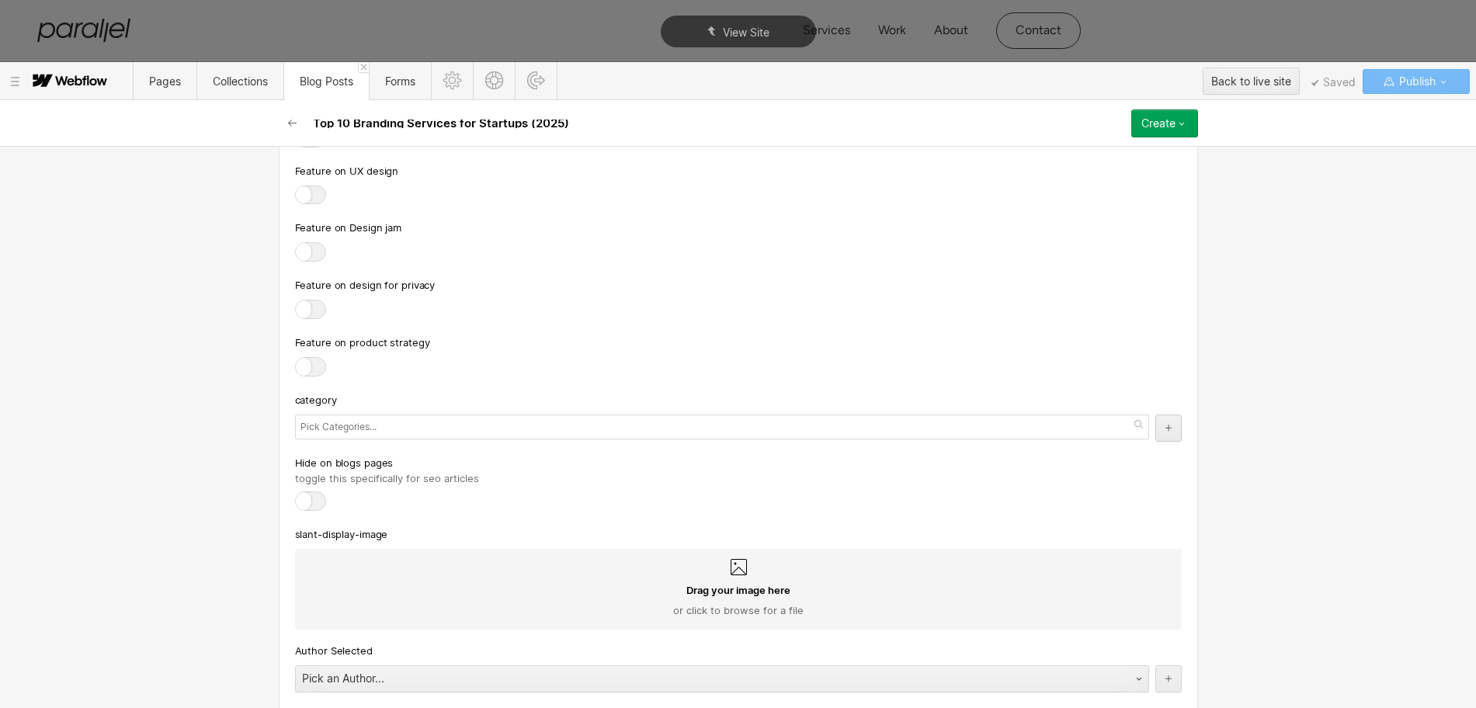
click at [320, 426] on input "text" at bounding box center [340, 427] width 80 height 22
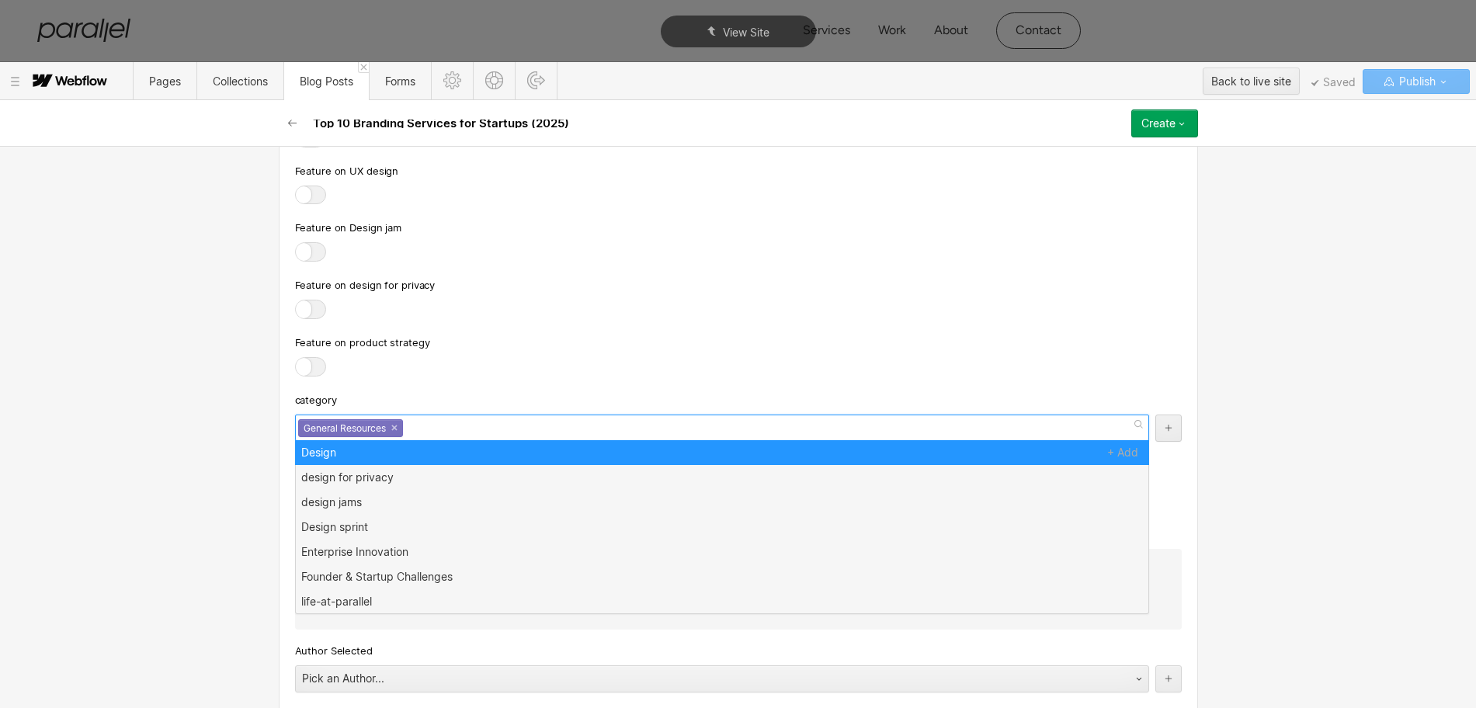
click at [451, 357] on div at bounding box center [738, 368] width 887 height 22
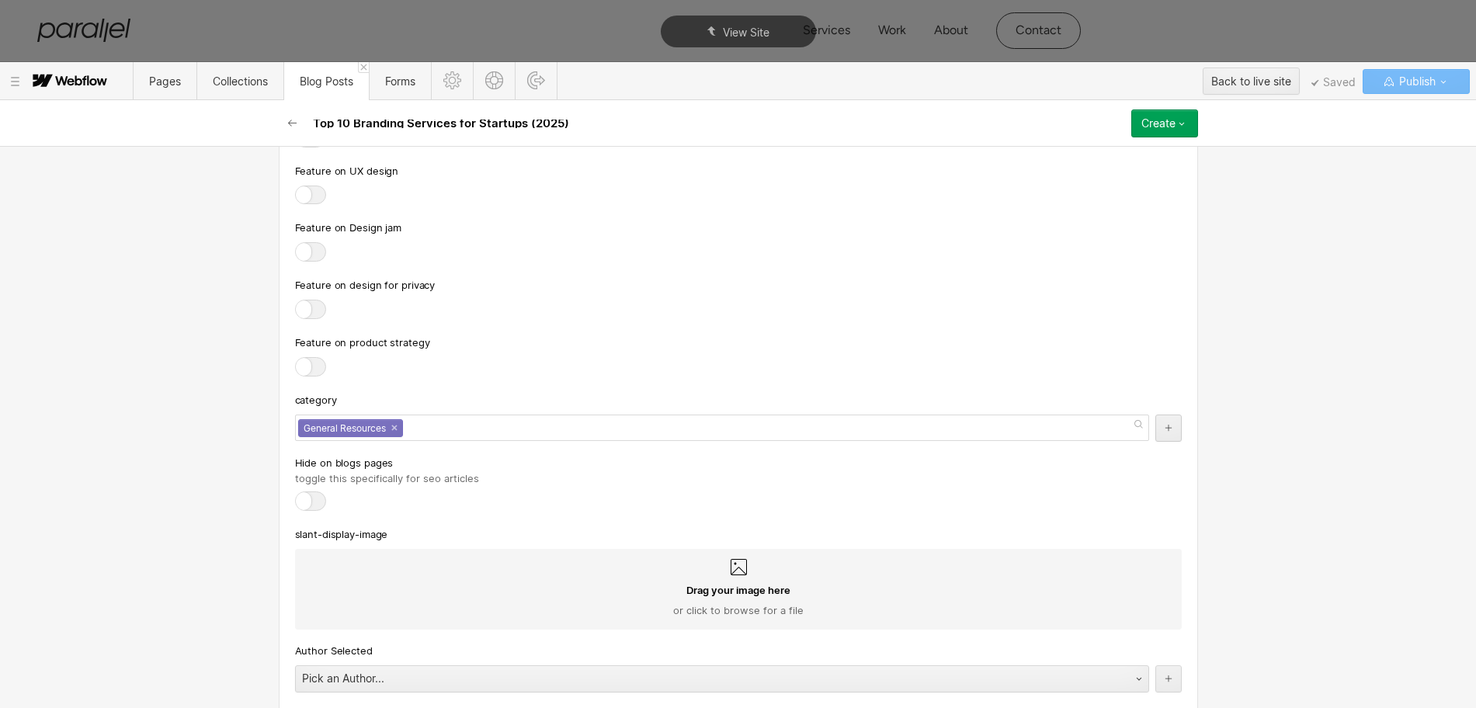
scroll to position [7055, 0]
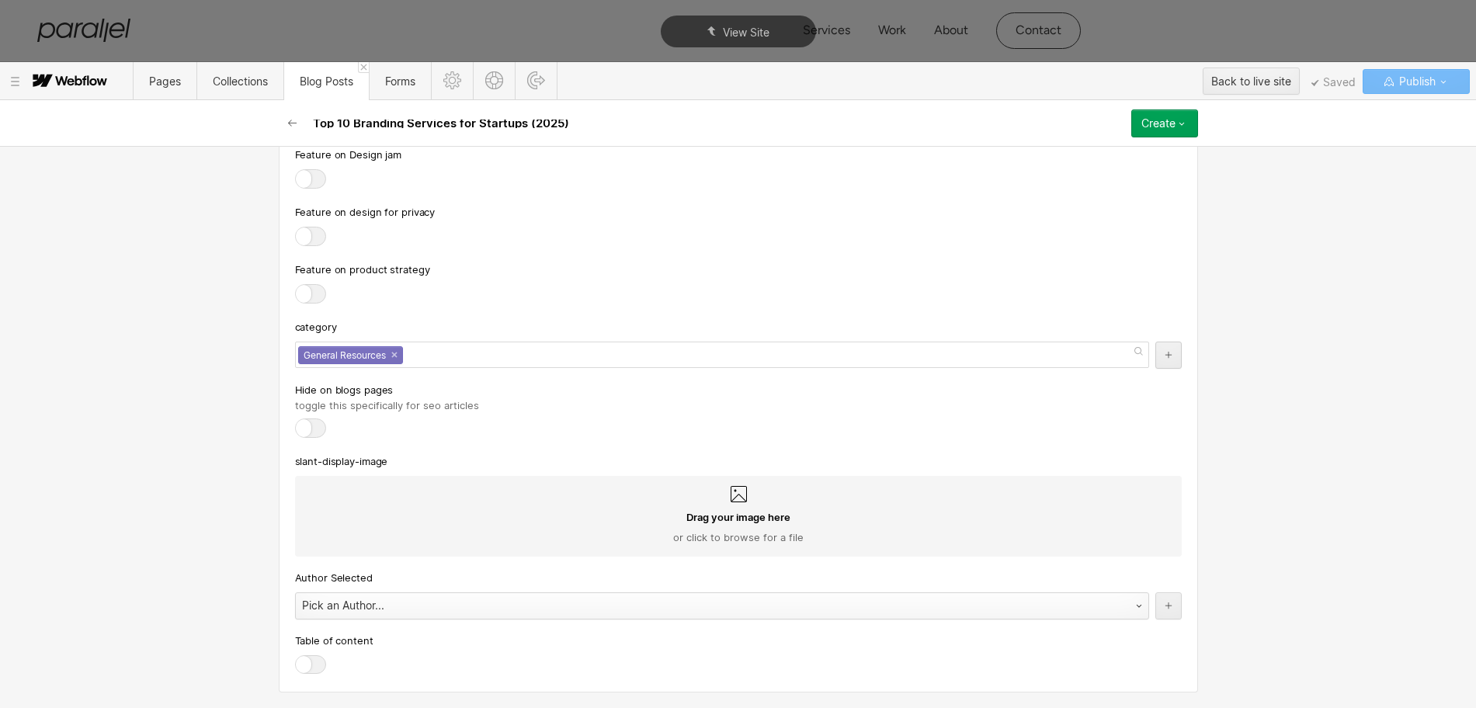
click at [359, 597] on div "Pick an Author..." at bounding box center [706, 605] width 821 height 25
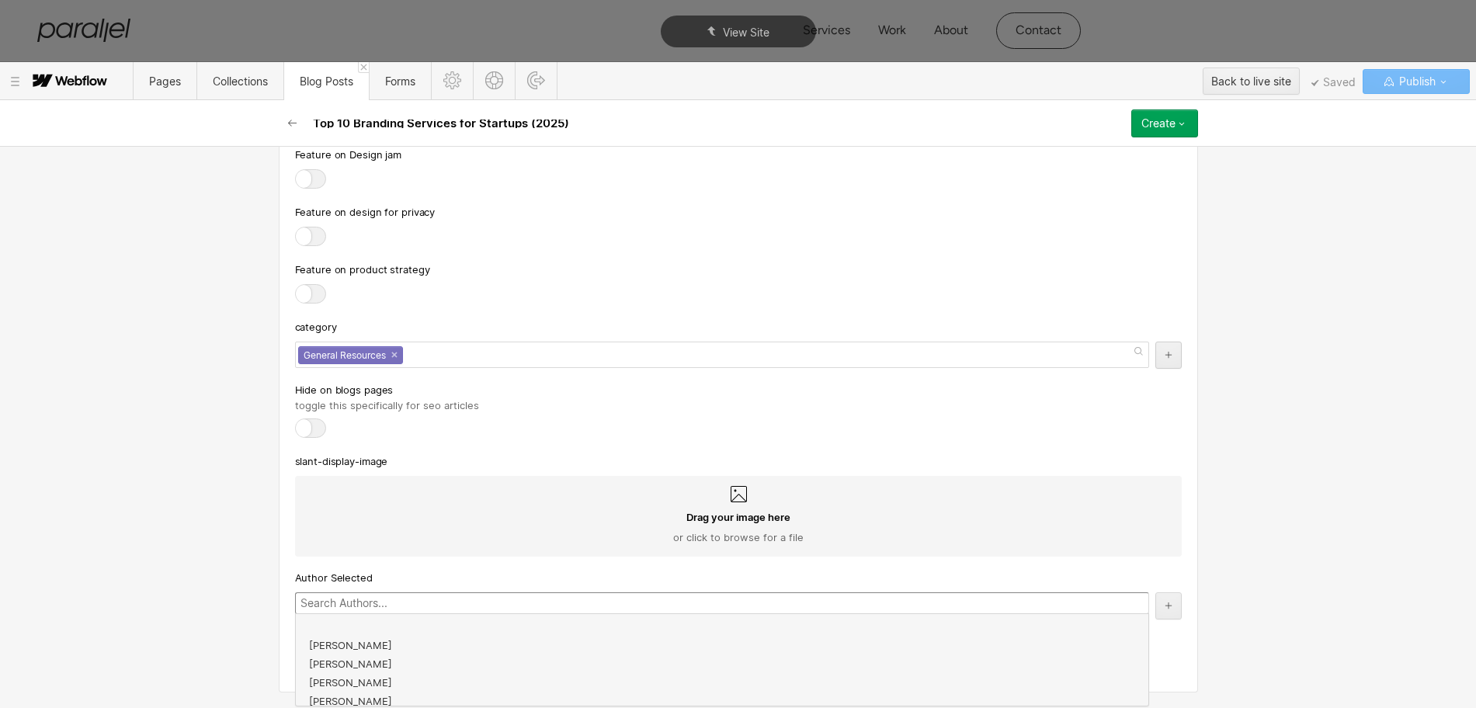
scroll to position [279, 0]
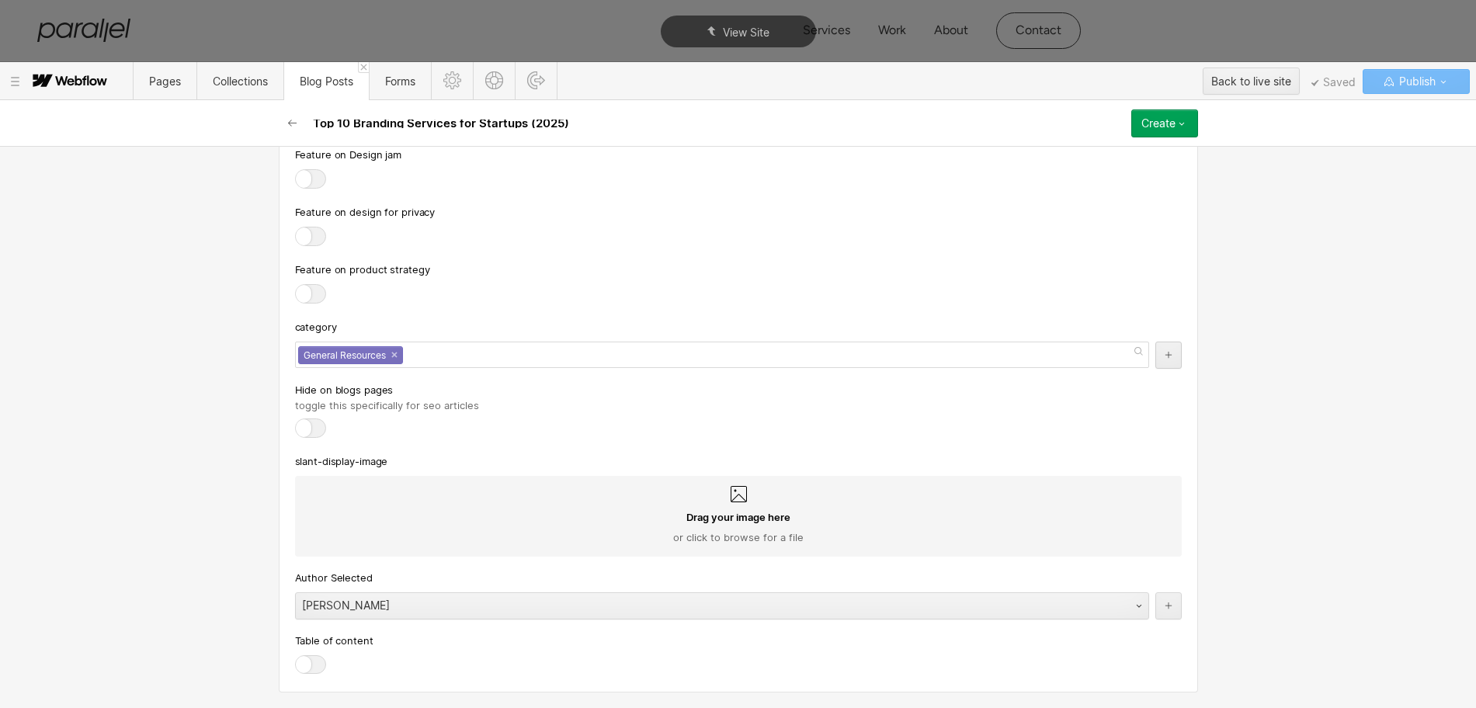
click at [304, 665] on div at bounding box center [310, 664] width 31 height 19
click at [0, 0] on input "checkbox" at bounding box center [0, 0] width 0 height 0
click at [1175, 130] on button "Create" at bounding box center [1164, 123] width 67 height 28
click at [1074, 176] on span "Publish now" at bounding box center [1081, 175] width 53 height 15
